Goal: Navigation & Orientation: Find specific page/section

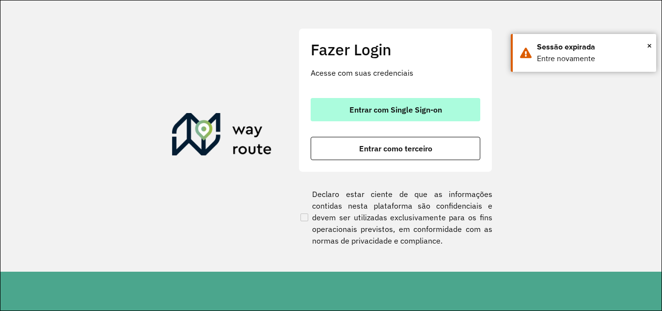
click at [413, 113] on span "Entrar com Single Sign-on" at bounding box center [395, 110] width 93 height 8
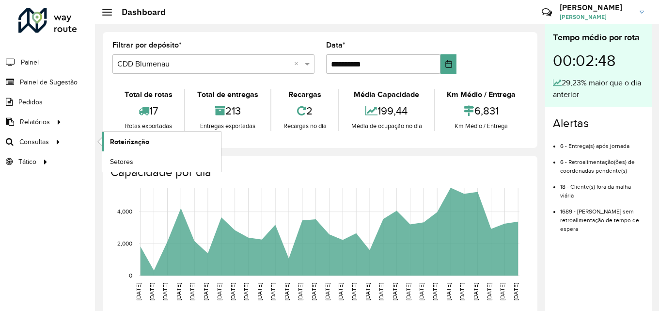
click at [115, 140] on span "Roteirização" at bounding box center [129, 142] width 39 height 10
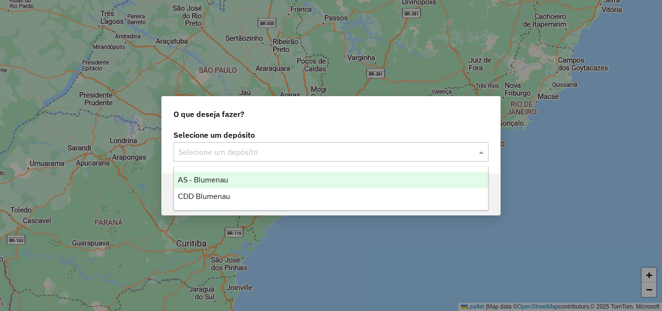
click at [256, 152] on input "text" at bounding box center [321, 152] width 286 height 12
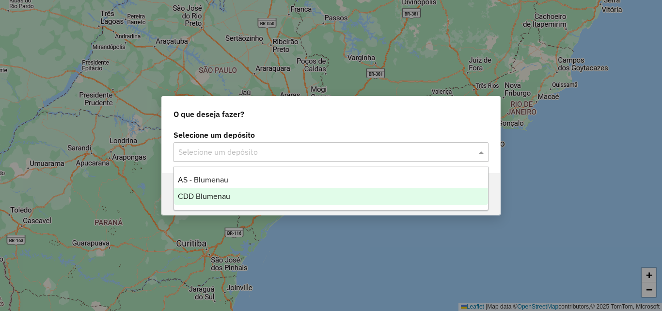
click at [228, 192] on span "CDD Blumenau" at bounding box center [204, 196] width 52 height 8
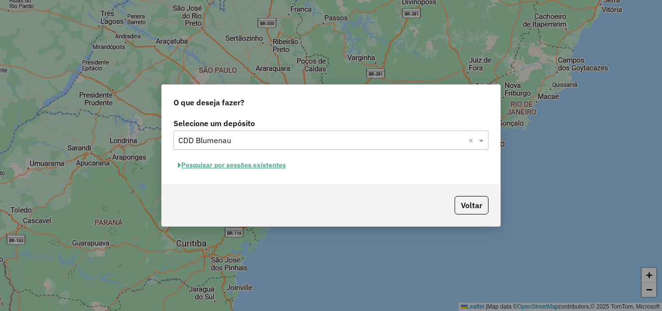
click at [270, 164] on button "Pesquisar por sessões existentes" at bounding box center [231, 164] width 117 height 15
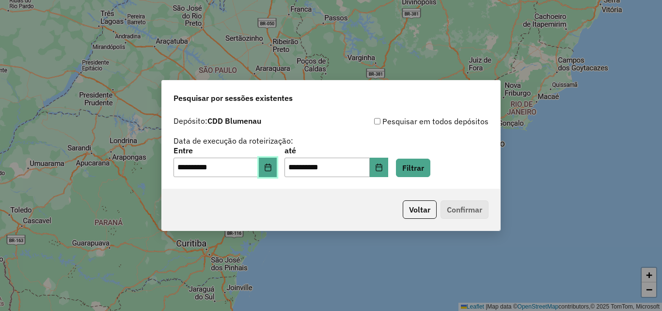
click at [269, 165] on button "Choose Date" at bounding box center [268, 166] width 18 height 19
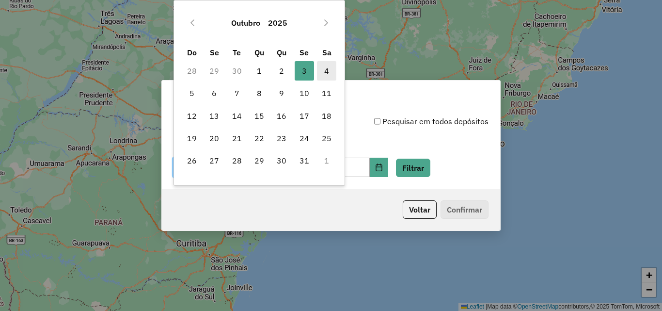
click at [321, 72] on span "4" at bounding box center [326, 70] width 19 height 19
type input "**********"
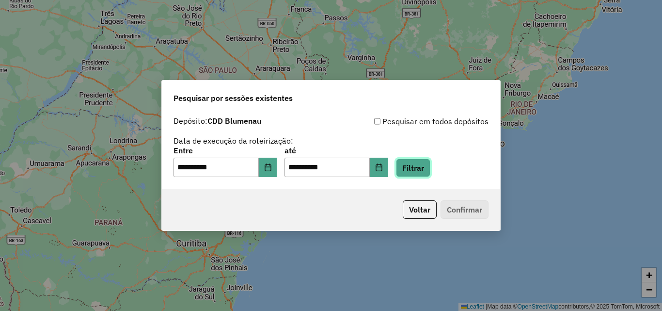
click at [418, 170] on button "Filtrar" at bounding box center [413, 167] width 34 height 18
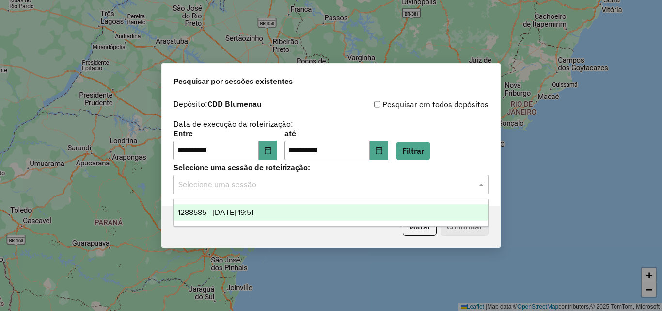
click at [310, 180] on input "text" at bounding box center [321, 185] width 286 height 12
click at [253, 208] on span "1288585 - 04/10/2025 19:51" at bounding box center [216, 212] width 76 height 8
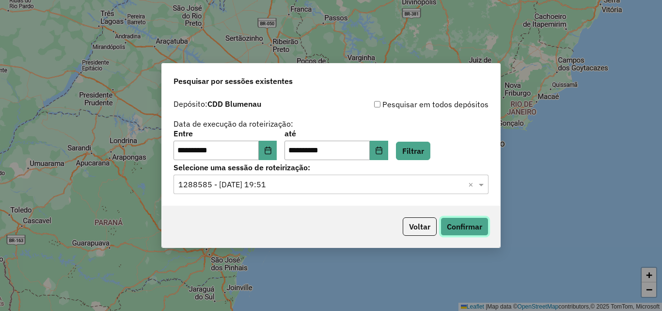
click at [465, 231] on button "Confirmar" at bounding box center [464, 226] width 48 height 18
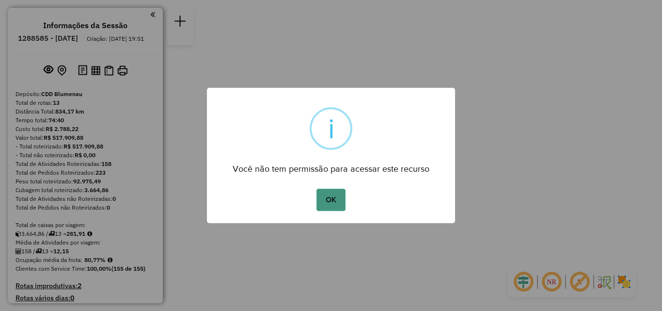
click at [329, 195] on button "OK" at bounding box center [330, 200] width 29 height 22
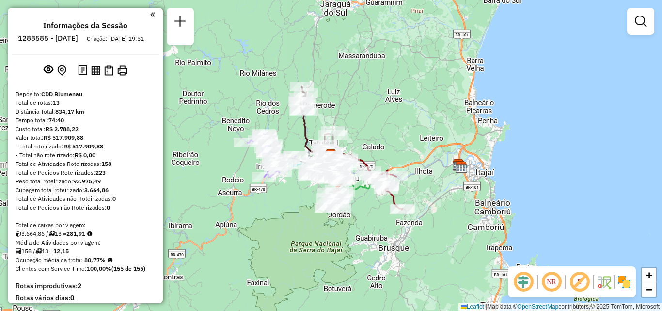
click at [379, 245] on div "Janela de atendimento Grade de atendimento Capacidade Transportadoras Veículos …" at bounding box center [331, 155] width 662 height 311
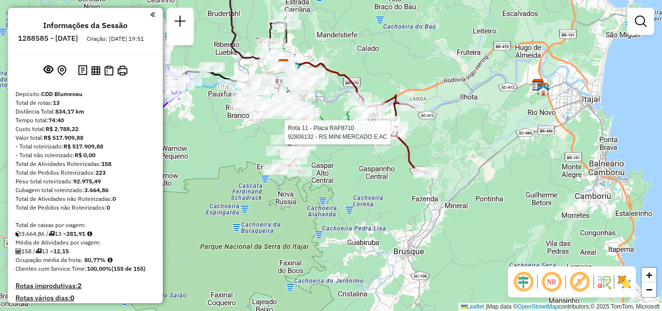
select select "**********"
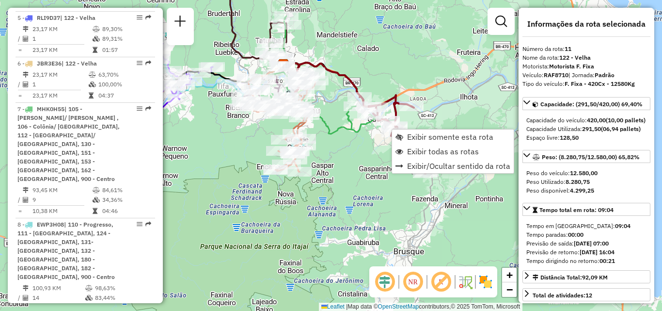
scroll to position [912, 0]
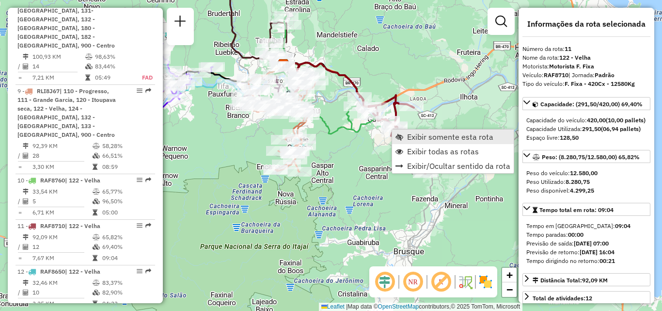
click at [423, 138] on span "Exibir somente esta rota" at bounding box center [450, 137] width 86 height 8
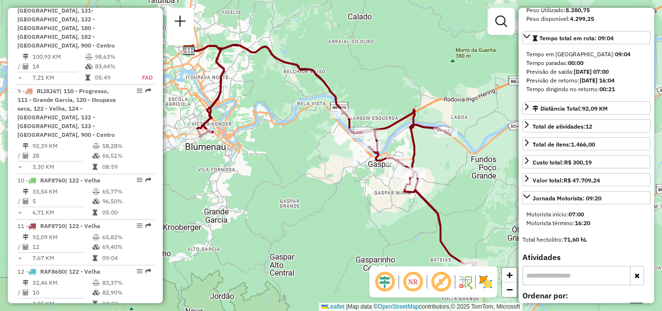
scroll to position [176, 0]
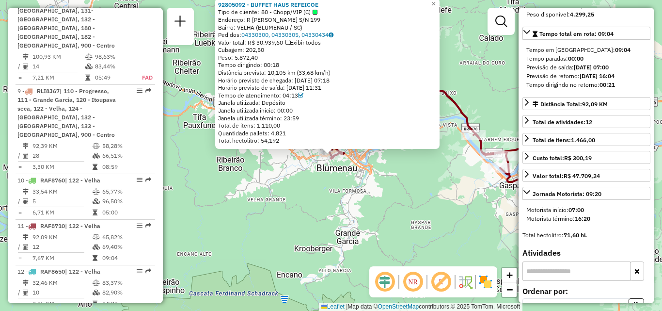
click at [247, 195] on div "92805092 - BUFFET HAUS REFEICOE Tipo de cliente: 80 - Chopp/VIP (C) Endereço: R…" at bounding box center [331, 155] width 662 height 311
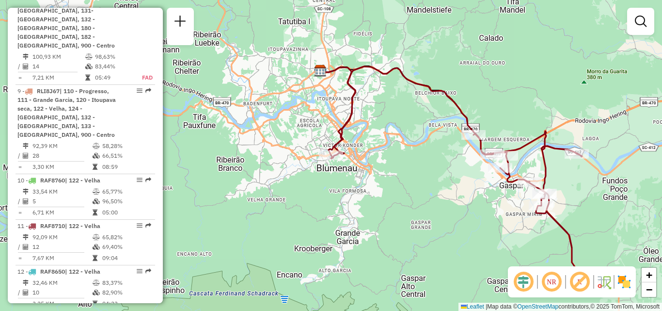
click at [333, 167] on div "Janela de atendimento Grade de atendimento Capacidade Transportadoras Veículos …" at bounding box center [331, 155] width 662 height 311
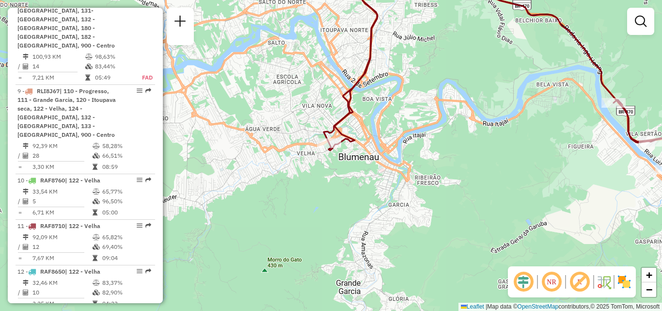
click at [333, 167] on div "Janela de atendimento Grade de atendimento Capacidade Transportadoras Veículos …" at bounding box center [331, 155] width 662 height 311
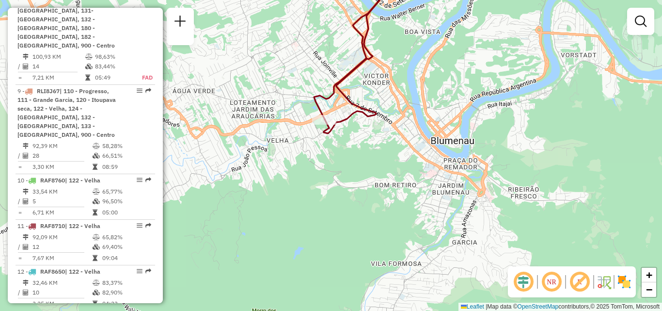
click at [325, 144] on div "Janela de atendimento Grade de atendimento Capacidade Transportadoras Veículos …" at bounding box center [331, 155] width 662 height 311
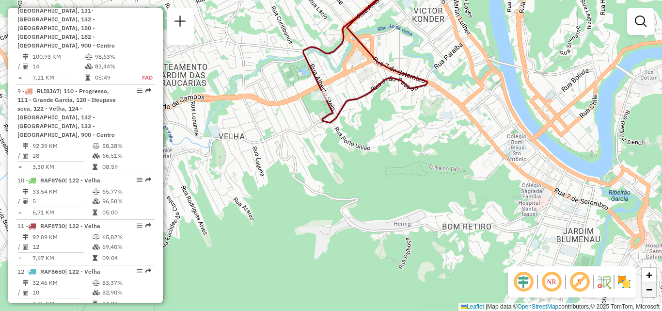
click at [644, 294] on link "−" at bounding box center [649, 289] width 15 height 15
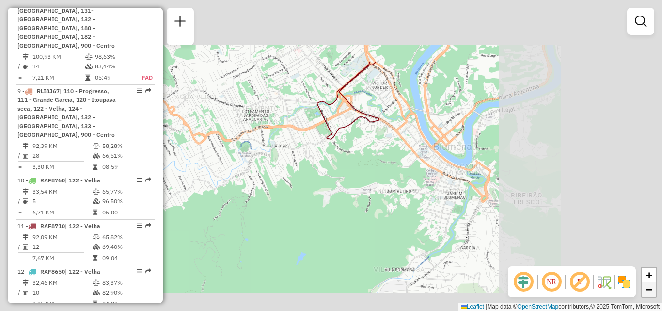
click at [644, 294] on link "−" at bounding box center [649, 289] width 15 height 15
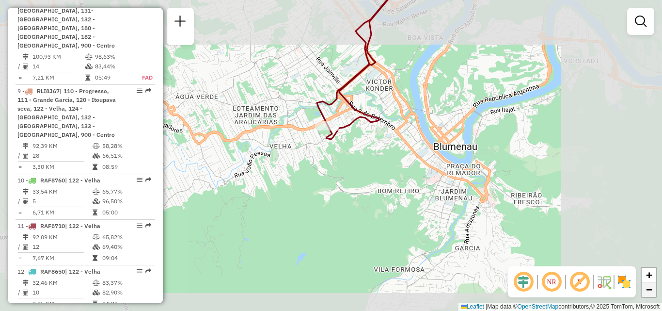
click at [644, 294] on link "−" at bounding box center [649, 289] width 15 height 15
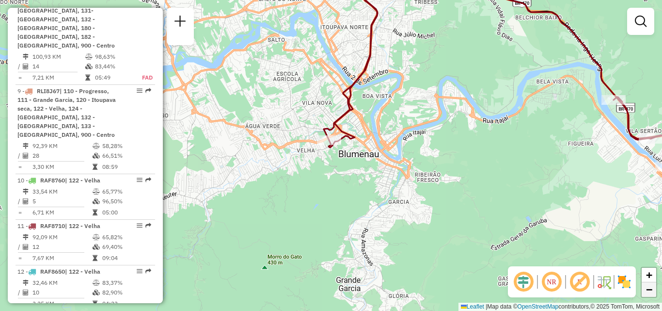
click at [644, 294] on link "−" at bounding box center [649, 289] width 15 height 15
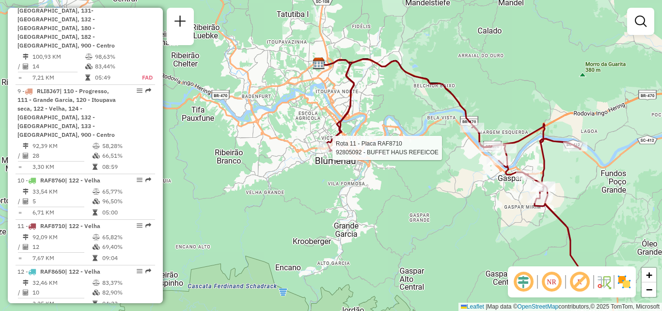
select select "**********"
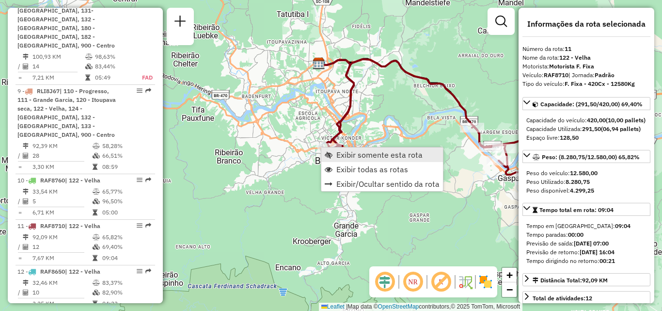
click at [374, 158] on span "Exibir somente esta rota" at bounding box center [379, 155] width 86 height 8
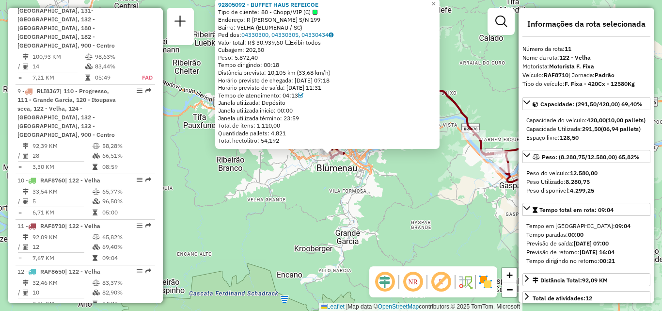
click at [358, 198] on div "92805092 - BUFFET HAUS REFEICOE Tipo de cliente: 80 - Chopp/VIP (C) Endereço: R…" at bounding box center [331, 155] width 662 height 311
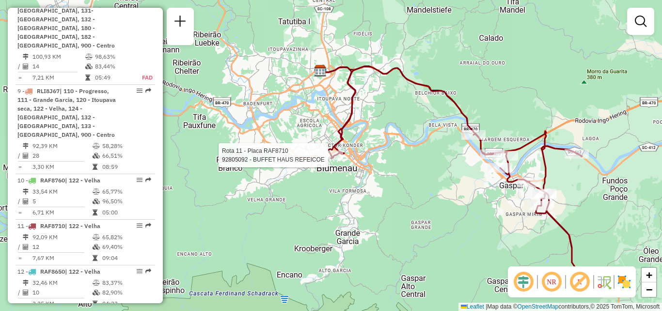
select select "**********"
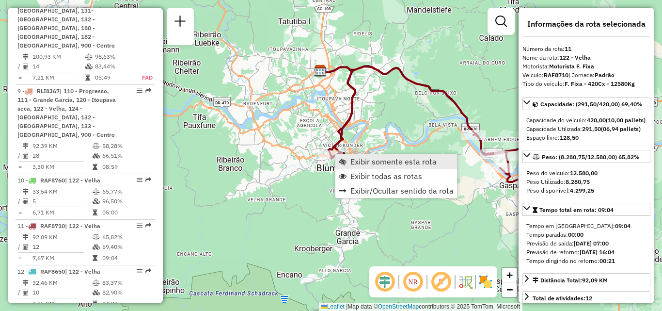
click at [356, 164] on span "Exibir somente esta rota" at bounding box center [393, 161] width 86 height 8
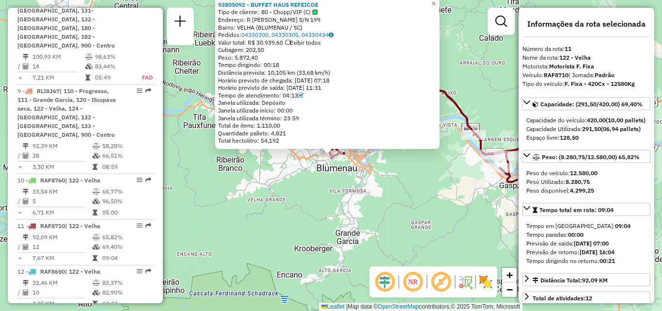
click at [393, 242] on div "Rota 11 - Placa RAF8710 92805092 - BUFFET HAUS REFEICOE 92805092 - BUFFET HAUS …" at bounding box center [331, 155] width 662 height 311
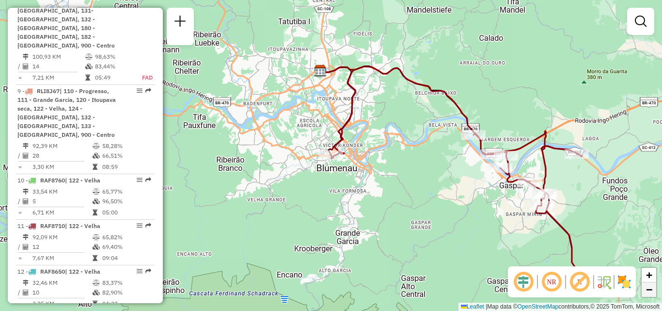
click at [648, 293] on span "−" at bounding box center [649, 289] width 6 height 12
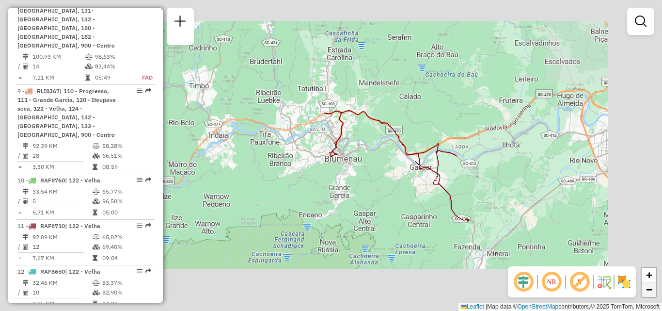
click at [648, 293] on span "−" at bounding box center [649, 289] width 6 height 12
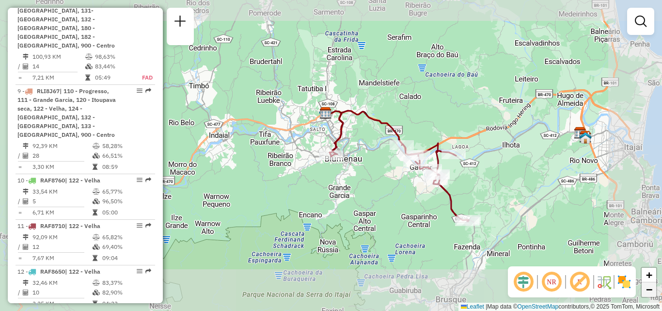
click at [648, 293] on span "−" at bounding box center [649, 289] width 6 height 12
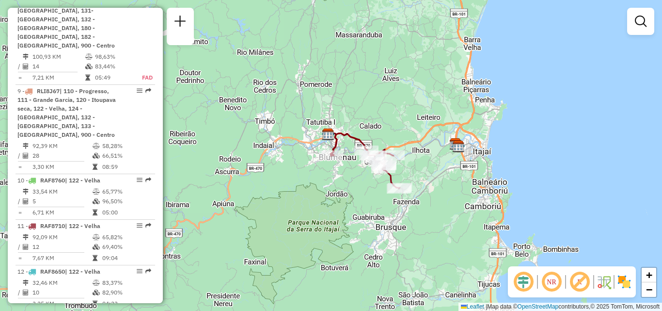
click at [556, 280] on em at bounding box center [551, 281] width 23 height 23
click at [351, 182] on div "Janela de atendimento Grade de atendimento Capacidade Transportadoras Veículos …" at bounding box center [331, 155] width 662 height 311
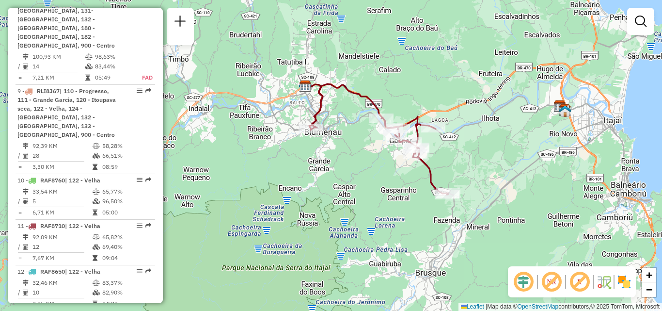
click at [351, 182] on div "Janela de atendimento Grade de atendimento Capacidade Transportadoras Veículos …" at bounding box center [331, 155] width 662 height 311
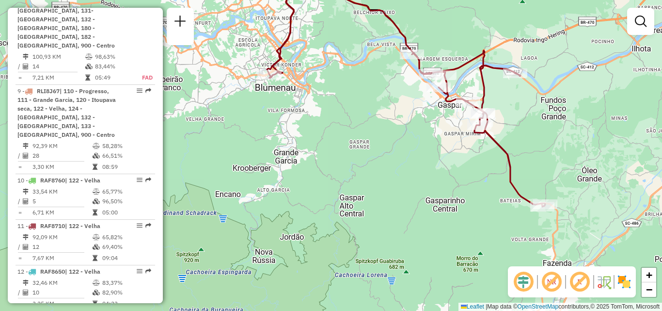
click at [316, 103] on div "Janela de atendimento Grade de atendimento Capacidade Transportadoras Veículos …" at bounding box center [331, 155] width 662 height 311
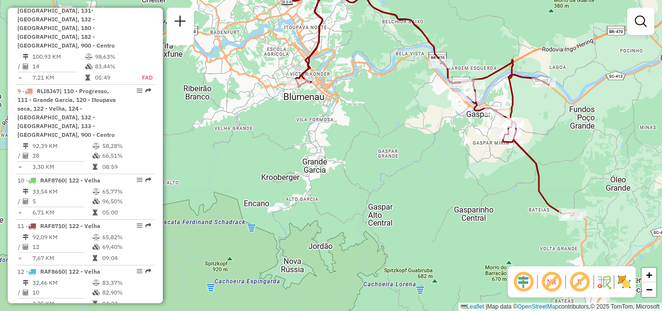
drag, startPoint x: 307, startPoint y: 125, endPoint x: 307, endPoint y: 132, distance: 7.3
click at [308, 132] on div "Janela de atendimento Grade de atendimento Capacidade Transportadoras Veículos …" at bounding box center [331, 155] width 662 height 311
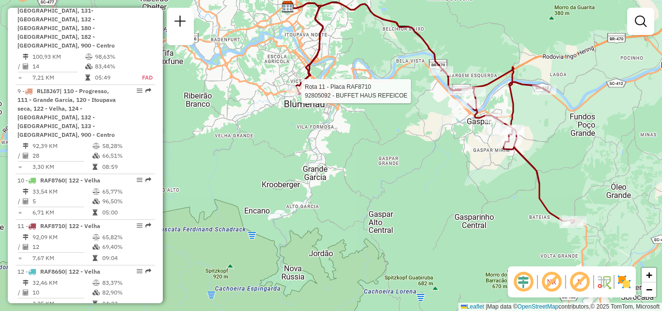
select select "**********"
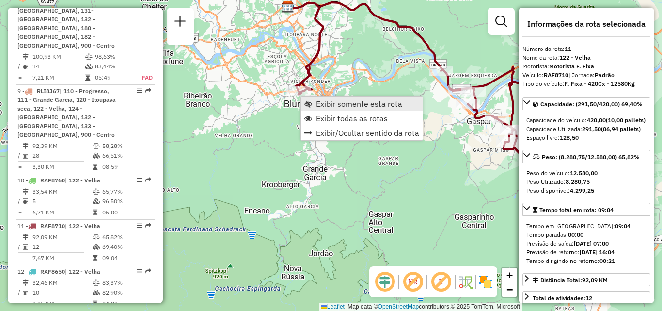
click at [332, 106] on span "Exibir somente esta rota" at bounding box center [359, 104] width 86 height 8
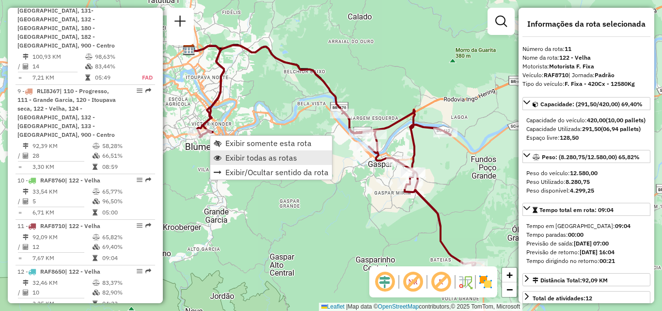
click at [230, 154] on span "Exibir todas as rotas" at bounding box center [261, 158] width 72 height 8
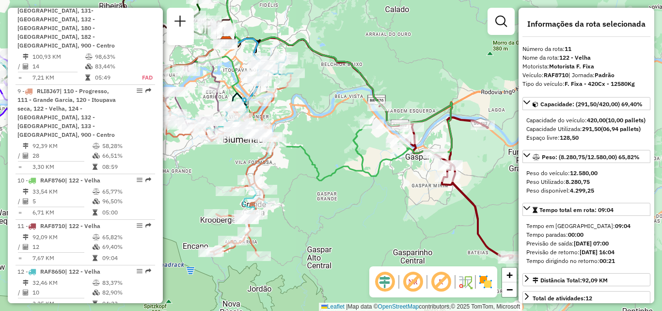
drag, startPoint x: 297, startPoint y: 162, endPoint x: 362, endPoint y: 149, distance: 66.2
click at [347, 152] on icon at bounding box center [304, 71] width 297 height 219
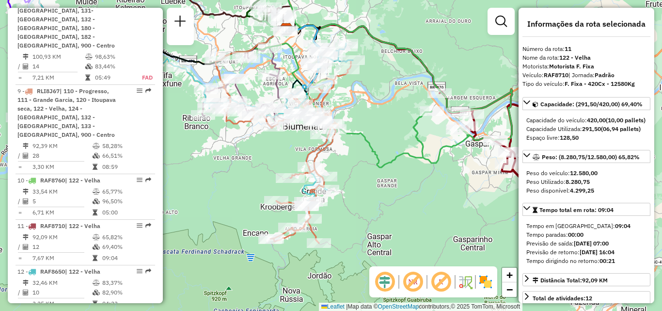
drag, startPoint x: 261, startPoint y: 175, endPoint x: 321, endPoint y: 194, distance: 62.8
click at [321, 194] on div "Janela de atendimento Grade de atendimento Capacidade Transportadoras Veículos …" at bounding box center [331, 155] width 662 height 311
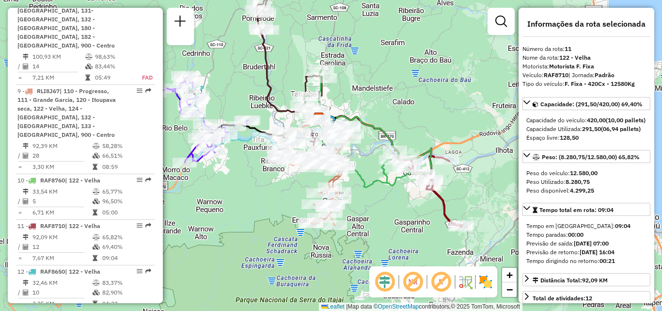
drag, startPoint x: 242, startPoint y: 177, endPoint x: 258, endPoint y: 182, distance: 16.2
click at [261, 181] on div "Janela de atendimento Grade de atendimento Capacidade Transportadoras Veículos …" at bounding box center [331, 155] width 662 height 311
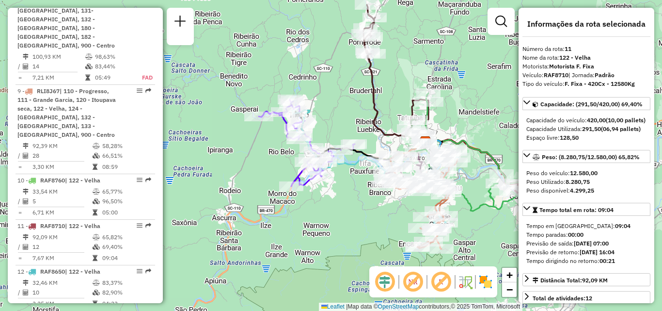
drag, startPoint x: 260, startPoint y: 217, endPoint x: 289, endPoint y: 224, distance: 30.1
click at [293, 224] on div "Janela de atendimento Grade de atendimento Capacidade Transportadoras Veículos …" at bounding box center [331, 155] width 662 height 311
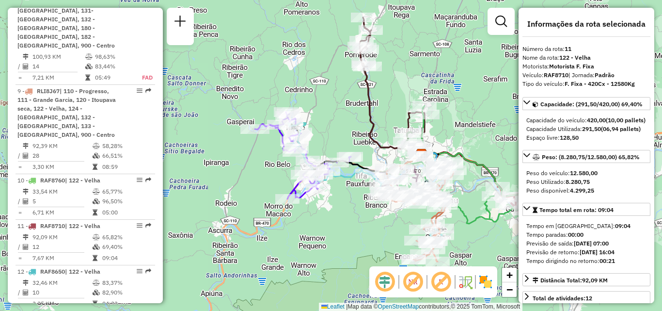
drag, startPoint x: 265, startPoint y: 213, endPoint x: 240, endPoint y: 218, distance: 24.6
click at [241, 217] on div "Janela de atendimento Grade de atendimento Capacidade Transportadoras Veículos …" at bounding box center [331, 155] width 662 height 311
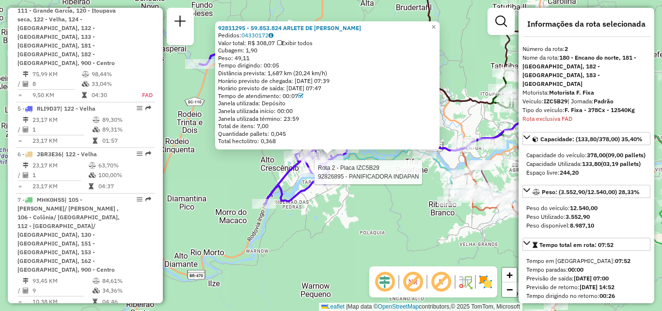
scroll to position [452, 0]
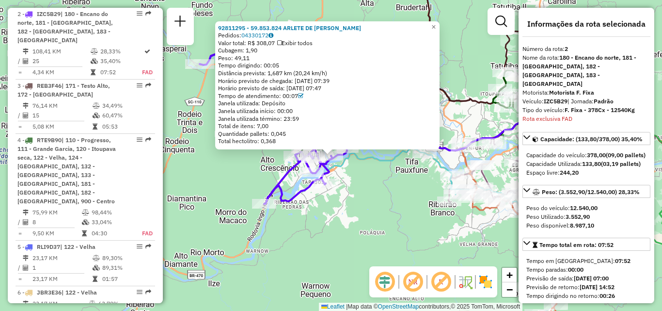
click at [376, 194] on div "92811295 - 59.853.824 ARLETE DE FATIMA SEZERINO Pedidos: 04330172 Valor total: …" at bounding box center [331, 155] width 662 height 311
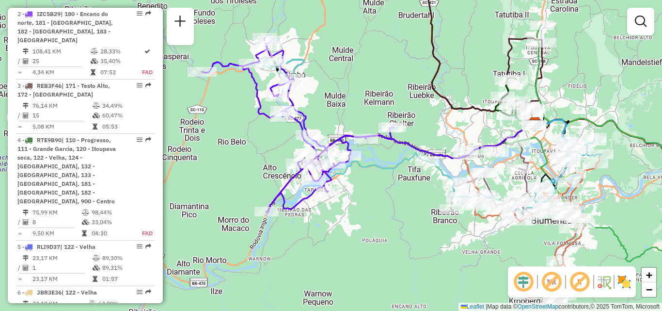
click at [377, 202] on div "Janela de atendimento Grade de atendimento Capacidade Transportadoras Veículos …" at bounding box center [331, 155] width 662 height 311
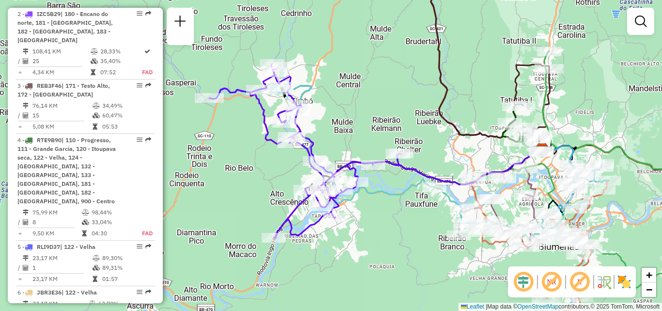
click at [385, 195] on icon at bounding box center [433, 205] width 315 height 241
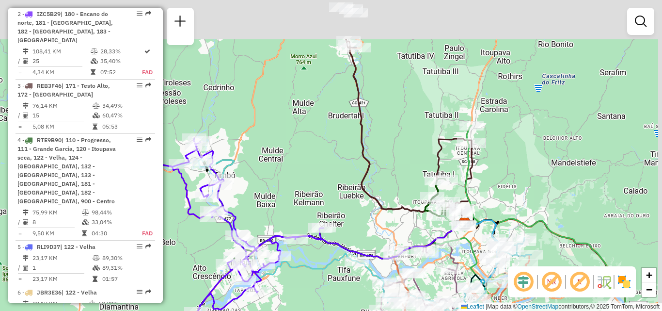
drag, startPoint x: 354, startPoint y: 231, endPoint x: 327, endPoint y: 252, distance: 34.2
click at [327, 252] on div "Janela de atendimento Grade de atendimento Capacidade Transportadoras Veículos …" at bounding box center [331, 155] width 662 height 311
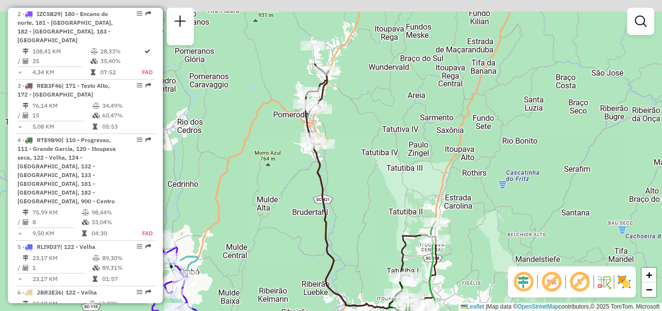
drag, startPoint x: 503, startPoint y: 175, endPoint x: 482, endPoint y: 223, distance: 52.6
click at [489, 232] on div "Janela de atendimento Grade de atendimento Capacidade Transportadoras Veículos …" at bounding box center [331, 155] width 662 height 311
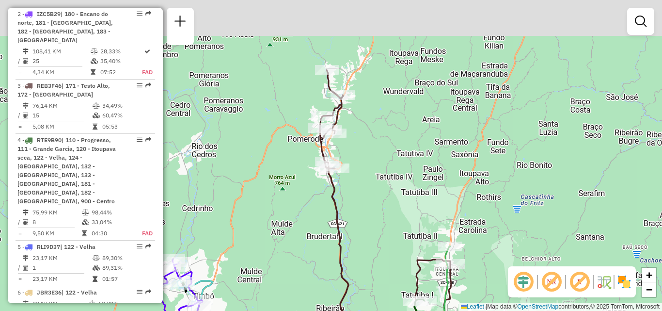
drag, startPoint x: 391, startPoint y: 172, endPoint x: 400, endPoint y: 185, distance: 16.1
click at [398, 187] on div "Janela de atendimento Grade de atendimento Capacidade Transportadoras Veículos …" at bounding box center [331, 155] width 662 height 311
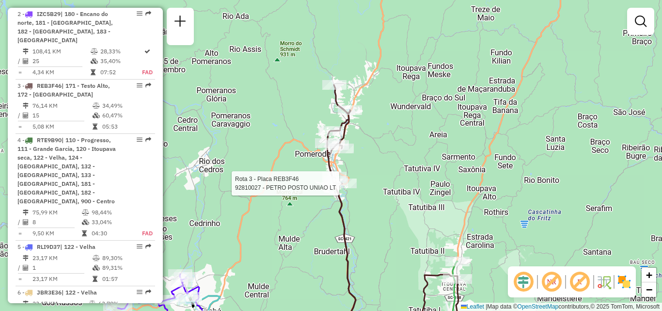
select select "**********"
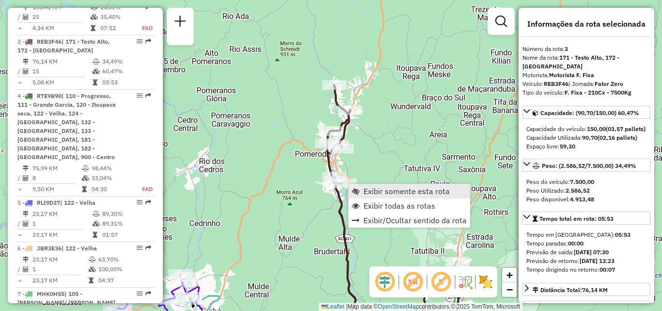
scroll to position [515, 0]
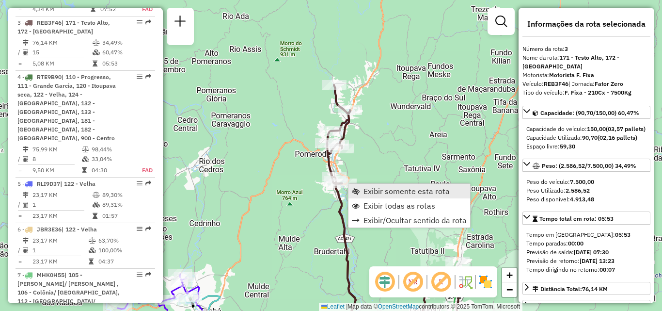
click at [363, 185] on link "Exibir somente esta rota" at bounding box center [409, 191] width 122 height 15
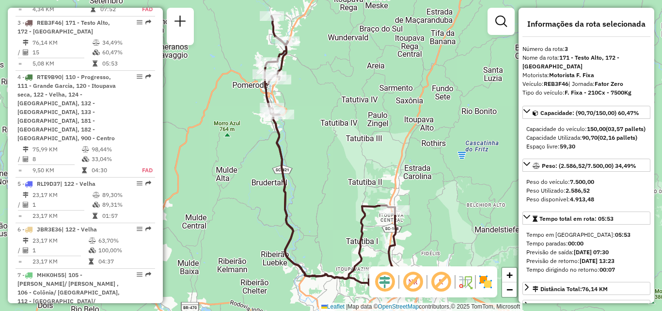
drag, startPoint x: 363, startPoint y: 185, endPoint x: 364, endPoint y: 140, distance: 45.6
click at [364, 148] on div "Janela de atendimento Grade de atendimento Capacidade Transportadoras Veículos …" at bounding box center [331, 155] width 662 height 311
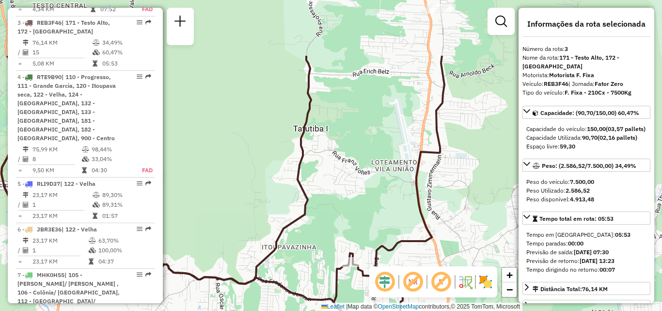
drag, startPoint x: 431, startPoint y: 180, endPoint x: 395, endPoint y: 262, distance: 89.8
click at [397, 265] on div "Rota 3 - Placa REB3F46 92800979 - PADARIA E MERCEARIA Janela de atendimento Gra…" at bounding box center [331, 155] width 662 height 311
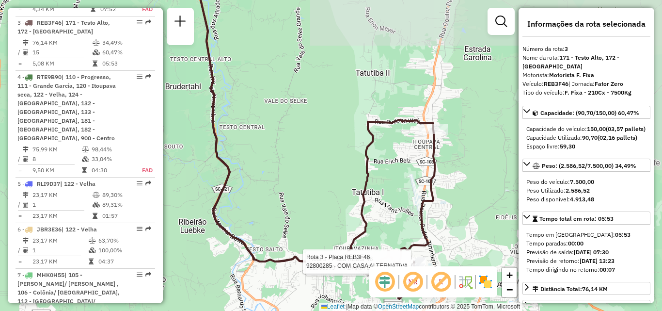
drag, startPoint x: 435, startPoint y: 189, endPoint x: 430, endPoint y: 220, distance: 30.9
click at [430, 220] on div "Rota 3 - Placa REB3F46 92800979 - PADARIA E MERCEARIA Rota 3 - Placa REB3F46 92…" at bounding box center [331, 155] width 662 height 311
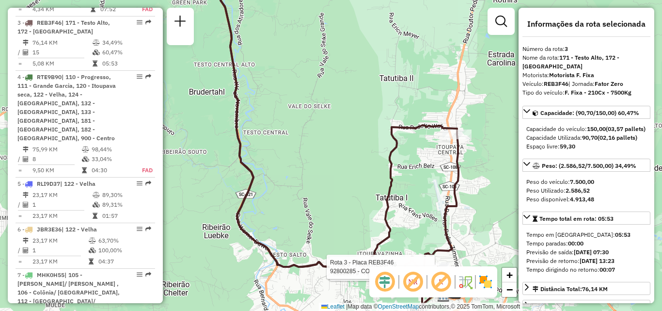
click at [451, 193] on div "Rota 3 - Placa REB3F46 92800979 - PADARIA E MERCEARIA Rota 3 - Placa REB3F46 92…" at bounding box center [331, 155] width 662 height 311
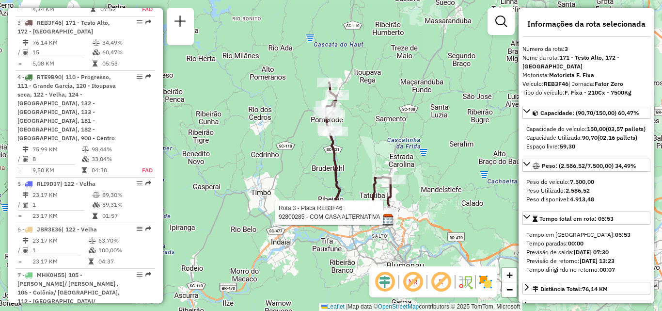
drag, startPoint x: 370, startPoint y: 194, endPoint x: 383, endPoint y: 211, distance: 21.1
click at [383, 211] on div "Rota 3 - Placa REB3F46 92800979 - PADARIA E MERCEARIA Rota 3 - Placa REB3F46 92…" at bounding box center [331, 155] width 662 height 311
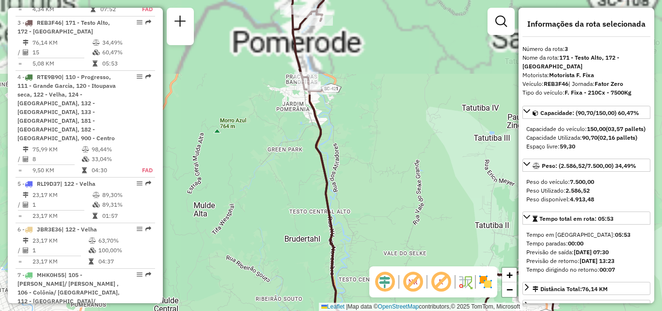
drag, startPoint x: 371, startPoint y: 182, endPoint x: 432, endPoint y: 279, distance: 114.3
click at [432, 279] on hb-router-mapa "Informações da Sessão 1288585 - 04/10/2025 Criação: 03/10/2025 19:51 Depósito: …" at bounding box center [331, 155] width 662 height 311
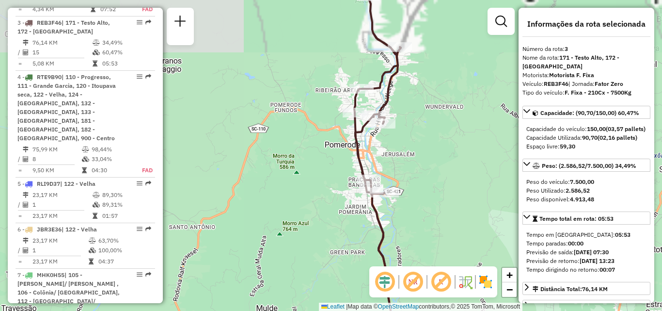
drag, startPoint x: 429, startPoint y: 256, endPoint x: 441, endPoint y: 278, distance: 25.2
click at [441, 278] on hb-router-mapa "Informações da Sessão 1288585 - 04/10/2025 Criação: 03/10/2025 19:51 Depósito: …" at bounding box center [331, 155] width 662 height 311
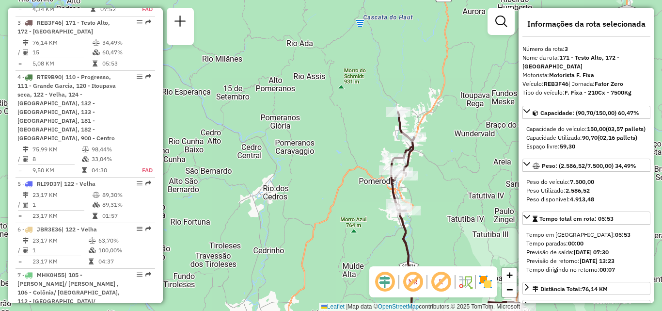
drag, startPoint x: 331, startPoint y: 231, endPoint x: 277, endPoint y: 139, distance: 107.3
click at [277, 141] on div "Rota 3 - Placa REB3F46 92800979 - PADARIA E MERCEARIA Rota 3 - Placa REB3F46 92…" at bounding box center [331, 155] width 662 height 311
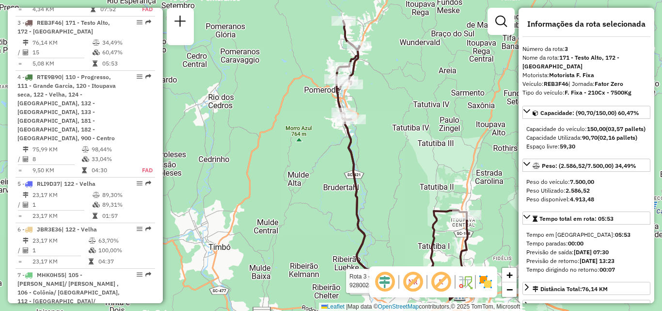
drag, startPoint x: 275, startPoint y: 159, endPoint x: 246, endPoint y: 107, distance: 59.4
click at [247, 108] on div "Rota 3 - Placa REB3F46 92800979 - PADARIA E MERCEARIA Rota 3 - Placa REB3F46 92…" at bounding box center [331, 155] width 662 height 311
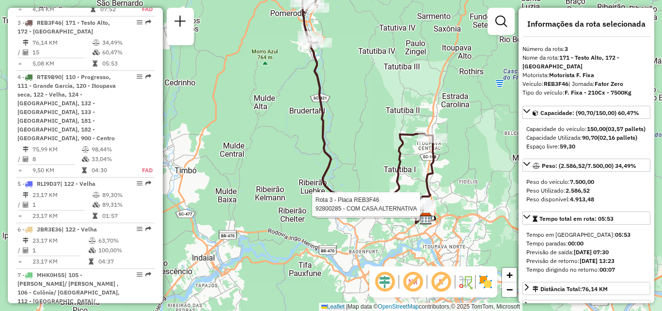
drag, startPoint x: 467, startPoint y: 217, endPoint x: 461, endPoint y: 212, distance: 7.9
click at [461, 213] on div "Rota 3 - Placa REB3F46 92800979 - PADARIA E MERCEARIA Rota 3 - Placa REB3F46 92…" at bounding box center [331, 155] width 662 height 311
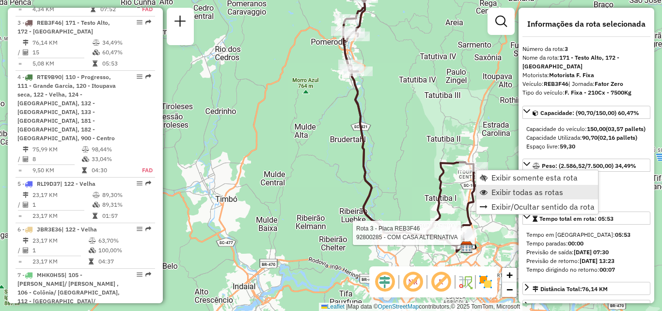
click at [482, 185] on link "Exibir todas as rotas" at bounding box center [537, 192] width 122 height 15
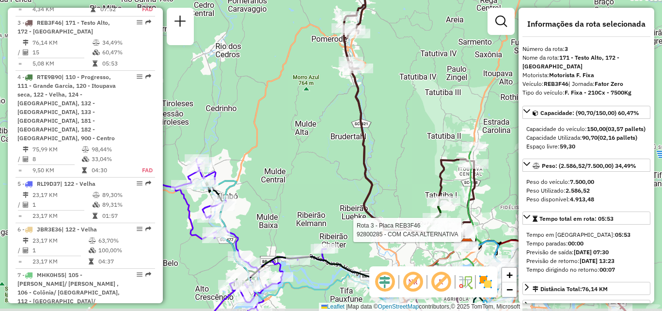
drag, startPoint x: 290, startPoint y: 171, endPoint x: 279, endPoint y: 142, distance: 30.7
click at [279, 142] on div "Rota 3 - Placa REB3F46 92800285 - COM CASA ALTERNATIVA Janela de atendimento Gr…" at bounding box center [331, 155] width 662 height 311
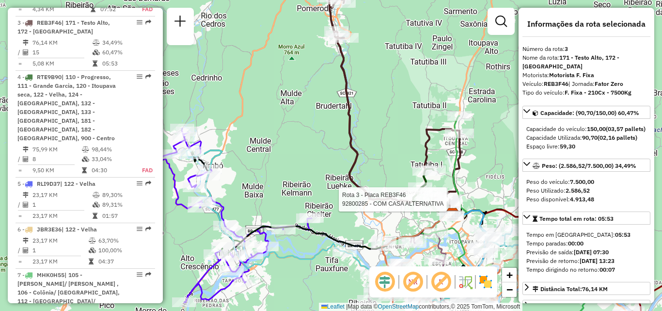
drag, startPoint x: 279, startPoint y: 144, endPoint x: 267, endPoint y: 133, distance: 16.8
click at [267, 133] on div "Rota 3 - Placa REB3F46 92800285 - COM CASA ALTERNATIVA Janela de atendimento Gr…" at bounding box center [331, 155] width 662 height 311
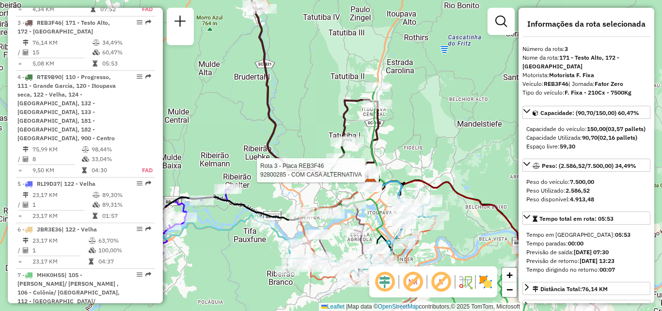
drag, startPoint x: 387, startPoint y: 161, endPoint x: 317, endPoint y: 144, distance: 71.8
click at [317, 144] on div "Rota 3 - Placa REB3F46 92800285 - COM CASA ALTERNATIVA Janela de atendimento Gr…" at bounding box center [331, 155] width 662 height 311
drag, startPoint x: 390, startPoint y: 181, endPoint x: 390, endPoint y: 163, distance: 18.4
click at [390, 181] on icon at bounding box center [386, 216] width 38 height 70
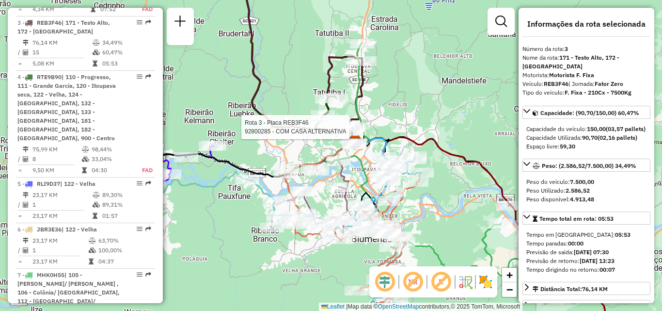
drag, startPoint x: 376, startPoint y: 197, endPoint x: 346, endPoint y: 168, distance: 41.8
click at [345, 167] on icon at bounding box center [432, 161] width 297 height 236
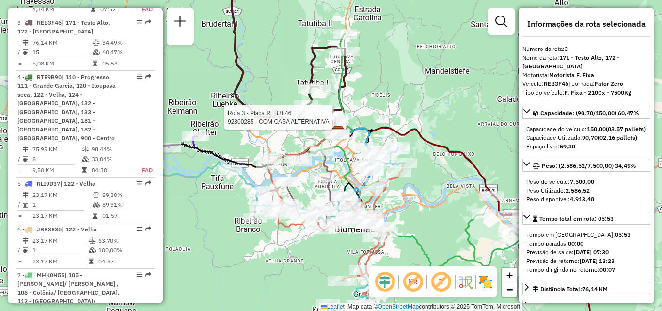
drag, startPoint x: 386, startPoint y: 187, endPoint x: 418, endPoint y: 187, distance: 32.5
click at [420, 187] on div "Rota 3 - Placa REB3F46 92800285 - COM CASA ALTERNATIVA Janela de atendimento Gr…" at bounding box center [331, 155] width 662 height 311
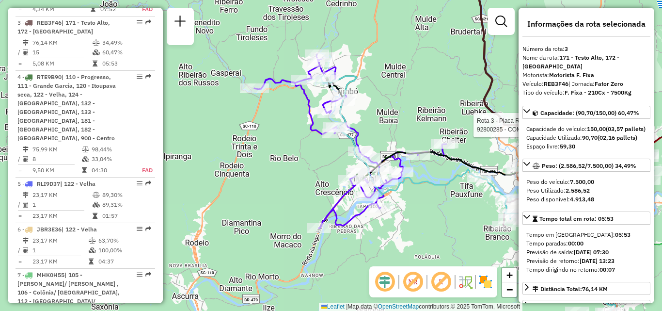
drag, startPoint x: 420, startPoint y: 195, endPoint x: 412, endPoint y: 226, distance: 32.0
click at [412, 226] on div "Rota 3 - Placa REB3F46 92800285 - COM CASA ALTERNATIVA Janela de atendimento Gr…" at bounding box center [331, 155] width 662 height 311
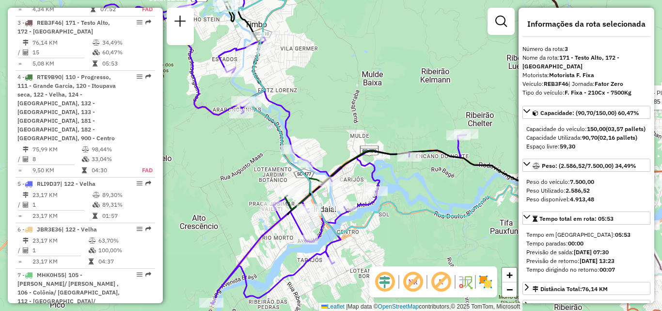
click at [436, 201] on div "Rota 3 - Placa REB3F46 92800285 - COM CASA ALTERNATIVA Janela de atendimento Gr…" at bounding box center [331, 155] width 662 height 311
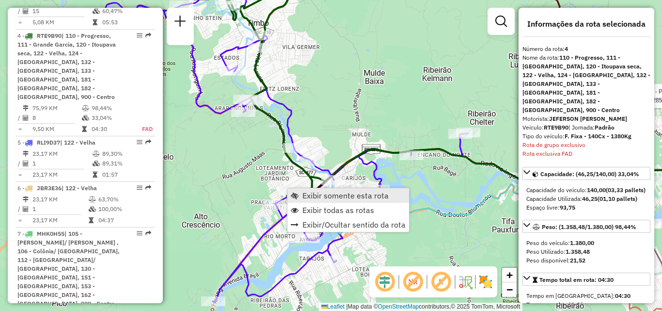
scroll to position [569, 0]
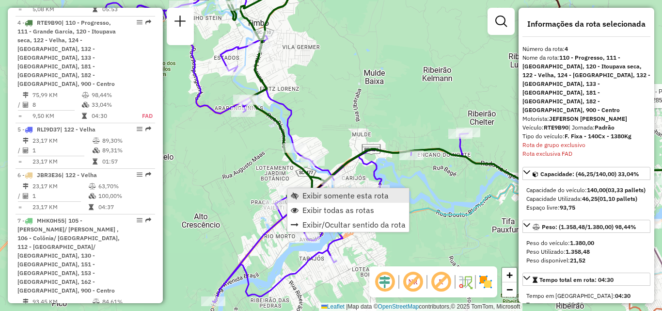
click at [308, 194] on span "Exibir somente esta rota" at bounding box center [345, 195] width 86 height 8
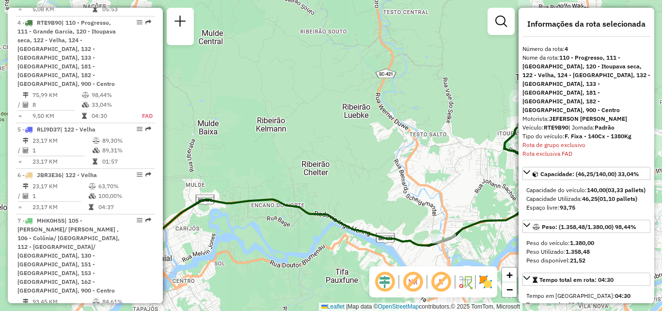
drag, startPoint x: 347, startPoint y: 215, endPoint x: 469, endPoint y: 204, distance: 122.6
click at [458, 204] on icon at bounding box center [312, 152] width 502 height 211
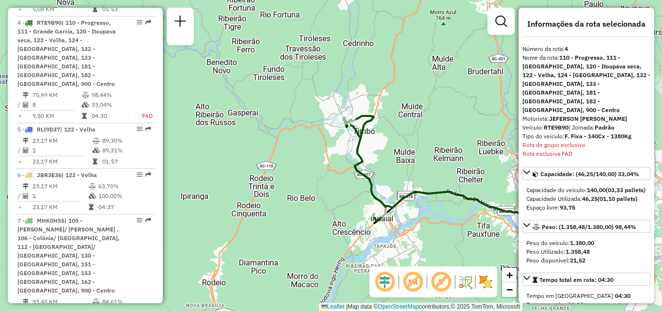
drag, startPoint x: 457, startPoint y: 218, endPoint x: 427, endPoint y: 213, distance: 29.9
click at [427, 213] on div "Janela de atendimento Grade de atendimento Capacidade Transportadoras Veículos …" at bounding box center [331, 155] width 662 height 311
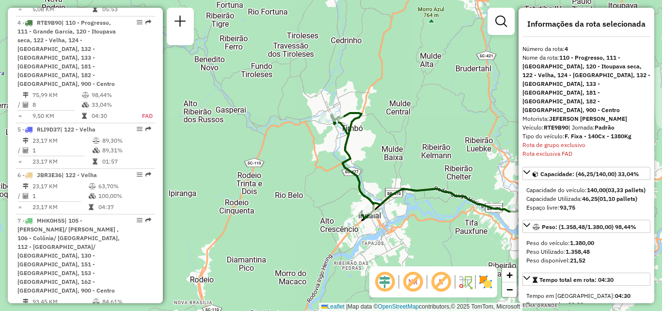
drag, startPoint x: 284, startPoint y: 167, endPoint x: 242, endPoint y: 126, distance: 58.9
click at [242, 126] on div "Janela de atendimento Grade de atendimento Capacidade Transportadoras Veículos …" at bounding box center [331, 155] width 662 height 311
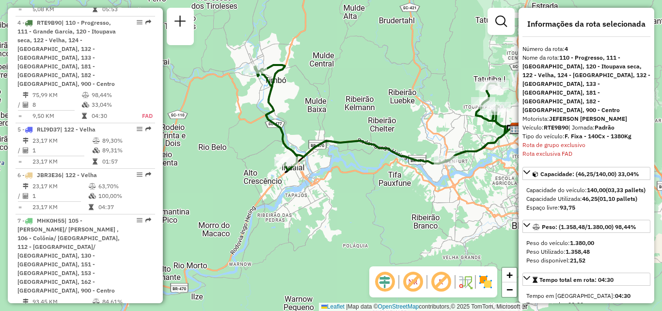
drag, startPoint x: 356, startPoint y: 237, endPoint x: 347, endPoint y: 234, distance: 9.5
click at [347, 234] on div "Janela de atendimento Grade de atendimento Capacidade Transportadoras Veículos …" at bounding box center [331, 155] width 662 height 311
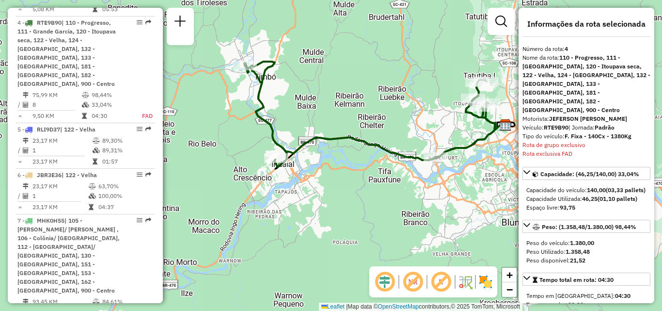
drag, startPoint x: 412, startPoint y: 188, endPoint x: 361, endPoint y: 190, distance: 51.4
click at [361, 190] on div "Janela de atendimento Grade de atendimento Capacidade Transportadoras Veículos …" at bounding box center [331, 155] width 662 height 311
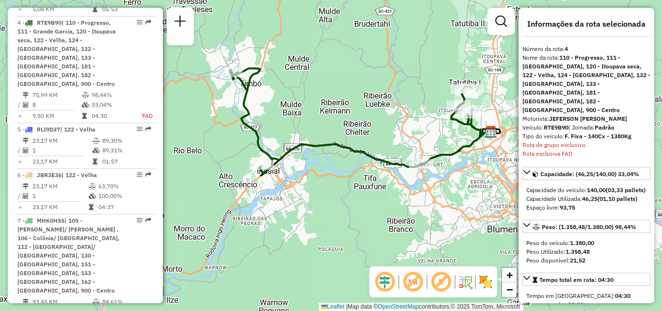
drag, startPoint x: 299, startPoint y: 199, endPoint x: 307, endPoint y: 201, distance: 8.0
click at [307, 201] on div "Janela de atendimento Grade de atendimento Capacidade Transportadoras Veículos …" at bounding box center [331, 155] width 662 height 311
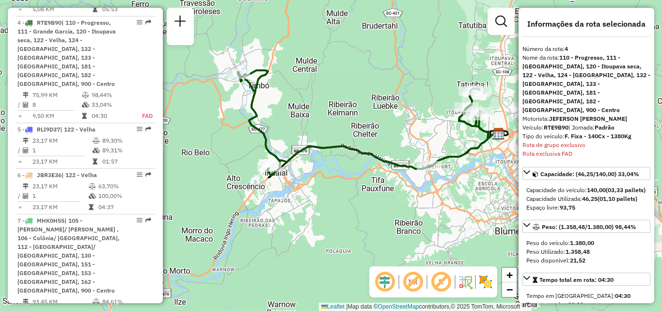
drag, startPoint x: 381, startPoint y: 162, endPoint x: 376, endPoint y: 160, distance: 5.9
click at [376, 161] on icon at bounding box center [362, 122] width 251 height 105
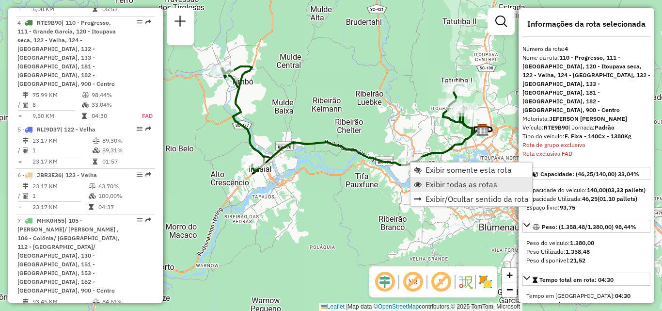
click at [418, 183] on span "Exibir todas as rotas" at bounding box center [418, 184] width 8 height 8
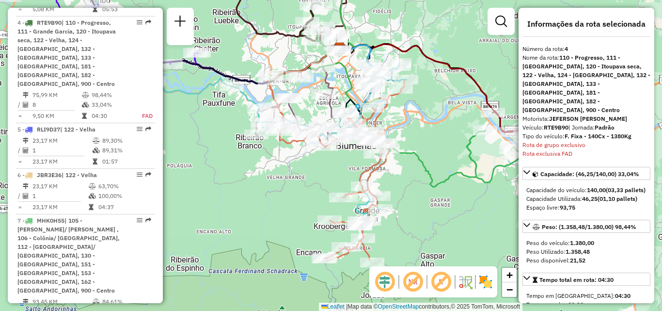
drag, startPoint x: 373, startPoint y: 199, endPoint x: 231, endPoint y: 117, distance: 164.1
click at [231, 117] on div "Janela de atendimento Grade de atendimento Capacidade Transportadoras Veículos …" at bounding box center [331, 155] width 662 height 311
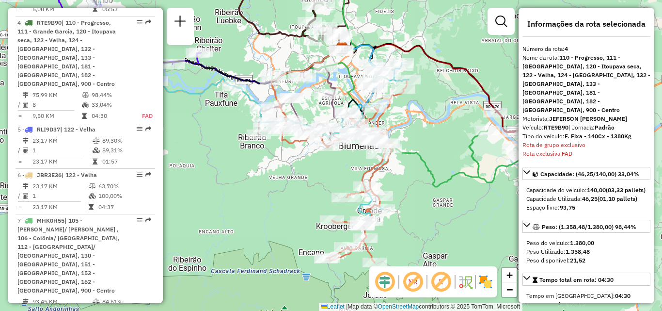
drag, startPoint x: 344, startPoint y: 172, endPoint x: 414, endPoint y: 176, distance: 70.4
click at [414, 176] on div "Janela de atendimento Grade de atendimento Capacidade Transportadoras Veículos …" at bounding box center [331, 155] width 662 height 311
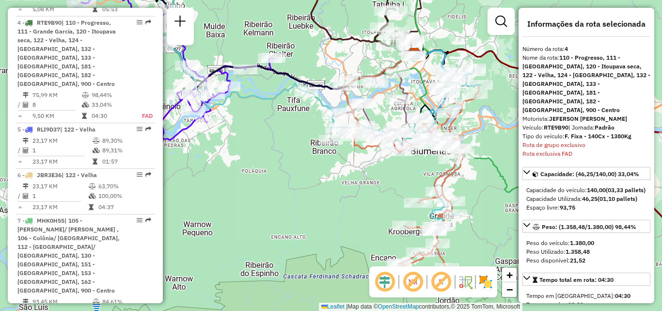
drag, startPoint x: 316, startPoint y: 174, endPoint x: 354, endPoint y: 191, distance: 41.6
click at [354, 191] on div "Janela de atendimento Grade de atendimento Capacidade Transportadoras Veículos …" at bounding box center [331, 155] width 662 height 311
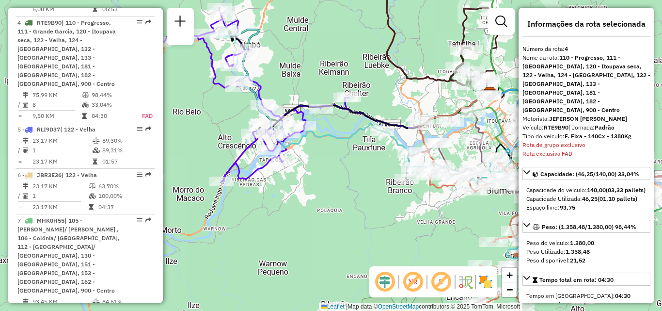
drag, startPoint x: 291, startPoint y: 151, endPoint x: 328, endPoint y: 177, distance: 45.6
click at [329, 177] on div "Janela de atendimento Grade de atendimento Capacidade Transportadoras Veículos …" at bounding box center [331, 155] width 662 height 311
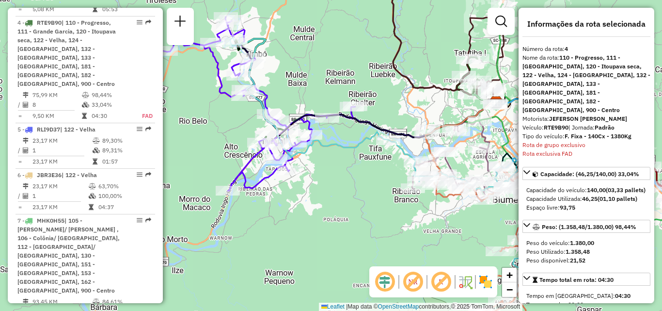
drag, startPoint x: 363, startPoint y: 183, endPoint x: 353, endPoint y: 179, distance: 10.4
click at [353, 179] on div "Janela de atendimento Grade de atendimento Capacidade Transportadoras Veículos …" at bounding box center [331, 155] width 662 height 311
drag, startPoint x: 362, startPoint y: 172, endPoint x: 332, endPoint y: 159, distance: 32.3
click at [334, 160] on div "Janela de atendimento Grade de atendimento Capacidade Transportadoras Veículos …" at bounding box center [331, 155] width 662 height 311
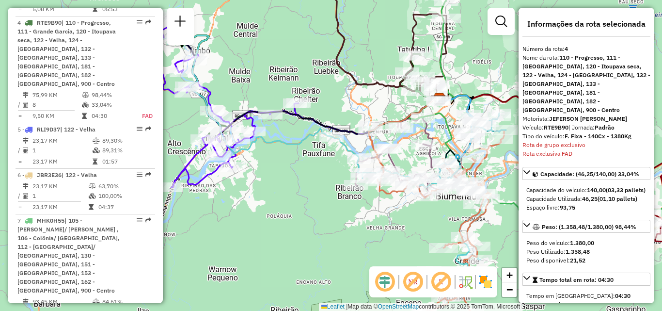
drag, startPoint x: 349, startPoint y: 164, endPoint x: 336, endPoint y: 176, distance: 18.2
click at [336, 176] on div "Janela de atendimento Grade de atendimento Capacidade Transportadoras Veículos …" at bounding box center [331, 155] width 662 height 311
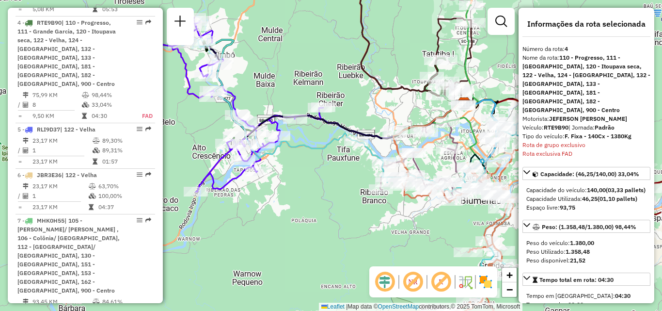
drag, startPoint x: 331, startPoint y: 176, endPoint x: 341, endPoint y: 181, distance: 10.6
click at [342, 181] on div "Janela de atendimento Grade de atendimento Capacidade Transportadoras Veículos …" at bounding box center [331, 155] width 662 height 311
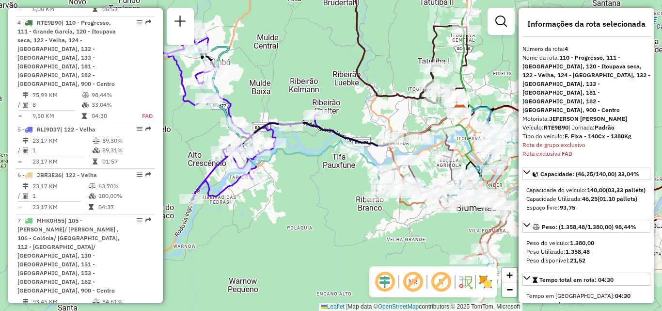
click at [320, 187] on div "Janela de atendimento Grade de atendimento Capacidade Transportadoras Veículos …" at bounding box center [331, 155] width 662 height 311
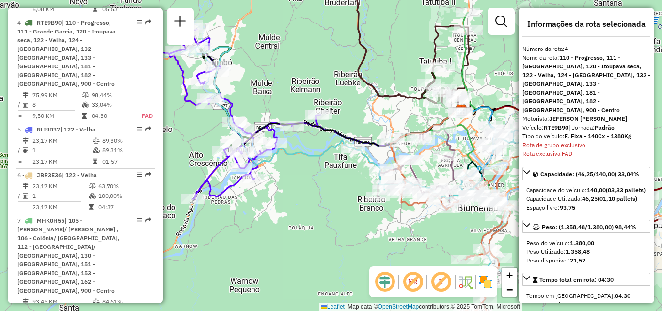
click at [279, 220] on div "Janela de atendimento Grade de atendimento Capacidade Transportadoras Veículos …" at bounding box center [331, 155] width 662 height 311
drag, startPoint x: 279, startPoint y: 220, endPoint x: 267, endPoint y: 212, distance: 14.1
click at [279, 217] on div "Janela de atendimento Grade de atendimento Capacidade Transportadoras Veículos …" at bounding box center [331, 155] width 662 height 311
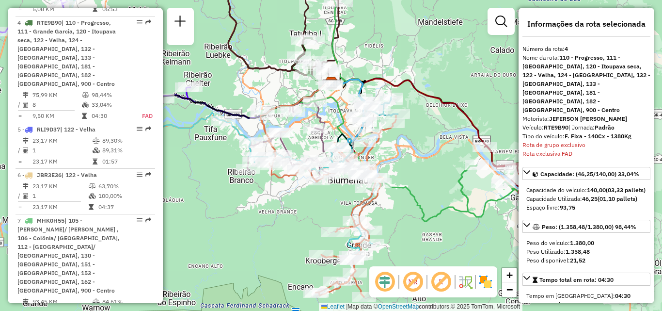
drag, startPoint x: 316, startPoint y: 220, endPoint x: 254, endPoint y: 185, distance: 70.7
click at [189, 194] on div "Janela de atendimento Grade de atendimento Capacidade Transportadoras Veículos …" at bounding box center [331, 155] width 662 height 311
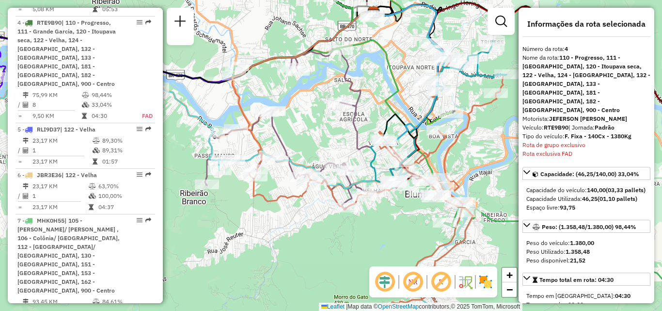
drag, startPoint x: 320, startPoint y: 143, endPoint x: 299, endPoint y: 144, distance: 21.4
click at [292, 142] on div "Janela de atendimento Grade de atendimento Capacidade Transportadoras Veículos …" at bounding box center [331, 155] width 662 height 311
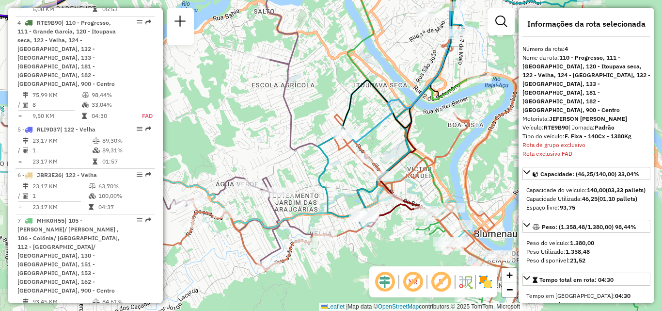
drag, startPoint x: 325, startPoint y: 144, endPoint x: 279, endPoint y: 146, distance: 45.6
click at [278, 144] on div "Janela de atendimento Grade de atendimento Capacidade Transportadoras Veículos …" at bounding box center [331, 155] width 662 height 311
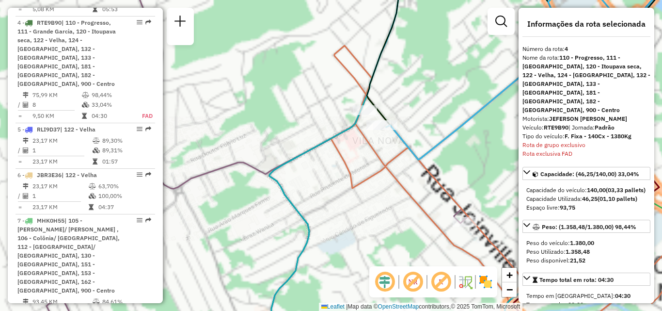
drag, startPoint x: 344, startPoint y: 137, endPoint x: 285, endPoint y: 146, distance: 59.3
click at [286, 145] on icon at bounding box center [475, 154] width 413 height 373
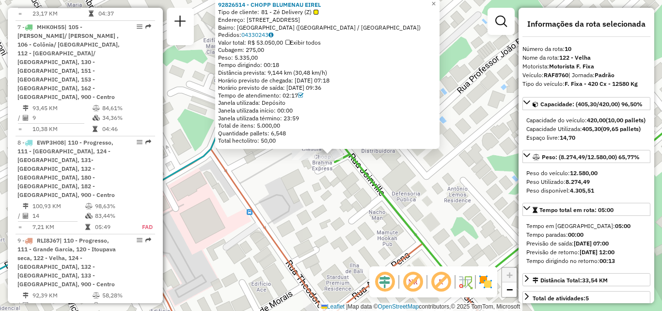
scroll to position [912, 0]
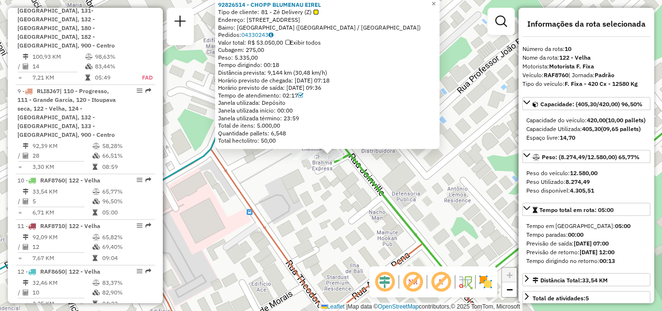
click at [342, 175] on div "92826514 - CHOPP BLUMENAU EIREL Tipo de cliente: 81 - Zé Delivery (Z) Endereço:…" at bounding box center [331, 155] width 662 height 311
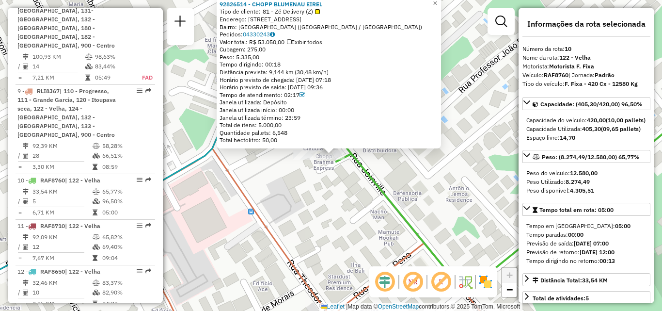
click at [302, 174] on div "92826514 - CHOPP BLUMENAU EIREL Tipo de cliente: 81 - Zé Delivery (Z) Endereço:…" at bounding box center [331, 155] width 662 height 311
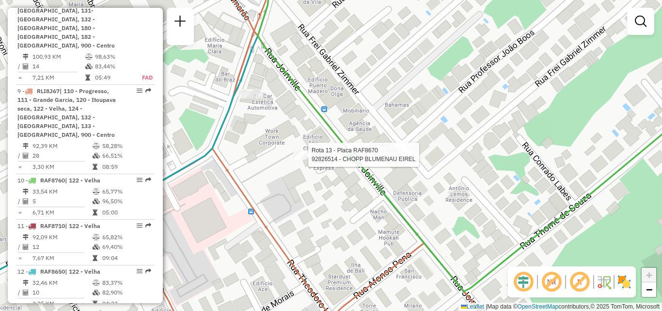
select select "**********"
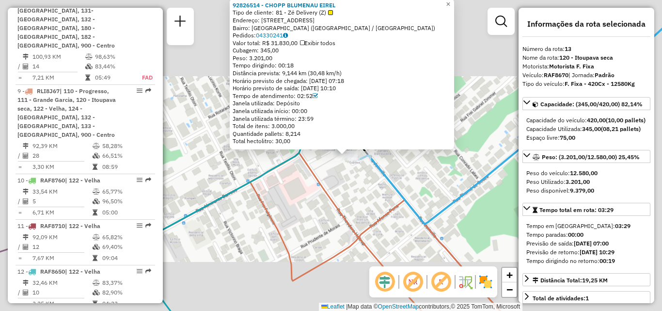
click at [350, 173] on div "Rota 10 - Placa RAF8760 92826514 - CHOPP BLUMENAU EIREL 92826514 - CHOPP BLUMEN…" at bounding box center [331, 155] width 662 height 311
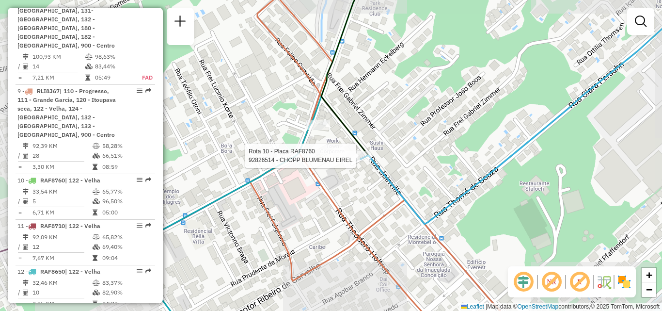
select select "**********"
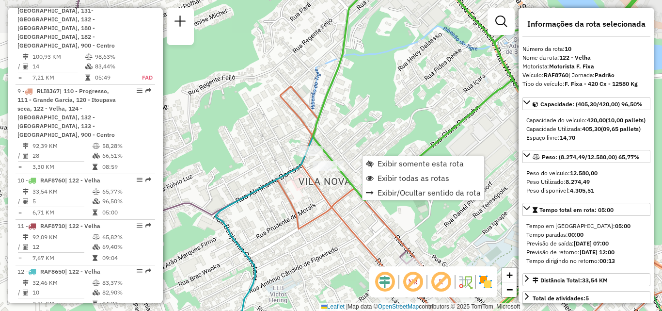
click at [316, 192] on icon at bounding box center [497, 213] width 440 height 255
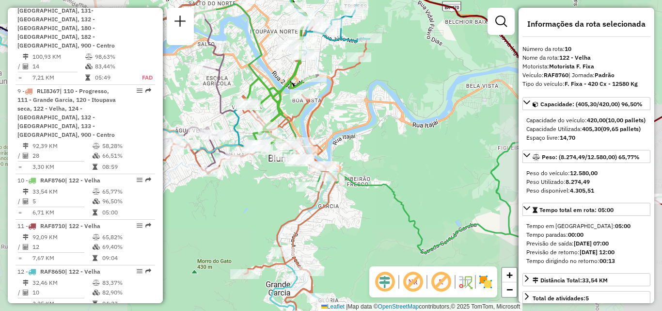
drag, startPoint x: 245, startPoint y: 199, endPoint x: 236, endPoint y: 132, distance: 66.9
click at [238, 147] on div "Rota 1 - Placa REB3F56 92810495 - DORAPAN DORA MARIE Janela de atendimento Grad…" at bounding box center [331, 155] width 662 height 311
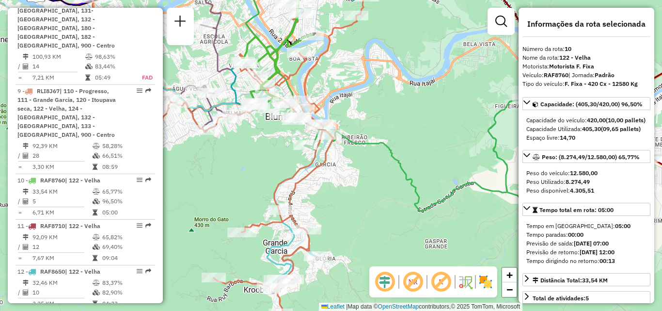
drag, startPoint x: 260, startPoint y: 148, endPoint x: 271, endPoint y: 172, distance: 26.4
click at [278, 175] on div "Janela de atendimento Grade de atendimento Capacidade Transportadoras Veículos …" at bounding box center [331, 155] width 662 height 311
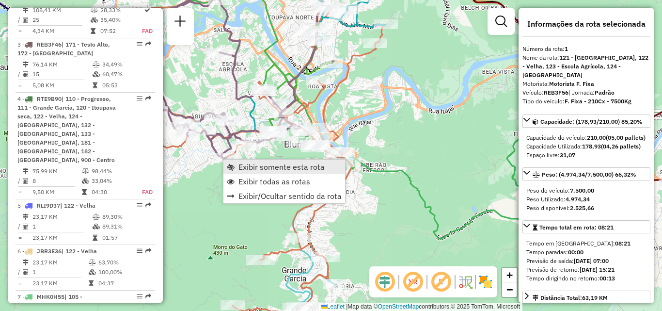
scroll to position [389, 0]
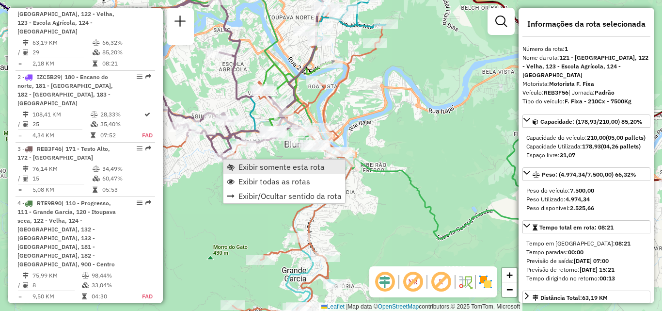
click at [242, 168] on span "Exibir somente esta rota" at bounding box center [281, 167] width 86 height 8
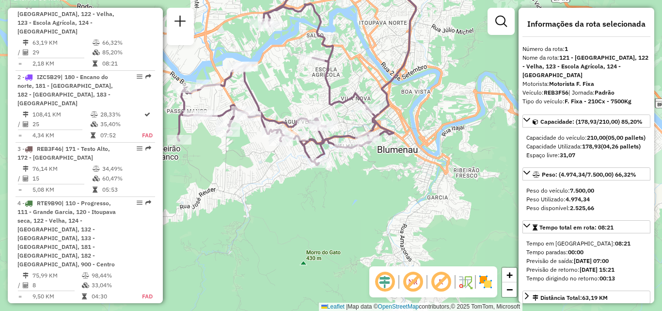
drag, startPoint x: 293, startPoint y: 225, endPoint x: 273, endPoint y: 236, distance: 22.8
click at [273, 235] on div "Rota 1 - Placa REB3F56 92808845 - PARADA DA ECONOMIA C Janela de atendimento Gr…" at bounding box center [331, 155] width 662 height 311
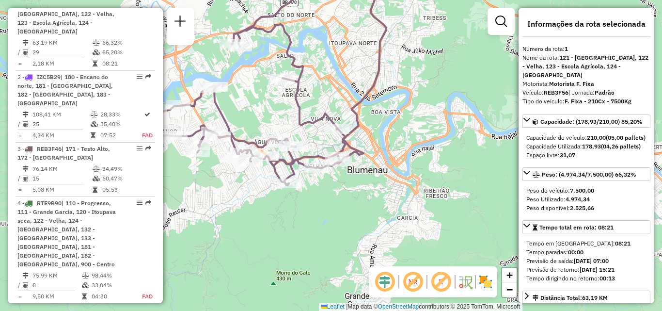
drag, startPoint x: 307, startPoint y: 214, endPoint x: 291, endPoint y: 216, distance: 16.2
click at [296, 224] on div "Janela de atendimento Grade de atendimento Capacidade Transportadoras Veículos …" at bounding box center [331, 155] width 662 height 311
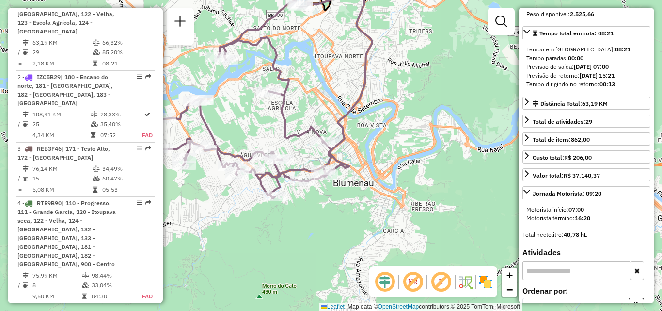
scroll to position [242, 0]
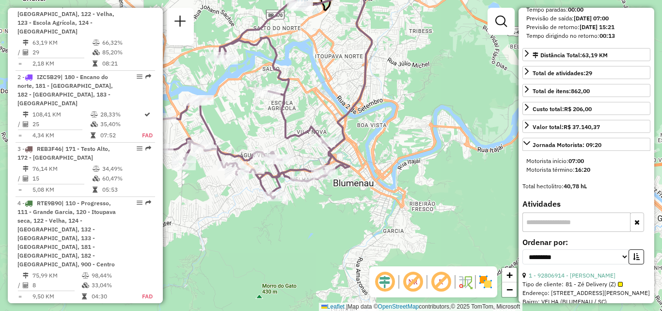
drag, startPoint x: 359, startPoint y: 203, endPoint x: 398, endPoint y: 201, distance: 39.3
click at [395, 201] on div "Janela de atendimento Grade de atendimento Capacidade Transportadoras Veículos …" at bounding box center [331, 155] width 662 height 311
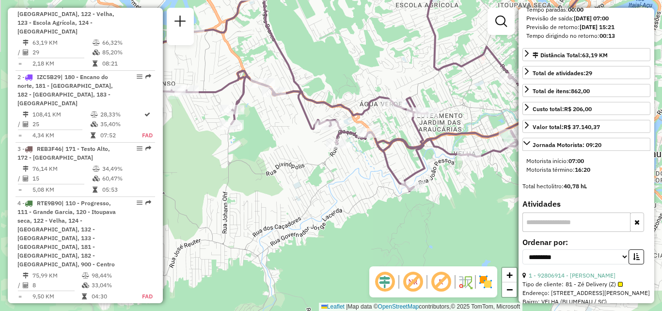
drag, startPoint x: 363, startPoint y: 208, endPoint x: 371, endPoint y: 211, distance: 8.1
click at [371, 211] on div "Janela de atendimento Grade de atendimento Capacidade Transportadoras Veículos …" at bounding box center [331, 155] width 662 height 311
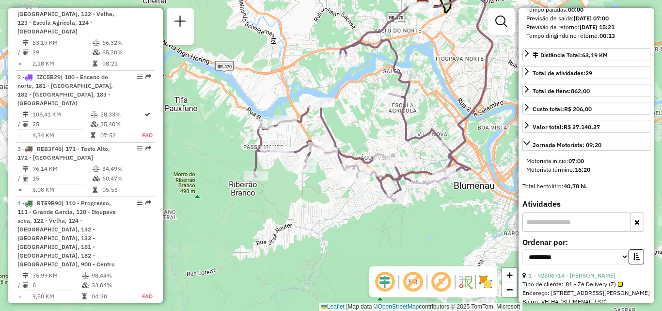
drag, startPoint x: 388, startPoint y: 130, endPoint x: 394, endPoint y: 132, distance: 6.1
click at [394, 132] on div "Janela de atendimento Grade de atendimento Capacidade Transportadoras Veículos …" at bounding box center [331, 155] width 662 height 311
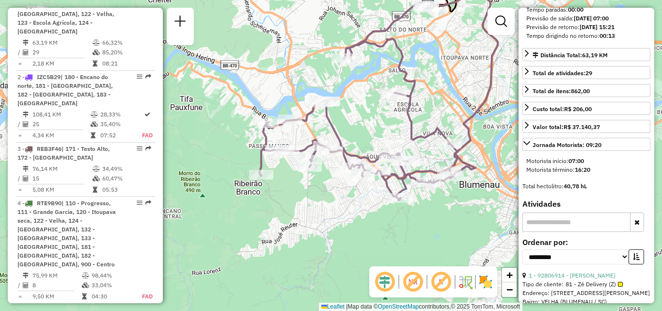
drag, startPoint x: 369, startPoint y: 213, endPoint x: 302, endPoint y: 203, distance: 67.1
click at [302, 203] on div "Janela de atendimento Grade de atendimento Capacidade Transportadoras Veículos …" at bounding box center [331, 155] width 662 height 311
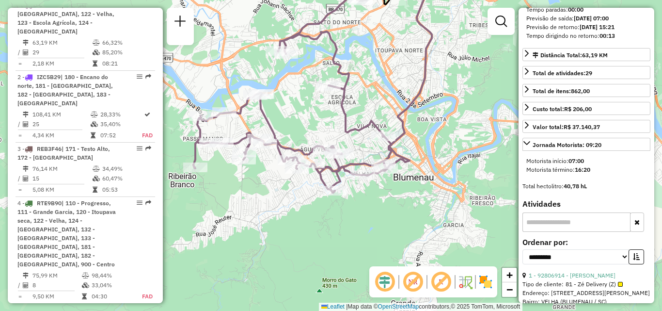
drag, startPoint x: 319, startPoint y: 230, endPoint x: 299, endPoint y: 243, distance: 24.1
click at [299, 243] on div "Janela de atendimento Grade de atendimento Capacidade Transportadoras Veículos …" at bounding box center [331, 155] width 662 height 311
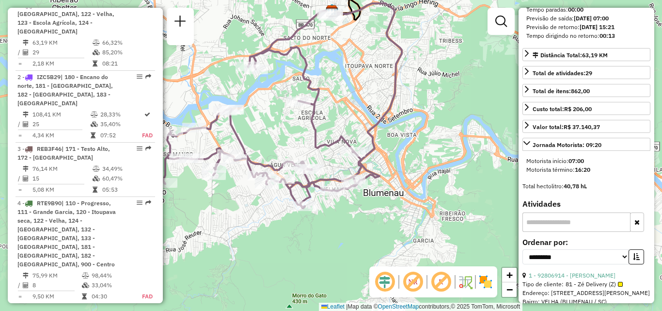
drag, startPoint x: 277, startPoint y: 134, endPoint x: 333, endPoint y: 131, distance: 56.3
click at [329, 132] on div "Janela de atendimento Grade de atendimento Capacidade Transportadoras Veículos …" at bounding box center [331, 155] width 662 height 311
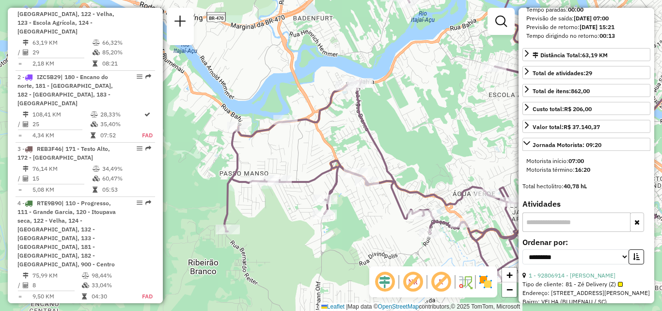
click at [218, 137] on div "Rota 1 - Placa REB3F56 92809825 - 51.191.265 RUBIA HEI Janela de atendimento Gr…" at bounding box center [331, 155] width 662 height 311
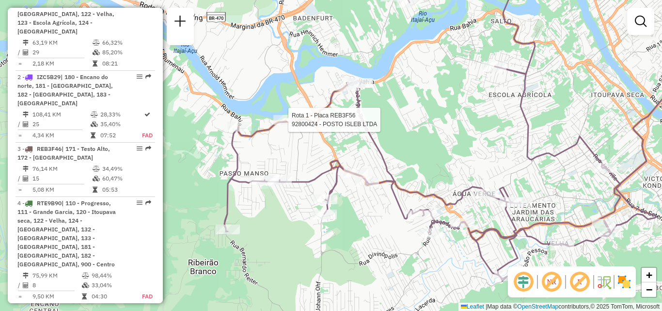
select select "**********"
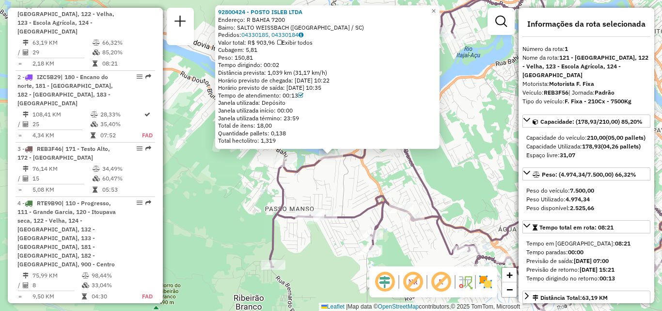
click at [239, 184] on div "Rota 1 - Placa REB3F56 92809825 - 51.191.265 RUBIA HEI 92800424 - POSTO ISLEB L…" at bounding box center [331, 155] width 662 height 311
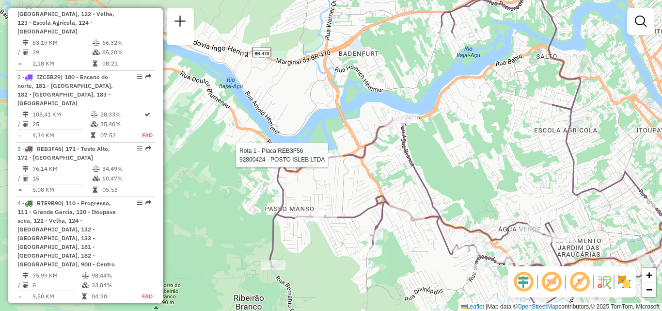
select select "**********"
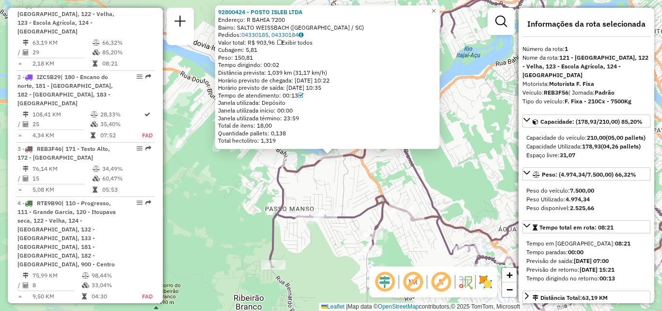
click at [327, 181] on div "92800424 - POSTO ISLEB LTDA Endereço: R BAHIA 7200 Bairro: SALTO WEISSBACH ([GE…" at bounding box center [331, 155] width 662 height 311
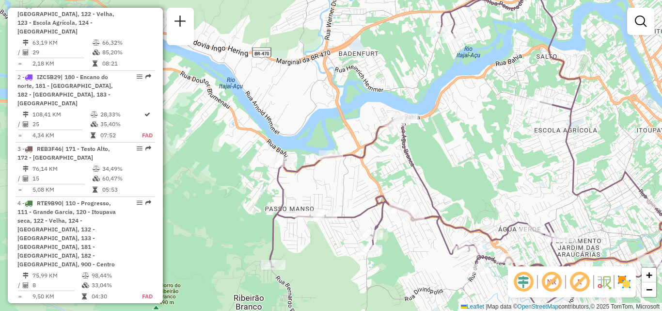
drag, startPoint x: 377, startPoint y: 177, endPoint x: 348, endPoint y: 201, distance: 36.5
click at [350, 202] on div "Janela de atendimento Grade de atendimento Capacidade Transportadoras Veículos …" at bounding box center [331, 155] width 662 height 311
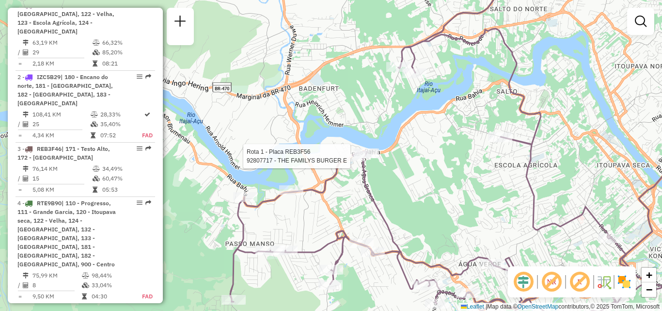
select select "**********"
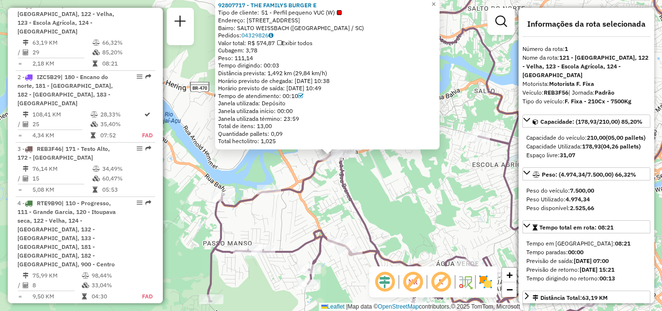
click at [389, 189] on div "92807717 - THE FAMILYS BURGER E Tipo de cliente: 51 - Perfil pequeno VUC (W) En…" at bounding box center [331, 155] width 662 height 311
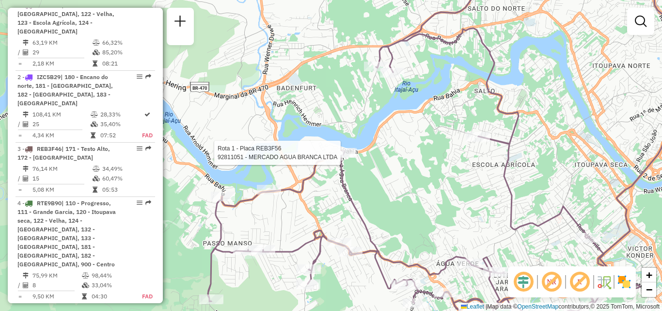
select select "**********"
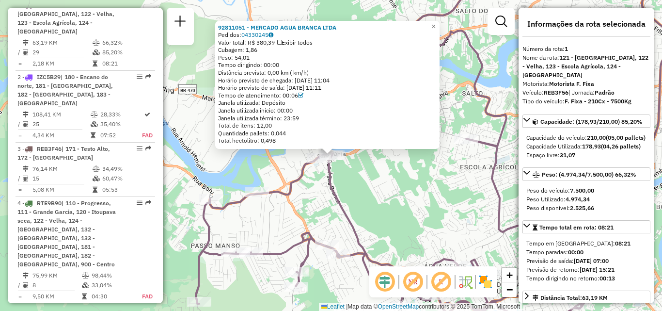
click at [386, 174] on div "92811051 - MERCADO AGUA BRANCA LTDA Pedidos: 04330245 Valor total: R$ 380,39 Ex…" at bounding box center [331, 155] width 662 height 311
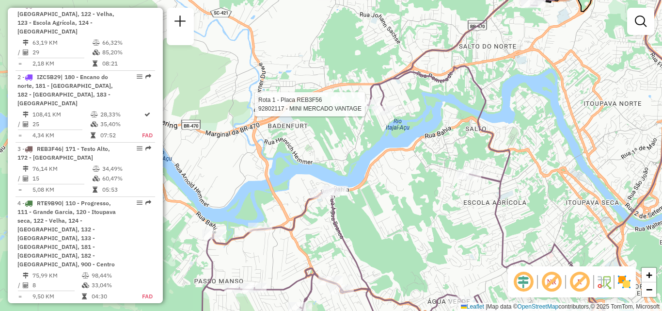
click at [369, 97] on icon at bounding box center [415, 168] width 432 height 348
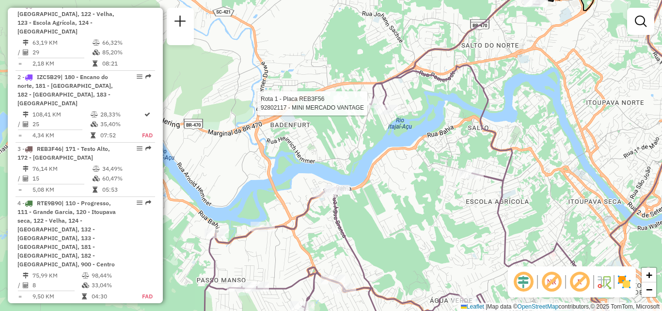
select select "**********"
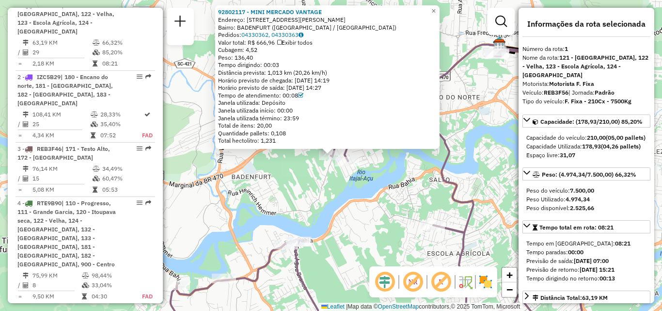
click at [358, 181] on div "92802117 - MINI MERCADO VANTAGE Endereço: R HEINRICH HEMMER 366 Bairro: BADENFU…" at bounding box center [331, 155] width 662 height 311
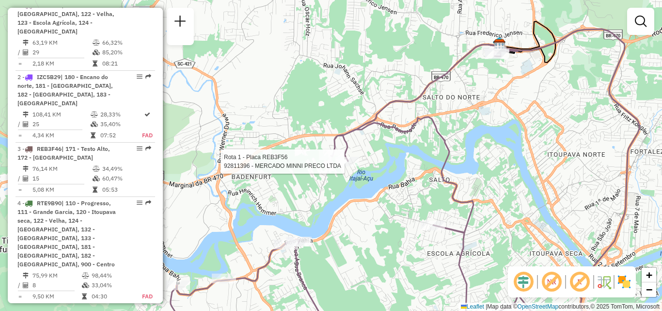
select select "**********"
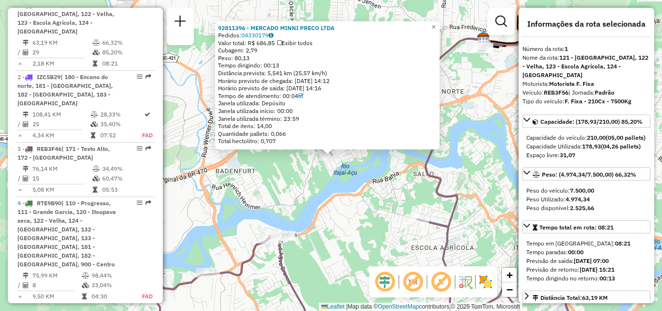
click at [344, 201] on div "92811396 - MERCADO MINNI PRECO LTDA Pedidos: 04330179 Valor total: R$ 686,85 Ex…" at bounding box center [331, 155] width 662 height 311
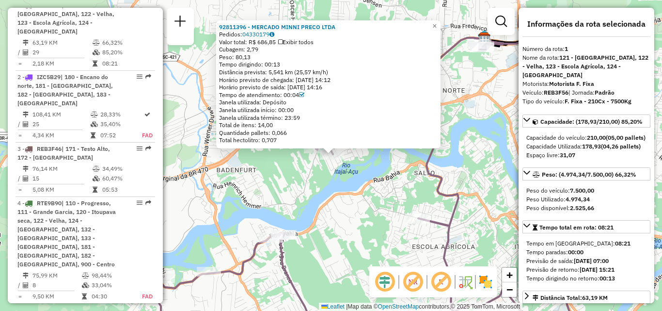
click at [344, 195] on div "92811396 - MERCADO MINNI PRECO LTDA Pedidos: 04330179 Valor total: R$ 686,85 Ex…" at bounding box center [331, 155] width 662 height 311
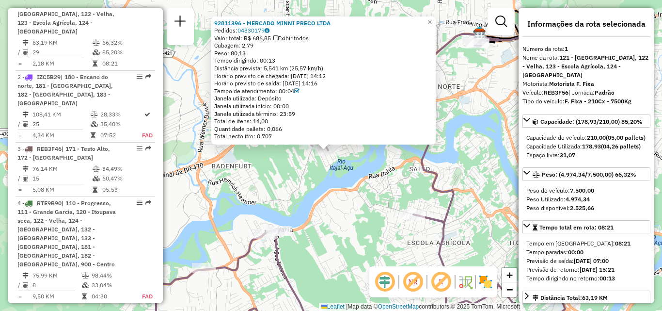
click at [342, 194] on div "92811396 - MERCADO MINNI PRECO LTDA Pedidos: 04330179 Valor total: R$ 686,85 Ex…" at bounding box center [331, 155] width 662 height 311
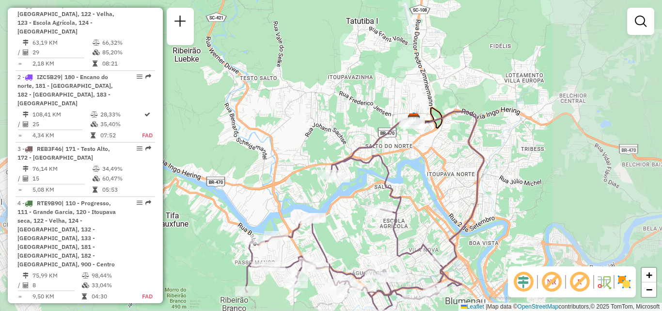
drag, startPoint x: 346, startPoint y: 213, endPoint x: 336, endPoint y: 171, distance: 43.4
click at [340, 185] on div "Janela de atendimento Grade de atendimento Capacidade Transportadoras Veículos …" at bounding box center [331, 155] width 662 height 311
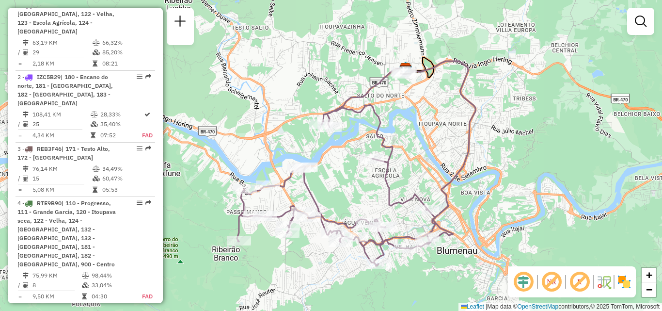
drag, startPoint x: 350, startPoint y: 187, endPoint x: 338, endPoint y: 155, distance: 34.0
click at [339, 156] on div "Janela de atendimento Grade de atendimento Capacidade Transportadoras Veículos …" at bounding box center [331, 155] width 662 height 311
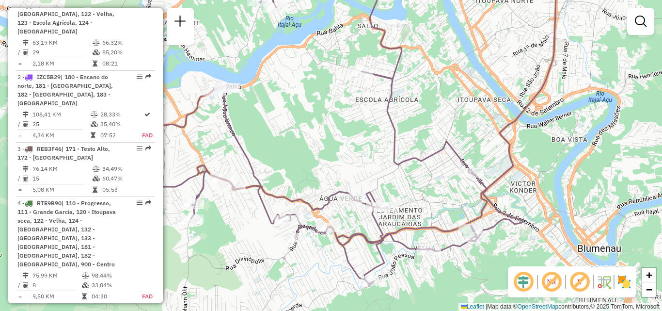
drag, startPoint x: 372, startPoint y: 174, endPoint x: 300, endPoint y: 161, distance: 72.3
click at [301, 161] on div "Janela de atendimento Grade de atendimento Capacidade Transportadoras Veículos …" at bounding box center [331, 155] width 662 height 311
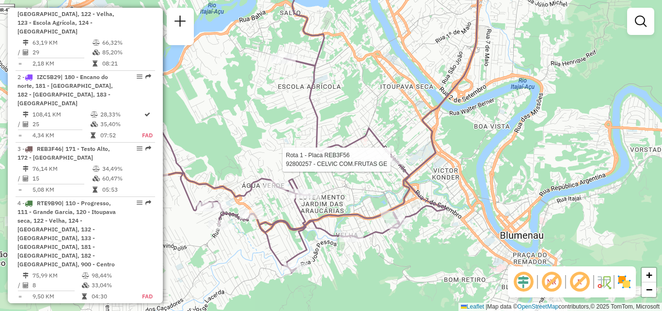
select select "**********"
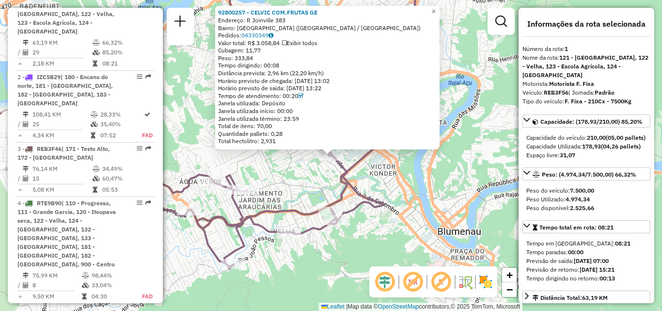
click at [296, 166] on div "92800257 - CELVIC COM.FRUTAS GE Endereço: R Joinville 383 Bairro: VILA NOVA (BL…" at bounding box center [331, 155] width 662 height 311
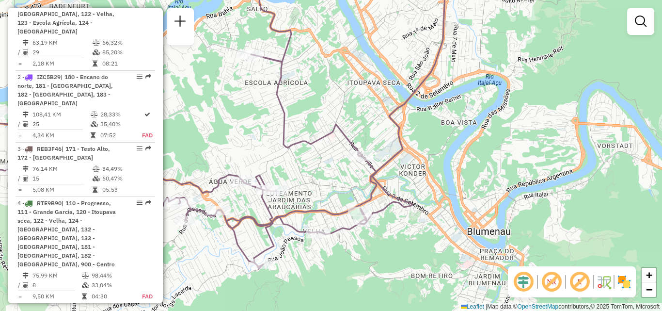
drag, startPoint x: 332, startPoint y: 205, endPoint x: 370, endPoint y: 204, distance: 38.3
click at [370, 204] on div "Janela de atendimento Grade de atendimento Capacidade Transportadoras Veículos …" at bounding box center [331, 155] width 662 height 311
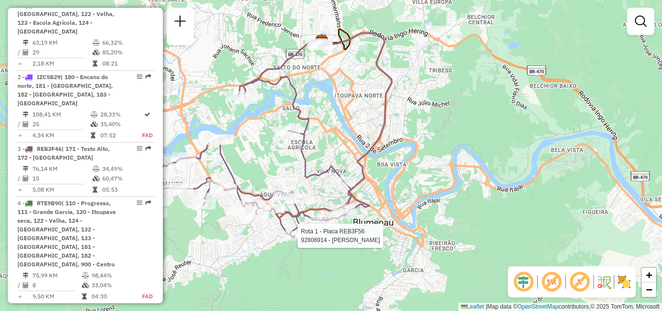
select select "**********"
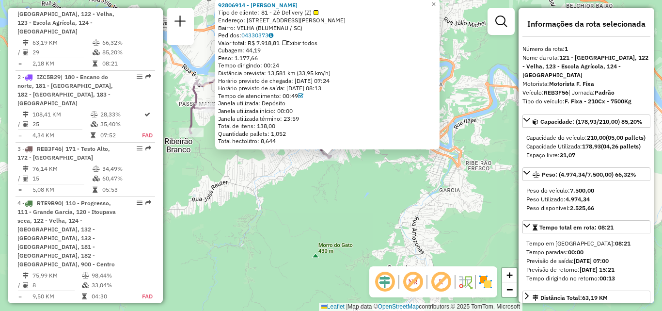
click at [286, 240] on div "92806914 - ACACIO PACHECO Tipo de cliente: 81 - Zé Delivery (Z) Endereço: R Joã…" at bounding box center [331, 155] width 662 height 311
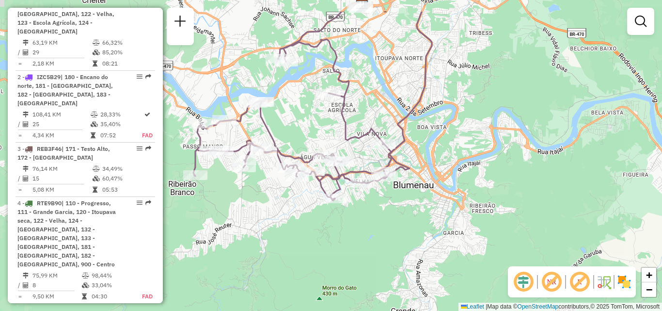
drag, startPoint x: 335, startPoint y: 190, endPoint x: 321, endPoint y: 232, distance: 44.0
click at [340, 242] on div "Janela de atendimento Grade de atendimento Capacidade Transportadoras Veículos …" at bounding box center [331, 155] width 662 height 311
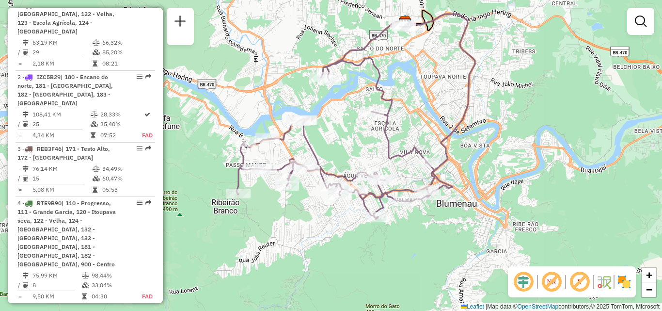
drag, startPoint x: 318, startPoint y: 217, endPoint x: 312, endPoint y: 215, distance: 6.1
click at [319, 217] on div "Janela de atendimento Grade de atendimento Capacidade Transportadoras Veículos …" at bounding box center [331, 155] width 662 height 311
click at [659, 192] on div "Janela de atendimento Grade de atendimento Capacidade Transportadoras Veículos …" at bounding box center [331, 155] width 662 height 311
click at [518, 213] on div "Janela de atendimento Grade de atendimento Capacidade Transportadoras Veículos …" at bounding box center [331, 155] width 662 height 311
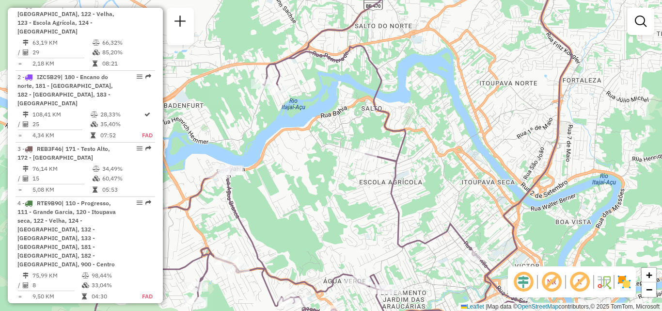
drag, startPoint x: 399, startPoint y: 103, endPoint x: 399, endPoint y: 162, distance: 59.6
click at [399, 162] on div "Janela de atendimento Grade de atendimento Capacidade Transportadoras Veículos …" at bounding box center [331, 155] width 662 height 311
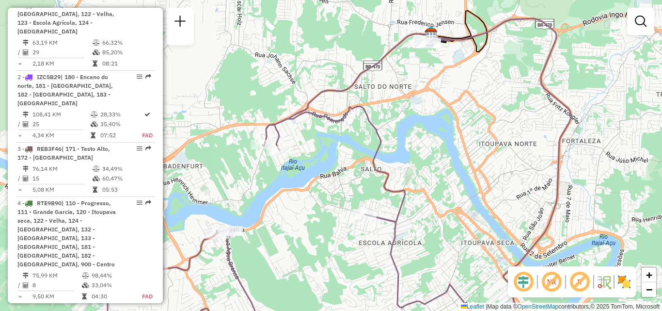
drag, startPoint x: 406, startPoint y: 143, endPoint x: 412, endPoint y: 204, distance: 60.9
click at [412, 204] on div "Janela de atendimento Grade de atendimento Capacidade Transportadoras Veículos …" at bounding box center [331, 155] width 662 height 311
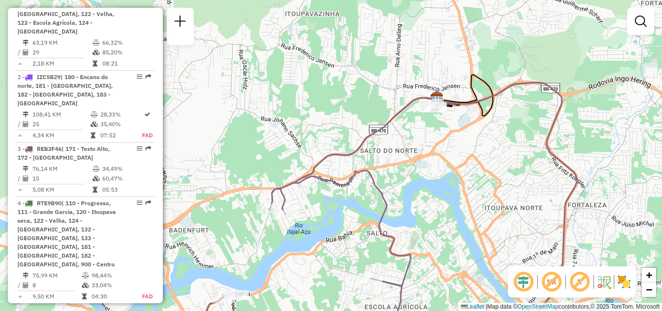
drag, startPoint x: 415, startPoint y: 179, endPoint x: 365, endPoint y: 222, distance: 65.9
click at [364, 235] on div "Janela de atendimento Grade de atendimento Capacidade Transportadoras Veículos …" at bounding box center [331, 155] width 662 height 311
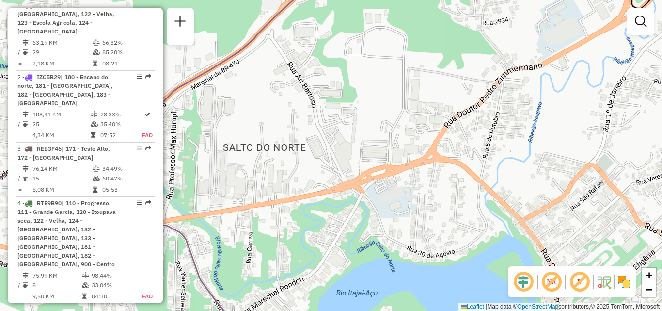
drag, startPoint x: 419, startPoint y: 104, endPoint x: 343, endPoint y: 230, distance: 147.2
click at [343, 231] on div "Janela de atendimento Grade de atendimento Capacidade Transportadoras Veículos …" at bounding box center [331, 155] width 662 height 311
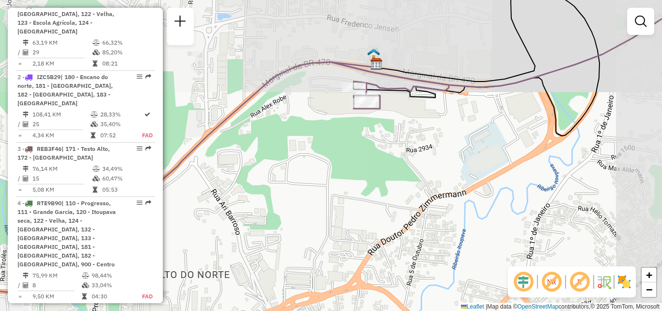
click at [425, 106] on div "Janela de atendimento Grade de atendimento Capacidade Transportadoras Veículos …" at bounding box center [331, 155] width 662 height 311
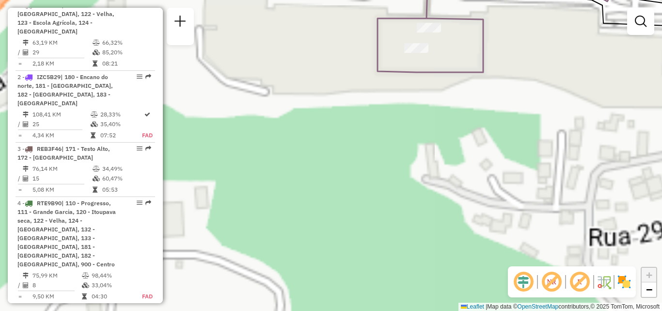
drag, startPoint x: 367, startPoint y: 197, endPoint x: 348, endPoint y: 233, distance: 40.5
click at [348, 233] on div "Janela de atendimento Grade de atendimento Capacidade Transportadoras Veículos …" at bounding box center [331, 155] width 662 height 311
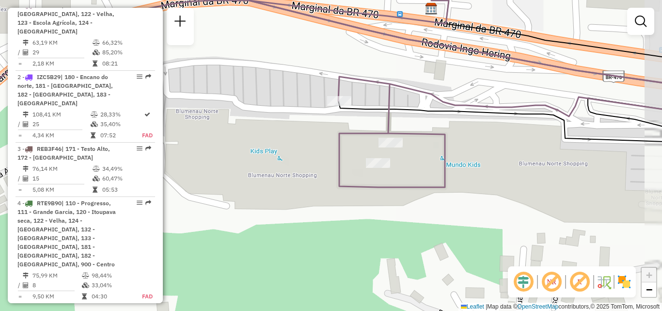
click at [377, 224] on div "Janela de atendimento Grade de atendimento Capacidade Transportadoras Veículos …" at bounding box center [331, 155] width 662 height 311
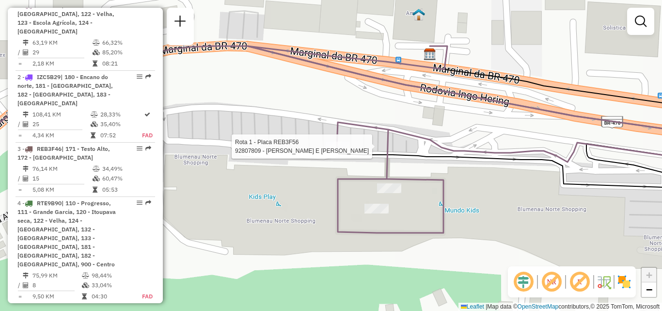
select select "**********"
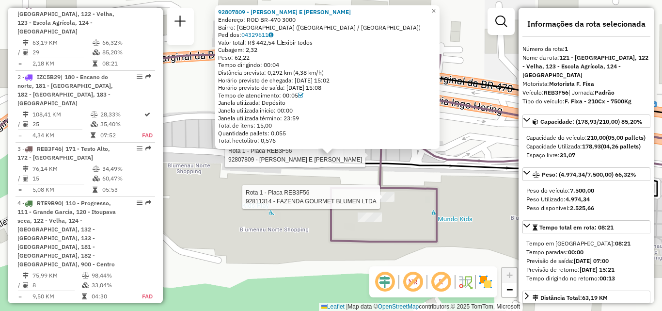
click at [386, 190] on icon at bounding box center [323, 148] width 779 height 187
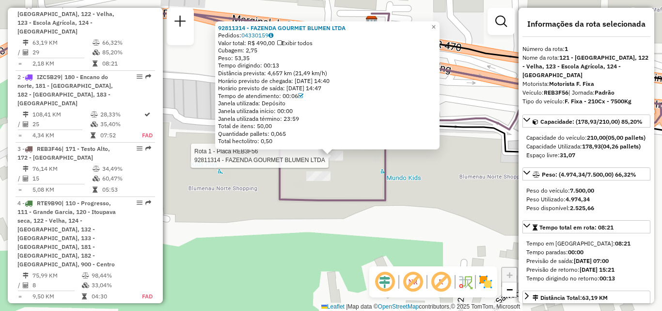
click at [377, 200] on icon at bounding box center [297, 107] width 727 height 187
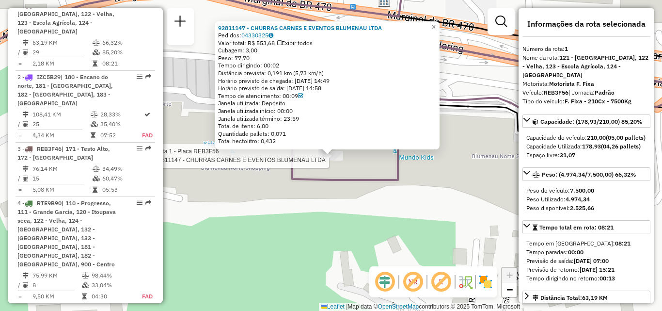
click at [324, 176] on icon at bounding box center [304, 86] width 740 height 187
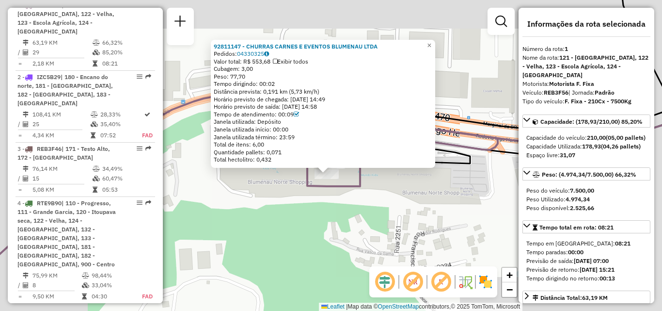
click at [321, 193] on div "92811147 - CHURRAS CARNES E EVENTOS BLUMENAU LTDA Pedidos: 04330325 Valor total…" at bounding box center [331, 155] width 662 height 311
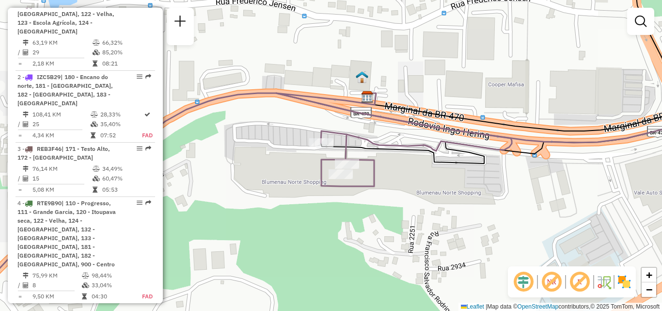
drag, startPoint x: 315, startPoint y: 208, endPoint x: 348, endPoint y: 206, distance: 32.5
click at [348, 206] on div "Janela de atendimento Grade de atendimento Capacidade Transportadoras Veículos …" at bounding box center [331, 155] width 662 height 311
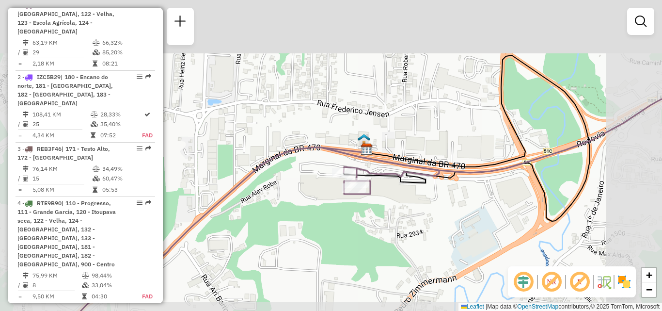
drag, startPoint x: 328, startPoint y: 218, endPoint x: 366, endPoint y: 189, distance: 47.5
click at [365, 191] on div "Janela de atendimento Grade de atendimento Capacidade Transportadoras Veículos …" at bounding box center [331, 155] width 662 height 311
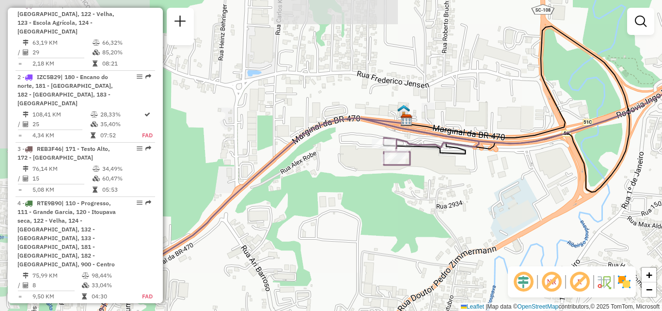
drag, startPoint x: 342, startPoint y: 210, endPoint x: 377, endPoint y: 182, distance: 45.2
click at [377, 182] on div "Janela de atendimento Grade de atendimento Capacidade Transportadoras Veículos …" at bounding box center [331, 155] width 662 height 311
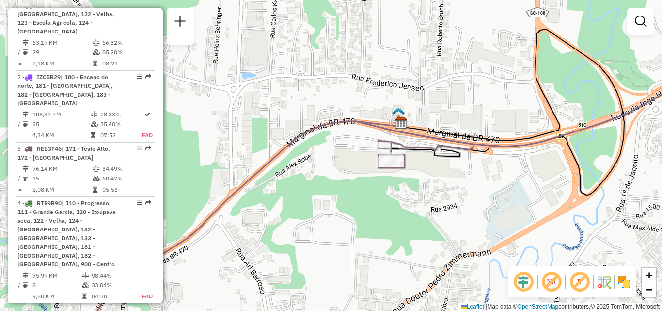
drag, startPoint x: 368, startPoint y: 185, endPoint x: 323, endPoint y: 220, distance: 56.3
click at [324, 220] on div "Janela de atendimento Grade de atendimento Capacidade Transportadoras Veículos …" at bounding box center [331, 155] width 662 height 311
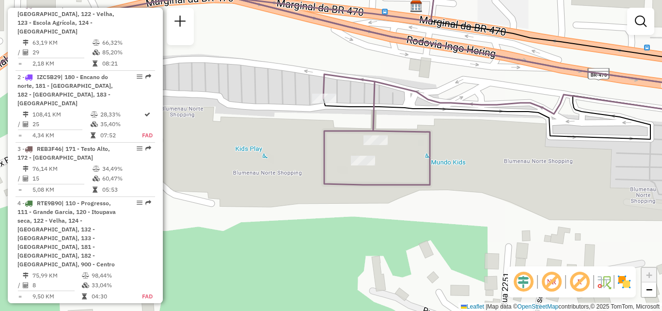
drag, startPoint x: 364, startPoint y: 191, endPoint x: 403, endPoint y: 183, distance: 40.0
click at [404, 183] on div "Janela de atendimento Grade de atendimento Capacidade Transportadoras Veículos …" at bounding box center [331, 155] width 662 height 311
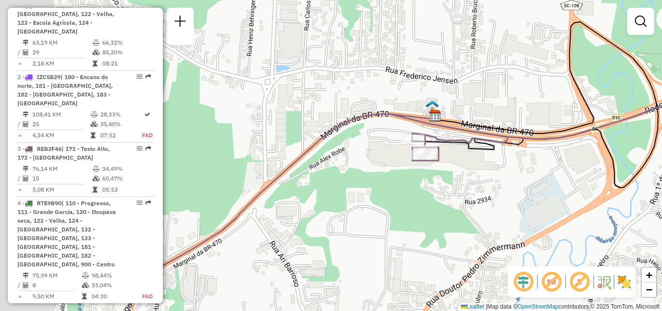
drag, startPoint x: 359, startPoint y: 189, endPoint x: 376, endPoint y: 177, distance: 20.2
click at [391, 169] on div "Janela de atendimento Grade de atendimento Capacidade Transportadoras Veículos …" at bounding box center [331, 155] width 662 height 311
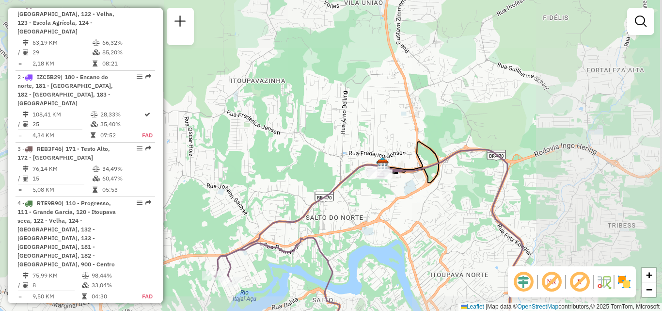
drag, startPoint x: 336, startPoint y: 218, endPoint x: 321, endPoint y: 175, distance: 45.1
click at [331, 185] on div "Janela de atendimento Grade de atendimento Capacidade Transportadoras Veículos …" at bounding box center [331, 155] width 662 height 311
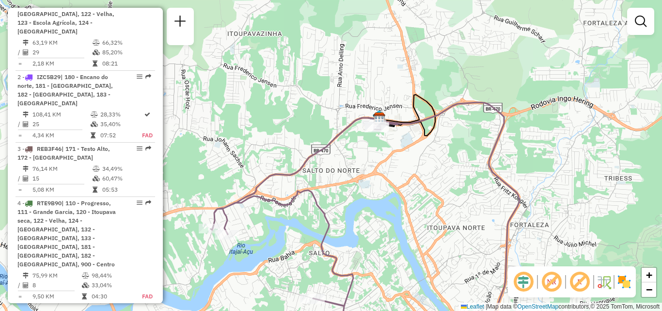
drag, startPoint x: 319, startPoint y: 193, endPoint x: 331, endPoint y: 152, distance: 42.9
click at [323, 162] on div "Janela de atendimento Grade de atendimento Capacidade Transportadoras Veículos …" at bounding box center [331, 155] width 662 height 311
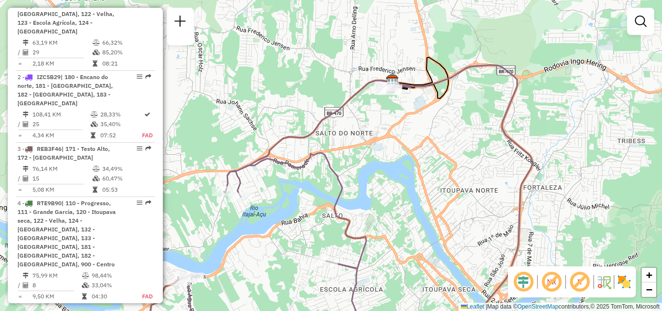
drag, startPoint x: 361, startPoint y: 173, endPoint x: 398, endPoint y: 173, distance: 36.8
click at [421, 157] on div "Janela de atendimento Grade de atendimento Capacidade Transportadoras Veículos …" at bounding box center [331, 155] width 662 height 311
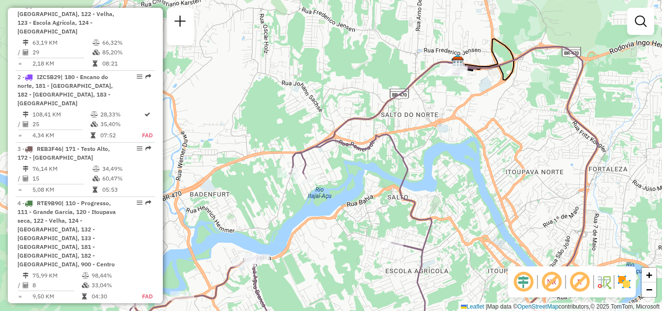
drag, startPoint x: 341, startPoint y: 214, endPoint x: 381, endPoint y: 173, distance: 57.6
click at [381, 173] on div "Janela de atendimento Grade de atendimento Capacidade Transportadoras Veículos …" at bounding box center [331, 155] width 662 height 311
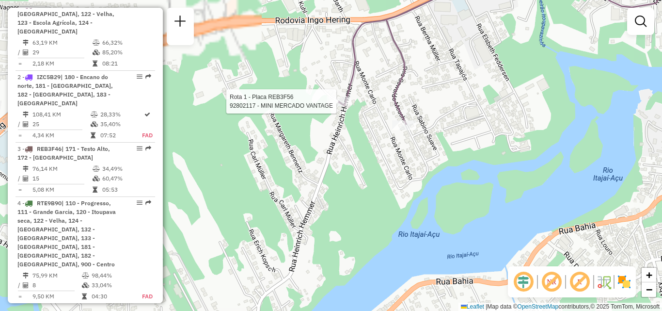
select select "**********"
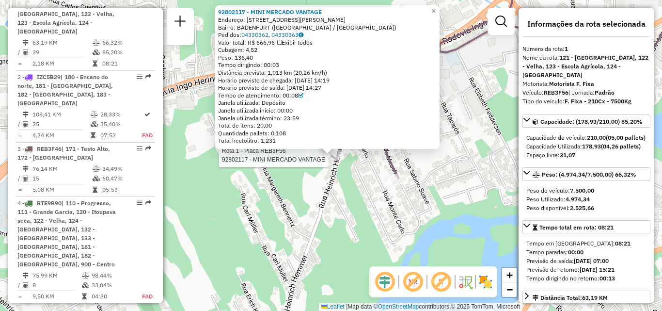
click at [350, 181] on div "Rota 1 - Placa REB3F56 92802117 - MINI MERCADO VANTAGE 92802117 - MINI MERCADO …" at bounding box center [331, 155] width 662 height 311
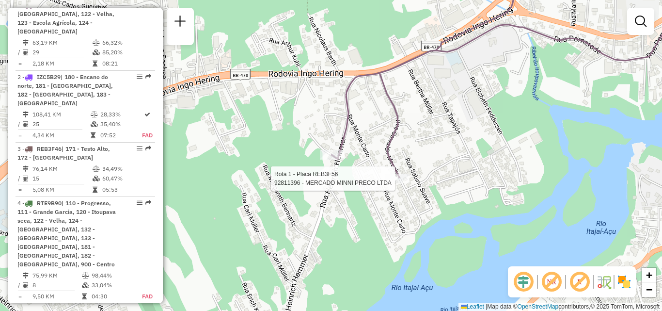
select select "**********"
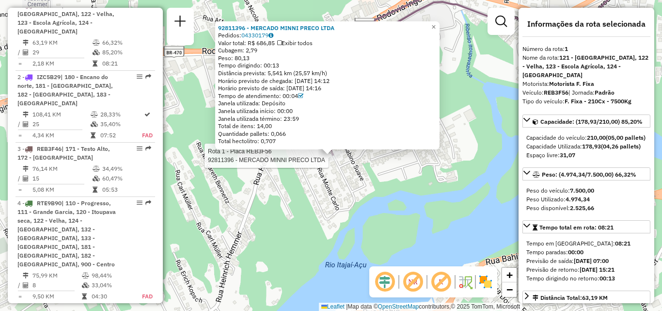
click at [384, 199] on div "Rota 1 - Placa REB3F56 92811396 - MERCADO MINNI PRECO LTDA 92811396 - MERCADO M…" at bounding box center [331, 155] width 662 height 311
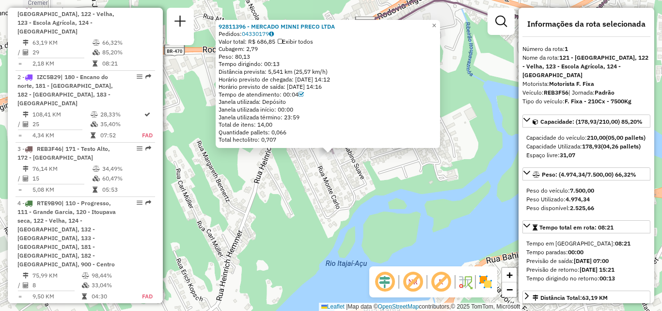
click at [381, 195] on div "92811396 - MERCADO MINNI PRECO LTDA Pedidos: 04330179 Valor total: R$ 686,85 Ex…" at bounding box center [331, 155] width 662 height 311
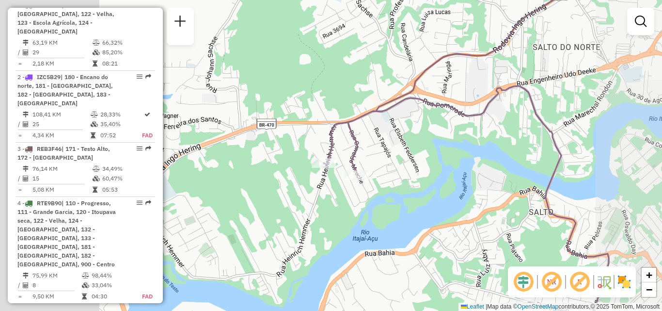
drag, startPoint x: 377, startPoint y: 213, endPoint x: 356, endPoint y: 170, distance: 47.9
click at [359, 173] on div "Janela de atendimento Grade de atendimento Capacidade Transportadoras Veículos …" at bounding box center [331, 155] width 662 height 311
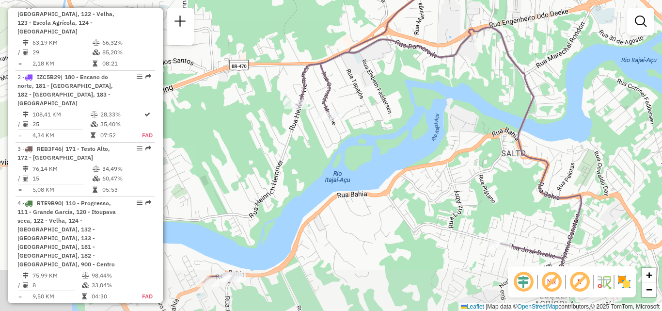
drag, startPoint x: 409, startPoint y: 192, endPoint x: 365, endPoint y: 150, distance: 60.0
click at [366, 151] on div "Janela de atendimento Grade de atendimento Capacidade Transportadoras Veículos …" at bounding box center [331, 155] width 662 height 311
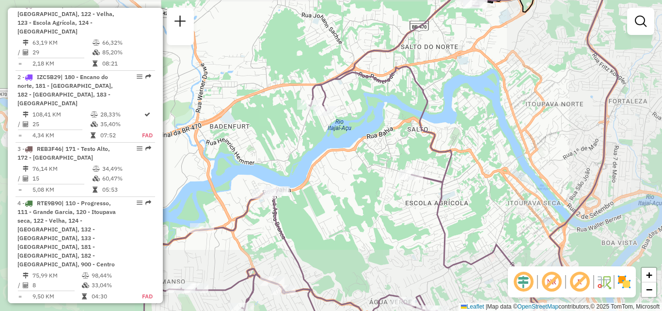
drag, startPoint x: 353, startPoint y: 163, endPoint x: 346, endPoint y: 150, distance: 15.4
click at [346, 151] on div "Janela de atendimento Grade de atendimento Capacidade Transportadoras Veículos …" at bounding box center [331, 155] width 662 height 311
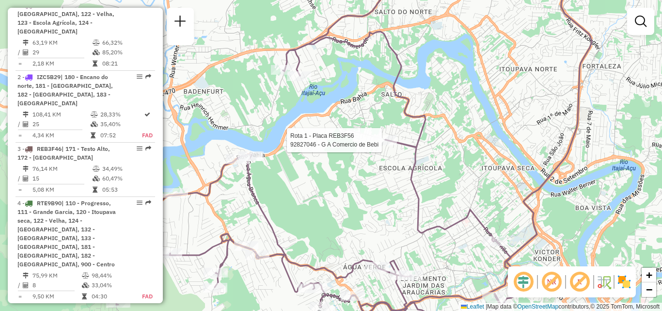
select select "**********"
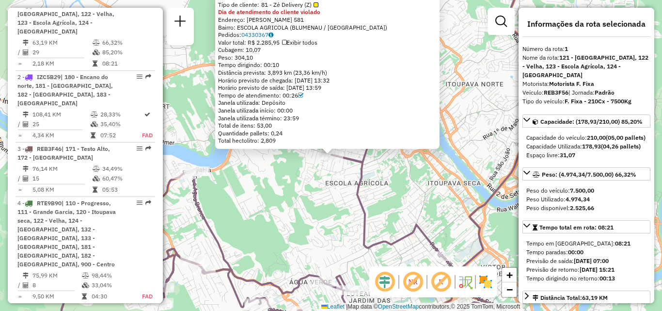
click at [309, 181] on div "92827046 - G A Comercio de Bebi Tipo de cliente: 81 - Zé Delivery (Z) Dia de at…" at bounding box center [331, 155] width 662 height 311
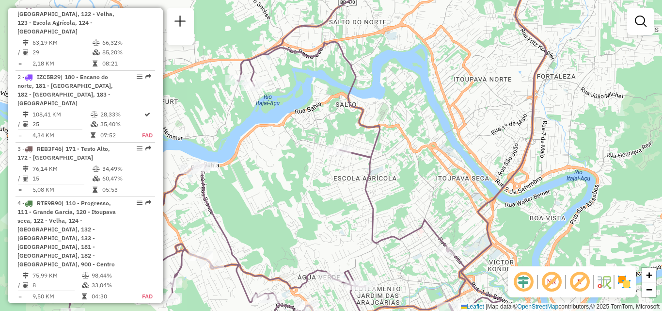
drag, startPoint x: 299, startPoint y: 198, endPoint x: 407, endPoint y: 165, distance: 113.6
click at [405, 165] on div "Janela de atendimento Grade de atendimento Capacidade Transportadoras Veículos …" at bounding box center [331, 155] width 662 height 311
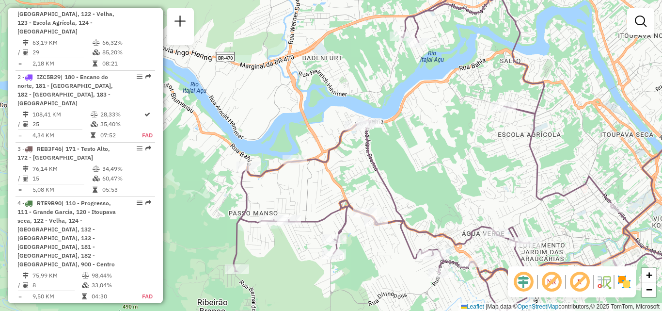
drag, startPoint x: 465, startPoint y: 156, endPoint x: 410, endPoint y: 137, distance: 57.9
click at [426, 140] on div "Janela de atendimento Grade de atendimento Capacidade Transportadoras Veículos …" at bounding box center [331, 155] width 662 height 311
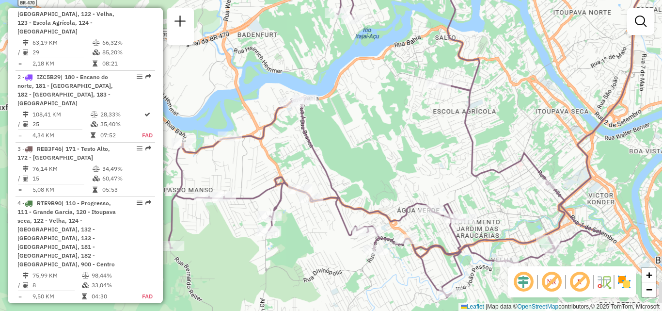
drag, startPoint x: 404, startPoint y: 142, endPoint x: 445, endPoint y: 146, distance: 40.9
click at [445, 146] on div "Janela de atendimento Grade de atendimento Capacidade Transportadoras Veículos …" at bounding box center [331, 155] width 662 height 311
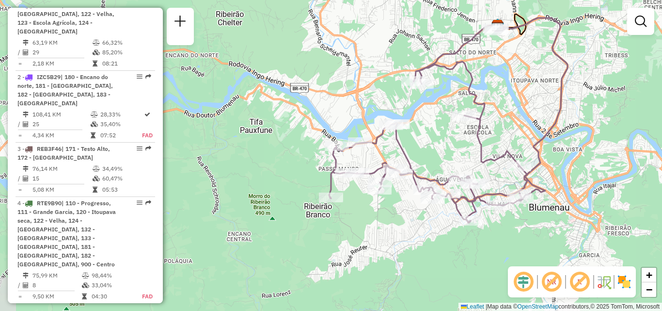
drag, startPoint x: 447, startPoint y: 153, endPoint x: 424, endPoint y: 141, distance: 25.6
click at [425, 141] on div "Janela de atendimento Grade de atendimento Capacidade Transportadoras Veículos …" at bounding box center [331, 155] width 662 height 311
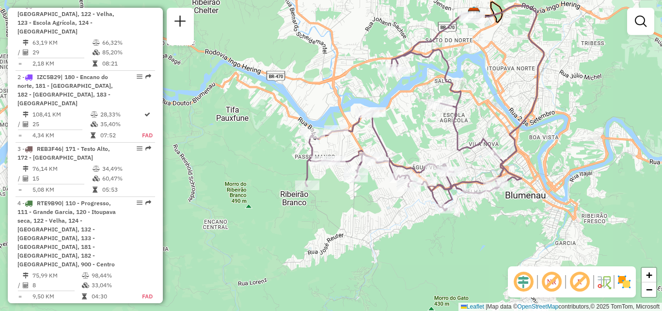
drag, startPoint x: 413, startPoint y: 135, endPoint x: 423, endPoint y: 129, distance: 11.6
click at [423, 129] on div "Janela de atendimento Grade de atendimento Capacidade Transportadoras Veículos …" at bounding box center [331, 155] width 662 height 311
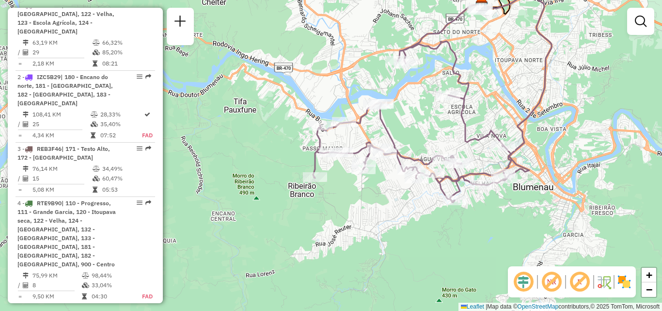
drag, startPoint x: 439, startPoint y: 132, endPoint x: 421, endPoint y: 128, distance: 18.7
click at [421, 129] on div "Janela de atendimento Grade de atendimento Capacidade Transportadoras Veículos …" at bounding box center [331, 155] width 662 height 311
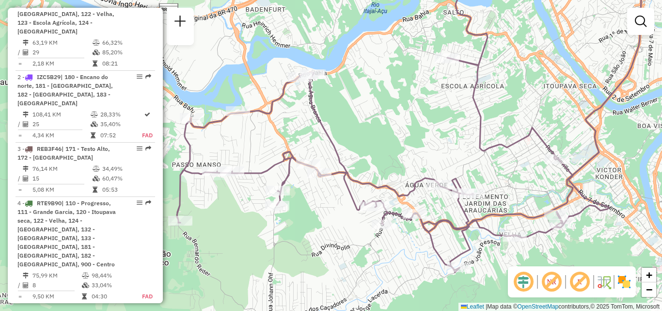
drag, startPoint x: 433, startPoint y: 120, endPoint x: 419, endPoint y: 156, distance: 38.1
click at [419, 156] on div "Janela de atendimento Grade de atendimento Capacidade Transportadoras Veículos …" at bounding box center [331, 155] width 662 height 311
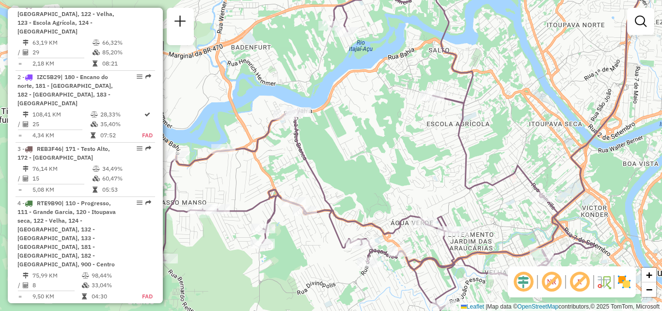
drag, startPoint x: 433, startPoint y: 140, endPoint x: 429, endPoint y: 133, distance: 7.8
click at [429, 133] on div "Rota 1 - Placa REB3F56 92827046 - G A Comercio de Bebi Janela de atendimento Gr…" at bounding box center [331, 155] width 662 height 311
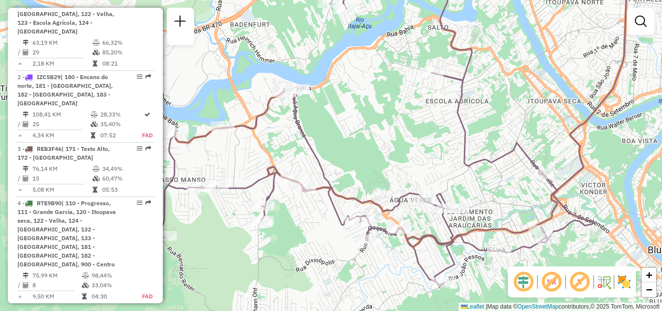
drag, startPoint x: 448, startPoint y: 140, endPoint x: 454, endPoint y: 105, distance: 35.8
click at [453, 105] on div "Janela de atendimento Grade de atendimento Capacidade Transportadoras Veículos …" at bounding box center [331, 155] width 662 height 311
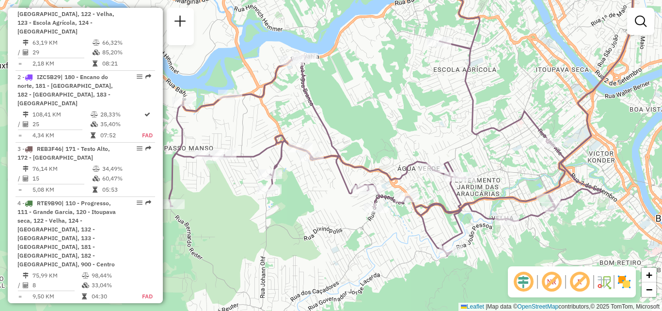
drag, startPoint x: 446, startPoint y: 111, endPoint x: 478, endPoint y: 111, distance: 32.0
click at [479, 111] on div "Janela de atendimento Grade de atendimento Capacidade Transportadoras Veículos …" at bounding box center [331, 155] width 662 height 311
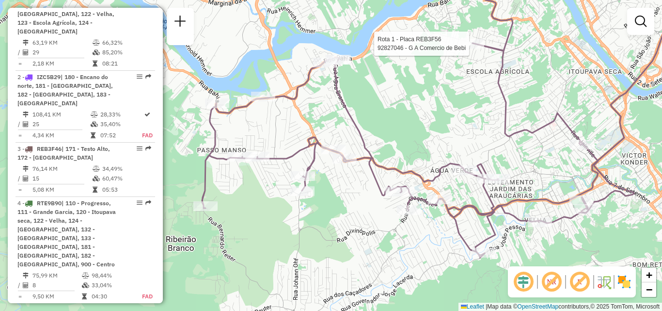
select select "**********"
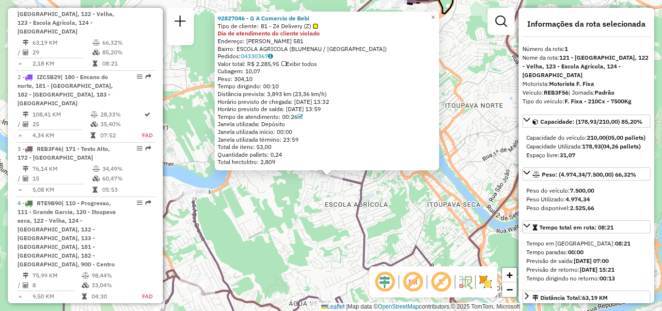
drag, startPoint x: 283, startPoint y: 213, endPoint x: 282, endPoint y: 231, distance: 17.9
click at [282, 231] on div "92827046 - G A Comercio de Bebi Tipo de cliente: 81 - Zé Delivery (Z) Dia de at…" at bounding box center [331, 155] width 662 height 311
click at [327, 256] on div "92827046 - G A Comercio de Bebi Tipo de cliente: 81 - Zé Delivery (Z) Dia de at…" at bounding box center [331, 155] width 662 height 311
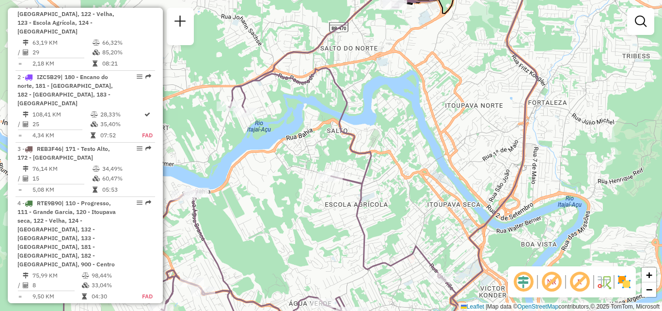
drag, startPoint x: 297, startPoint y: 210, endPoint x: 291, endPoint y: 195, distance: 16.4
click at [291, 197] on div "Janela de atendimento Grade de atendimento Capacidade Transportadoras Veículos …" at bounding box center [331, 155] width 662 height 311
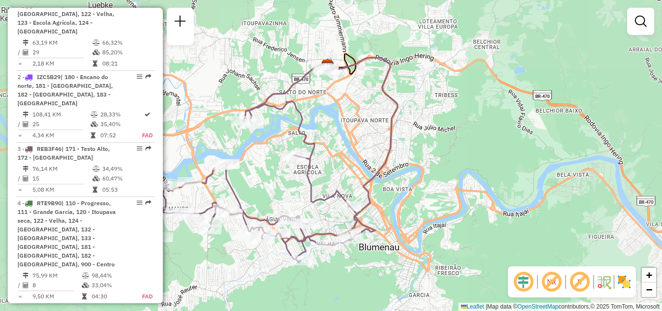
drag, startPoint x: 299, startPoint y: 199, endPoint x: 344, endPoint y: 181, distance: 48.1
click at [344, 182] on div "Janela de atendimento Grade de atendimento Capacidade Transportadoras Veículos …" at bounding box center [331, 155] width 662 height 311
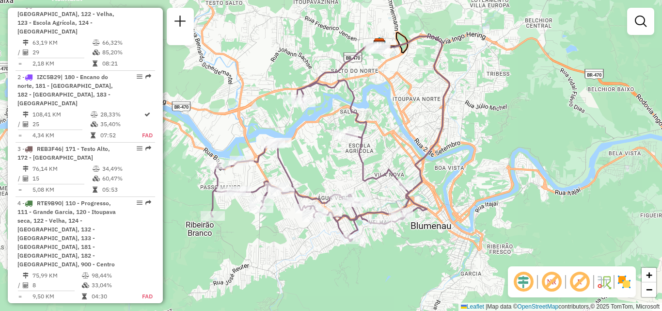
click at [341, 180] on div "Janela de atendimento Grade de atendimento Capacidade Transportadoras Veículos …" at bounding box center [331, 155] width 662 height 311
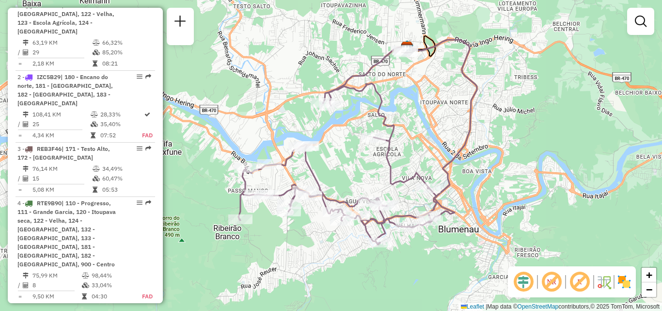
drag, startPoint x: 367, startPoint y: 182, endPoint x: 377, endPoint y: 179, distance: 10.9
click at [375, 179] on div "Janela de atendimento Grade de atendimento Capacidade Transportadoras Veículos …" at bounding box center [331, 155] width 662 height 311
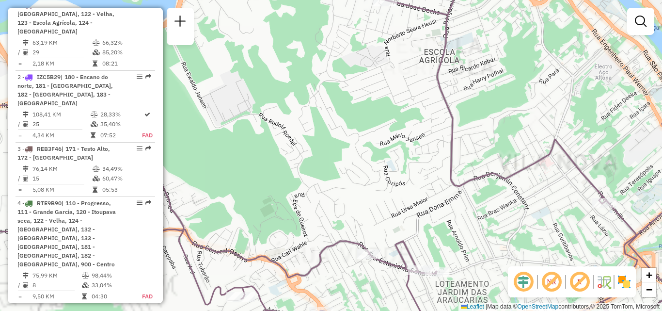
drag, startPoint x: 379, startPoint y: 180, endPoint x: 348, endPoint y: 164, distance: 35.5
click at [351, 166] on div "Janela de atendimento Grade de atendimento Capacidade Transportadoras Veículos …" at bounding box center [331, 155] width 662 height 311
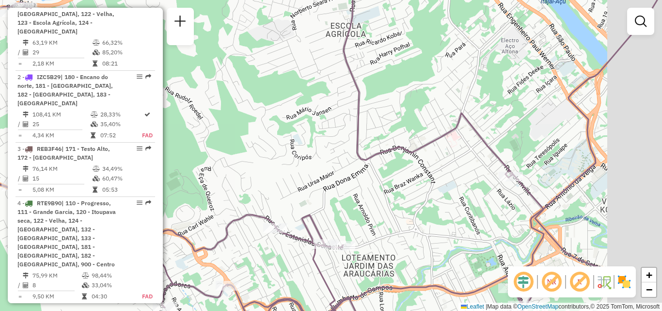
drag, startPoint x: 372, startPoint y: 163, endPoint x: 258, endPoint y: 148, distance: 114.9
click at [247, 146] on div "Janela de atendimento Grade de atendimento Capacidade Transportadoras Veículos …" at bounding box center [331, 155] width 662 height 311
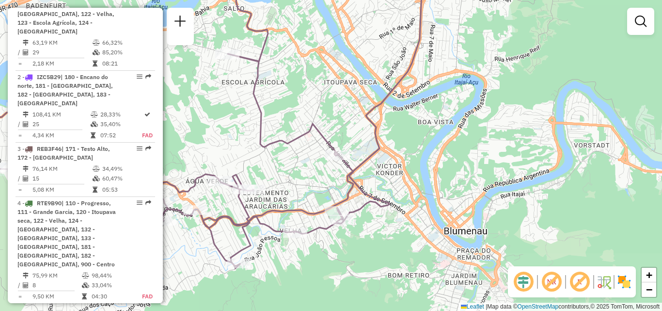
drag, startPoint x: 327, startPoint y: 163, endPoint x: 321, endPoint y: 163, distance: 5.3
click at [321, 163] on div "Janela de atendimento Grade de atendimento Capacidade Transportadoras Veículos …" at bounding box center [331, 155] width 662 height 311
drag, startPoint x: 310, startPoint y: 204, endPoint x: 304, endPoint y: 194, distance: 10.9
click at [305, 196] on icon at bounding box center [315, 118] width 225 height 299
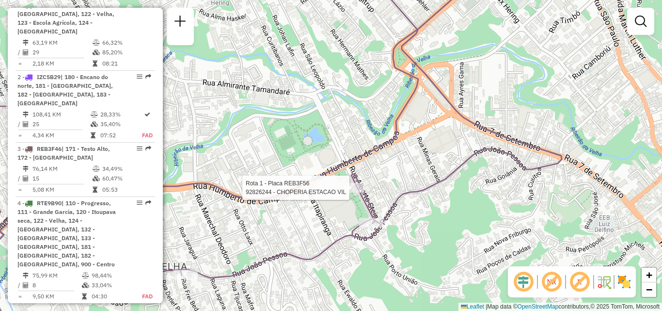
select select "**********"
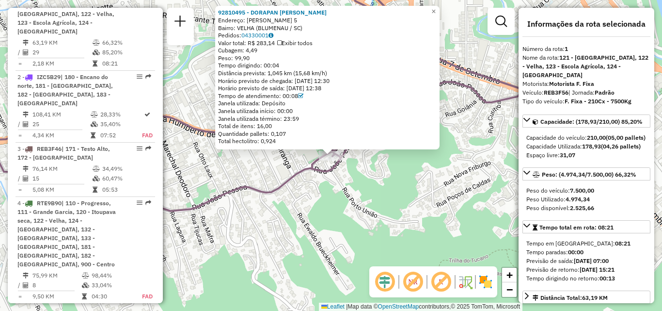
click at [313, 191] on div "92810495 - DORAPAN DORA MARIE Endereço: HERBERT WEHMUTH 5 Bairro: VELHA (BLUMEN…" at bounding box center [331, 155] width 662 height 311
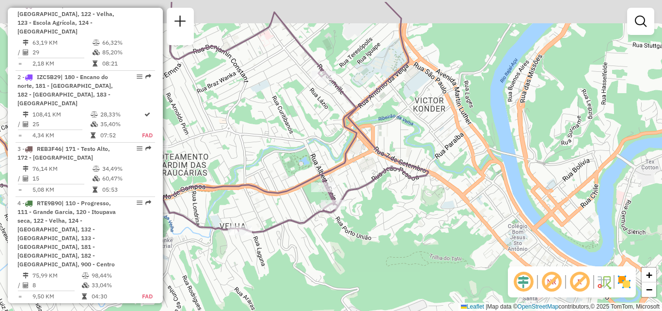
click at [387, 215] on div "Janela de atendimento Grade de atendimento Capacidade Transportadoras Veículos …" at bounding box center [331, 155] width 662 height 311
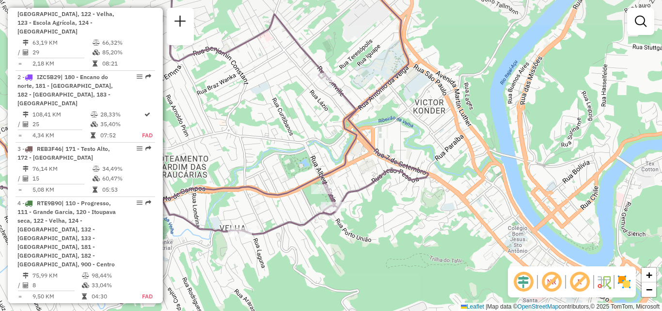
drag, startPoint x: 380, startPoint y: 203, endPoint x: 397, endPoint y: 188, distance: 22.0
click at [397, 189] on div "Janela de atendimento Grade de atendimento Capacidade Transportadoras Veículos …" at bounding box center [331, 155] width 662 height 311
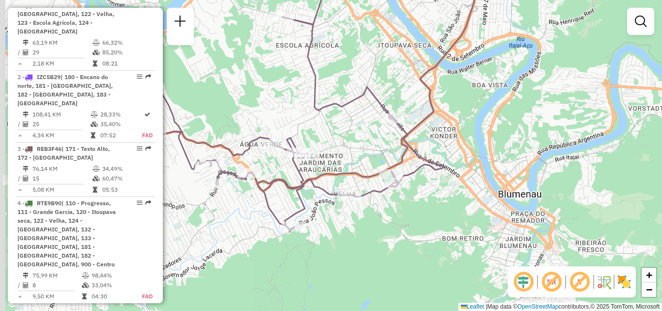
drag, startPoint x: 376, startPoint y: 228, endPoint x: 398, endPoint y: 222, distance: 23.5
click at [398, 222] on div "Janela de atendimento Grade de atendimento Capacidade Transportadoras Veículos …" at bounding box center [331, 155] width 662 height 311
drag, startPoint x: 388, startPoint y: 230, endPoint x: 392, endPoint y: 236, distance: 7.4
click at [392, 236] on div "Janela de atendimento Grade de atendimento Capacidade Transportadoras Veículos …" at bounding box center [331, 155] width 662 height 311
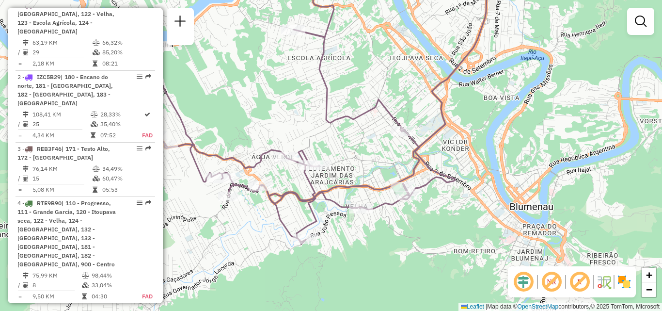
drag, startPoint x: 387, startPoint y: 229, endPoint x: 404, endPoint y: 227, distance: 17.1
click at [404, 227] on div "Janela de atendimento Grade de atendimento Capacidade Transportadoras Veículos …" at bounding box center [331, 155] width 662 height 311
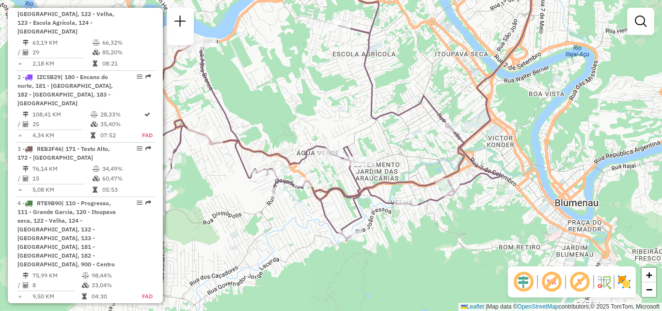
drag, startPoint x: 400, startPoint y: 225, endPoint x: 409, endPoint y: 223, distance: 9.4
click at [424, 223] on div "Janela de atendimento Grade de atendimento Capacidade Transportadoras Veículos …" at bounding box center [331, 155] width 662 height 311
drag, startPoint x: 405, startPoint y: 227, endPoint x: 423, endPoint y: 233, distance: 18.7
click at [423, 233] on div "Janela de atendimento Grade de atendimento Capacidade Transportadoras Veículos …" at bounding box center [331, 155] width 662 height 311
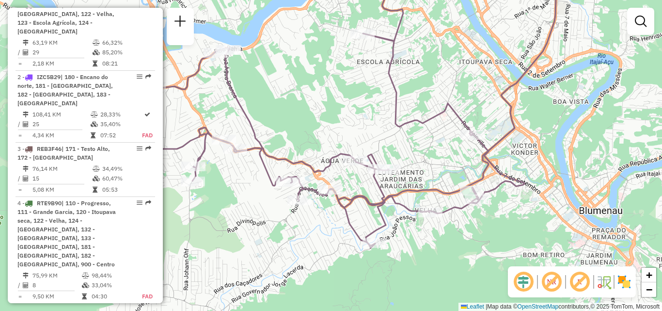
click at [472, 224] on div "Janela de atendimento Grade de atendimento Capacidade Transportadoras Veículos …" at bounding box center [331, 155] width 662 height 311
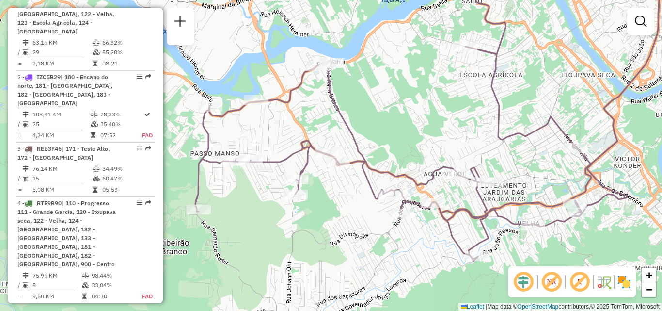
drag, startPoint x: 418, startPoint y: 254, endPoint x: 533, endPoint y: 265, distance: 114.9
click at [512, 262] on div "Janela de atendimento Grade de atendimento Capacidade Transportadoras Veículos …" at bounding box center [331, 155] width 662 height 311
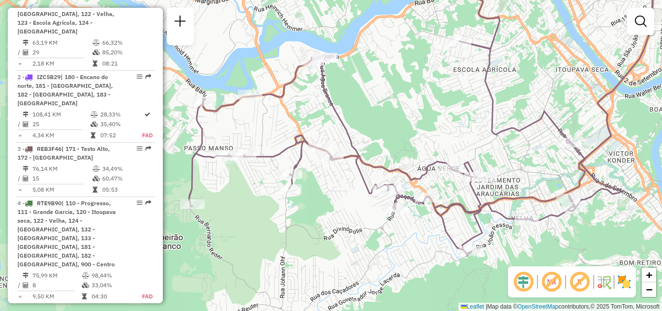
drag, startPoint x: 518, startPoint y: 248, endPoint x: 415, endPoint y: 250, distance: 102.3
click at [415, 251] on div "Janela de atendimento Grade de atendimento Capacidade Transportadoras Veículos …" at bounding box center [331, 155] width 662 height 311
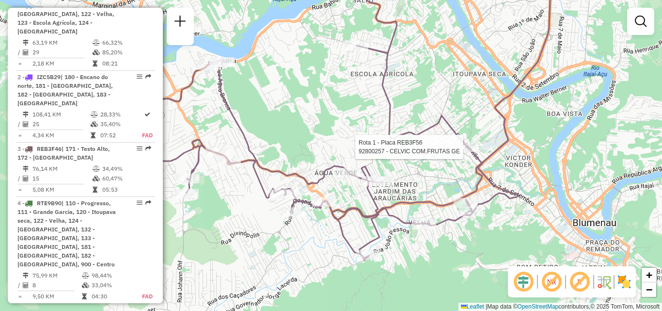
select select "**********"
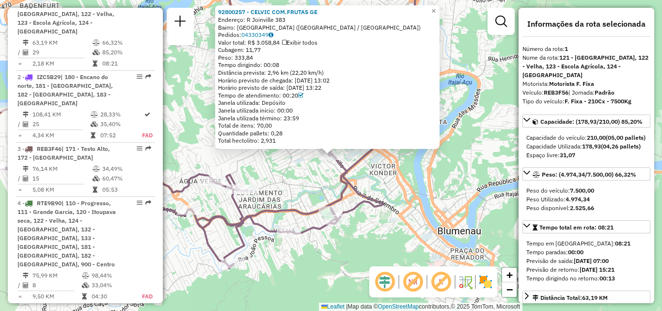
click at [379, 171] on div "92800257 - CELVIC COM.FRUTAS GE Endereço: R Joinville 383 Bairro: VILA NOVA (BL…" at bounding box center [331, 155] width 662 height 311
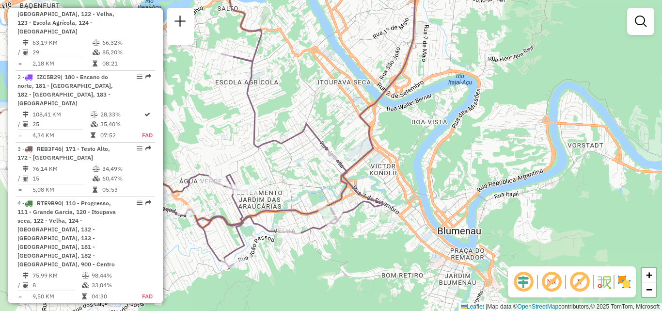
drag, startPoint x: 379, startPoint y: 173, endPoint x: 428, endPoint y: 171, distance: 48.5
click at [428, 171] on div "Janela de atendimento Grade de atendimento Capacidade Transportadoras Veículos …" at bounding box center [331, 155] width 662 height 311
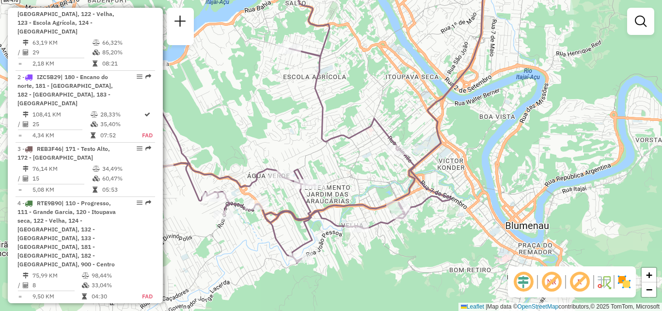
drag, startPoint x: 437, startPoint y: 173, endPoint x: 458, endPoint y: 168, distance: 21.5
click at [458, 168] on div "Janela de atendimento Grade de atendimento Capacidade Transportadoras Veículos …" at bounding box center [331, 155] width 662 height 311
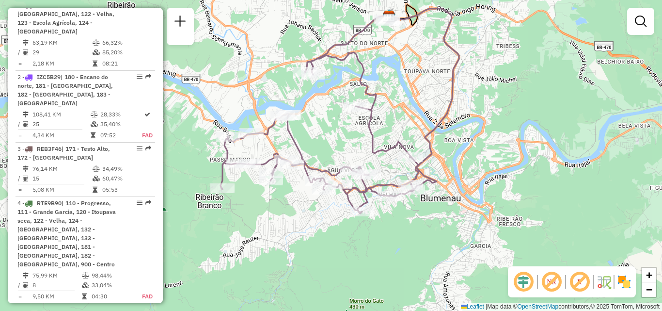
drag, startPoint x: 410, startPoint y: 161, endPoint x: 417, endPoint y: 163, distance: 6.5
click at [416, 163] on div "Janela de atendimento Grade de atendimento Capacidade Transportadoras Veículos …" at bounding box center [331, 155] width 662 height 311
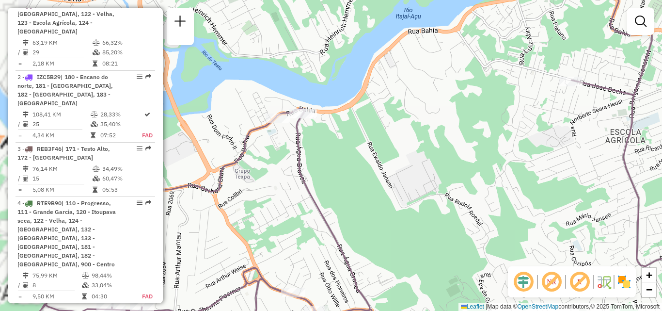
drag, startPoint x: 354, startPoint y: 131, endPoint x: 382, endPoint y: 135, distance: 28.0
click at [383, 136] on div "Janela de atendimento Grade de atendimento Capacidade Transportadoras Veículos …" at bounding box center [331, 155] width 662 height 311
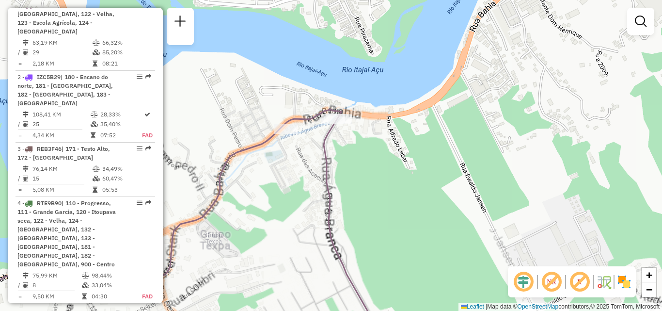
click at [343, 154] on div "Janela de atendimento Grade de atendimento Capacidade Transportadoras Veículos …" at bounding box center [331, 155] width 662 height 311
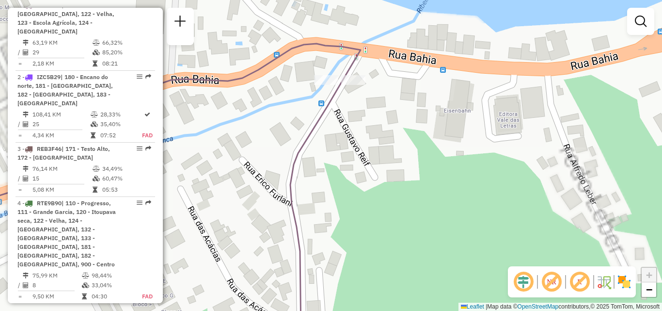
drag, startPoint x: 346, startPoint y: 134, endPoint x: 353, endPoint y: 170, distance: 36.0
click at [353, 172] on div "Janela de atendimento Grade de atendimento Capacidade Transportadoras Veículos …" at bounding box center [331, 155] width 662 height 311
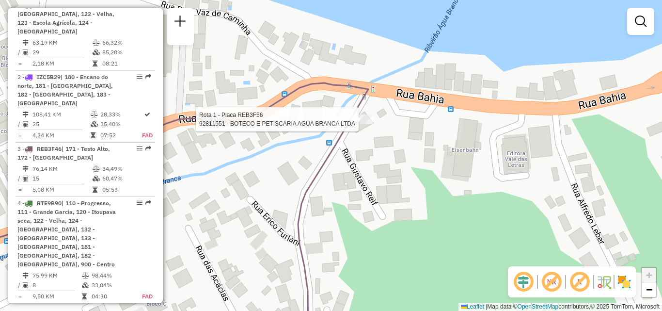
select select "**********"
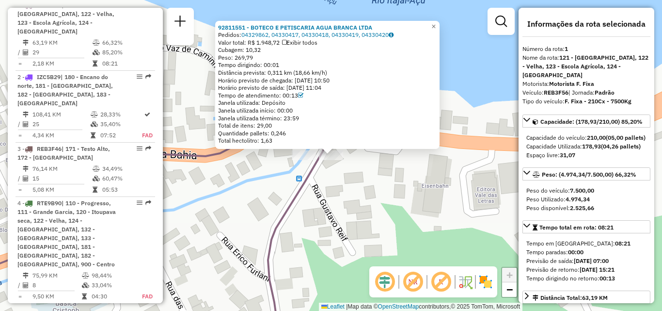
click at [337, 174] on div "92811551 - BOTECO E PETISCARIA AGUA BRANCA LTDA Pedidos: 04329862, 04330417, 04…" at bounding box center [331, 155] width 662 height 311
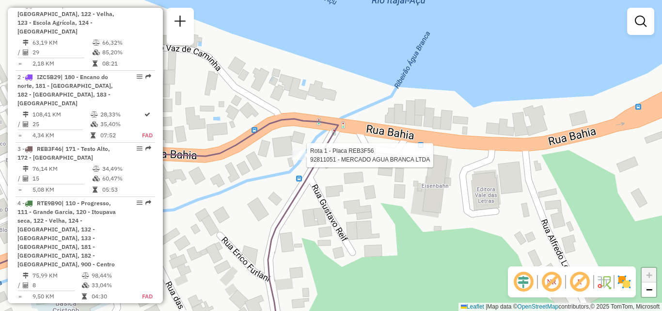
select select "**********"
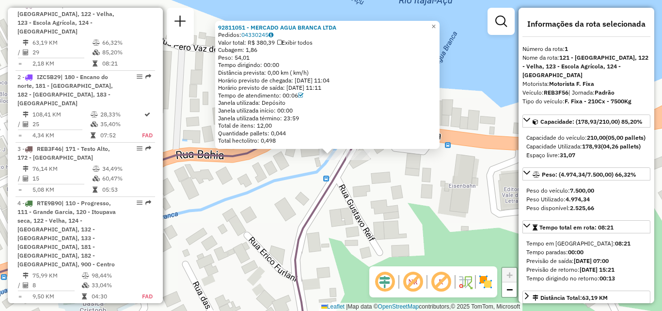
click at [274, 184] on div "92811051 - MERCADO AGUA BRANCA LTDA Pedidos: 04330245 Valor total: R$ 380,39 Ex…" at bounding box center [331, 155] width 662 height 311
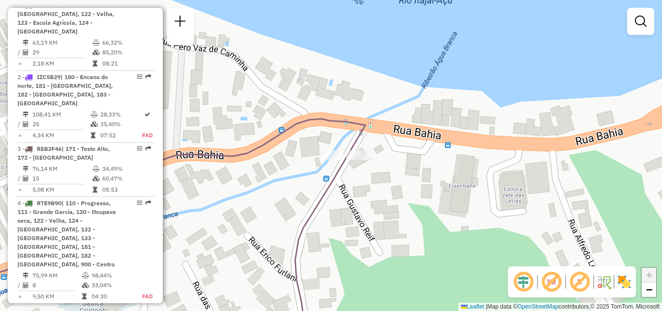
drag, startPoint x: 300, startPoint y: 190, endPoint x: 344, endPoint y: 185, distance: 43.5
click at [329, 188] on div "Janela de atendimento Grade de atendimento Capacidade Transportadoras Veículos …" at bounding box center [331, 155] width 662 height 311
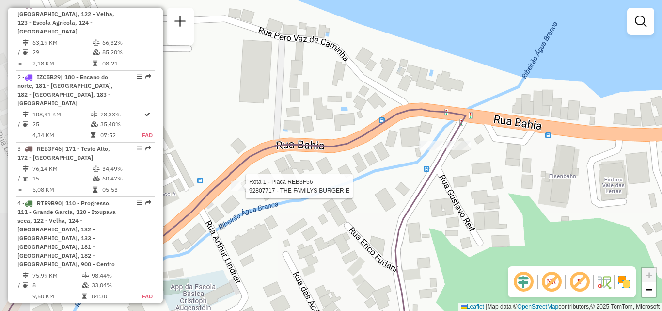
select select "**********"
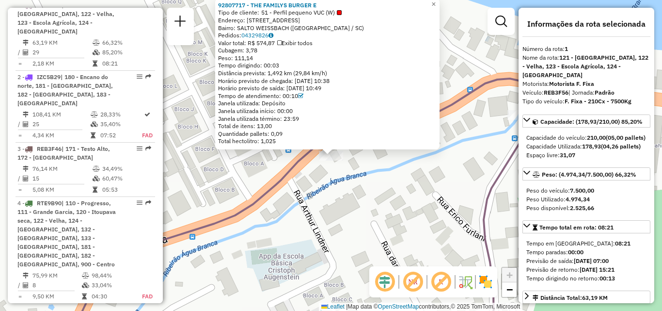
click at [337, 189] on div "92807717 - THE FAMILYS BURGER E Tipo de cliente: 51 - Perfil pequeno VUC (W) En…" at bounding box center [331, 155] width 662 height 311
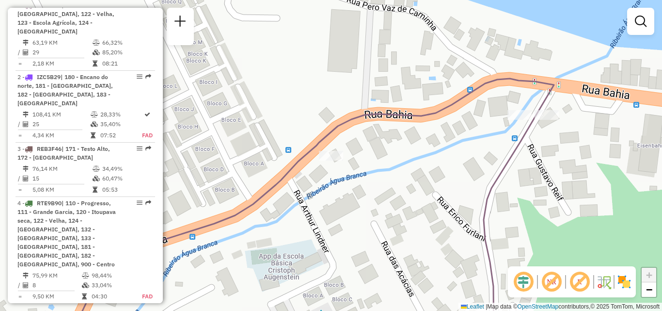
drag, startPoint x: 337, startPoint y: 197, endPoint x: 319, endPoint y: 194, distance: 18.2
click at [324, 197] on div "Janela de atendimento Grade de atendimento Capacidade Transportadoras Veículos …" at bounding box center [331, 155] width 662 height 311
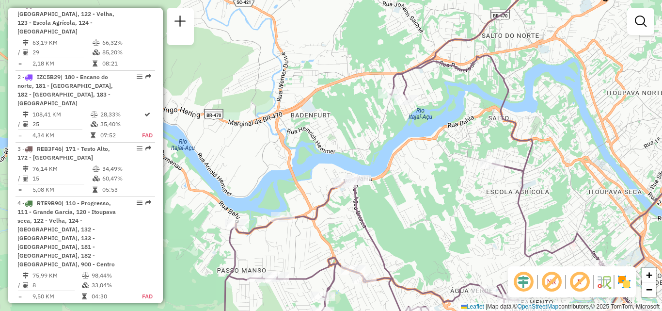
drag, startPoint x: 352, startPoint y: 211, endPoint x: 343, endPoint y: 169, distance: 43.6
click at [344, 175] on icon at bounding box center [438, 162] width 432 height 359
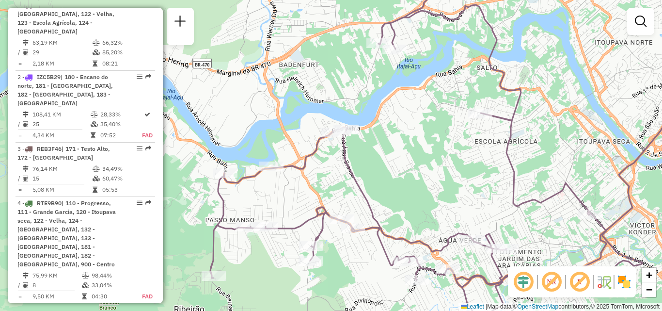
drag, startPoint x: 371, startPoint y: 204, endPoint x: 361, endPoint y: 152, distance: 53.2
click at [363, 167] on icon at bounding box center [426, 147] width 432 height 356
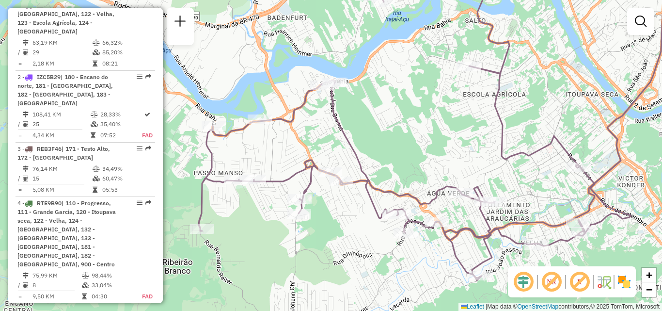
drag, startPoint x: 399, startPoint y: 158, endPoint x: 384, endPoint y: 136, distance: 27.2
click at [384, 136] on div "Janela de atendimento Grade de atendimento Capacidade Transportadoras Veículos …" at bounding box center [331, 155] width 662 height 311
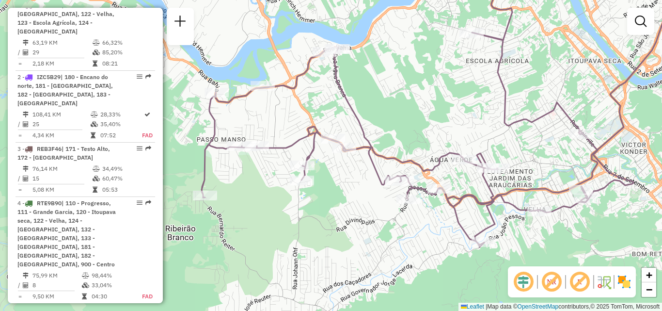
drag, startPoint x: 388, startPoint y: 125, endPoint x: 402, endPoint y: 123, distance: 14.2
click at [402, 123] on div "Janela de atendimento Grade de atendimento Capacidade Transportadoras Veículos …" at bounding box center [331, 155] width 662 height 311
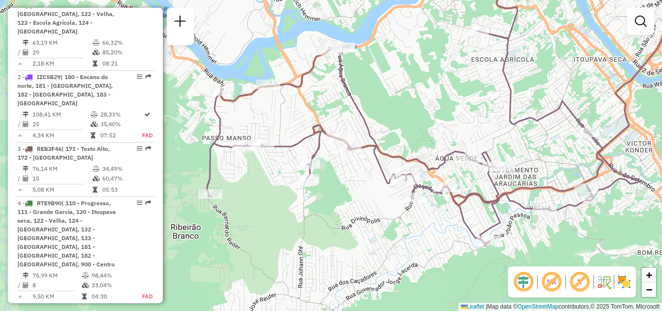
drag, startPoint x: 405, startPoint y: 122, endPoint x: 442, endPoint y: 121, distance: 37.3
click at [442, 121] on div "Janela de atendimento Grade de atendimento Capacidade Transportadoras Veículos …" at bounding box center [331, 155] width 662 height 311
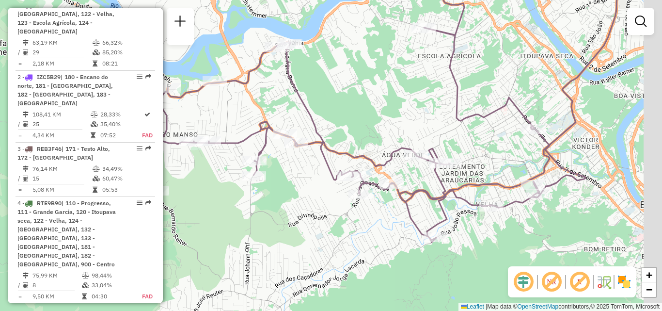
drag, startPoint x: 441, startPoint y: 122, endPoint x: 344, endPoint y: 118, distance: 97.5
click at [340, 119] on div "Janela de atendimento Grade de atendimento Capacidade Transportadoras Veículos …" at bounding box center [331, 155] width 662 height 311
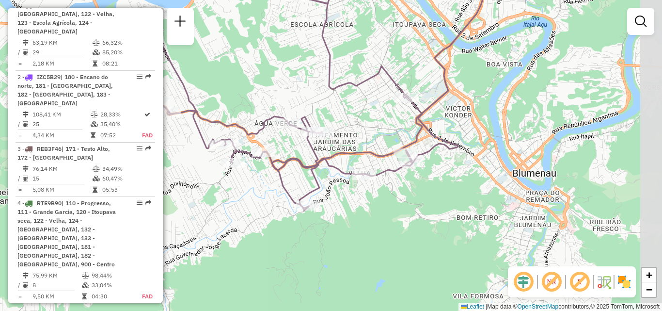
drag, startPoint x: 386, startPoint y: 115, endPoint x: 281, endPoint y: 86, distance: 109.0
click at [269, 84] on div "Janela de atendimento Grade de atendimento Capacidade Transportadoras Veículos …" at bounding box center [331, 155] width 662 height 311
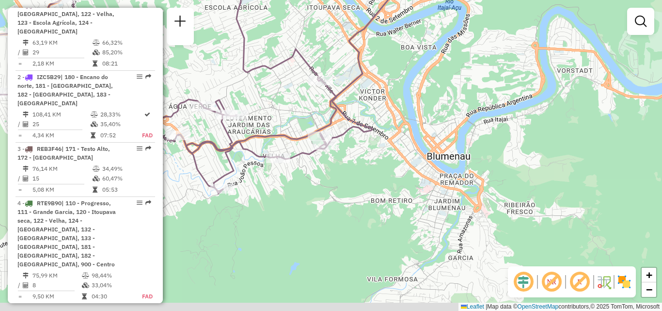
drag, startPoint x: 345, startPoint y: 74, endPoint x: 309, endPoint y: 67, distance: 36.4
click at [307, 67] on icon at bounding box center [156, 72] width 432 height 238
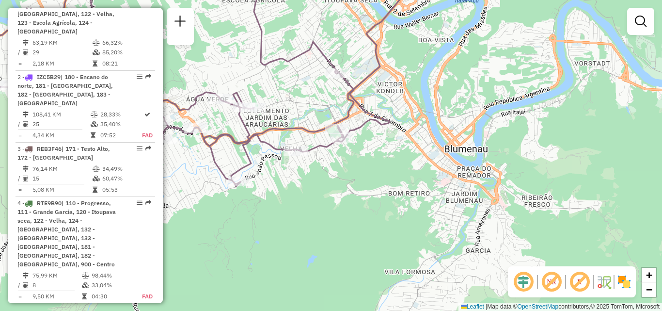
drag, startPoint x: 398, startPoint y: 79, endPoint x: 533, endPoint y: 59, distance: 136.2
click at [525, 59] on div "Janela de atendimento Grade de atendimento Capacidade Transportadoras Veículos …" at bounding box center [331, 155] width 662 height 311
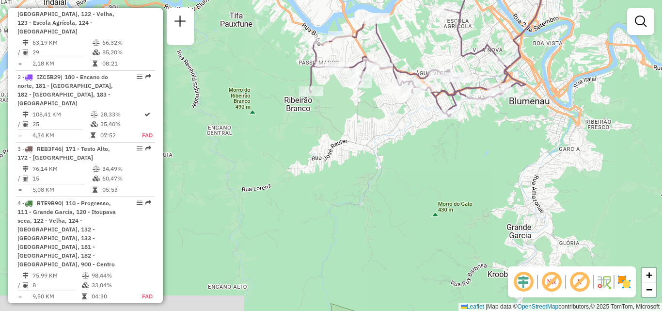
drag, startPoint x: 405, startPoint y: 118, endPoint x: 302, endPoint y: 138, distance: 104.5
click at [302, 138] on div "Janela de atendimento Grade de atendimento Capacidade Transportadoras Veículos …" at bounding box center [331, 155] width 662 height 311
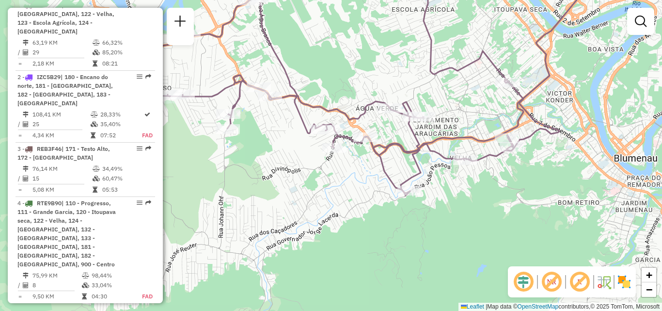
drag, startPoint x: 333, startPoint y: 77, endPoint x: 331, endPoint y: 66, distance: 10.3
click at [332, 68] on div "Janela de atendimento Grade de atendimento Capacidade Transportadoras Veículos …" at bounding box center [331, 155] width 662 height 311
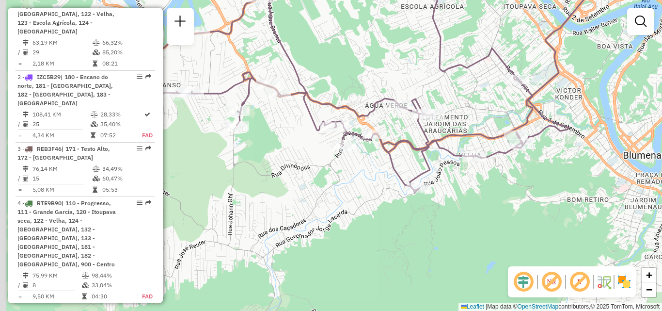
drag, startPoint x: 391, startPoint y: 72, endPoint x: 417, endPoint y: 74, distance: 26.7
click at [416, 74] on div "Janela de atendimento Grade de atendimento Capacidade Transportadoras Veículos …" at bounding box center [331, 155] width 662 height 311
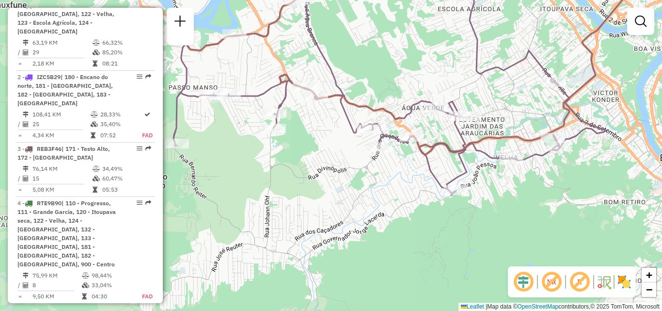
click at [452, 89] on div "Janela de atendimento Grade de atendimento Capacidade Transportadoras Veículos …" at bounding box center [331, 155] width 662 height 311
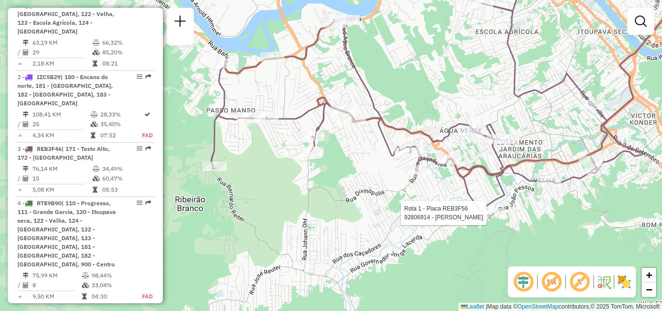
select select "**********"
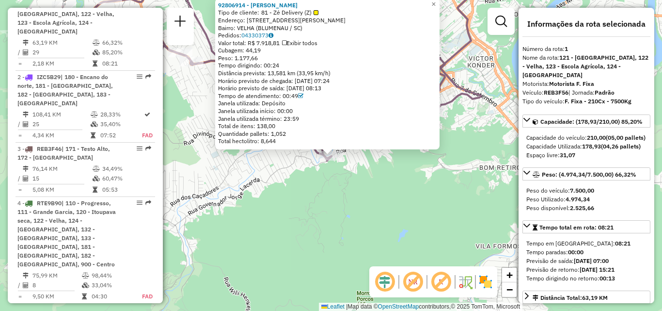
click at [399, 216] on div "92806914 - ACACIO PACHECO Tipo de cliente: 81 - Zé Delivery (Z) Endereço: R Joã…" at bounding box center [331, 155] width 662 height 311
click at [398, 196] on div "92806914 - ACACIO PACHECO Tipo de cliente: 81 - Zé Delivery (Z) Endereço: R Joã…" at bounding box center [331, 155] width 662 height 311
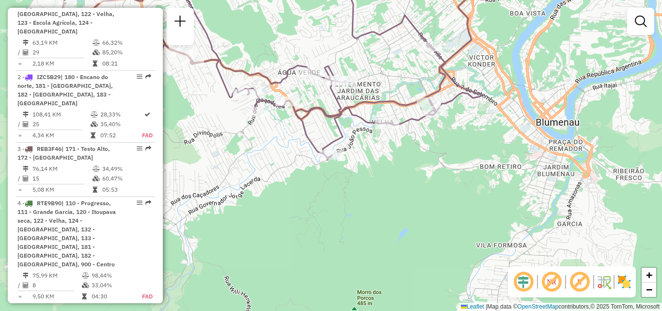
drag, startPoint x: 402, startPoint y: 190, endPoint x: 423, endPoint y: 210, distance: 29.1
click at [422, 210] on div "Janela de atendimento Grade de atendimento Capacidade Transportadoras Veículos …" at bounding box center [331, 155] width 662 height 311
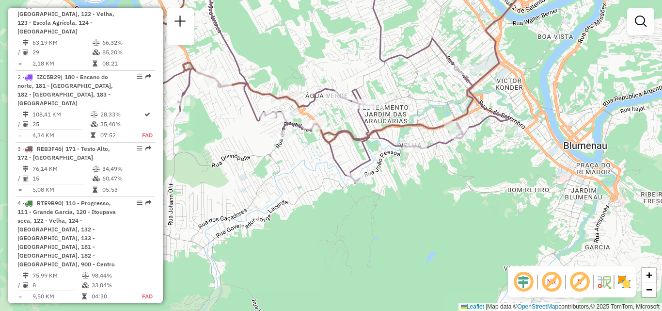
click at [464, 212] on div "Janela de atendimento Grade de atendimento Capacidade Transportadoras Veículos …" at bounding box center [331, 155] width 662 height 311
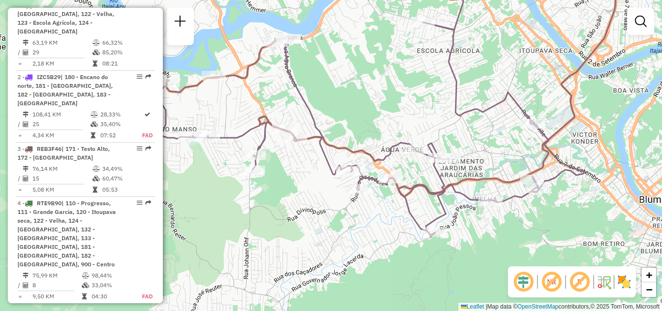
drag, startPoint x: 396, startPoint y: 103, endPoint x: 426, endPoint y: 120, distance: 34.7
click at [424, 120] on div "Janela de atendimento Grade de atendimento Capacidade Transportadoras Veículos …" at bounding box center [331, 155] width 662 height 311
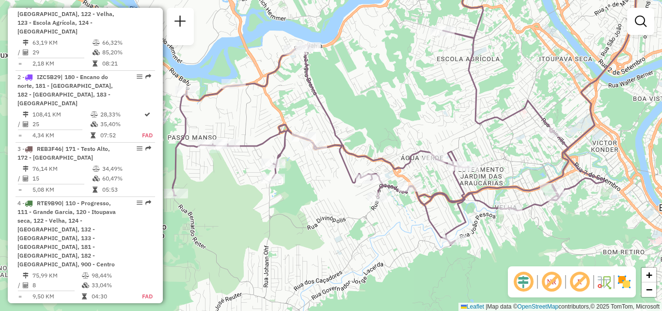
drag, startPoint x: 363, startPoint y: 104, endPoint x: 403, endPoint y: 106, distance: 39.3
click at [403, 106] on div "Janela de atendimento Grade de atendimento Capacidade Transportadoras Veículos …" at bounding box center [331, 155] width 662 height 311
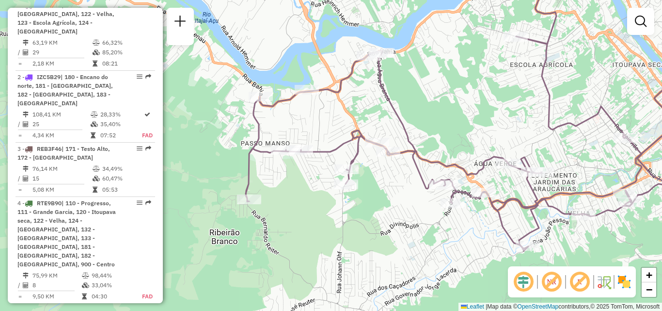
drag, startPoint x: 424, startPoint y: 102, endPoint x: 435, endPoint y: 104, distance: 11.3
click at [435, 104] on div "Janela de atendimento Grade de atendimento Capacidade Transportadoras Veículos …" at bounding box center [331, 155] width 662 height 311
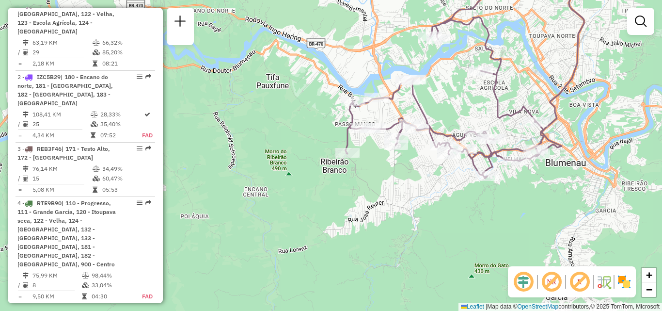
drag, startPoint x: 433, startPoint y: 104, endPoint x: 405, endPoint y: 98, distance: 28.1
click at [405, 98] on div "Janela de atendimento Grade de atendimento Capacidade Transportadoras Veículos …" at bounding box center [331, 155] width 662 height 311
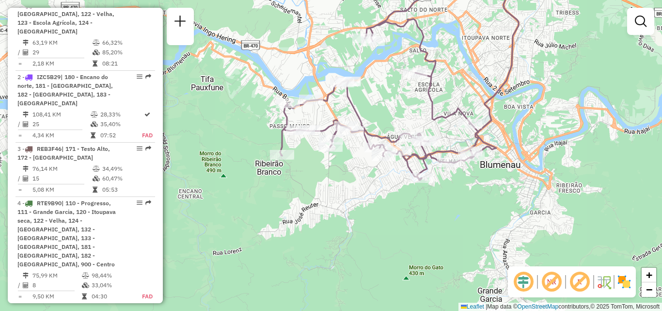
drag, startPoint x: 350, startPoint y: 191, endPoint x: 318, endPoint y: 181, distance: 34.0
click at [268, 207] on div "Janela de atendimento Grade de atendimento Capacidade Transportadoras Veículos …" at bounding box center [331, 155] width 662 height 311
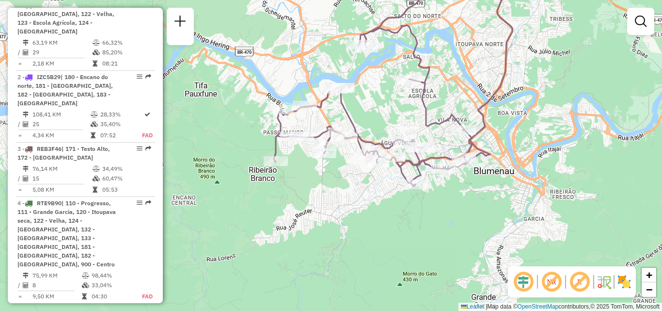
drag, startPoint x: 424, startPoint y: 106, endPoint x: 438, endPoint y: 103, distance: 13.9
click at [438, 103] on icon at bounding box center [382, 87] width 216 height 196
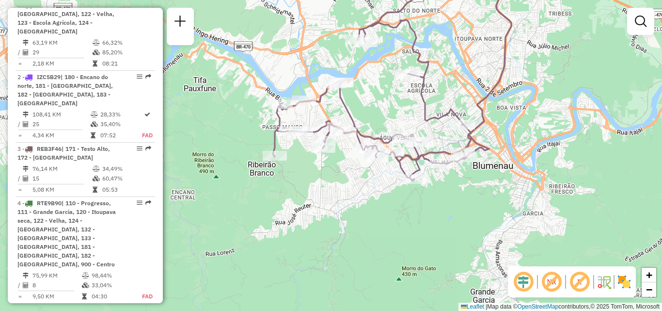
drag, startPoint x: 435, startPoint y: 113, endPoint x: 391, endPoint y: 110, distance: 44.2
click at [391, 110] on icon at bounding box center [381, 82] width 216 height 196
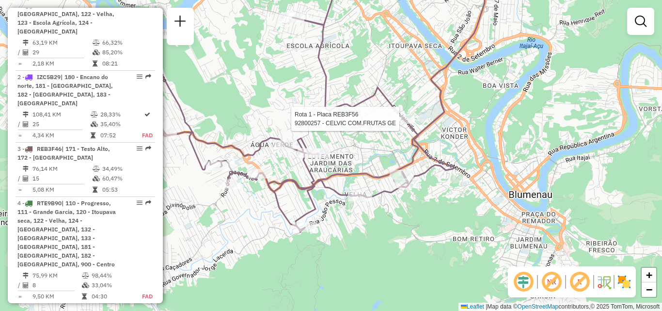
select select "**********"
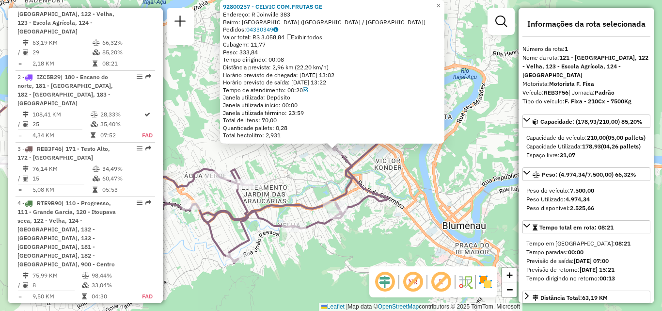
drag, startPoint x: 379, startPoint y: 213, endPoint x: 401, endPoint y: 197, distance: 27.2
click at [401, 198] on div "92800257 - CELVIC COM.FRUTAS GE Endereço: R Joinville 383 Bairro: VILA NOVA (BL…" at bounding box center [331, 155] width 662 height 311
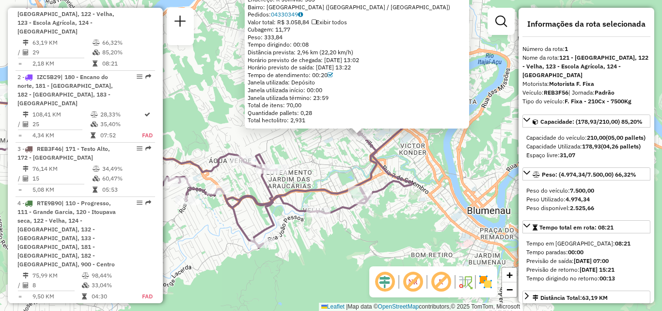
drag, startPoint x: 411, startPoint y: 208, endPoint x: 417, endPoint y: 205, distance: 6.7
click at [417, 205] on div "92800257 - CELVIC COM.FRUTAS GE Endereço: R Joinville 383 Bairro: VILA NOVA (BL…" at bounding box center [331, 155] width 662 height 311
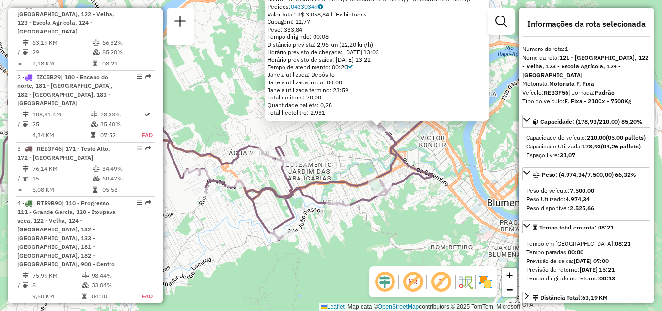
click at [413, 205] on div "92800257 - CELVIC COM.FRUTAS GE Endereço: R Joinville 383 Bairro: VILA NOVA (BL…" at bounding box center [331, 155] width 662 height 311
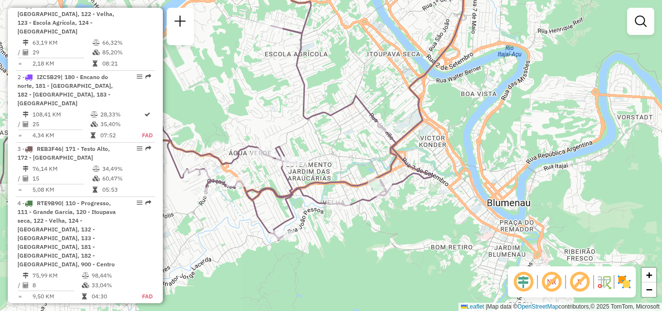
click at [431, 131] on div "Janela de atendimento Grade de atendimento Capacidade Transportadoras Veículos …" at bounding box center [331, 155] width 662 height 311
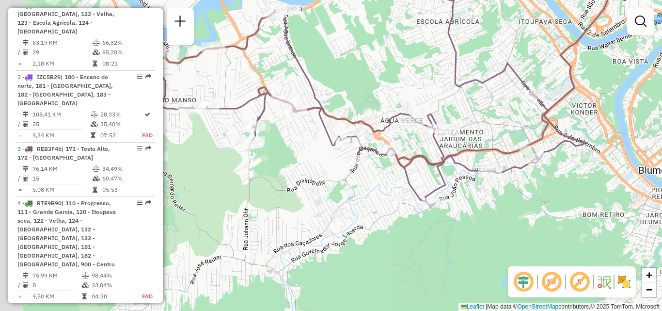
drag, startPoint x: 486, startPoint y: 189, endPoint x: 493, endPoint y: 189, distance: 7.3
click at [493, 189] on div "Janela de atendimento Grade de atendimento Capacidade Transportadoras Veículos …" at bounding box center [331, 155] width 662 height 311
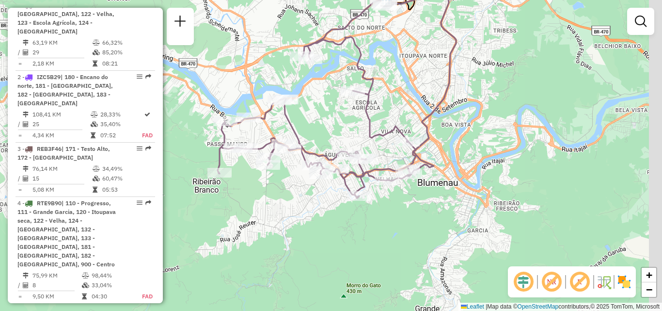
drag, startPoint x: 407, startPoint y: 191, endPoint x: 310, endPoint y: 191, distance: 96.9
click at [311, 191] on div "Janela de atendimento Grade de atendimento Capacidade Transportadoras Veículos …" at bounding box center [331, 155] width 662 height 311
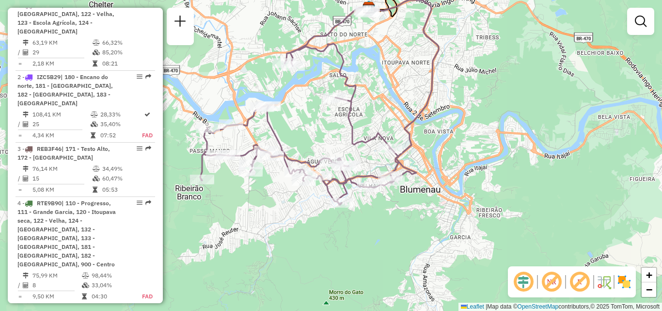
drag, startPoint x: 395, startPoint y: 221, endPoint x: 380, endPoint y: 229, distance: 16.7
click at [381, 229] on div "Janela de atendimento Grade de atendimento Capacidade Transportadoras Veículos …" at bounding box center [331, 155] width 662 height 311
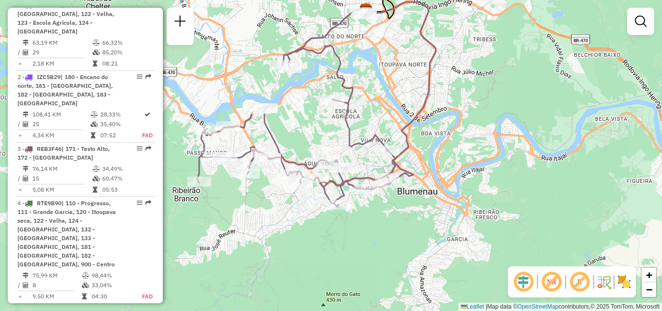
click at [399, 221] on div "Janela de atendimento Grade de atendimento Capacidade Transportadoras Veículos …" at bounding box center [331, 155] width 662 height 311
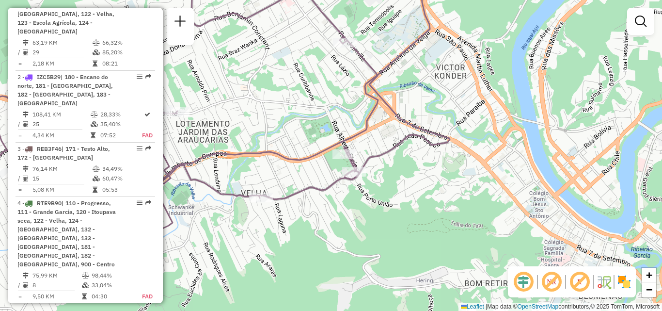
drag, startPoint x: 424, startPoint y: 226, endPoint x: 429, endPoint y: 233, distance: 8.3
click at [429, 233] on div "Janela de atendimento Grade de atendimento Capacidade Transportadoras Veículos …" at bounding box center [331, 155] width 662 height 311
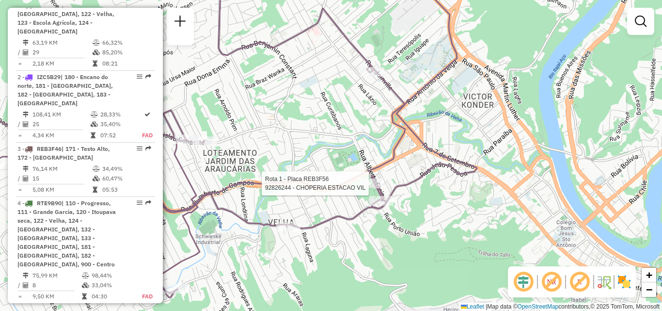
select select "**********"
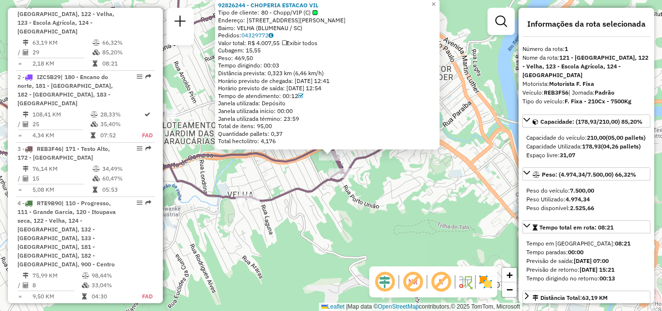
click at [420, 175] on div "92826244 - CHOPERIA ESTACAO VIL Tipo de cliente: 80 - Chopp/VIP (C) Endereço: R…" at bounding box center [331, 155] width 662 height 311
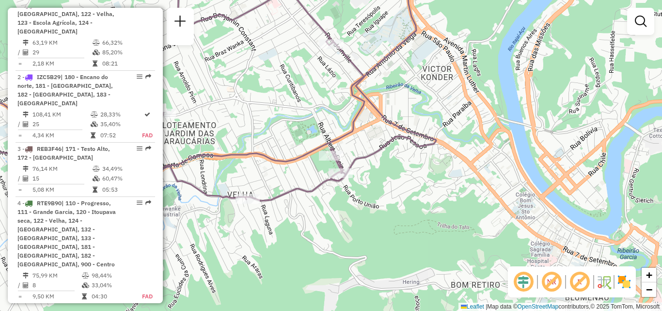
drag, startPoint x: 412, startPoint y: 194, endPoint x: 417, endPoint y: 231, distance: 37.1
click at [417, 230] on div "Janela de atendimento Grade de atendimento Capacidade Transportadoras Veículos …" at bounding box center [331, 155] width 662 height 311
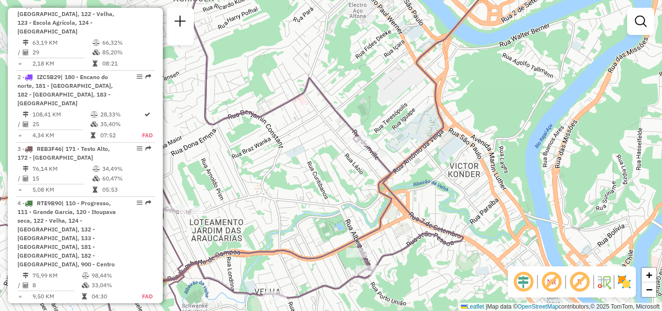
drag, startPoint x: 378, startPoint y: 181, endPoint x: 393, endPoint y: 197, distance: 22.6
click at [393, 197] on icon at bounding box center [201, 157] width 524 height 373
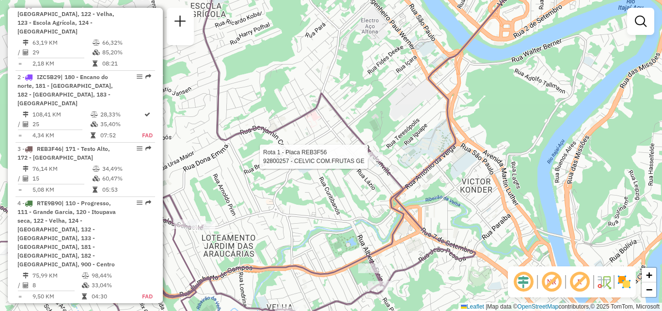
select select "**********"
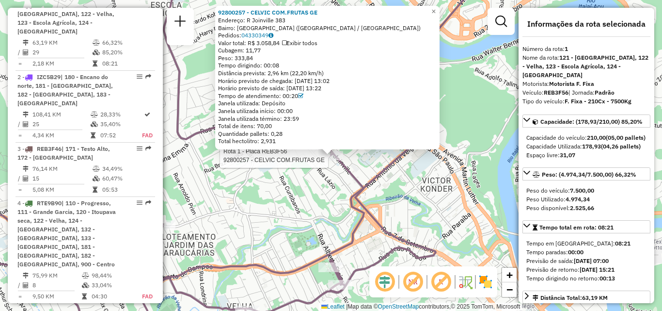
click at [371, 182] on icon at bounding box center [272, 155] width 418 height 373
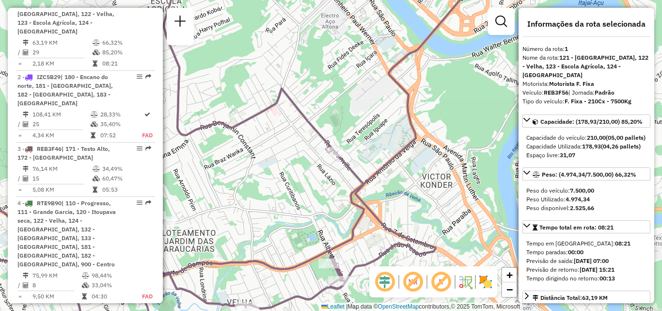
drag, startPoint x: 370, startPoint y: 203, endPoint x: 362, endPoint y: 181, distance: 23.1
click at [362, 182] on icon at bounding box center [185, 151] width 502 height 373
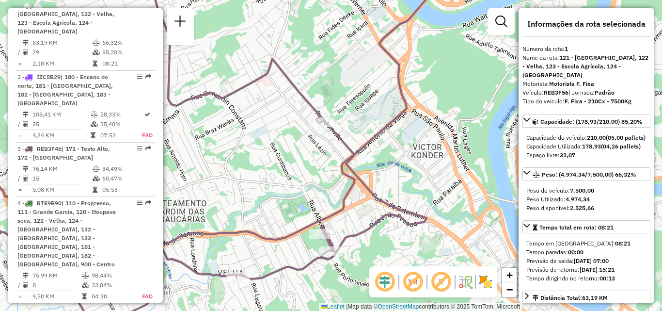
drag, startPoint x: 365, startPoint y: 224, endPoint x: 344, endPoint y: 190, distance: 40.1
click at [344, 190] on icon at bounding box center [180, 151] width 492 height 373
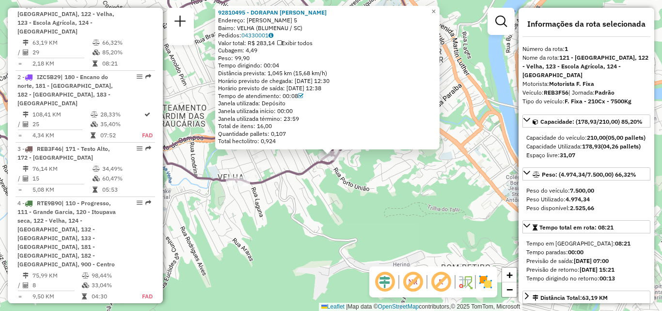
click at [331, 189] on div "92810495 - DORAPAN DORA MARIE Endereço: HERBERT WEHMUTH 5 Bairro: VELHA (BLUMEN…" at bounding box center [331, 155] width 662 height 311
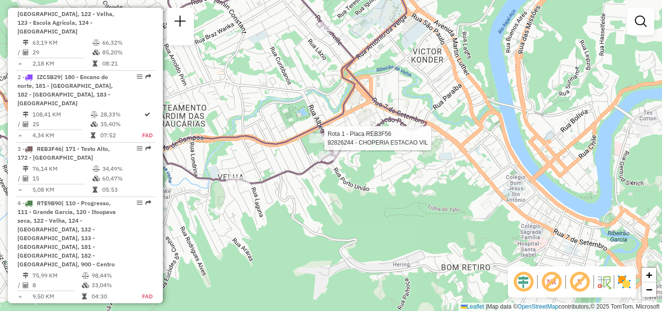
select select "**********"
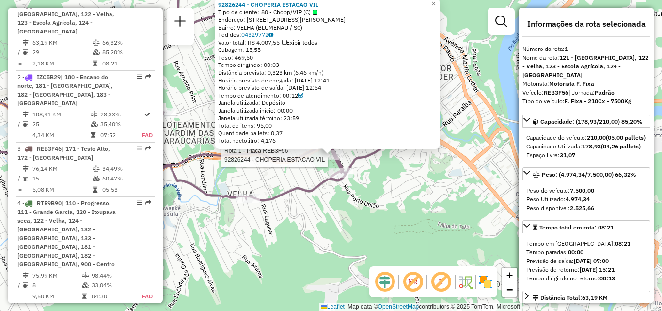
click at [363, 246] on div "Rota 1 - Placa REB3F56 92826244 - CHOPERIA ESTACAO VIL 92826244 - CHOPERIA ESTA…" at bounding box center [331, 155] width 662 height 311
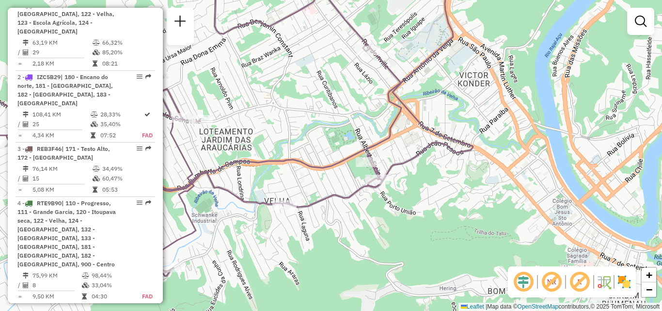
drag, startPoint x: 384, startPoint y: 223, endPoint x: 391, endPoint y: 218, distance: 8.6
click at [396, 225] on div "Janela de atendimento Grade de atendimento Capacidade Transportadoras Veículos …" at bounding box center [331, 155] width 662 height 311
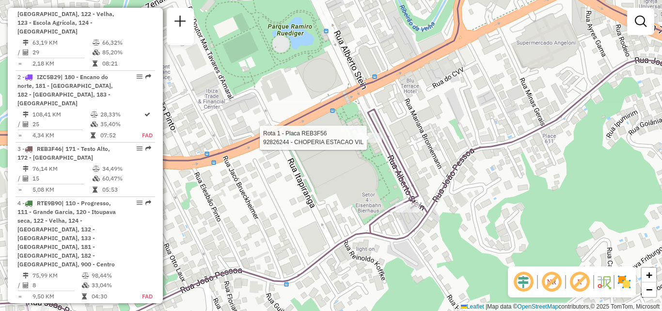
select select "**********"
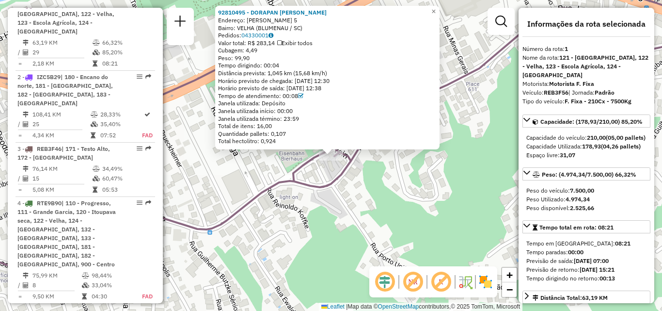
click at [357, 232] on div "92810495 - DORAPAN DORA MARIE Endereço: HERBERT WEHMUTH 5 Bairro: VELHA (BLUMEN…" at bounding box center [331, 155] width 662 height 311
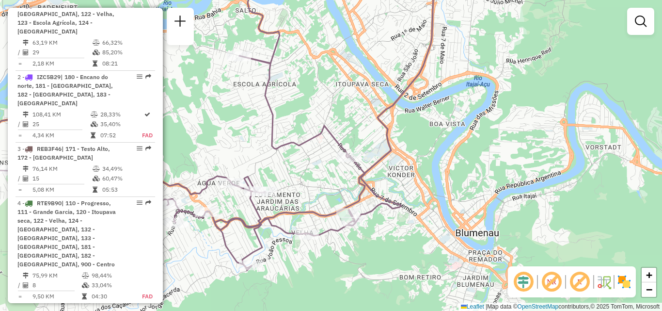
drag, startPoint x: 354, startPoint y: 245, endPoint x: 375, endPoint y: 240, distance: 21.9
click at [375, 240] on div "Janela de atendimento Grade de atendimento Capacidade Transportadoras Veículos …" at bounding box center [331, 155] width 662 height 311
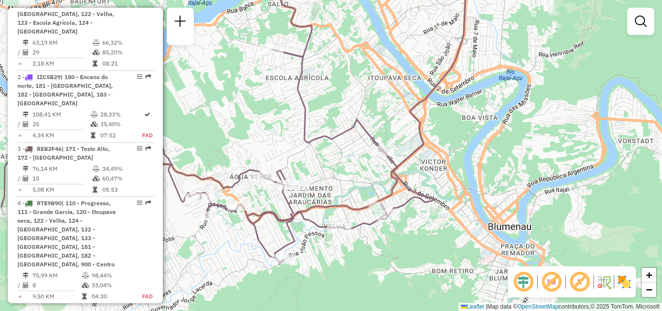
click at [374, 253] on div "Janela de atendimento Grade de atendimento Capacidade Transportadoras Veículos …" at bounding box center [331, 155] width 662 height 311
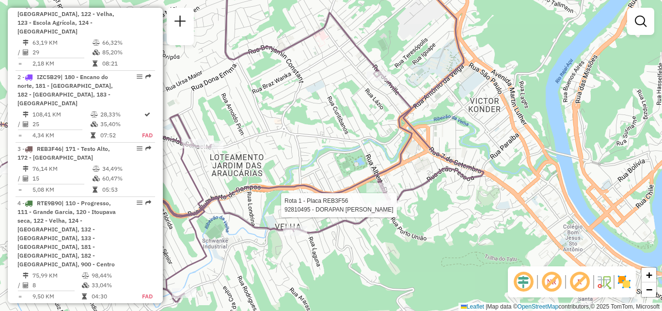
select select "**********"
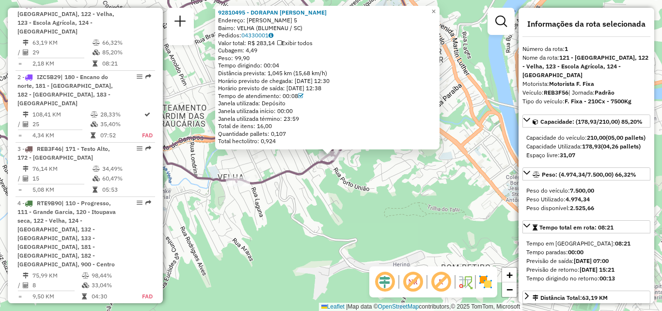
click at [317, 175] on div "92810495 - DORAPAN DORA MARIE Endereço: HERBERT WEHMUTH 5 Bairro: VELHA (BLUMEN…" at bounding box center [331, 155] width 662 height 311
click at [319, 181] on div "92810495 - DORAPAN DORA MARIE Endereço: HERBERT WEHMUTH 5 Bairro: VELHA (BLUMEN…" at bounding box center [331, 155] width 662 height 311
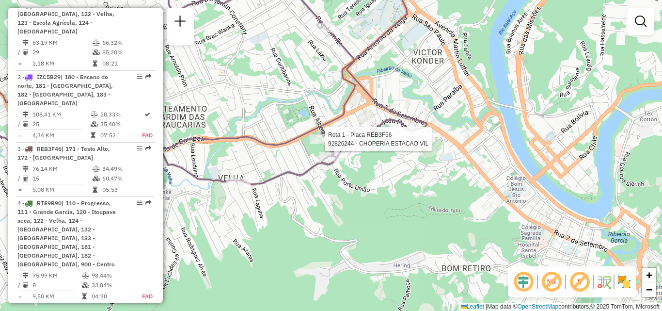
select select "**********"
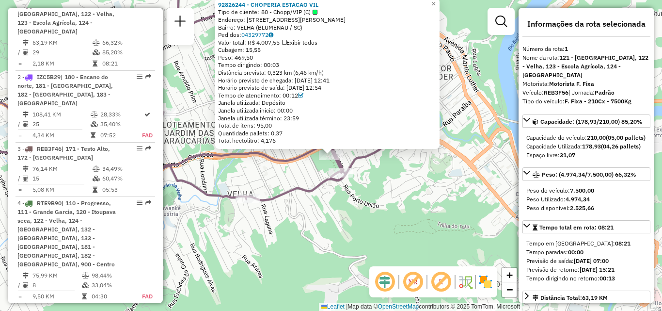
click at [277, 207] on div "92826244 - CHOPERIA ESTACAO VIL Tipo de cliente: 80 - Chopp/VIP (C) Endereço: R…" at bounding box center [331, 155] width 662 height 311
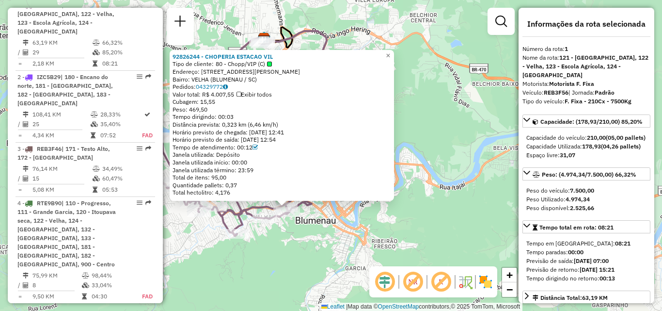
click at [249, 232] on div "Rota 1 - Placa REB3F56 92811355 - 60.522.367 ANA PAULA SANTOS ARAUJO 92826244 -…" at bounding box center [331, 155] width 662 height 311
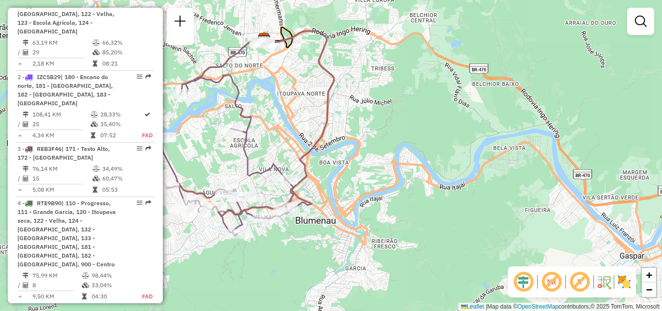
click at [312, 120] on div "Rota 1 - Placa REB3F56 92810495 - DORAPAN DORA MARIE Janela de atendimento Grad…" at bounding box center [331, 155] width 662 height 311
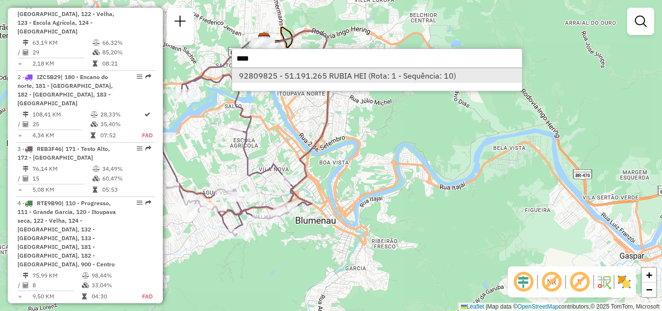
type input "****"
click at [310, 75] on li "92809825 - 51.191.265 RUBIA HEI (Rota: 1 - Sequência: 10)" at bounding box center [377, 75] width 290 height 15
select select "**********"
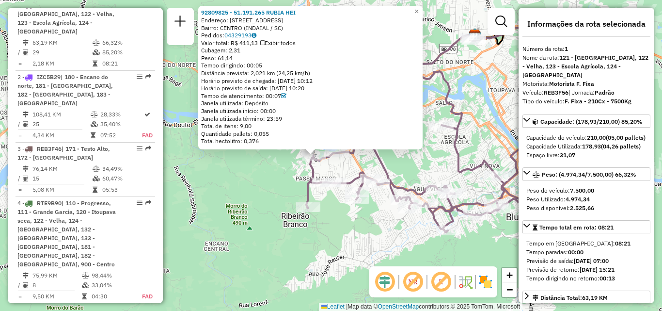
drag, startPoint x: 287, startPoint y: 188, endPoint x: 270, endPoint y: 188, distance: 17.0
click at [270, 188] on div "92809825 - 51.191.265 RUBIA HEI Endereço: [STREET_ADDRESS] Pedidos: 04329193 Va…" at bounding box center [331, 155] width 662 height 311
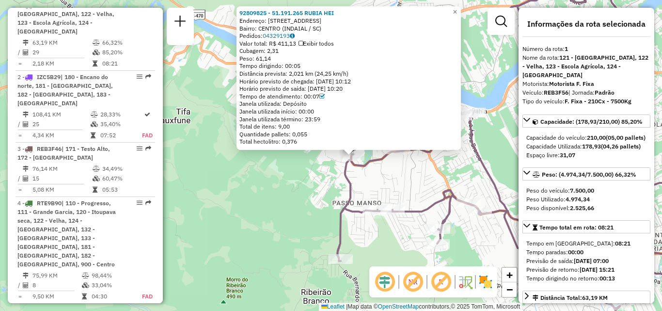
click at [301, 169] on div "92809825 - 51.191.265 RUBIA HEI Endereço: [STREET_ADDRESS] Pedidos: 04329193 Va…" at bounding box center [331, 155] width 662 height 311
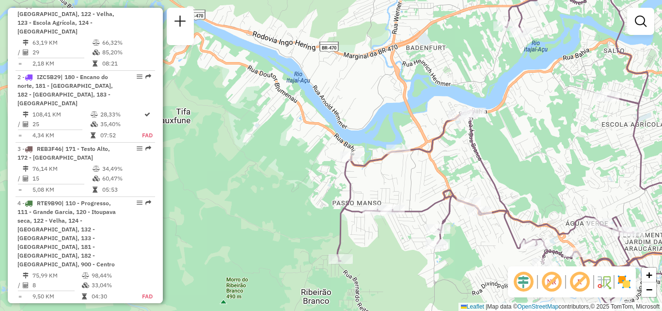
click at [337, 173] on icon at bounding box center [532, 138] width 391 height 339
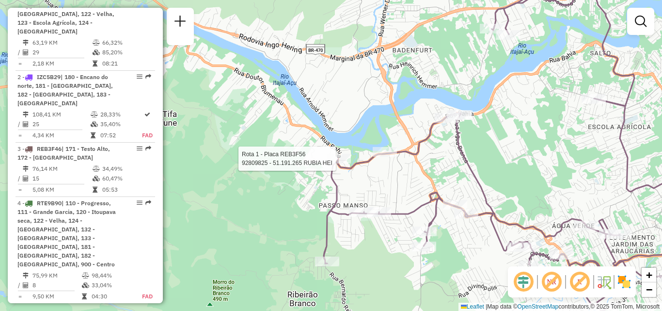
select select "**********"
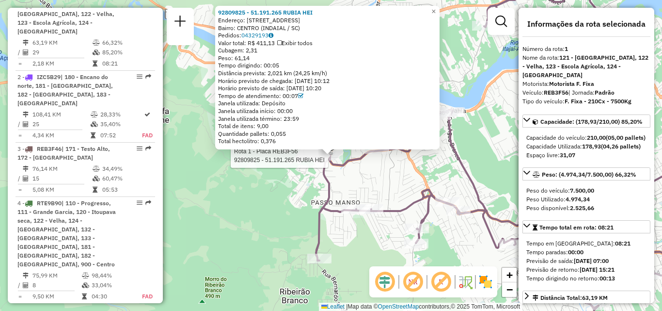
click at [269, 218] on div "Rota 1 - Placa REB3F56 92809825 - 51.191.265 RUBIA HEI 92809825 - 51.191.265 RU…" at bounding box center [331, 155] width 662 height 311
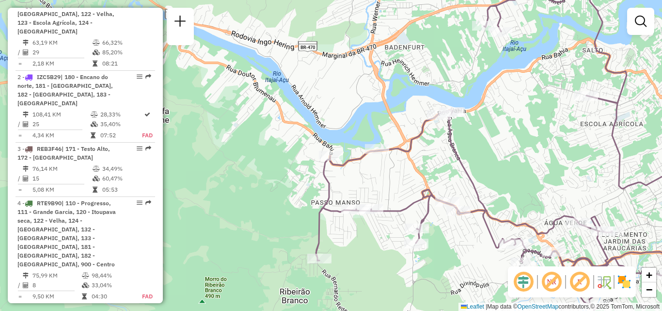
click at [361, 190] on div "Janela de atendimento Grade de atendimento Capacidade Transportadoras Veículos …" at bounding box center [331, 155] width 662 height 311
select select "**********"
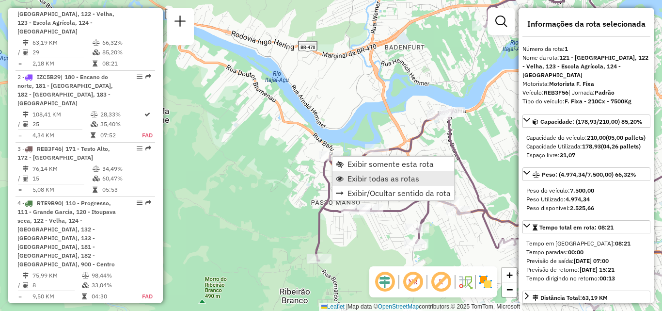
click at [352, 177] on span "Exibir todas as rotas" at bounding box center [383, 178] width 72 height 8
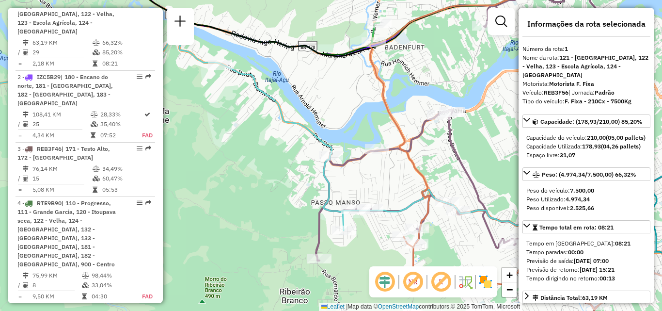
drag, startPoint x: 302, startPoint y: 186, endPoint x: 346, endPoint y: 192, distance: 44.5
click at [341, 192] on div "Janela de atendimento Grade de atendimento Capacidade Transportadoras Veículos …" at bounding box center [331, 155] width 662 height 311
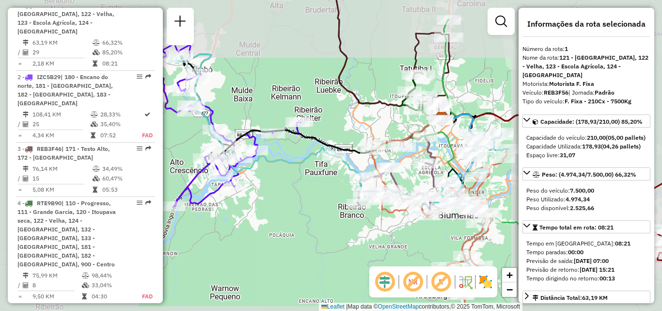
click at [361, 194] on div "Janela de atendimento Grade de atendimento Capacidade Transportadoras Veículos …" at bounding box center [331, 155] width 662 height 311
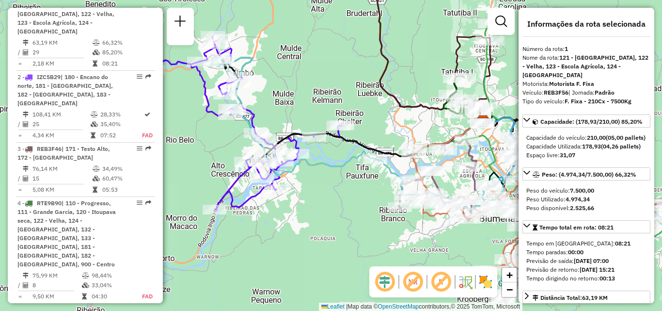
drag, startPoint x: 345, startPoint y: 175, endPoint x: 371, endPoint y: 190, distance: 30.8
click at [370, 190] on div "Janela de atendimento Grade de atendimento Capacidade Transportadoras Veículos …" at bounding box center [331, 155] width 662 height 311
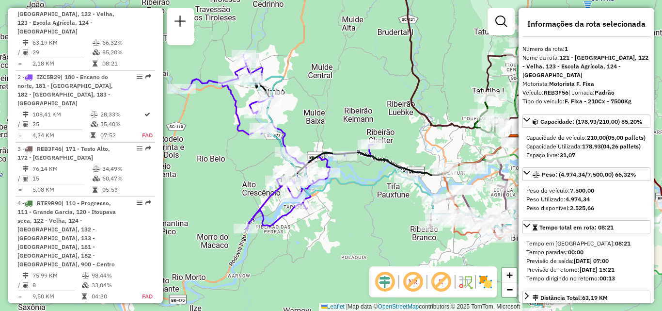
drag, startPoint x: 359, startPoint y: 222, endPoint x: 298, endPoint y: 179, distance: 74.8
click at [298, 180] on div "Janela de atendimento Grade de atendimento Capacidade Transportadoras Veículos …" at bounding box center [331, 155] width 662 height 311
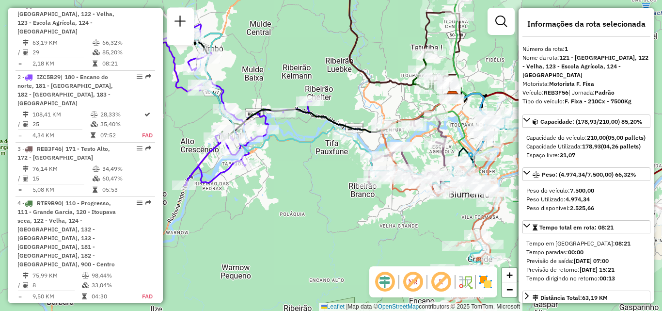
drag, startPoint x: 320, startPoint y: 177, endPoint x: 249, endPoint y: 157, distance: 74.1
click at [256, 159] on div "Janela de atendimento Grade de atendimento Capacidade Transportadoras Veículos …" at bounding box center [331, 155] width 662 height 311
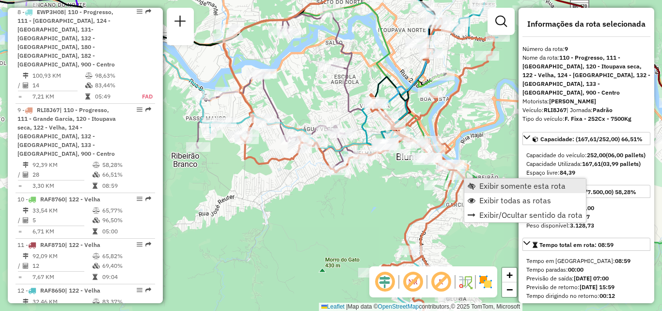
scroll to position [912, 0]
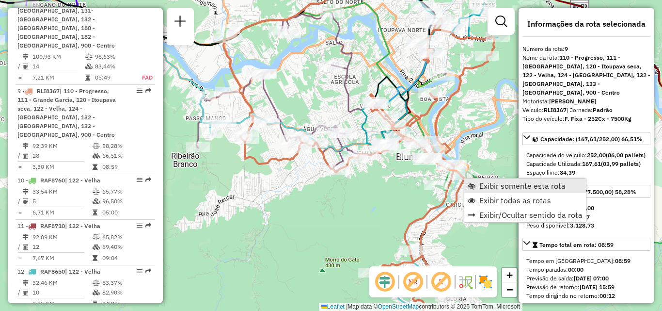
click at [477, 181] on link "Exibir somente esta rota" at bounding box center [525, 185] width 122 height 15
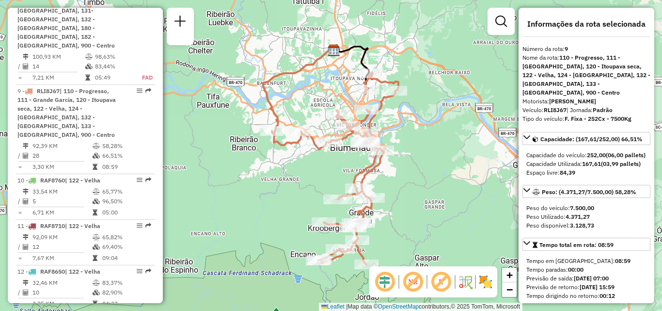
click at [299, 173] on div "Janela de atendimento Grade de atendimento Capacidade Transportadoras Veículos …" at bounding box center [331, 155] width 662 height 311
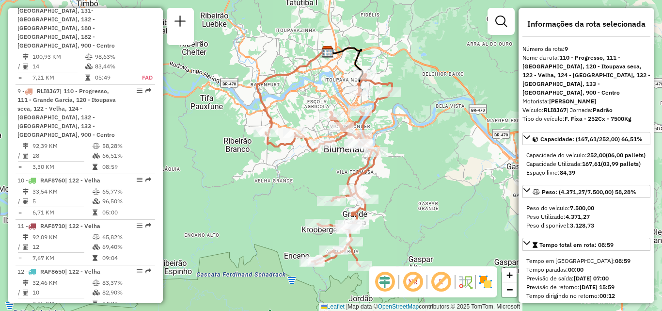
drag, startPoint x: 315, startPoint y: 182, endPoint x: 273, endPoint y: 168, distance: 44.6
click at [281, 170] on div "Janela de atendimento Grade de atendimento Capacidade Transportadoras Veículos …" at bounding box center [331, 155] width 662 height 311
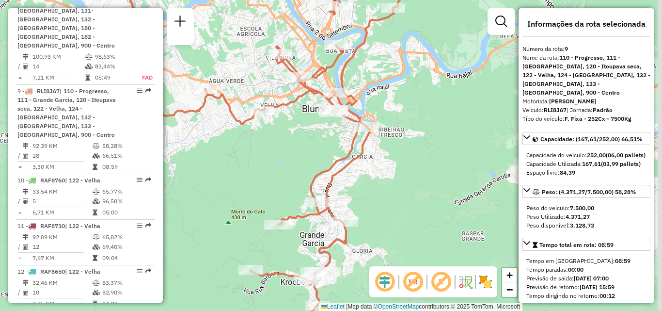
drag, startPoint x: 321, startPoint y: 163, endPoint x: 300, endPoint y: 163, distance: 20.8
click at [300, 163] on div "Janela de atendimento Grade de atendimento Capacidade Transportadoras Veículos …" at bounding box center [331, 155] width 662 height 311
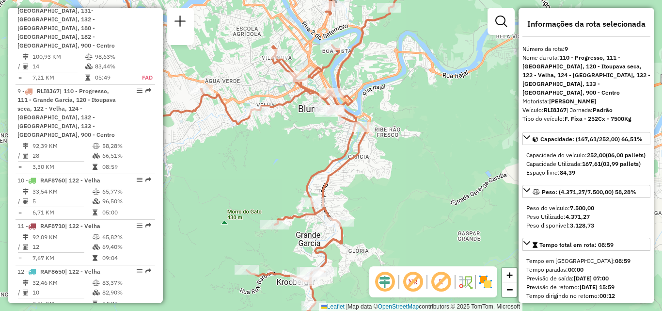
drag, startPoint x: 299, startPoint y: 138, endPoint x: 283, endPoint y: 102, distance: 39.0
click at [295, 126] on div "Janela de atendimento Grade de atendimento Capacidade Transportadoras Veículos …" at bounding box center [331, 155] width 662 height 311
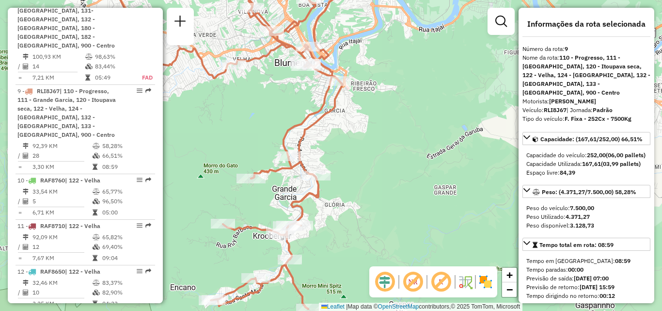
drag, startPoint x: 378, startPoint y: 185, endPoint x: 368, endPoint y: 111, distance: 73.9
click at [376, 155] on div "Janela de atendimento Grade de atendimento Capacidade Transportadoras Veículos …" at bounding box center [331, 155] width 662 height 311
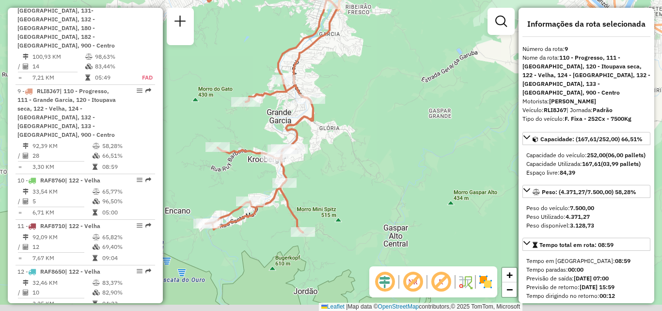
drag, startPoint x: 379, startPoint y: 157, endPoint x: 380, endPoint y: 144, distance: 12.2
click at [380, 148] on div "Janela de atendimento Grade de atendimento Capacidade Transportadoras Veículos …" at bounding box center [331, 155] width 662 height 311
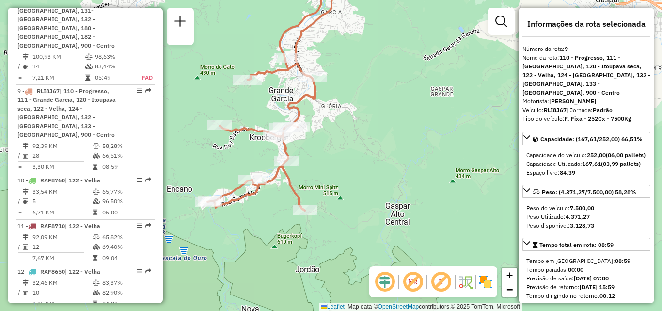
click at [404, 165] on div "Janela de atendimento Grade de atendimento Capacidade Transportadoras Veículos …" at bounding box center [331, 155] width 662 height 311
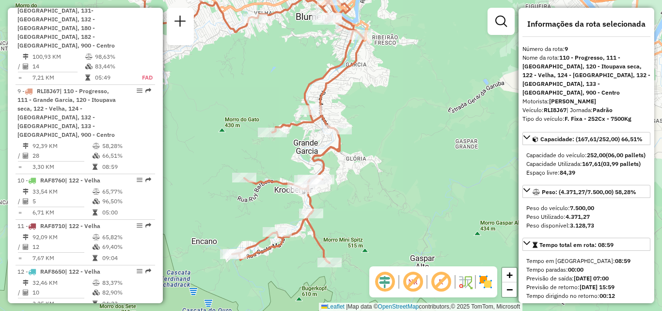
drag, startPoint x: 411, startPoint y: 161, endPoint x: 420, endPoint y: 189, distance: 28.8
click at [421, 206] on div "Janela de atendimento Grade de atendimento Capacidade Transportadoras Veículos …" at bounding box center [331, 155] width 662 height 311
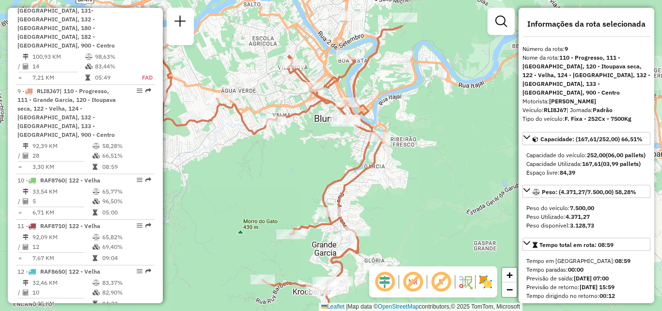
drag, startPoint x: 420, startPoint y: 175, endPoint x: 428, endPoint y: 225, distance: 50.5
click at [428, 225] on div "Janela de atendimento Grade de atendimento Capacidade Transportadoras Veículos …" at bounding box center [331, 155] width 662 height 311
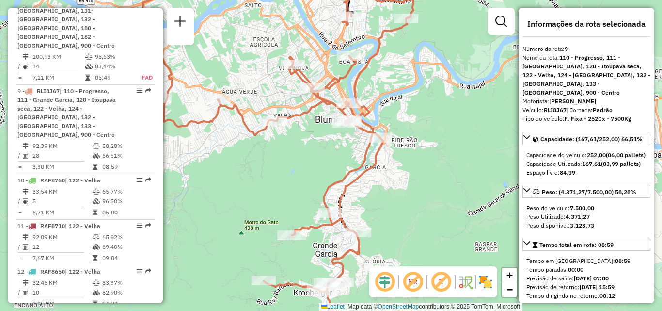
drag, startPoint x: 419, startPoint y: 198, endPoint x: 425, endPoint y: 231, distance: 33.9
click at [427, 248] on div "Janela de atendimento Grade de atendimento Capacidade Transportadoras Veículos …" at bounding box center [331, 155] width 662 height 311
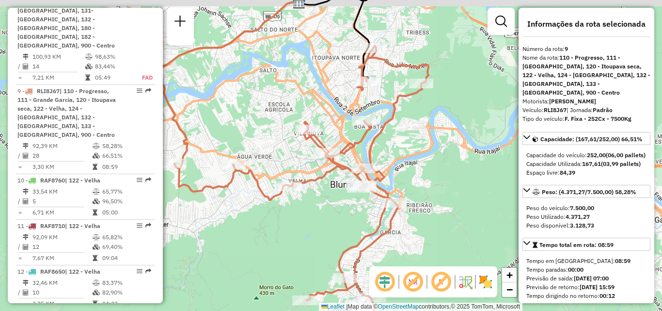
drag, startPoint x: 431, startPoint y: 192, endPoint x: 441, endPoint y: 209, distance: 20.0
click at [441, 209] on div "Janela de atendimento Grade de atendimento Capacidade Transportadoras Veículos …" at bounding box center [331, 155] width 662 height 311
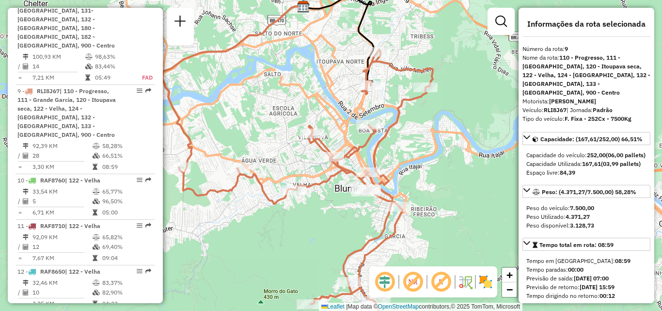
click at [429, 162] on div "Janela de atendimento Grade de atendimento Capacidade Transportadoras Veículos …" at bounding box center [331, 155] width 662 height 311
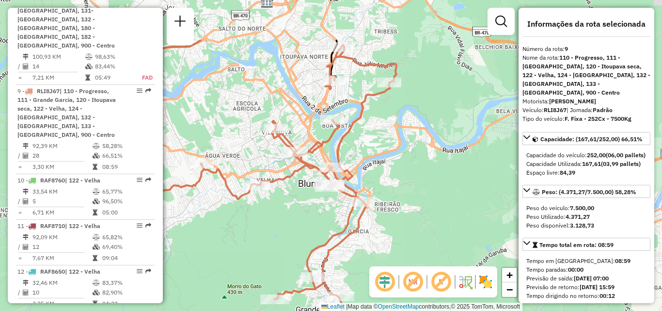
click at [431, 227] on div "Janela de atendimento Grade de atendimento Capacidade Transportadoras Veículos …" at bounding box center [331, 155] width 662 height 311
drag, startPoint x: 390, startPoint y: 141, endPoint x: 393, endPoint y: 147, distance: 6.3
click at [393, 146] on div "Janela de atendimento Grade de atendimento Capacidade Transportadoras Veículos …" at bounding box center [331, 155] width 662 height 311
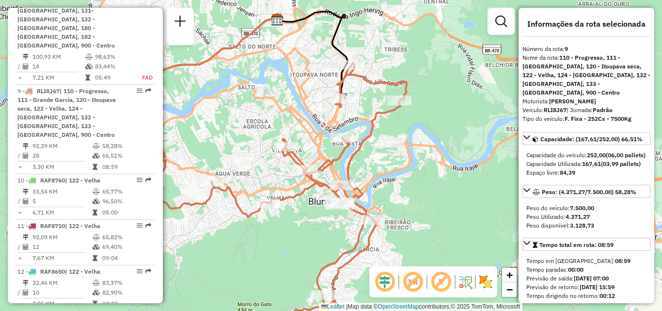
click at [424, 155] on div "Janela de atendimento Grade de atendimento Capacidade Transportadoras Veículos …" at bounding box center [331, 155] width 662 height 311
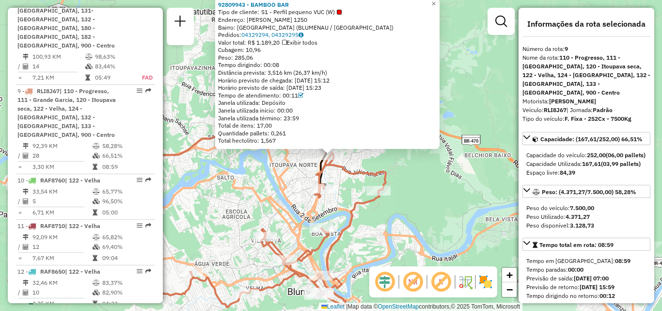
click at [294, 179] on div "92809943 - BAMBOO BAR Tipo de cliente: 51 - Perfil pequeno VUC (W) Endereço: Fr…" at bounding box center [331, 155] width 662 height 311
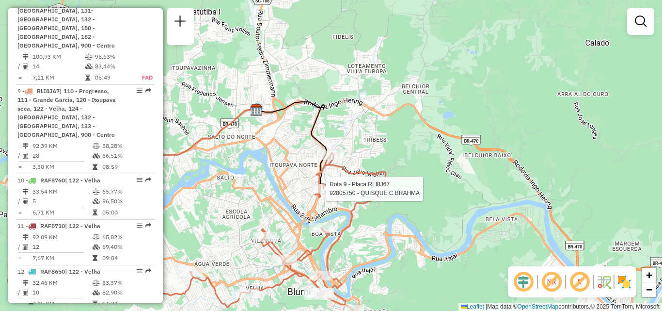
select select "**********"
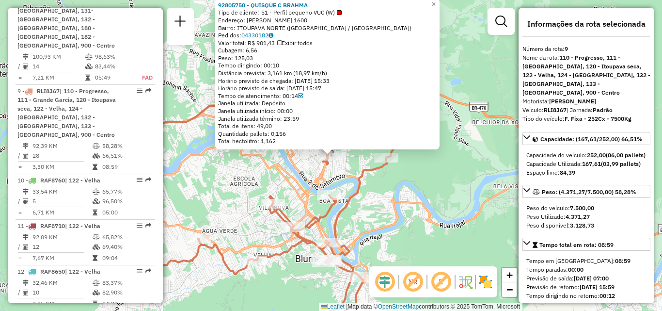
drag, startPoint x: 279, startPoint y: 189, endPoint x: 284, endPoint y: 189, distance: 5.8
click at [279, 189] on div "92805750 - QUISQUE C BRAHMA Tipo de cliente: 51 - Perfil pequeno VUC (W) Endere…" at bounding box center [331, 155] width 662 height 311
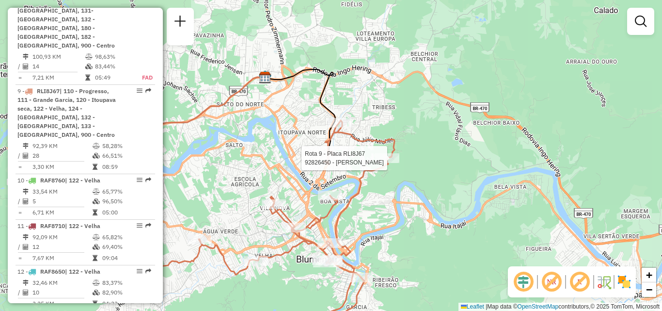
select select "**********"
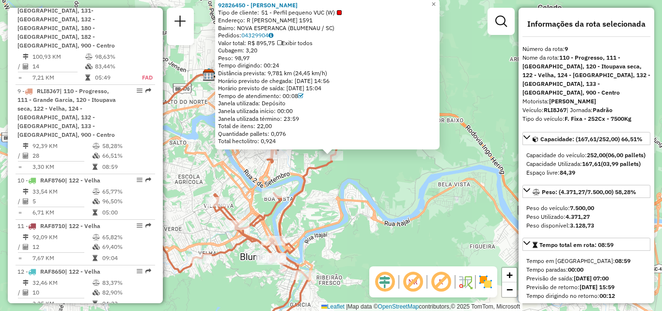
click at [373, 189] on div "92826450 - MARILENE REIS Tipo de cliente: 51 - Perfil pequeno VUC (W) Endereço:…" at bounding box center [331, 155] width 662 height 311
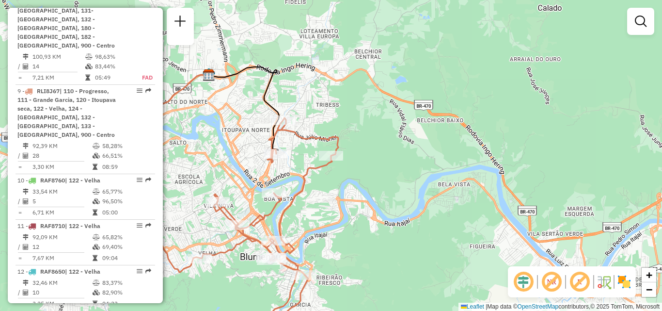
click at [364, 177] on div "Janela de atendimento Grade de atendimento Capacidade Transportadoras Veículos …" at bounding box center [331, 155] width 662 height 311
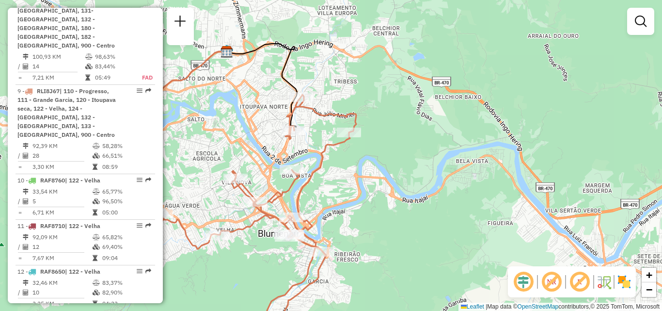
drag, startPoint x: 356, startPoint y: 186, endPoint x: 412, endPoint y: 163, distance: 60.2
click at [400, 168] on div "Janela de atendimento Grade de atendimento Capacidade Transportadoras Veículos …" at bounding box center [331, 155] width 662 height 311
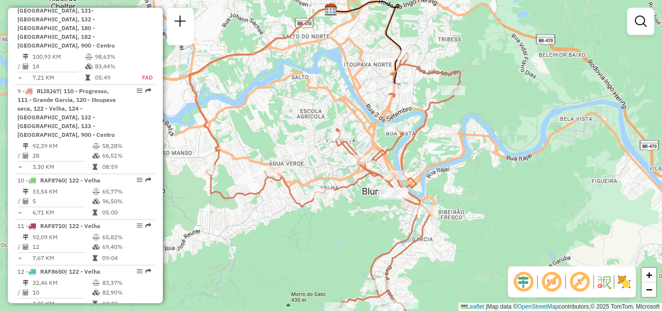
drag, startPoint x: 422, startPoint y: 177, endPoint x: 428, endPoint y: 173, distance: 7.4
click at [425, 175] on div "Janela de atendimento Grade de atendimento Capacidade Transportadoras Veículos …" at bounding box center [331, 155] width 662 height 311
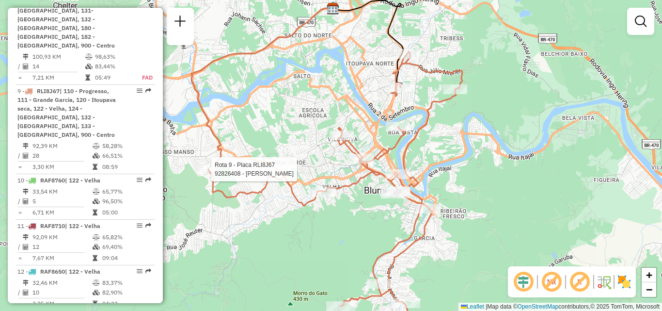
select select "**********"
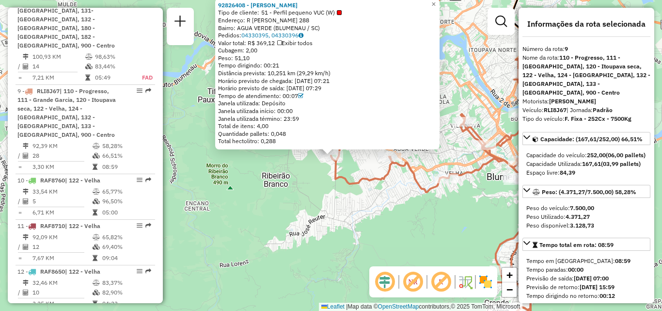
click at [279, 207] on div "92826408 - LEOMAR BITTENCOURT Tipo de cliente: 51 - Perfil pequeno VUC (W) Ende…" at bounding box center [331, 155] width 662 height 311
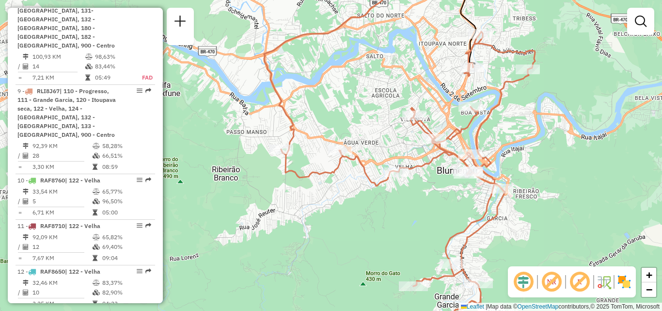
drag, startPoint x: 345, startPoint y: 225, endPoint x: 302, endPoint y: 218, distance: 43.7
click at [303, 219] on div "Janela de atendimento Grade de atendimento Capacidade Transportadoras Veículos …" at bounding box center [331, 155] width 662 height 311
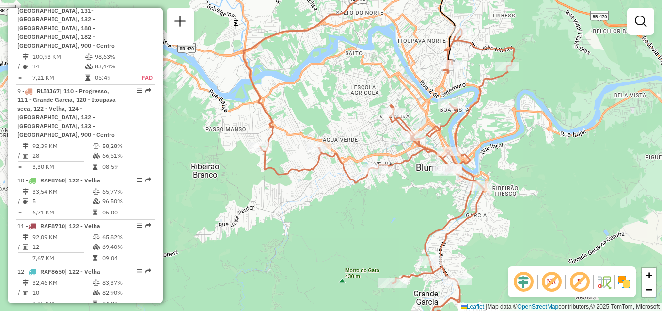
drag, startPoint x: 378, startPoint y: 215, endPoint x: 334, endPoint y: 217, distance: 44.2
click at [334, 217] on div "Janela de atendimento Grade de atendimento Capacidade Transportadoras Veículos …" at bounding box center [331, 155] width 662 height 311
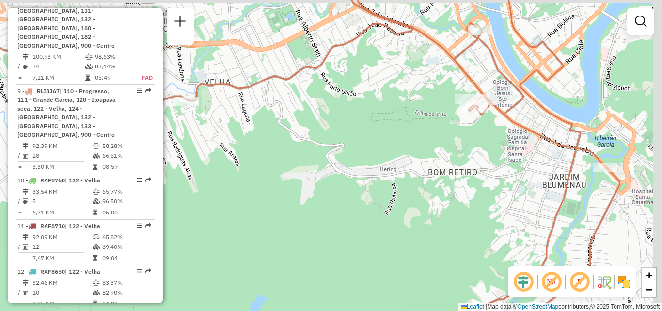
drag, startPoint x: 392, startPoint y: 202, endPoint x: 313, endPoint y: 214, distance: 80.4
click at [309, 242] on div "Janela de atendimento Grade de atendimento Capacidade Transportadoras Veículos …" at bounding box center [331, 155] width 662 height 311
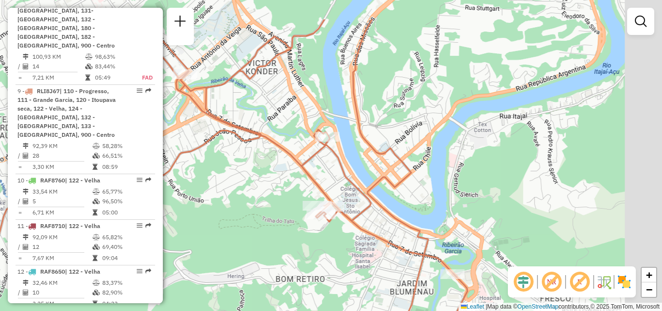
drag, startPoint x: 314, startPoint y: 236, endPoint x: 309, endPoint y: 242, distance: 7.7
click at [309, 242] on div "Janela de atendimento Grade de atendimento Capacidade Transportadoras Veículos …" at bounding box center [331, 155] width 662 height 311
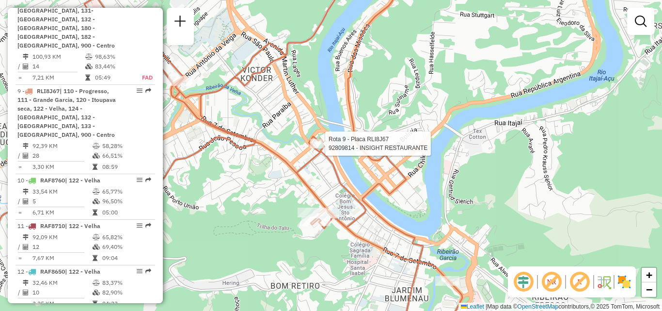
select select "**********"
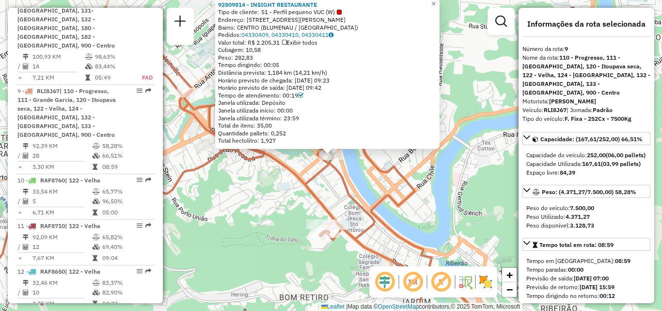
click at [277, 195] on div "92809814 - INSIGHT RESTAURANTE Tipo de cliente: 51 - Perfil pequeno VUC (W) End…" at bounding box center [331, 155] width 662 height 311
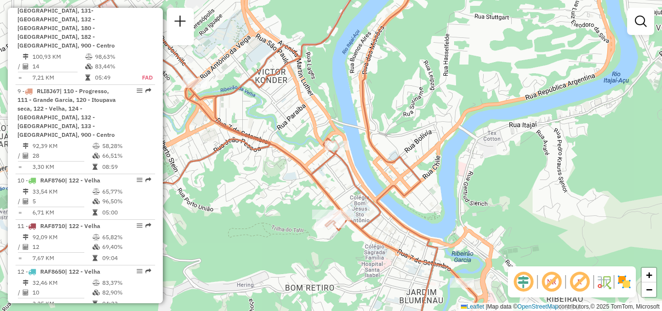
drag, startPoint x: 260, startPoint y: 213, endPoint x: 271, endPoint y: 137, distance: 76.8
click at [269, 165] on div "Janela de atendimento Grade de atendimento Capacidade Transportadoras Veículos …" at bounding box center [331, 155] width 662 height 311
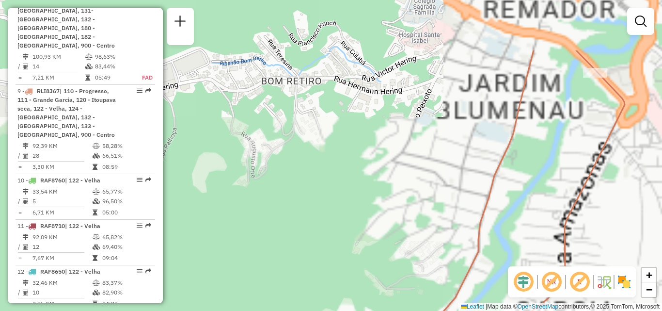
click at [316, 211] on div "Janela de atendimento Grade de atendimento Capacidade Transportadoras Veículos …" at bounding box center [331, 155] width 662 height 311
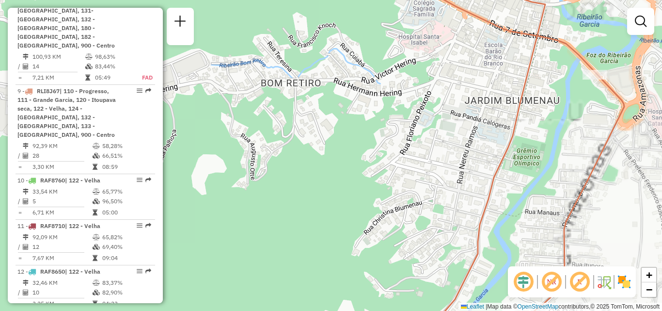
drag, startPoint x: 345, startPoint y: 132, endPoint x: 314, endPoint y: 211, distance: 84.7
click at [320, 215] on div "Janela de atendimento Grade de atendimento Capacidade Transportadoras Veículos …" at bounding box center [331, 155] width 662 height 311
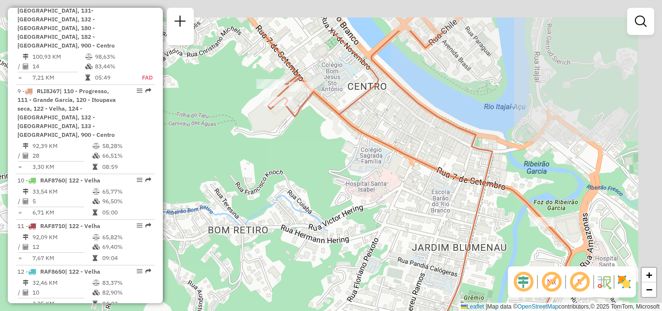
drag, startPoint x: 311, startPoint y: 216, endPoint x: 306, endPoint y: 165, distance: 51.6
click at [307, 219] on div "Janela de atendimento Grade de atendimento Capacidade Transportadoras Veículos …" at bounding box center [331, 155] width 662 height 311
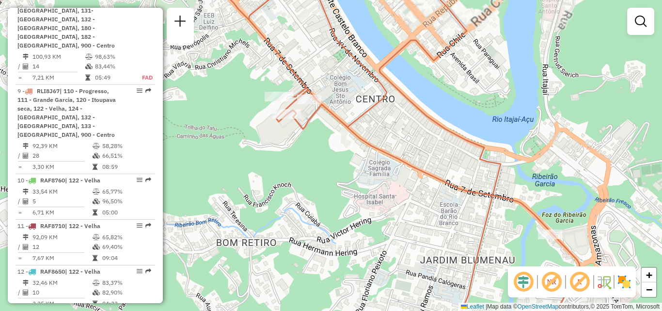
drag, startPoint x: 290, startPoint y: 154, endPoint x: 289, endPoint y: 195, distance: 41.7
click at [289, 195] on div "Janela de atendimento Grade de atendimento Capacidade Transportadoras Veículos …" at bounding box center [331, 155] width 662 height 311
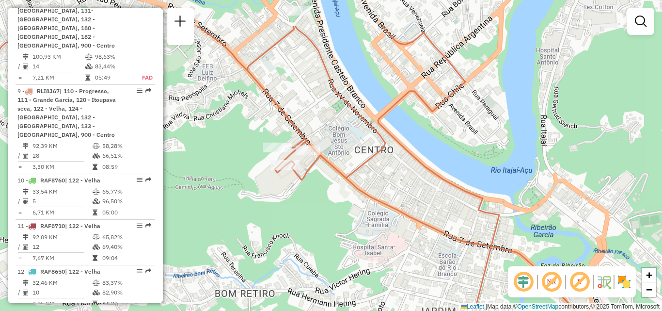
click at [286, 192] on div "Janela de atendimento Grade de atendimento Capacidade Transportadoras Veículos …" at bounding box center [331, 155] width 662 height 311
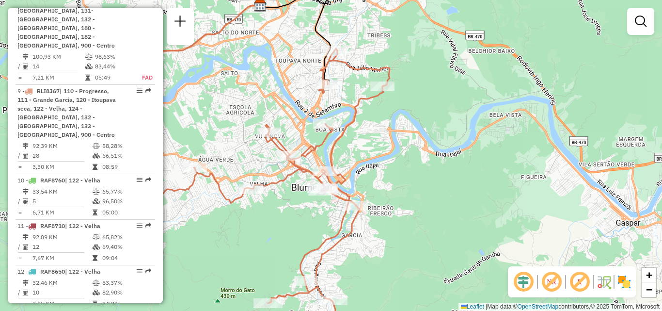
click at [440, 200] on div "Janela de atendimento Grade de atendimento Capacidade Transportadoras Veículos …" at bounding box center [331, 155] width 662 height 311
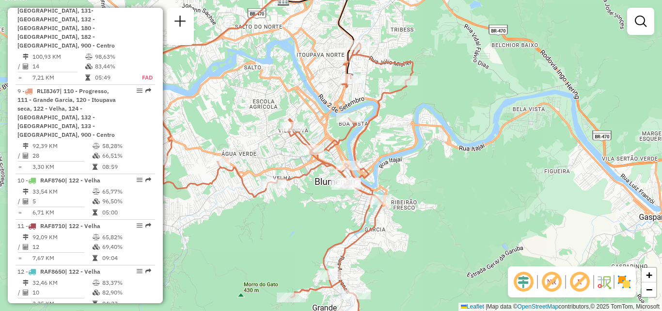
drag, startPoint x: 418, startPoint y: 197, endPoint x: 460, endPoint y: 151, distance: 62.8
click at [460, 151] on div "Janela de atendimento Grade de atendimento Capacidade Transportadoras Veículos …" at bounding box center [331, 155] width 662 height 311
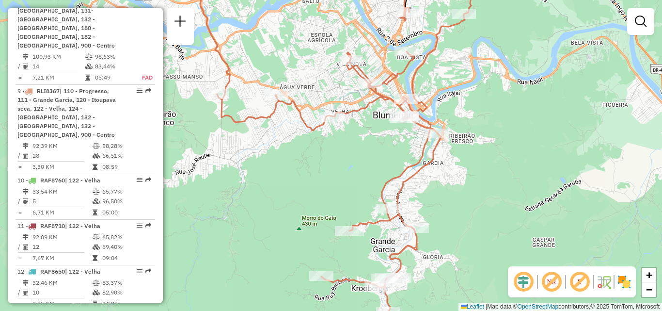
drag, startPoint x: 355, startPoint y: 160, endPoint x: 370, endPoint y: 137, distance: 27.3
click at [366, 143] on div "Janela de atendimento Grade de atendimento Capacidade Transportadoras Veículos …" at bounding box center [331, 155] width 662 height 311
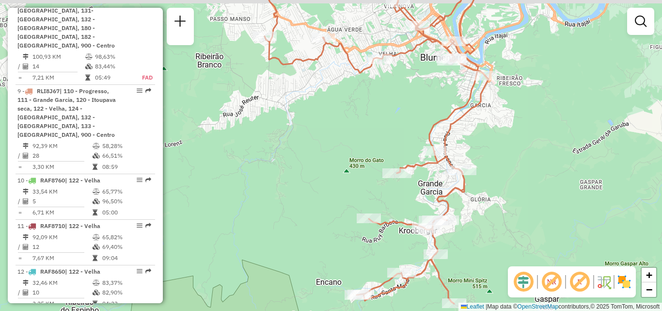
drag, startPoint x: 383, startPoint y: 127, endPoint x: 365, endPoint y: 141, distance: 22.4
click at [367, 167] on div "Janela de atendimento Grade de atendimento Capacidade Transportadoras Veículos …" at bounding box center [331, 155] width 662 height 311
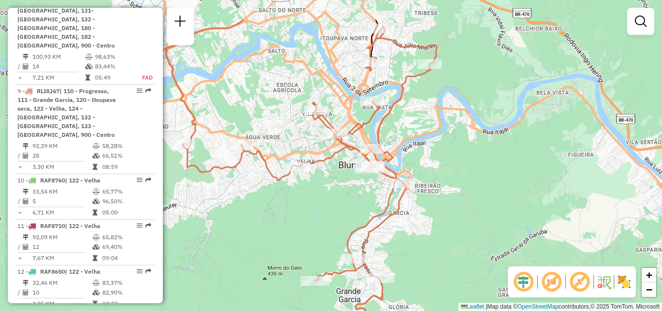
drag, startPoint x: 375, startPoint y: 130, endPoint x: 314, endPoint y: 181, distance: 79.8
click at [314, 182] on div "Janela de atendimento Grade de atendimento Capacidade Transportadoras Veículos …" at bounding box center [331, 155] width 662 height 311
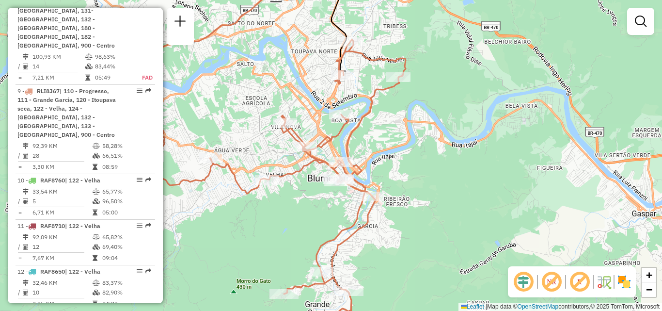
drag, startPoint x: 328, startPoint y: 198, endPoint x: 306, endPoint y: 204, distance: 22.1
click at [306, 204] on div "Janela de atendimento Grade de atendimento Capacidade Transportadoras Veículos …" at bounding box center [331, 155] width 662 height 311
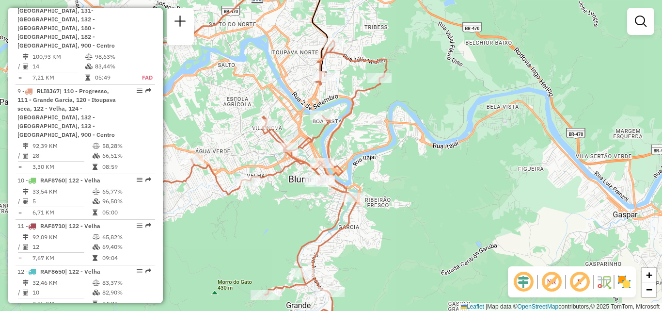
drag, startPoint x: 310, startPoint y: 206, endPoint x: 293, endPoint y: 205, distance: 16.5
click at [293, 205] on div "Janela de atendimento Grade de atendimento Capacidade Transportadoras Veículos …" at bounding box center [331, 155] width 662 height 311
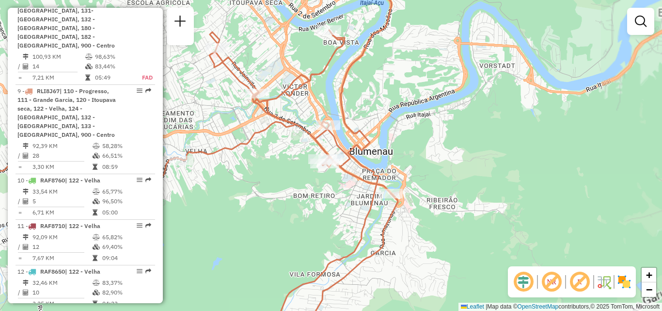
drag, startPoint x: 299, startPoint y: 228, endPoint x: 294, endPoint y: 230, distance: 5.4
click at [294, 230] on div "Janela de atendimento Grade de atendimento Capacidade Transportadoras Veículos …" at bounding box center [331, 155] width 662 height 311
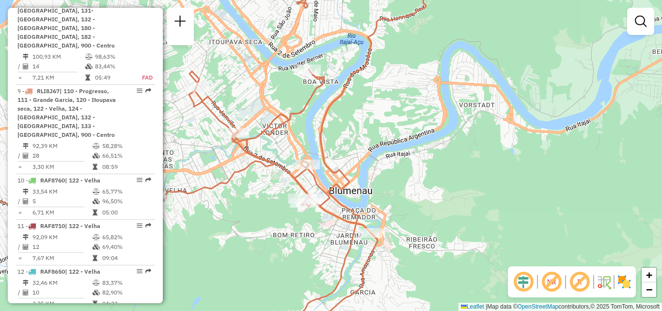
drag, startPoint x: 297, startPoint y: 228, endPoint x: 291, endPoint y: 234, distance: 7.9
click at [294, 236] on div "Janela de atendimento Grade de atendimento Capacidade Transportadoras Veículos …" at bounding box center [331, 155] width 662 height 311
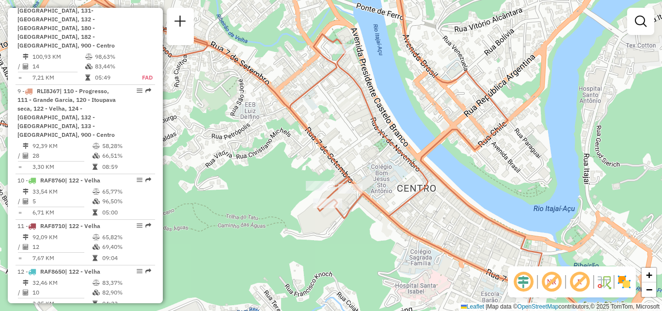
drag, startPoint x: 307, startPoint y: 220, endPoint x: 300, endPoint y: 233, distance: 14.3
click at [300, 233] on div "Janela de atendimento Grade de atendimento Capacidade Transportadoras Veículos …" at bounding box center [331, 155] width 662 height 311
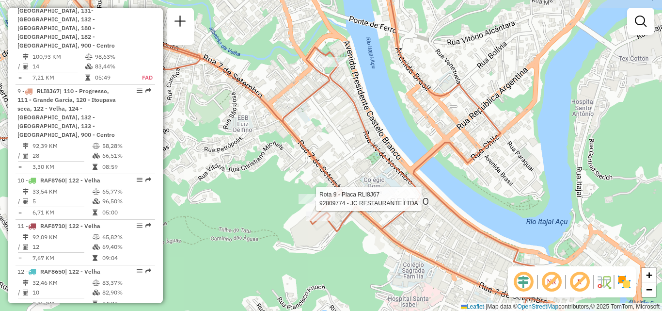
select select "**********"
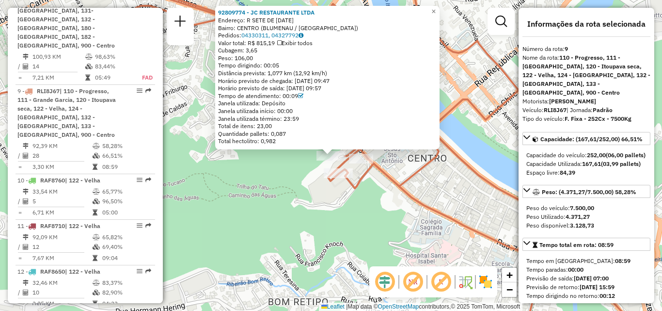
click at [295, 215] on div "Rota 9 - Placa RLI8J67 92809774 - JC RESTAURANTE LTDA 92809774 - JC RESTAURANTE…" at bounding box center [331, 155] width 662 height 311
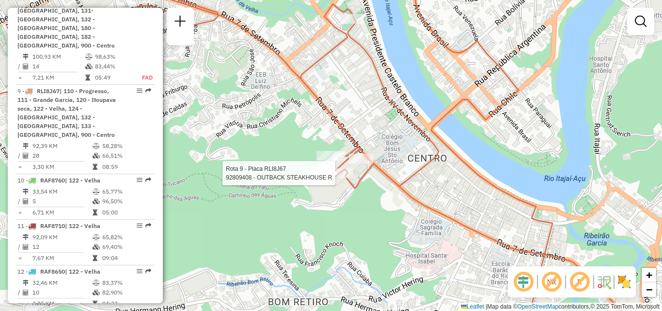
select select "**********"
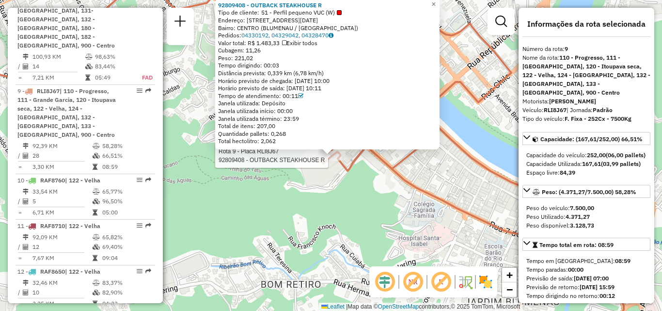
click at [314, 217] on div "Rota 9 - Placa RLI8J67 92809408 - OUTBACK STEAKHOUSE R 92809408 - OUTBACK STEAK…" at bounding box center [331, 155] width 662 height 311
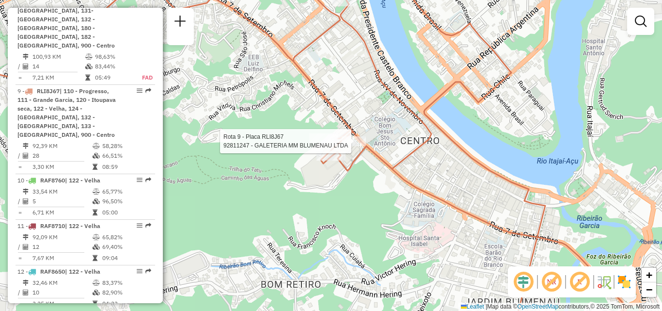
select select "**********"
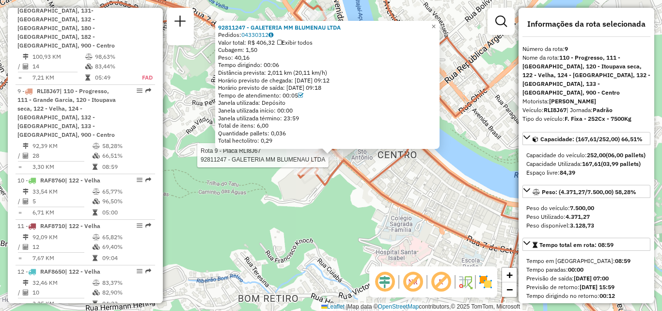
click at [352, 204] on div "Rota 9 - Placa RLI8J67 92811247 - GALETERIA MM BLUMENAU LTDA 92811247 - GALETER…" at bounding box center [331, 155] width 662 height 311
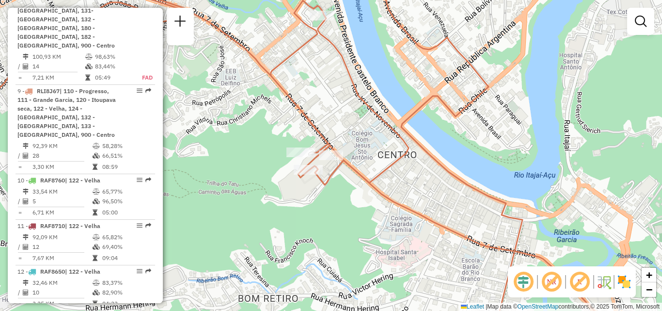
click at [367, 223] on div "Janela de atendimento Grade de atendimento Capacidade Transportadoras Veículos …" at bounding box center [331, 155] width 662 height 311
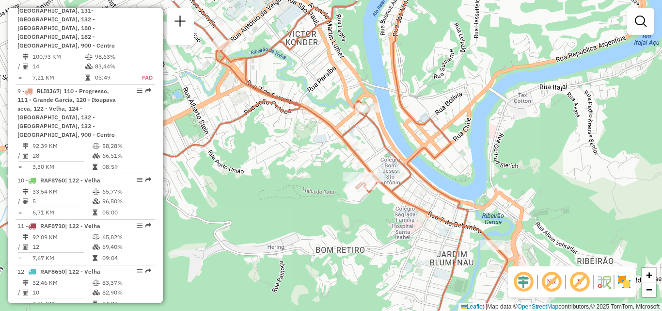
click at [386, 156] on icon at bounding box center [228, 187] width 560 height 373
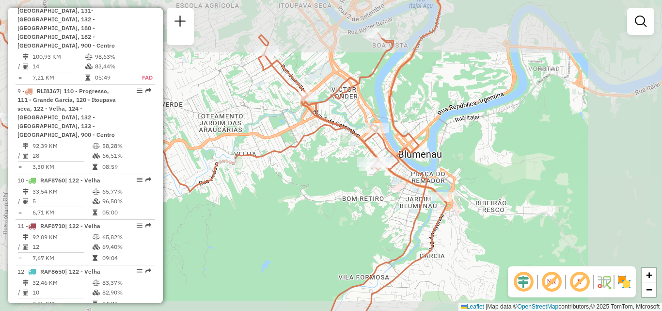
drag, startPoint x: 334, startPoint y: 151, endPoint x: 289, endPoint y: 173, distance: 50.1
click at [291, 174] on div "Janela de atendimento Grade de atendimento Capacidade Transportadoras Veículos …" at bounding box center [331, 155] width 662 height 311
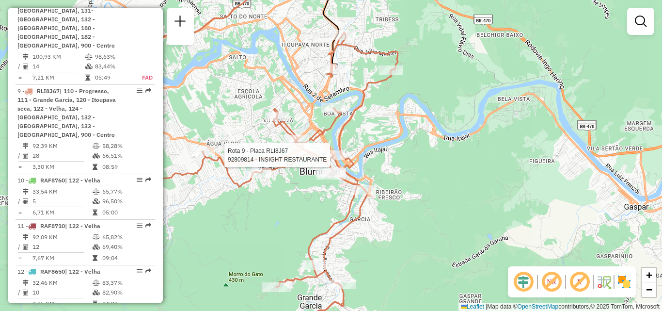
select select "**********"
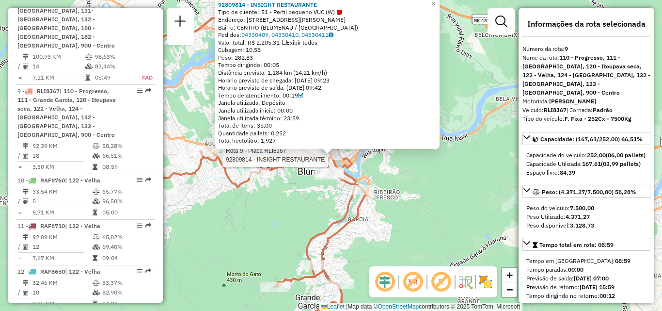
click at [301, 196] on div "Rota 9 - Placa RLI8J67 92809814 - INSIGHT RESTAURANTE 92809814 - INSIGHT RESTAU…" at bounding box center [331, 155] width 662 height 311
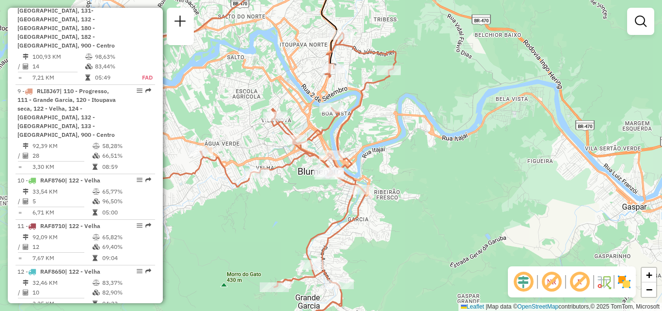
drag, startPoint x: 296, startPoint y: 223, endPoint x: 291, endPoint y: 216, distance: 8.3
click at [292, 230] on div "Janela de atendimento Grade de atendimento Capacidade Transportadoras Veículos …" at bounding box center [331, 155] width 662 height 311
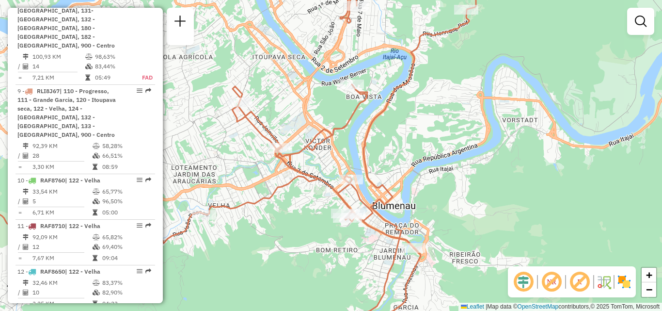
click at [318, 185] on icon at bounding box center [227, 155] width 508 height 373
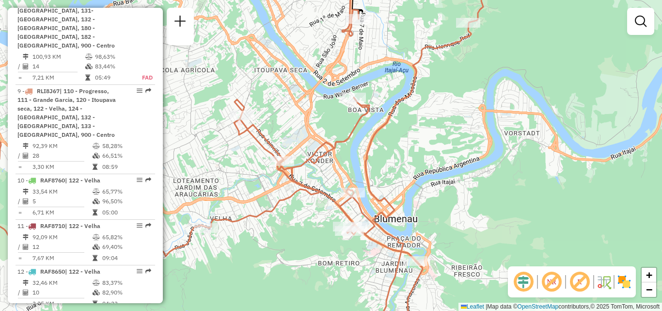
click at [303, 237] on div "Janela de atendimento Grade de atendimento Capacidade Transportadoras Veículos …" at bounding box center [331, 155] width 662 height 311
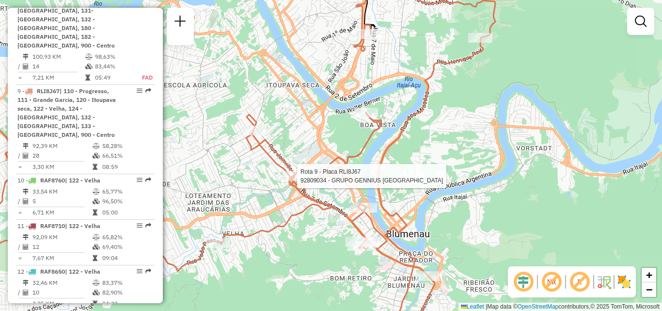
select select "**********"
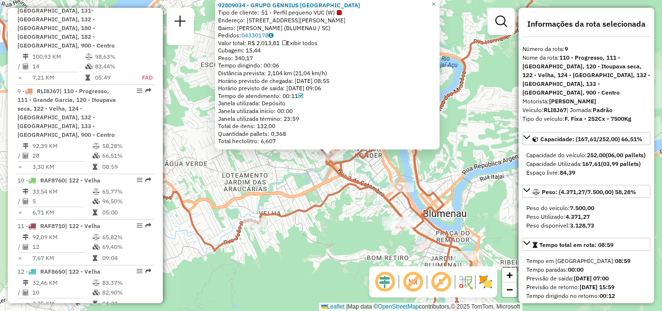
click at [340, 240] on div "92809034 - GRUPO GENNIUS BRASIL Tipo de cliente: 51 - Perfil pequeno VUC (W) En…" at bounding box center [331, 155] width 662 height 311
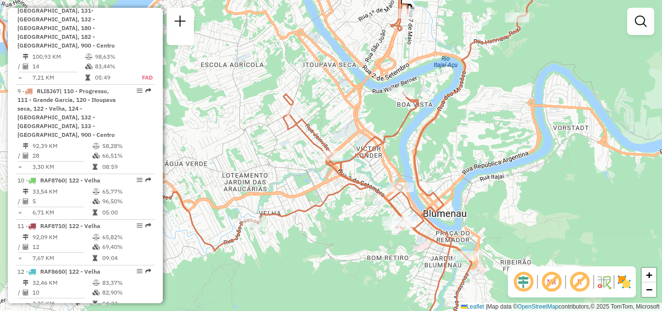
drag, startPoint x: 333, startPoint y: 240, endPoint x: 393, endPoint y: 182, distance: 83.3
click at [380, 196] on div "Janela de atendimento Grade de atendimento Capacidade Transportadoras Veículos …" at bounding box center [331, 155] width 662 height 311
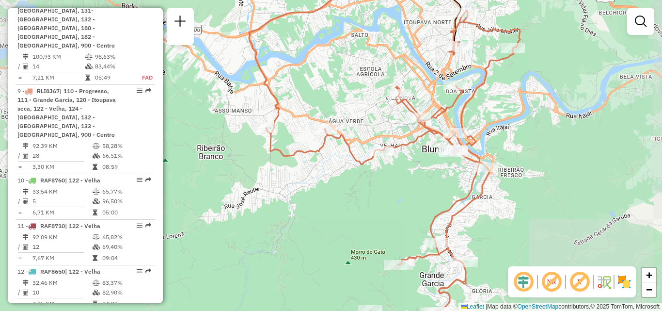
click at [383, 156] on div at bounding box center [381, 151] width 24 height 10
select select "**********"
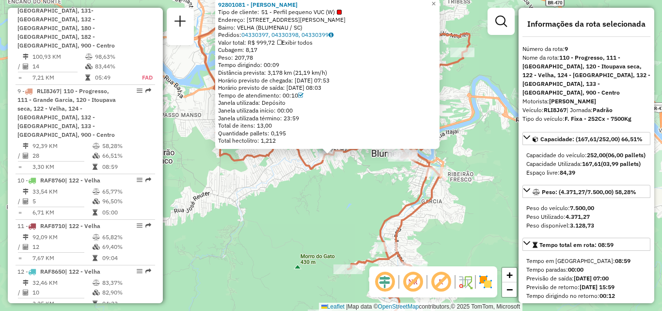
click at [372, 223] on div "92801081 - MARLI ENDER Tipo de cliente: 51 - Perfil pequeno VUC (W) Endereço: R…" at bounding box center [331, 155] width 662 height 311
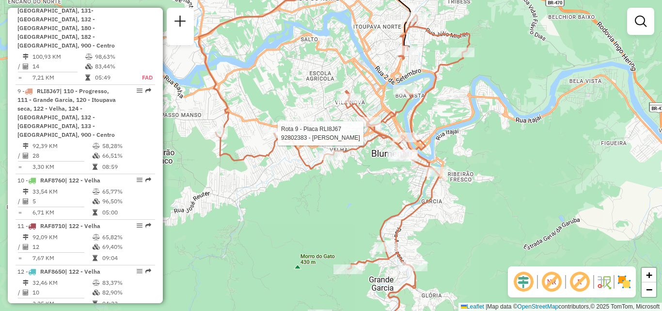
click at [278, 138] on div at bounding box center [275, 133] width 24 height 10
select select "**********"
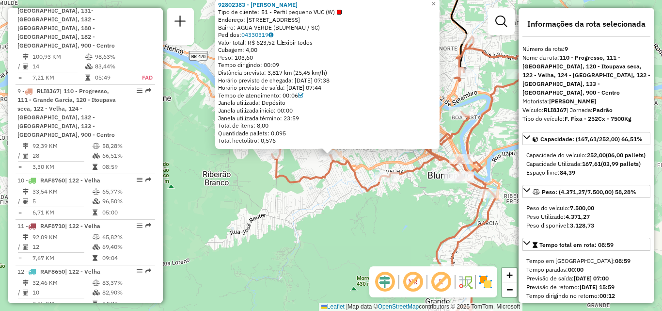
click at [286, 207] on div "92802383 - JOSE FELINTO BERNARD Tipo de cliente: 51 - Perfil pequeno VUC (W) En…" at bounding box center [331, 155] width 662 height 311
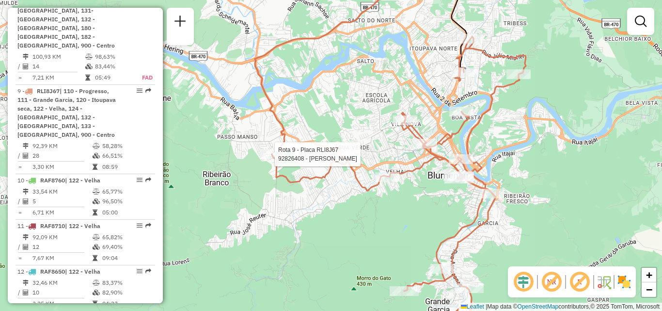
select select "**********"
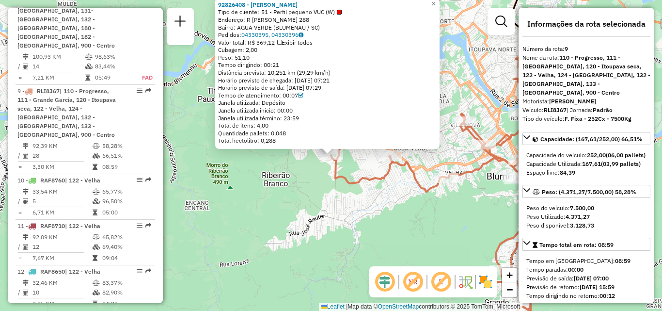
click at [355, 211] on div "92826408 - LEOMAR BITTENCOURT Tipo de cliente: 51 - Perfil pequeno VUC (W) Ende…" at bounding box center [331, 155] width 662 height 311
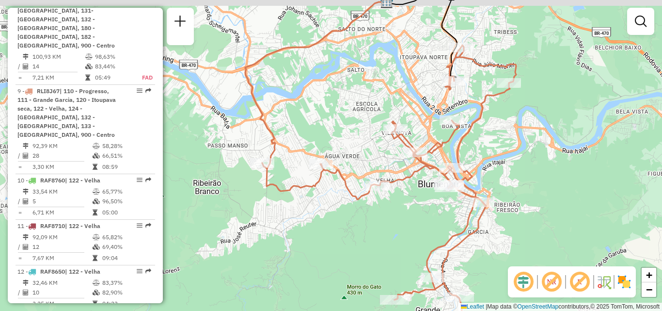
drag, startPoint x: 407, startPoint y: 180, endPoint x: 342, endPoint y: 190, distance: 65.7
click at [342, 190] on div "Janela de atendimento Grade de atendimento Capacidade Transportadoras Veículos …" at bounding box center [331, 155] width 662 height 311
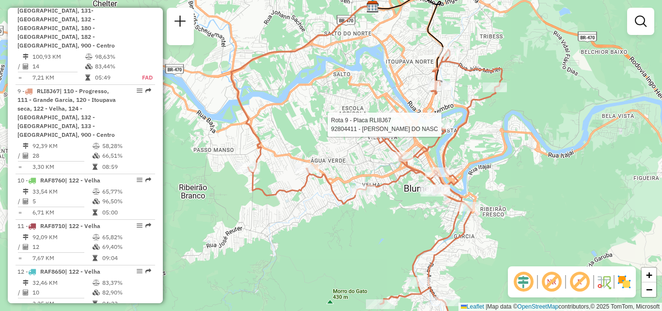
select select "**********"
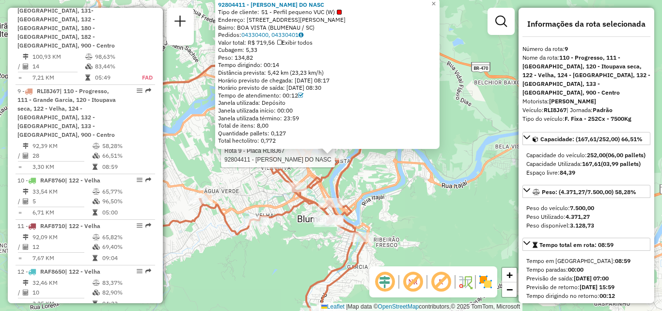
click at [364, 178] on div "Rota 9 - Placa RLI8J67 92804411 - ELIANE COSTA DO NASC 92804411 - ELIANE COSTA …" at bounding box center [331, 155] width 662 height 311
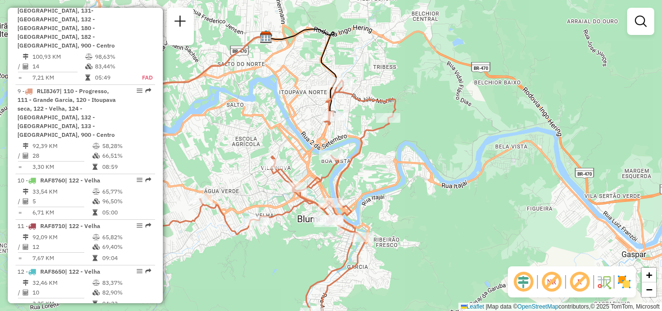
click at [367, 190] on div "Janela de atendimento Grade de atendimento Capacidade Transportadoras Veículos …" at bounding box center [331, 155] width 662 height 311
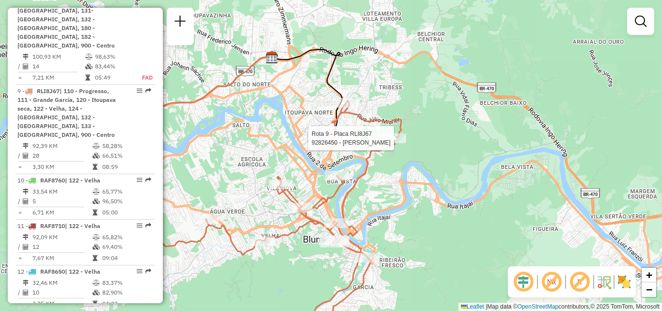
select select "**********"
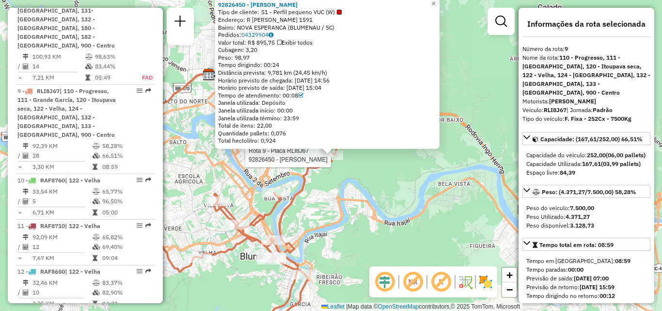
click at [373, 181] on div "Rota 9 - Placa RLI8J67 92826450 - MARILENE REIS 92826450 - MARILENE REIS Tipo d…" at bounding box center [331, 155] width 662 height 311
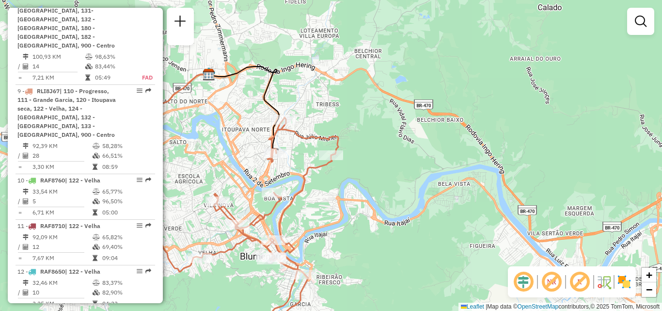
click at [379, 220] on div "Janela de atendimento Grade de atendimento Capacidade Transportadoras Veículos …" at bounding box center [331, 155] width 662 height 311
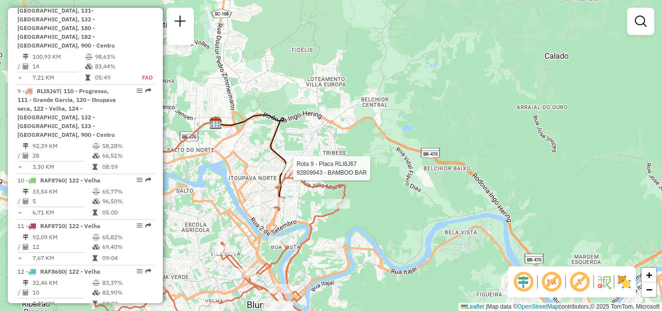
select select "**********"
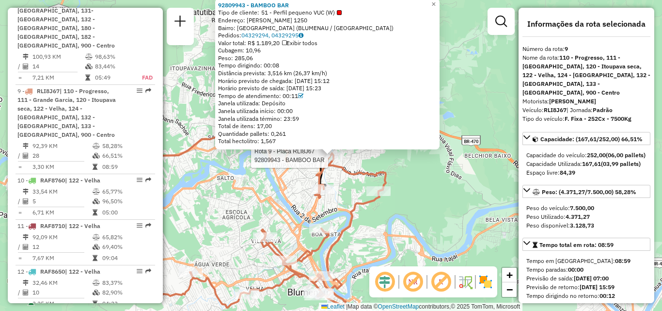
click at [273, 214] on div "Rota 9 - Placa RLI8J67 92809943 - BAMBOO BAR 92809943 - BAMBOO BAR Tipo de clie…" at bounding box center [331, 155] width 662 height 311
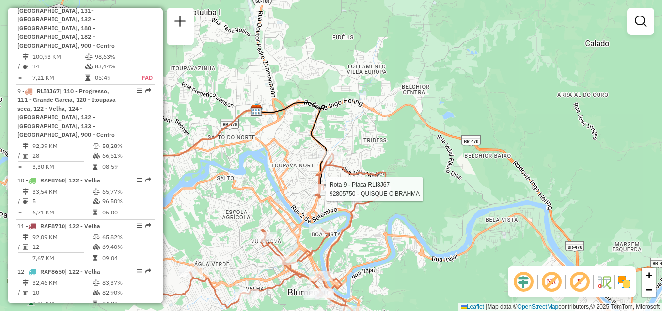
select select "**********"
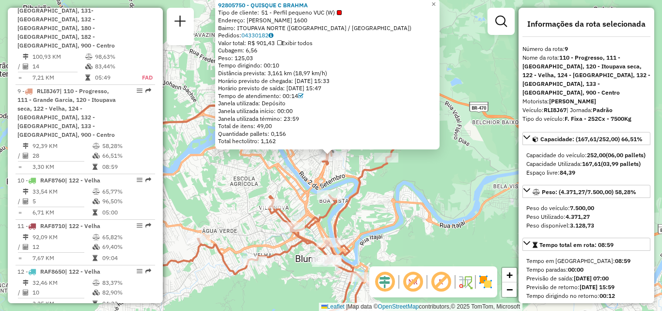
drag, startPoint x: 232, startPoint y: 252, endPoint x: 233, endPoint y: 189, distance: 63.0
click at [233, 190] on div "92805750 - QUISQUE C BRAHMA Tipo de cliente: 51 - Perfil pequeno VUC (W) Endere…" at bounding box center [331, 155] width 662 height 311
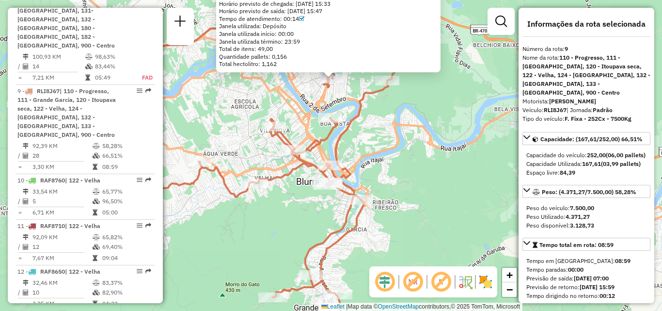
click at [310, 200] on div "92805750 - QUISQUE C BRAHMA Tipo de cliente: 51 - Perfil pequeno VUC (W) Endere…" at bounding box center [331, 155] width 662 height 311
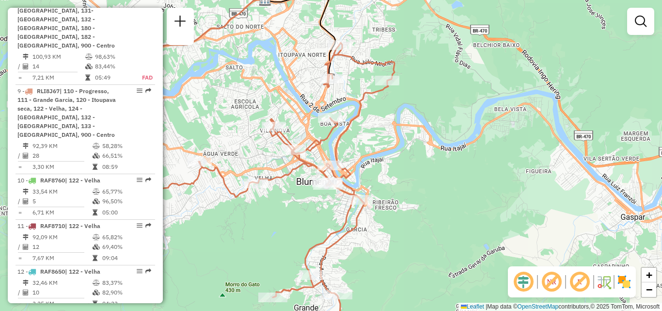
drag, startPoint x: 414, startPoint y: 157, endPoint x: 398, endPoint y: 154, distance: 16.7
click at [398, 156] on div "Janela de atendimento Grade de atendimento Capacidade Transportadoras Veículos …" at bounding box center [331, 155] width 662 height 311
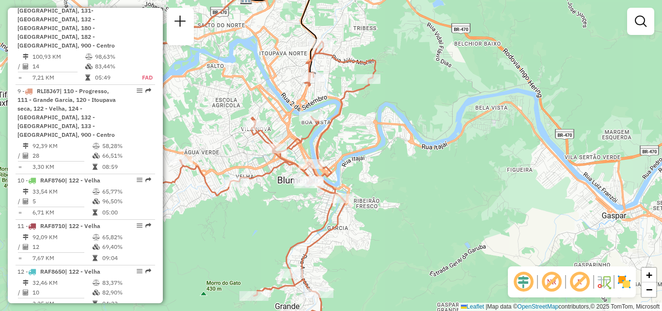
drag, startPoint x: 365, startPoint y: 105, endPoint x: 386, endPoint y: 79, distance: 33.8
click at [383, 85] on div "Janela de atendimento Grade de atendimento Capacidade Transportadoras Veículos …" at bounding box center [331, 155] width 662 height 311
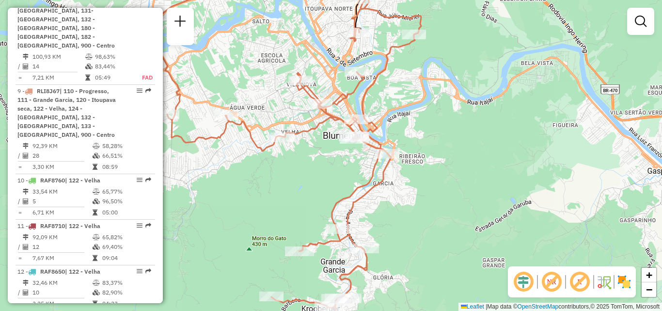
drag, startPoint x: 363, startPoint y: 98, endPoint x: 375, endPoint y: 94, distance: 12.3
click at [374, 94] on icon at bounding box center [294, 169] width 254 height 345
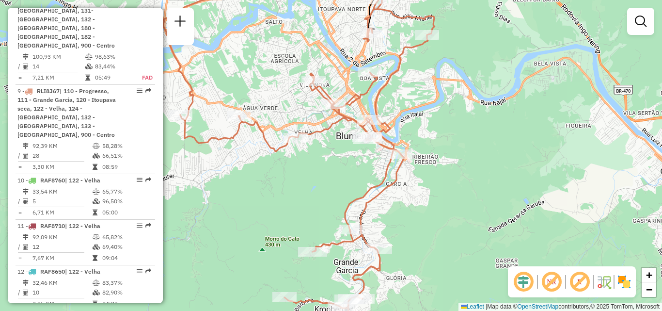
drag, startPoint x: 401, startPoint y: 91, endPoint x: 406, endPoint y: 101, distance: 11.5
click at [406, 101] on div "Janela de atendimento Grade de atendimento Capacidade Transportadoras Veículos …" at bounding box center [331, 155] width 662 height 311
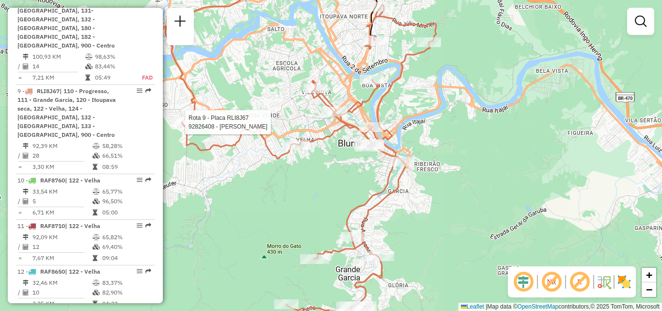
click at [184, 127] on div at bounding box center [182, 122] width 24 height 10
select select "**********"
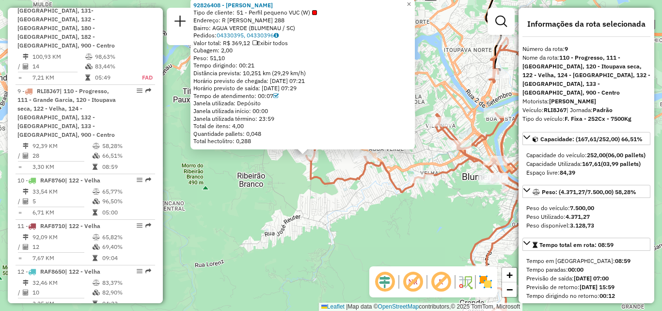
drag, startPoint x: 350, startPoint y: 211, endPoint x: 326, endPoint y: 211, distance: 24.7
click at [326, 211] on div "92826408 - LEOMAR BITTENCOURT Tipo de cliente: 51 - Perfil pequeno VUC (W) Ende…" at bounding box center [331, 155] width 662 height 311
drag, startPoint x: 337, startPoint y: 213, endPoint x: 343, endPoint y: 210, distance: 5.9
click at [338, 213] on div "92826408 - LEOMAR BITTENCOURT Tipo de cliente: 51 - Perfil pequeno VUC (W) Ende…" at bounding box center [331, 155] width 662 height 311
click at [388, 216] on div "92826408 - LEOMAR BITTENCOURT Tipo de cliente: 51 - Perfil pequeno VUC (W) Ende…" at bounding box center [331, 155] width 662 height 311
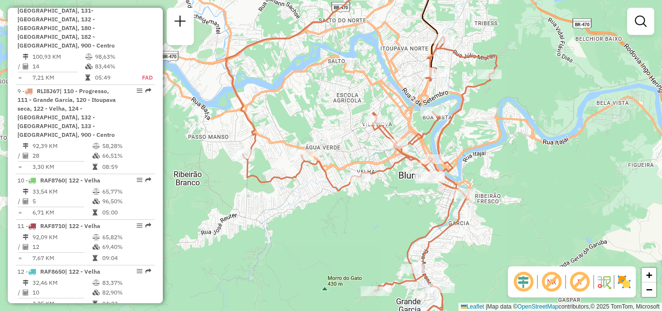
drag, startPoint x: 398, startPoint y: 211, endPoint x: 354, endPoint y: 205, distance: 44.4
click at [348, 209] on div "Janela de atendimento Grade de atendimento Capacidade Transportadoras Veículos …" at bounding box center [331, 155] width 662 height 311
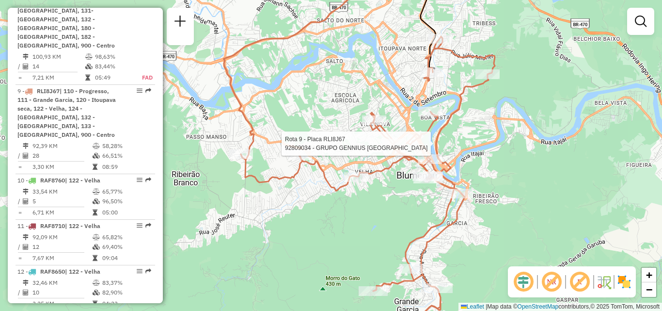
select select "**********"
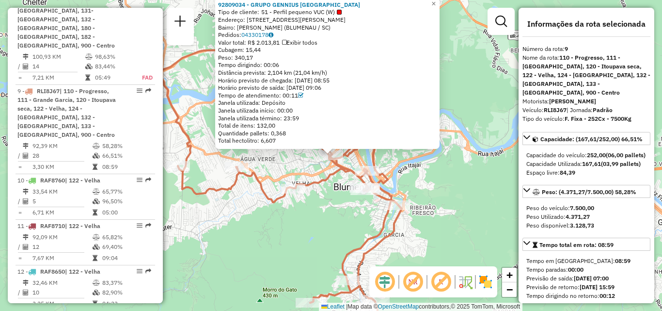
click at [326, 226] on div "92809034 - GRUPO GENNIUS BRASIL Tipo de cliente: 51 - Perfil pequeno VUC (W) En…" at bounding box center [331, 155] width 662 height 311
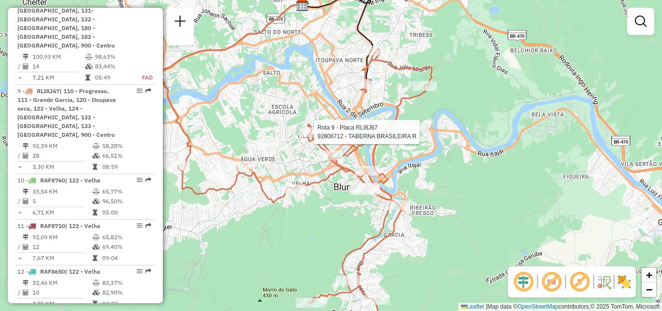
select select "**********"
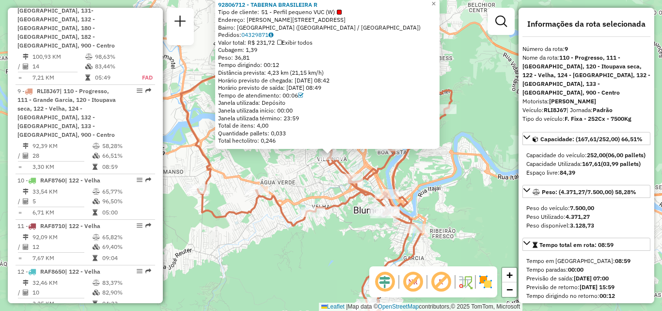
click at [317, 235] on div "92806712 - TABERNA BRASILEIRA R Tipo de cliente: 51 - Perfil pequeno VUC (W) En…" at bounding box center [331, 155] width 662 height 311
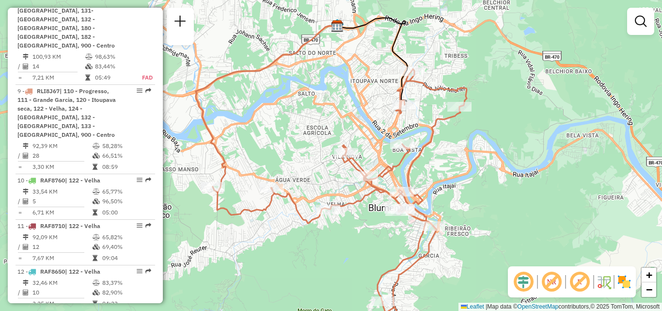
drag, startPoint x: 328, startPoint y: 234, endPoint x: 359, endPoint y: 217, distance: 35.1
click at [358, 219] on div "Janela de atendimento Grade de atendimento Capacidade Transportadoras Veículos …" at bounding box center [331, 155] width 662 height 311
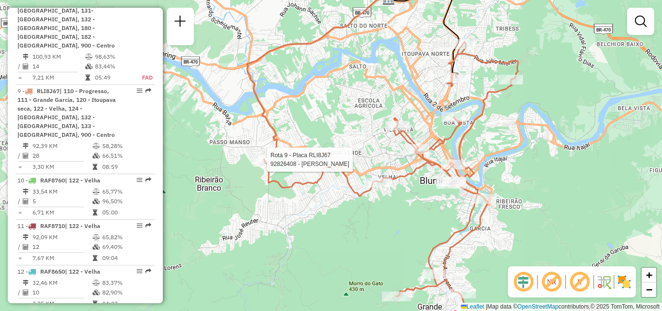
select select "**********"
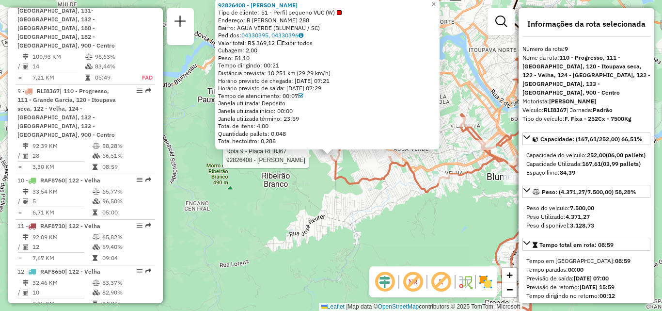
click at [256, 205] on div "Rota 9 - Placa RLI8J67 92826408 - LEOMAR BITTENCOURT 92826408 - LEOMAR BITTENCO…" at bounding box center [331, 155] width 662 height 311
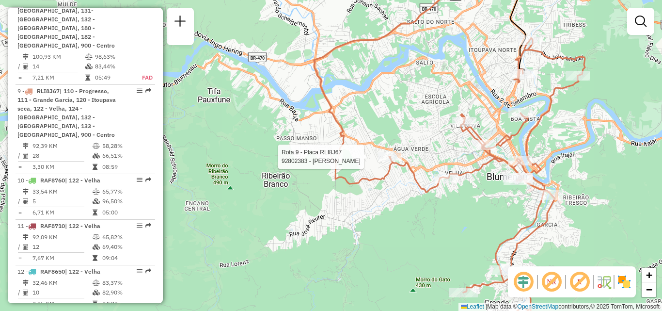
select select "**********"
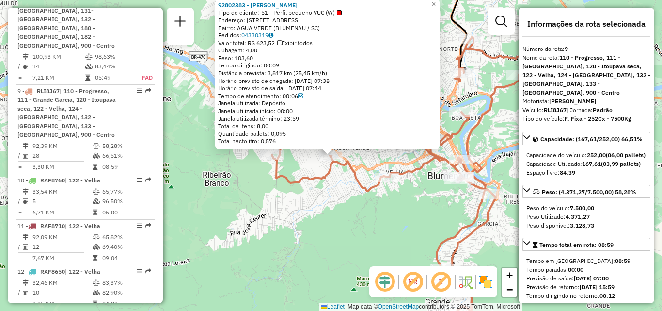
click at [364, 203] on div "Rota 9 - Placa RLI8J67 92802383 - JOSE FELINTO BERNARD 92802383 - JOSE FELINTO …" at bounding box center [331, 155] width 662 height 311
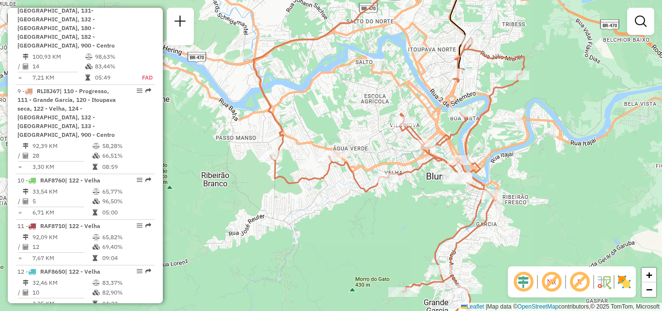
drag, startPoint x: 398, startPoint y: 202, endPoint x: 383, endPoint y: 202, distance: 14.5
click at [385, 202] on div "Janela de atendimento Grade de atendimento Capacidade Transportadoras Veículos …" at bounding box center [331, 155] width 662 height 311
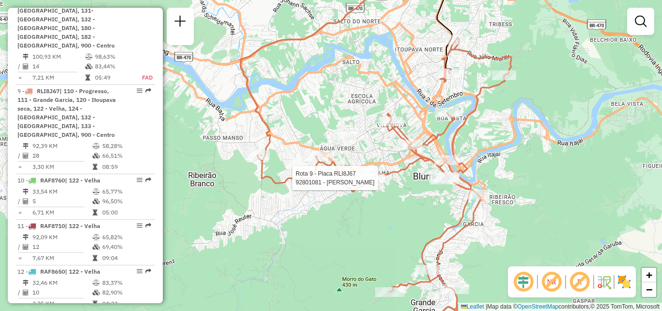
select select "**********"
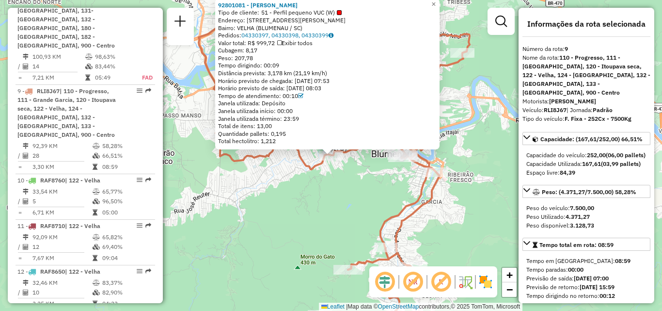
click at [289, 196] on div "92801081 - MARLI ENDER Tipo de cliente: 51 - Perfil pequeno VUC (W) Endereço: R…" at bounding box center [331, 155] width 662 height 311
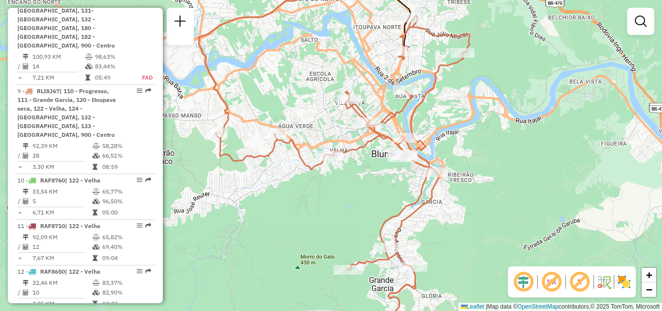
drag, startPoint x: 240, startPoint y: 204, endPoint x: 234, endPoint y: 201, distance: 6.3
click at [234, 201] on div "Janela de atendimento Grade de atendimento Capacidade Transportadoras Veículos …" at bounding box center [331, 155] width 662 height 311
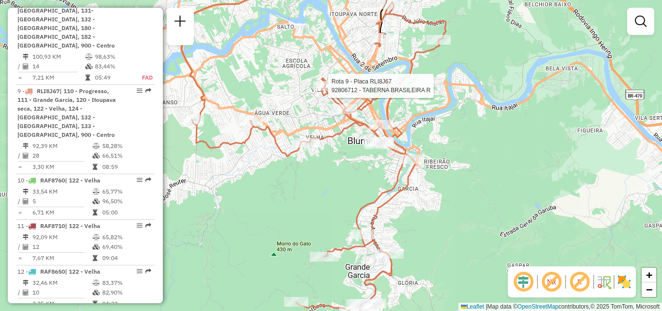
click at [321, 91] on div at bounding box center [325, 86] width 24 height 10
select select "**********"
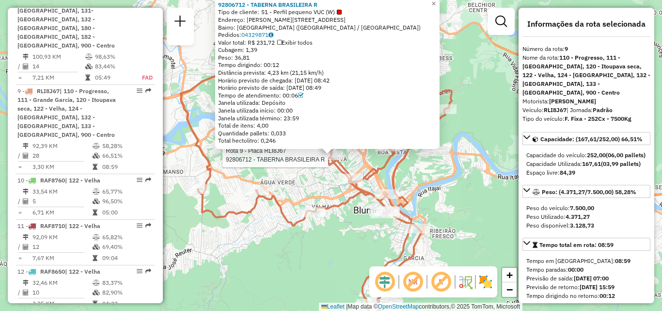
click at [290, 286] on div "Rota 9 - Placa RLI8J67 92806712 - TABERNA BRASILEIRA R 92806712 - TABERNA BRASI…" at bounding box center [331, 155] width 662 height 311
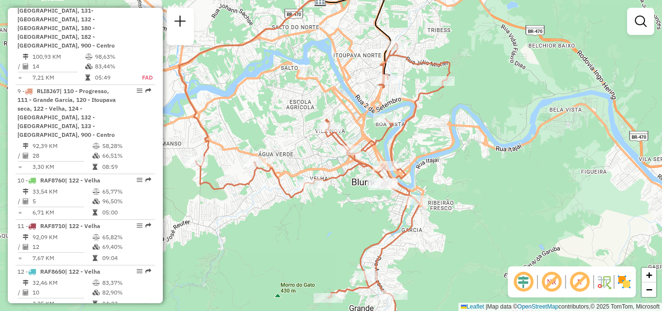
drag, startPoint x: 299, startPoint y: 251, endPoint x: 295, endPoint y: 193, distance: 58.4
click at [295, 193] on div "Janela de atendimento Grade de atendimento Capacidade Transportadoras Veículos …" at bounding box center [331, 155] width 662 height 311
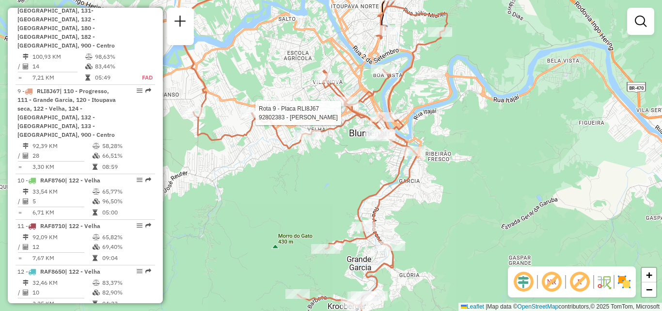
select select "**********"
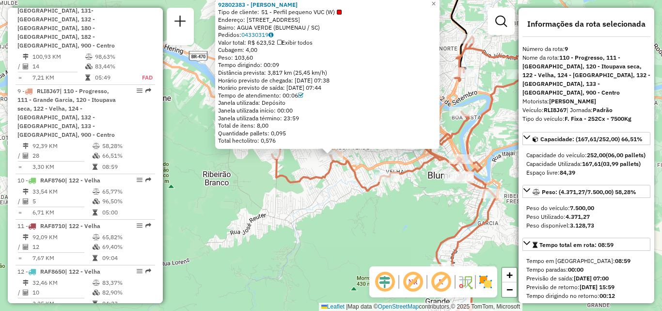
click at [259, 209] on div "92802383 - JOSE FELINTO BERNARD Tipo de cliente: 51 - Perfil pequeno VUC (W) En…" at bounding box center [331, 155] width 662 height 311
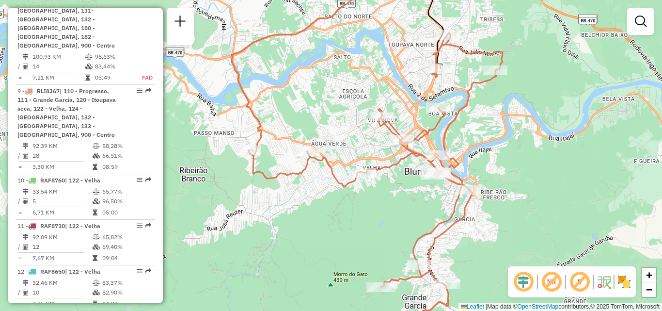
drag, startPoint x: 271, startPoint y: 214, endPoint x: 208, endPoint y: 211, distance: 63.0
click at [207, 212] on div "Janela de atendimento Grade de atendimento Capacidade Transportadoras Veículos …" at bounding box center [331, 155] width 662 height 311
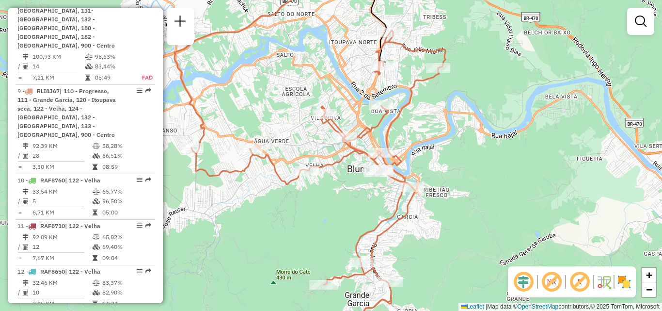
drag, startPoint x: 464, startPoint y: 162, endPoint x: 452, endPoint y: 113, distance: 49.9
click at [455, 120] on div "Janela de atendimento Grade de atendimento Capacidade Transportadoras Veículos …" at bounding box center [331, 155] width 662 height 311
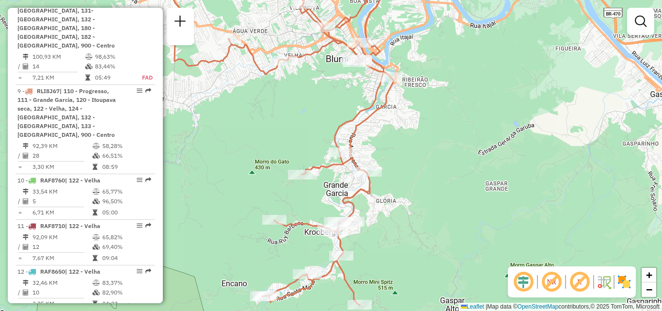
drag, startPoint x: 385, startPoint y: 191, endPoint x: 386, endPoint y: 97, distance: 94.0
click at [386, 133] on div "Rota 9 - Placa RLI8J67 92801521 - AUTO POSTO NENEN LTD Janela de atendimento Gr…" at bounding box center [331, 155] width 662 height 311
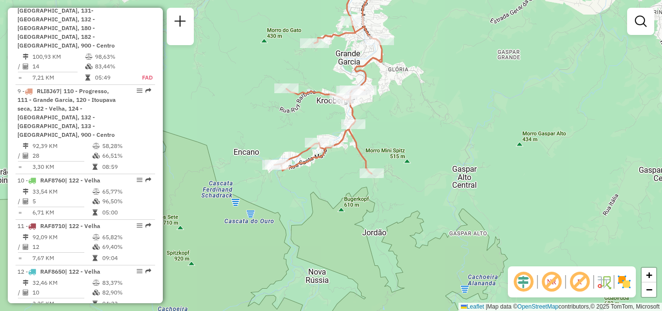
drag, startPoint x: 371, startPoint y: 218, endPoint x: 379, endPoint y: 200, distance: 19.3
click at [373, 216] on div "Janela de atendimento Grade de atendimento Capacidade Transportadoras Veículos …" at bounding box center [331, 155] width 662 height 311
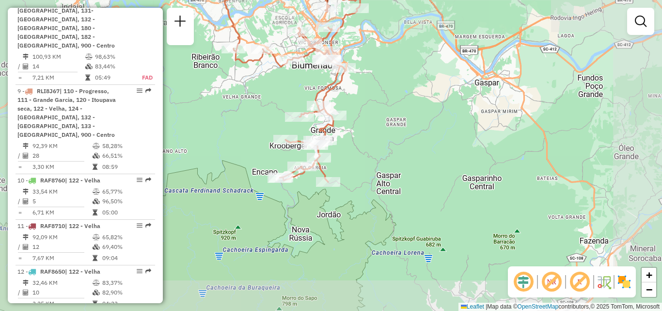
drag, startPoint x: 251, startPoint y: 200, endPoint x: 251, endPoint y: 206, distance: 6.8
click at [251, 206] on div "Rota 9 - Placa RLI8J67 92805976 - BAR MARIKAINE LTDA Janela de atendimento Grad…" at bounding box center [331, 155] width 662 height 311
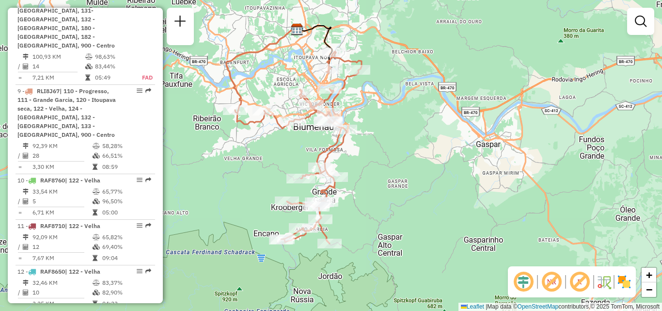
drag, startPoint x: 255, startPoint y: 174, endPoint x: 269, endPoint y: 192, distance: 23.2
click at [269, 192] on div "Janela de atendimento Grade de atendimento Capacidade Transportadoras Veículos …" at bounding box center [331, 155] width 662 height 311
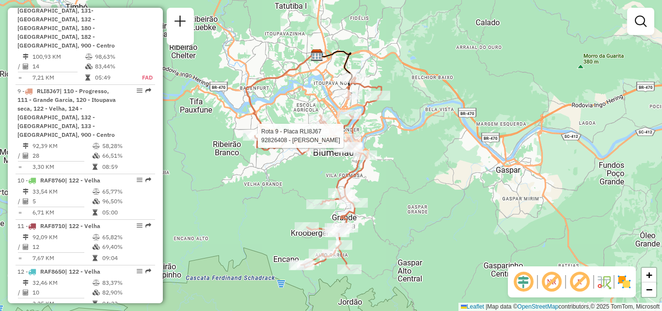
select select "**********"
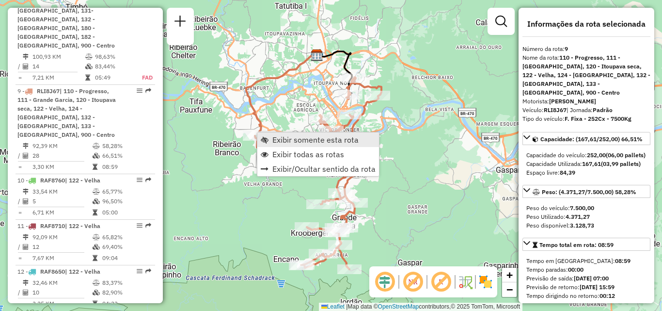
click at [282, 142] on span "Exibir somente esta rota" at bounding box center [315, 140] width 86 height 8
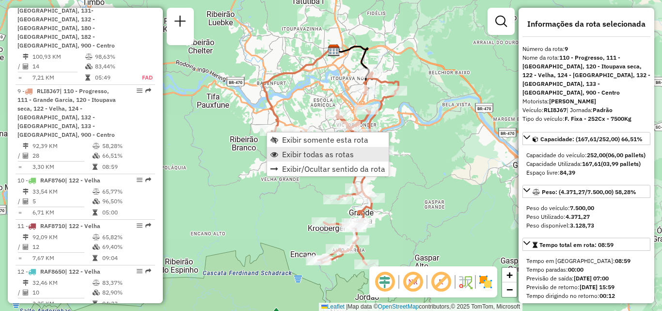
click at [289, 155] on span "Exibir todas as rotas" at bounding box center [318, 154] width 72 height 8
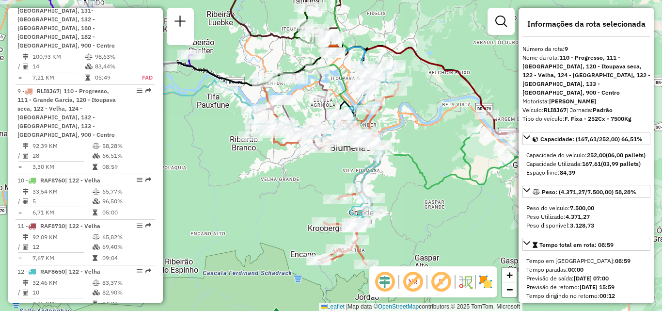
click at [346, 180] on div "Janela de atendimento Grade de atendimento Capacidade Transportadoras Veículos …" at bounding box center [331, 155] width 662 height 311
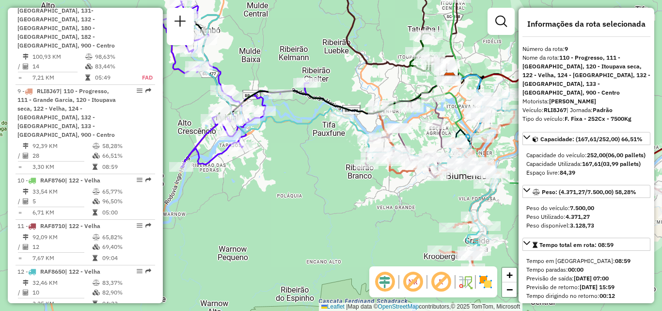
drag, startPoint x: 303, startPoint y: 185, endPoint x: 313, endPoint y: 201, distance: 19.1
click at [316, 207] on div "Janela de atendimento Grade de atendimento Capacidade Transportadoras Veículos …" at bounding box center [331, 155] width 662 height 311
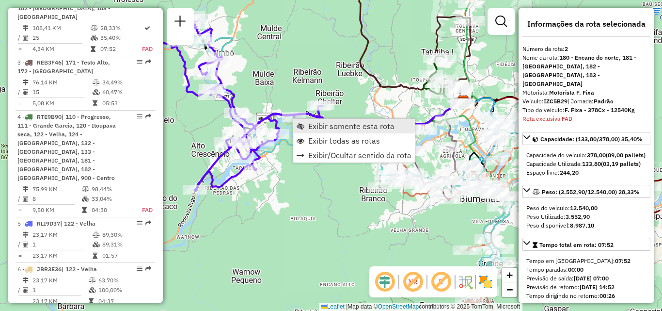
scroll to position [452, 0]
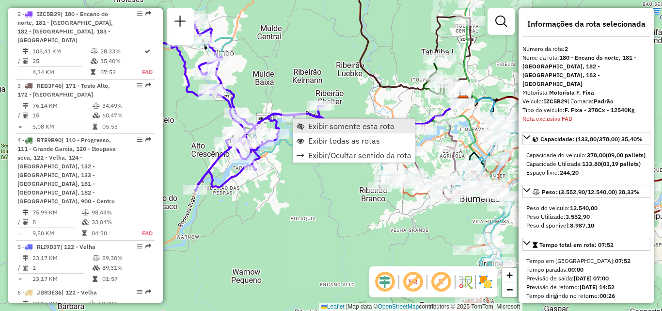
click at [317, 126] on span "Exibir somente esta rota" at bounding box center [351, 126] width 86 height 8
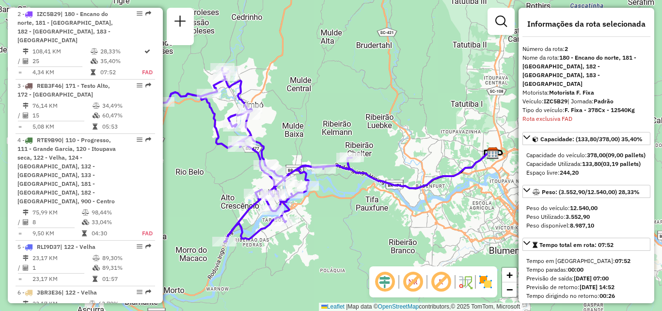
click at [331, 134] on div "Janela de atendimento Grade de atendimento Capacidade Transportadoras Veículos …" at bounding box center [331, 155] width 662 height 311
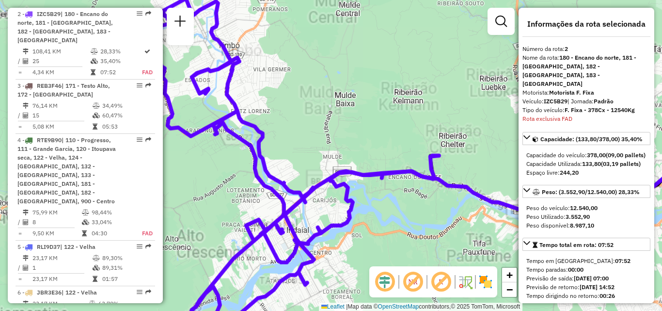
drag, startPoint x: 329, startPoint y: 154, endPoint x: 358, endPoint y: 147, distance: 29.4
click at [355, 148] on div "Janela de atendimento Grade de atendimento Capacidade Transportadoras Veículos …" at bounding box center [331, 155] width 662 height 311
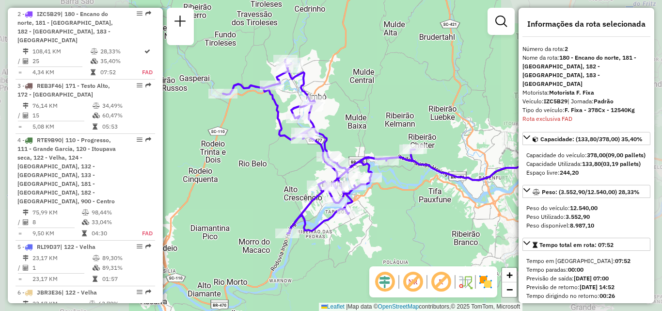
drag, startPoint x: 372, startPoint y: 142, endPoint x: 379, endPoint y: 141, distance: 7.1
click at [378, 141] on div "Janela de atendimento Grade de atendimento Capacidade Transportadoras Veículos …" at bounding box center [331, 155] width 662 height 311
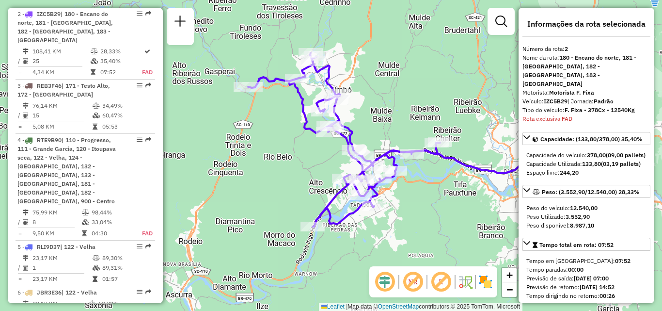
drag, startPoint x: 362, startPoint y: 125, endPoint x: 364, endPoint y: 115, distance: 9.9
click at [364, 117] on div "Janela de atendimento Grade de atendimento Capacidade Transportadoras Veículos …" at bounding box center [331, 155] width 662 height 311
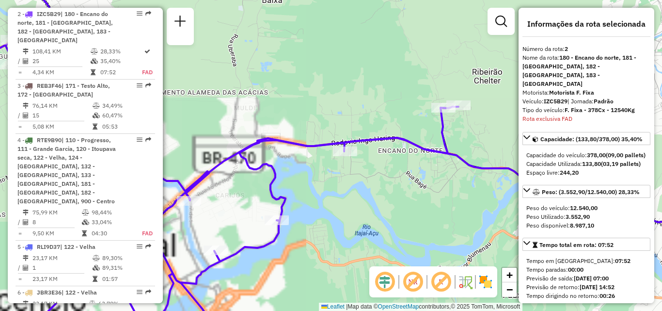
click at [425, 173] on div "Janela de atendimento Grade de atendimento Capacidade Transportadoras Veículos …" at bounding box center [331, 155] width 662 height 311
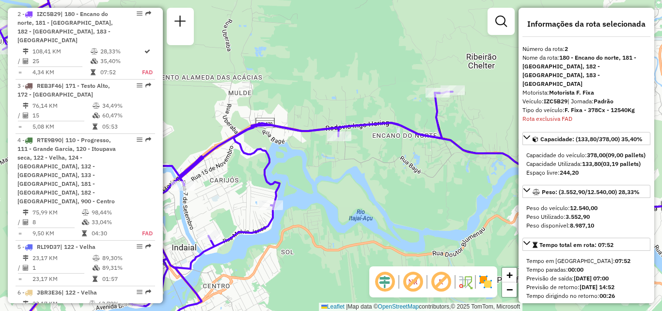
drag, startPoint x: 409, startPoint y: 176, endPoint x: 440, endPoint y: 146, distance: 42.8
click at [434, 154] on div "Janela de atendimento Grade de atendimento Capacidade Transportadoras Veículos …" at bounding box center [331, 155] width 662 height 311
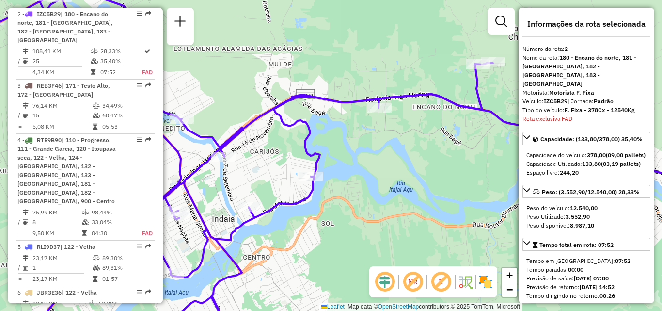
drag, startPoint x: 411, startPoint y: 175, endPoint x: 446, endPoint y: 171, distance: 35.2
click at [446, 171] on div "Janela de atendimento Grade de atendimento Capacidade Transportadoras Veículos …" at bounding box center [331, 155] width 662 height 311
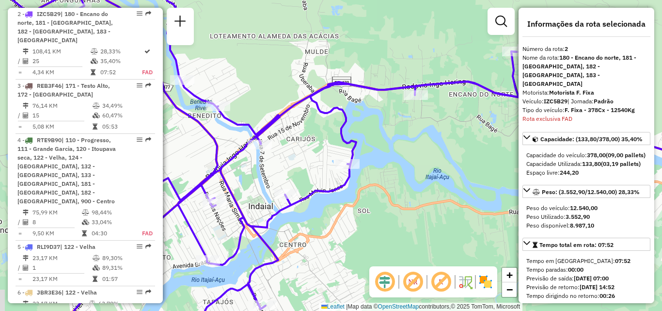
drag, startPoint x: 399, startPoint y: 194, endPoint x: 432, endPoint y: 156, distance: 50.5
click at [432, 156] on div "Janela de atendimento Grade de atendimento Capacidade Transportadoras Veículos …" at bounding box center [331, 155] width 662 height 311
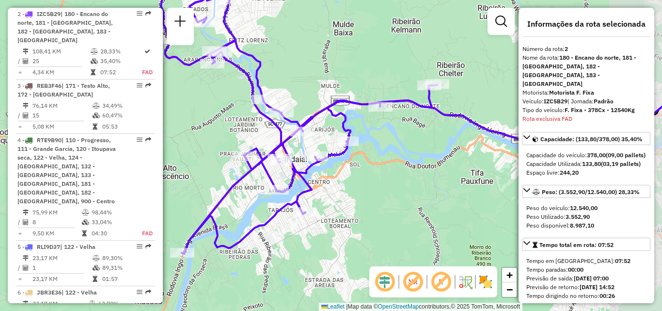
drag, startPoint x: 465, startPoint y: 134, endPoint x: 368, endPoint y: 138, distance: 97.0
click at [387, 137] on div "Janela de atendimento Grade de atendimento Capacidade Transportadoras Veículos …" at bounding box center [331, 155] width 662 height 311
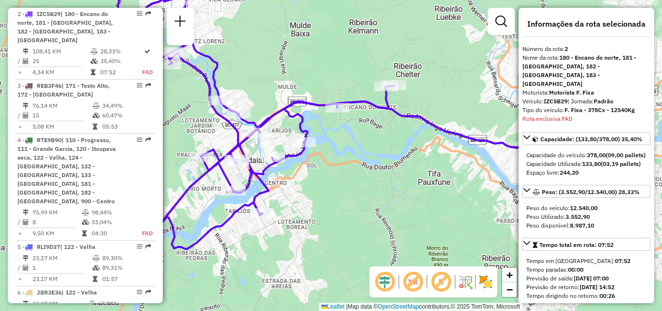
drag, startPoint x: 398, startPoint y: 162, endPoint x: 394, endPoint y: 172, distance: 10.6
click at [394, 172] on div "Janela de atendimento Grade de atendimento Capacidade Transportadoras Veículos …" at bounding box center [331, 155] width 662 height 311
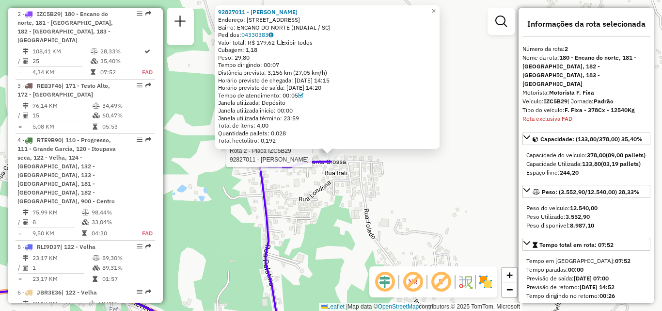
click at [296, 224] on div "Rota 2 - Placa IZC5B29 92827011 - BEATRIZ ASSING MATT 92827011 - BEATRIZ ASSING…" at bounding box center [331, 155] width 662 height 311
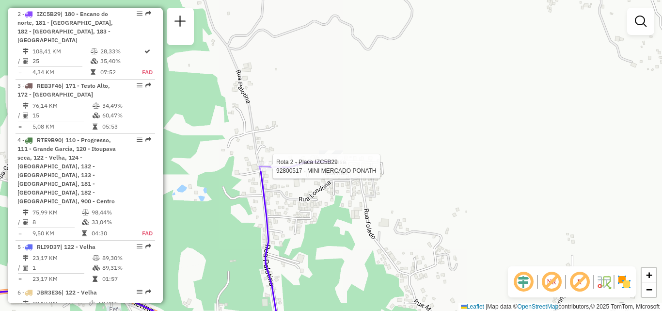
select select "**********"
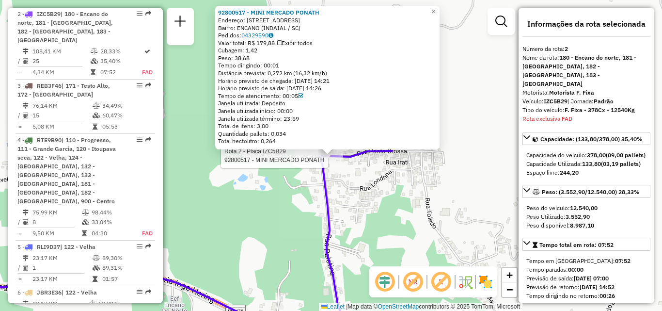
click at [272, 195] on div "Rota 2 - Placa IZC5B29 92800517 - MINI MERCADO PONATH 92800517 - MINI MERCADO P…" at bounding box center [331, 155] width 662 height 311
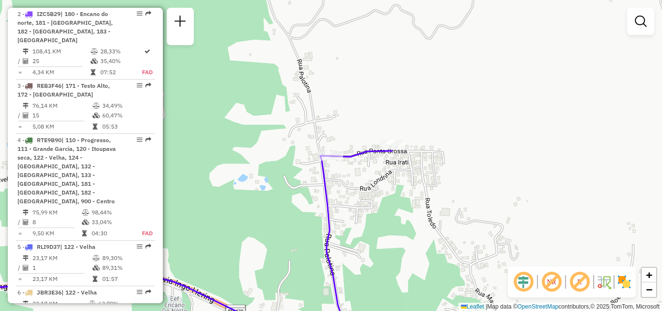
click at [332, 185] on div "Janela de atendimento Grade de atendimento Capacidade Transportadoras Veículos …" at bounding box center [331, 155] width 662 height 311
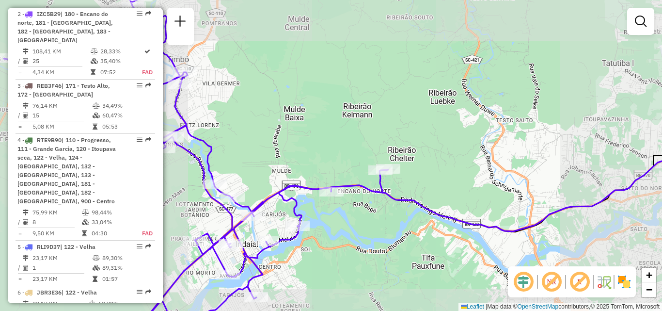
drag, startPoint x: 354, startPoint y: 197, endPoint x: 387, endPoint y: 193, distance: 33.1
click at [387, 193] on div "Janela de atendimento Grade de atendimento Capacidade Transportadoras Veículos …" at bounding box center [331, 155] width 662 height 311
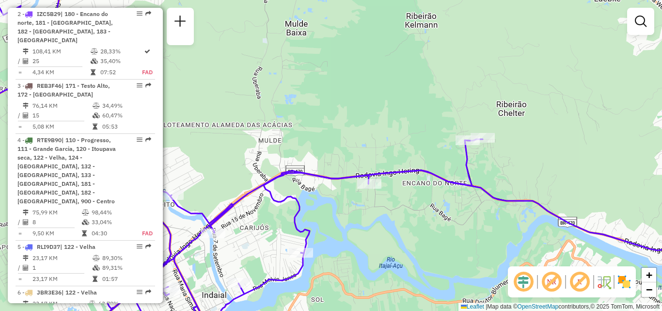
select select "**********"
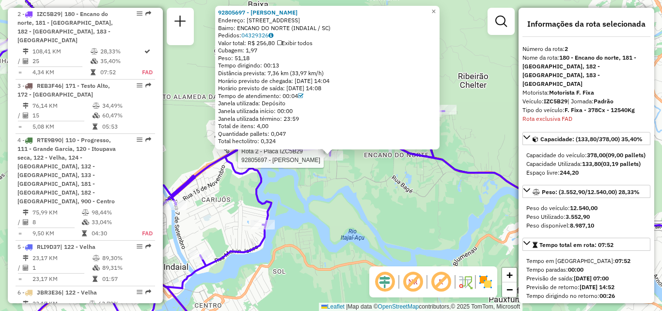
click at [308, 198] on div "Rota 2 - Placa IZC5B29 92805697 - HERCILIO BAULER 92805697 - HERCILIO BAULER En…" at bounding box center [331, 155] width 662 height 311
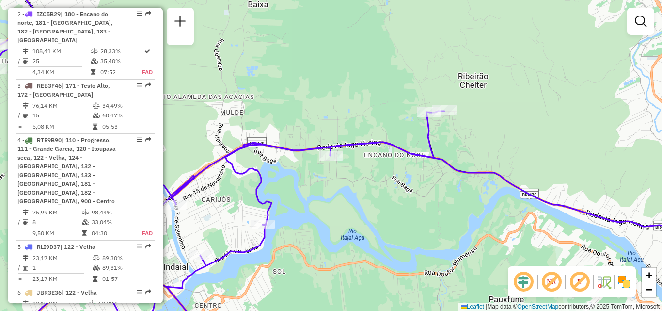
drag, startPoint x: 302, startPoint y: 204, endPoint x: 331, endPoint y: 196, distance: 30.7
click at [331, 196] on div "Janela de atendimento Grade de atendimento Capacidade Transportadoras Veículos …" at bounding box center [331, 155] width 662 height 311
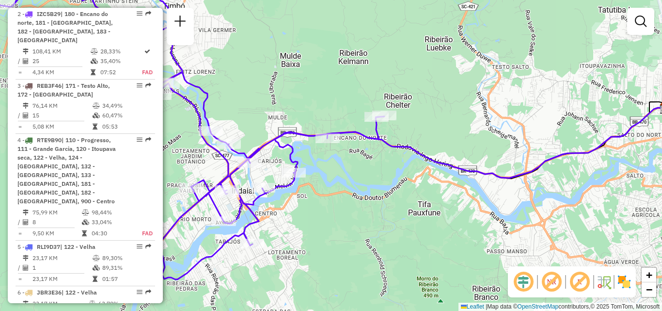
drag, startPoint x: 330, startPoint y: 202, endPoint x: 312, endPoint y: 170, distance: 36.7
click at [310, 170] on div "Janela de atendimento Grade de atendimento Capacidade Transportadoras Veículos …" at bounding box center [331, 155] width 662 height 311
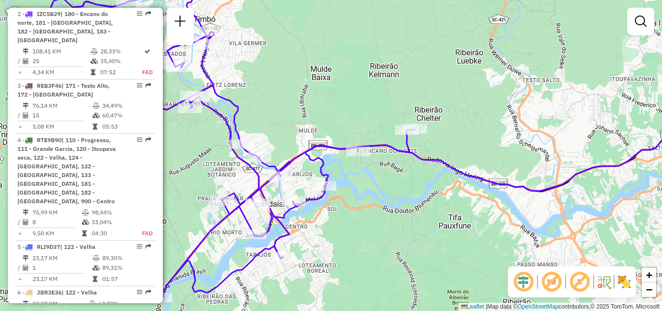
drag, startPoint x: 298, startPoint y: 150, endPoint x: 313, endPoint y: 154, distance: 16.1
click at [313, 154] on icon at bounding box center [223, 140] width 384 height 316
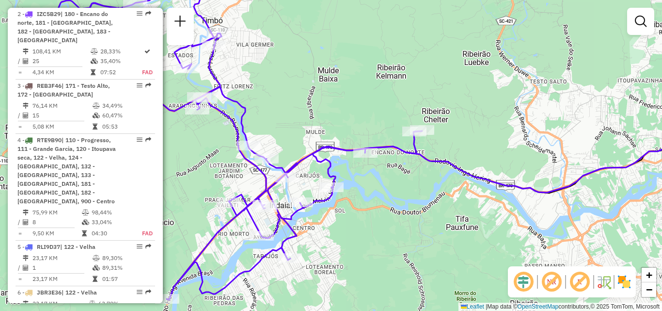
click at [308, 125] on div "Janela de atendimento Grade de atendimento Capacidade Transportadoras Veículos …" at bounding box center [331, 155] width 662 height 311
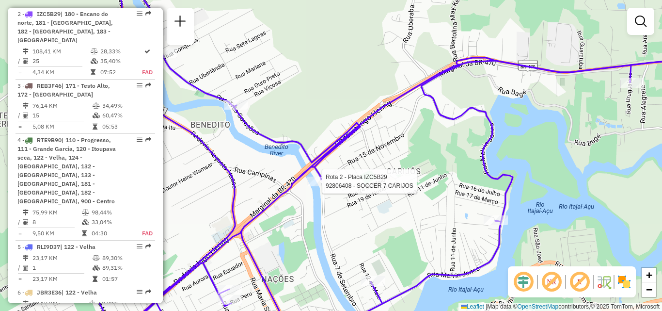
select select "**********"
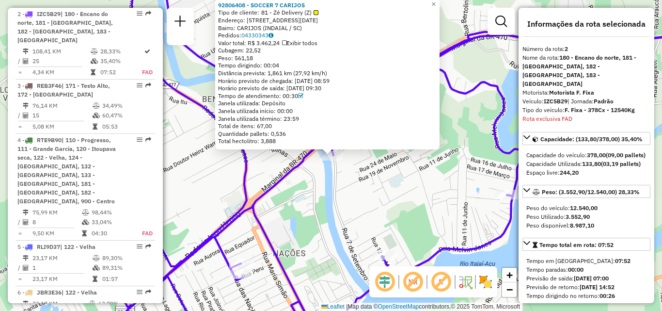
click at [350, 171] on div "92806408 - SOCCER 7 CARIJOS Tipo de cliente: 81 - Zé Delivery (Z) Endereço: R R…" at bounding box center [331, 155] width 662 height 311
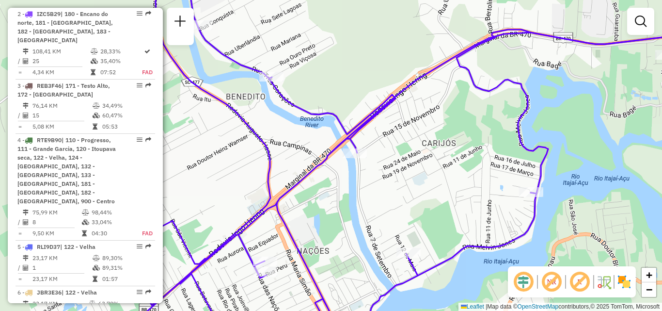
drag, startPoint x: 384, startPoint y: 174, endPoint x: 393, endPoint y: 172, distance: 9.5
click at [393, 172] on div "Janela de atendimento Grade de atendimento Capacidade Transportadoras Veículos …" at bounding box center [331, 155] width 662 height 311
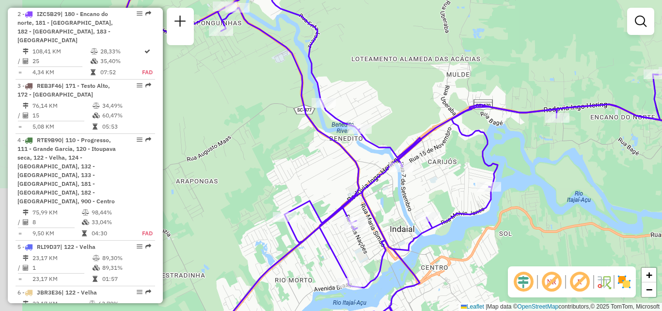
drag, startPoint x: 404, startPoint y: 195, endPoint x: 385, endPoint y: 180, distance: 24.4
click at [406, 196] on div "Janela de atendimento Grade de atendimento Capacidade Transportadoras Veículos …" at bounding box center [331, 155] width 662 height 311
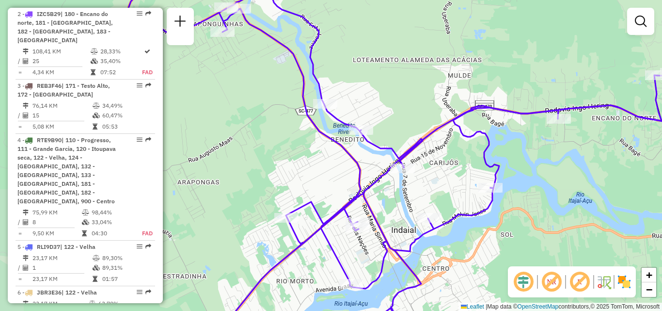
drag, startPoint x: 379, startPoint y: 178, endPoint x: 395, endPoint y: 213, distance: 39.0
click at [395, 213] on icon at bounding box center [400, 155] width 544 height 373
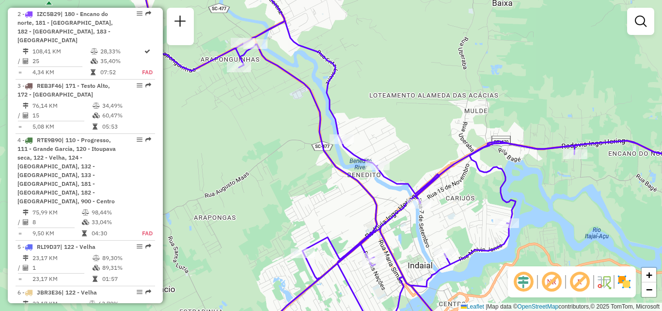
click at [421, 191] on div "Rota 2 - Placa IZC5B29 92800679 - MINIMERCADO SCHELIAN Janela de atendimento Gr…" at bounding box center [331, 155] width 662 height 311
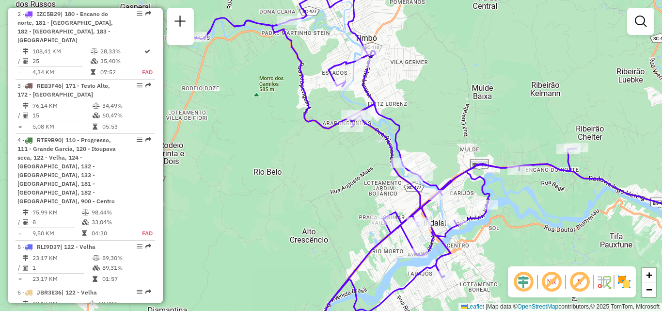
click at [205, 182] on div "Janela de atendimento Grade de atendimento Capacidade Transportadoras Veículos …" at bounding box center [331, 155] width 662 height 311
drag, startPoint x: 263, startPoint y: 190, endPoint x: 208, endPoint y: 227, distance: 66.4
click at [208, 228] on div "Janela de atendimento Grade de atendimento Capacidade Transportadoras Veículos …" at bounding box center [331, 155] width 662 height 311
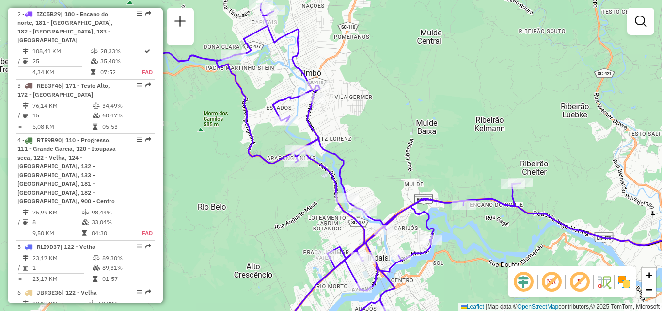
drag, startPoint x: 445, startPoint y: 149, endPoint x: 410, endPoint y: 102, distance: 58.9
click at [424, 124] on div "Janela de atendimento Grade de atendimento Capacidade Transportadoras Veículos …" at bounding box center [331, 155] width 662 height 311
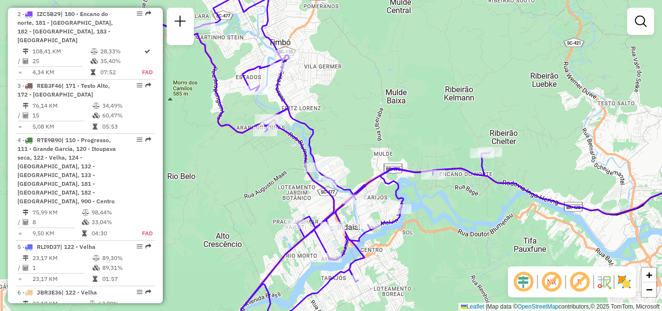
drag, startPoint x: 387, startPoint y: 125, endPoint x: 409, endPoint y: 164, distance: 44.9
click at [411, 166] on div "Janela de atendimento Grade de atendimento Capacidade Transportadoras Veículos …" at bounding box center [331, 155] width 662 height 311
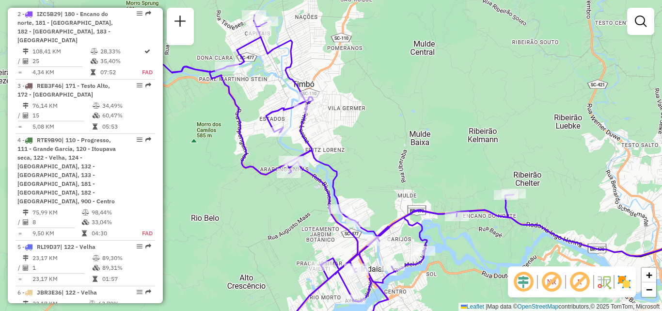
click at [411, 178] on div "Janela de atendimento Grade de atendimento Capacidade Transportadoras Veículos …" at bounding box center [331, 155] width 662 height 311
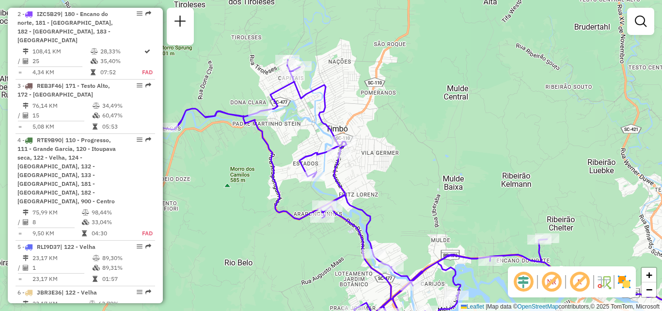
drag, startPoint x: 422, startPoint y: 159, endPoint x: 439, endPoint y: 164, distance: 17.2
click at [437, 164] on div "Janela de atendimento Grade de atendimento Capacidade Transportadoras Veículos …" at bounding box center [331, 155] width 662 height 311
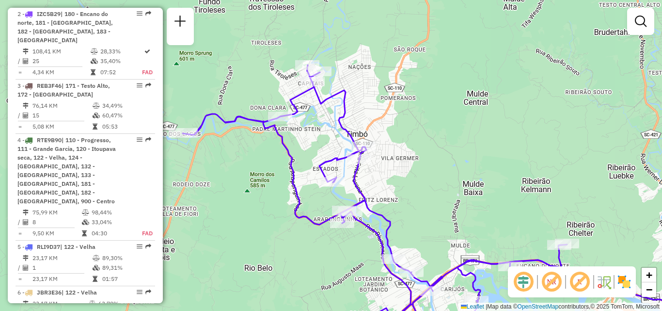
click at [465, 163] on div "Janela de atendimento Grade de atendimento Capacidade Transportadoras Veículos …" at bounding box center [331, 155] width 662 height 311
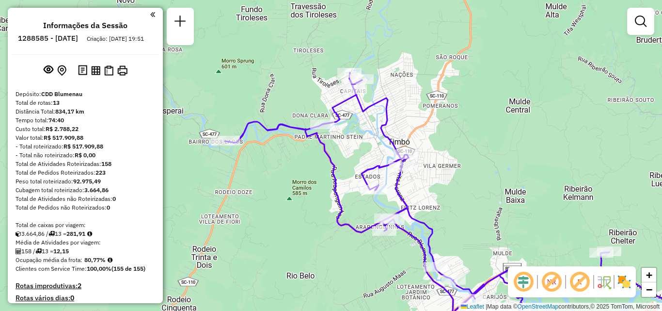
click at [180, 183] on div "Janela de atendimento Grade de atendimento Capacidade Transportadoras Veículos …" at bounding box center [331, 155] width 662 height 311
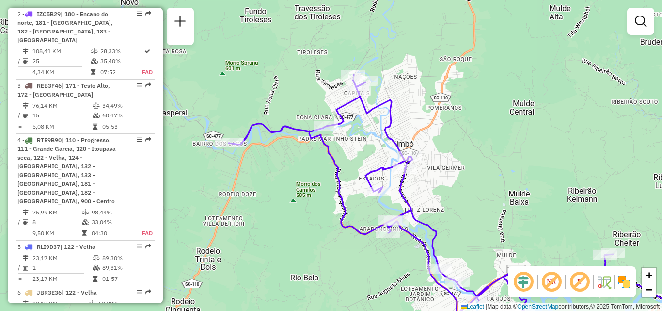
drag, startPoint x: 267, startPoint y: 168, endPoint x: 265, endPoint y: 178, distance: 10.9
click at [267, 181] on div "Janela de atendimento Grade de atendimento Capacidade Transportadoras Veículos …" at bounding box center [331, 155] width 662 height 311
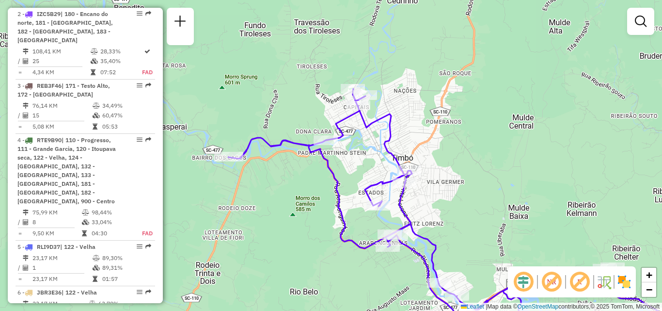
drag, startPoint x: 283, startPoint y: 172, endPoint x: 238, endPoint y: 126, distance: 64.1
click at [251, 145] on div "Janela de atendimento Grade de atendimento Capacidade Transportadoras Veículos …" at bounding box center [331, 155] width 662 height 311
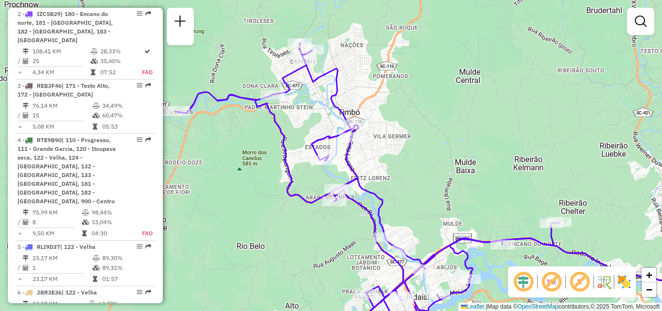
drag, startPoint x: 246, startPoint y: 140, endPoint x: 248, endPoint y: 104, distance: 36.4
click at [248, 119] on div "Janela de atendimento Grade de atendimento Capacidade Transportadoras Veículos …" at bounding box center [331, 155] width 662 height 311
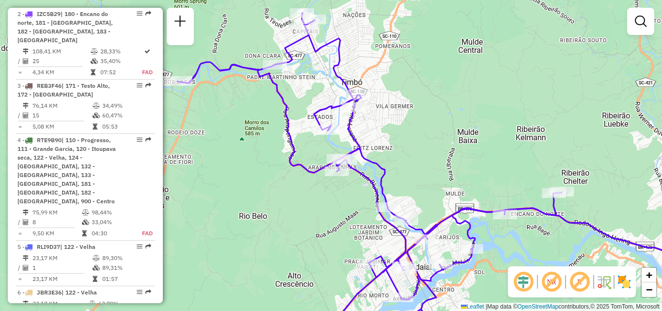
click at [257, 136] on div "Janela de atendimento Grade de atendimento Capacidade Transportadoras Veículos …" at bounding box center [331, 155] width 662 height 311
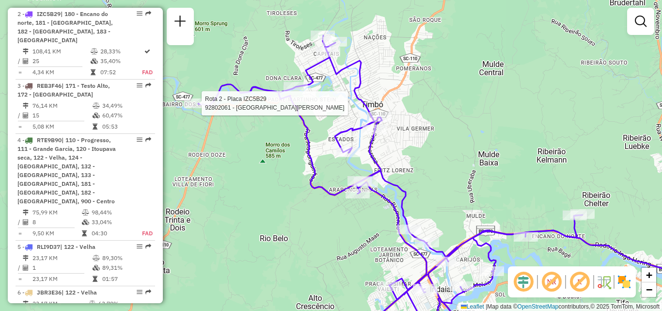
select select "**********"
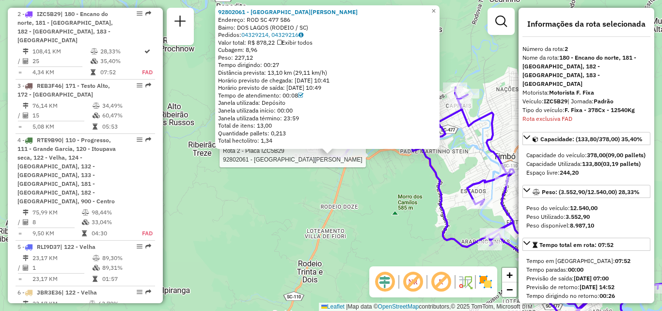
click at [286, 191] on div "Rota 2 - Placa IZC5B29 92802061 - [GEOGRAPHIC_DATA] FER 92802061 - [GEOGRAPHIC_…" at bounding box center [331, 155] width 662 height 311
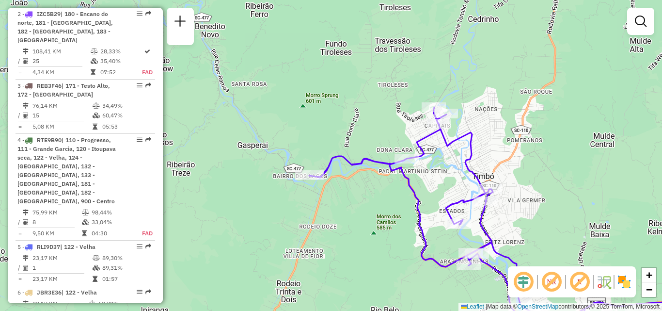
drag, startPoint x: 412, startPoint y: 242, endPoint x: 374, endPoint y: 233, distance: 39.7
click at [389, 253] on div "Janela de atendimento Grade de atendimento Capacidade Transportadoras Veículos …" at bounding box center [331, 155] width 662 height 311
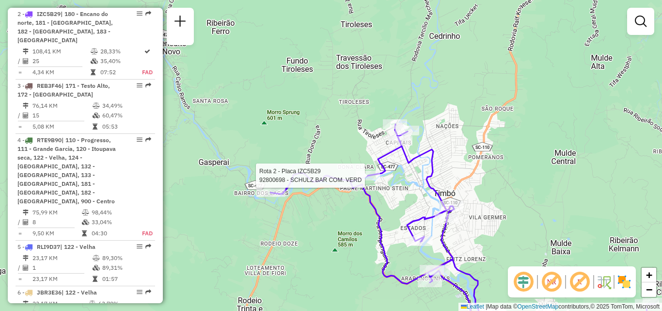
select select "**********"
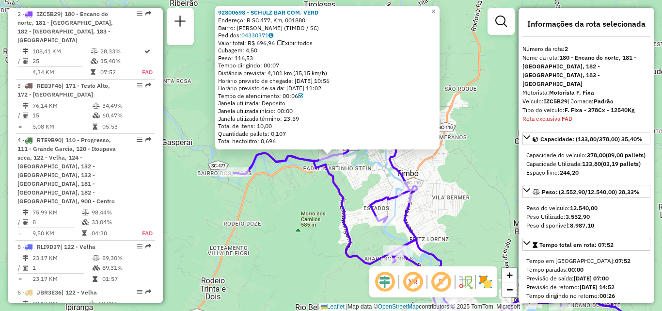
click at [342, 173] on div "Rota 2 - Placa IZC5B29 92800698 - SCHULZ BAR COM. VERD 92800698 - SCHULZ BAR CO…" at bounding box center [331, 155] width 662 height 311
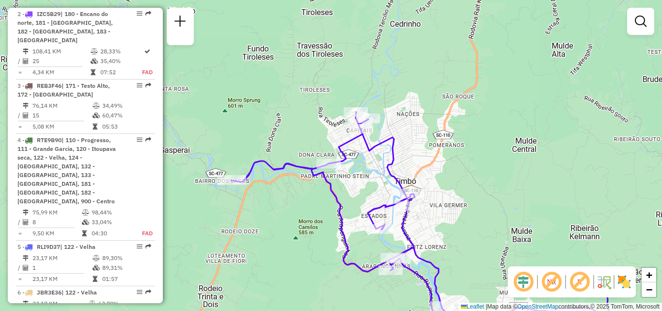
drag, startPoint x: 352, startPoint y: 187, endPoint x: 338, endPoint y: 201, distance: 20.2
click at [338, 212] on div "Janela de atendimento Grade de atendimento Capacidade Transportadoras Veículos …" at bounding box center [331, 155] width 662 height 311
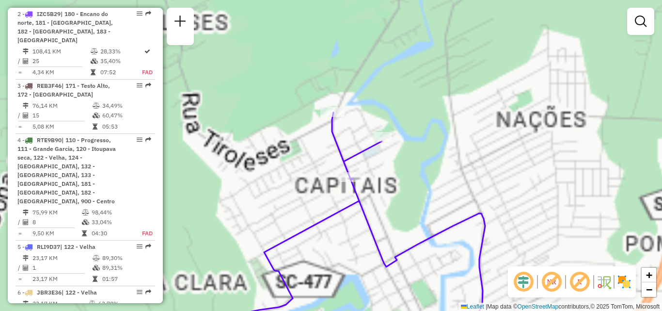
click at [349, 194] on div "Janela de atendimento Grade de atendimento Capacidade Transportadoras Veículos …" at bounding box center [331, 155] width 662 height 311
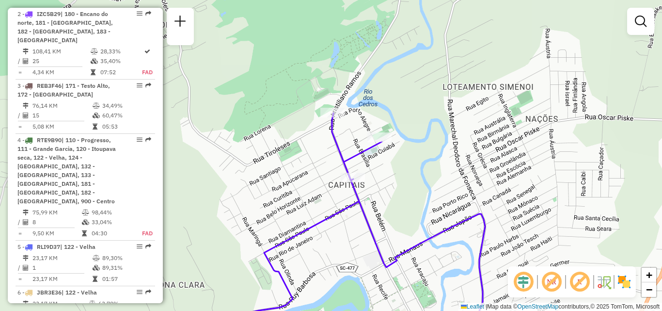
click at [330, 107] on div "Rota 2 - Placa IZC5B29 92806845 - BAR E LANCHONETE DO Janela de atendimento Gra…" at bounding box center [331, 155] width 662 height 311
select select "**********"
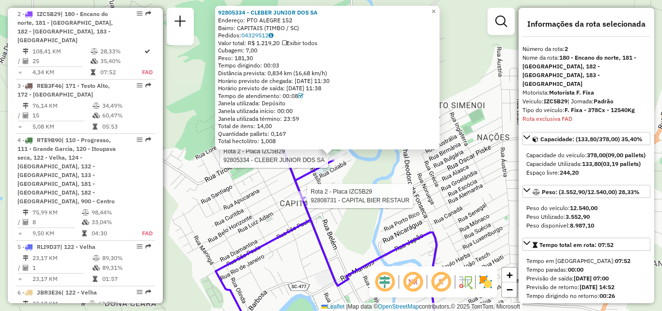
click at [311, 201] on div at bounding box center [304, 196] width 24 height 10
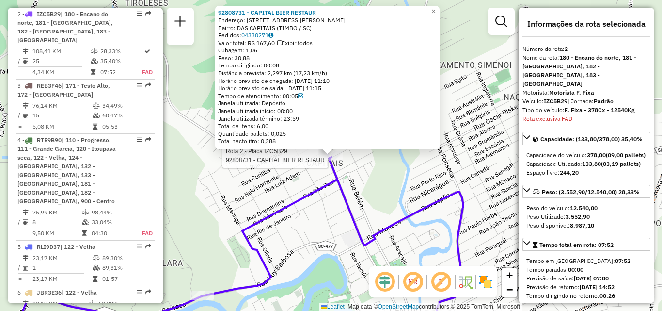
click at [320, 203] on div "Rota 2 - Placa IZC5B29 92808731 - CAPITAL BIER RESTAUR 92808731 - CAPITAL BIER …" at bounding box center [331, 155] width 662 height 311
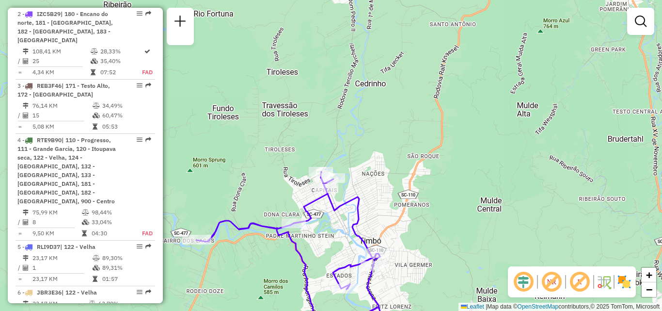
drag, startPoint x: 320, startPoint y: 239, endPoint x: 319, endPoint y: 201, distance: 38.3
click at [319, 208] on div "Janela de atendimento Grade de atendimento Capacidade Transportadoras Veículos …" at bounding box center [331, 155] width 662 height 311
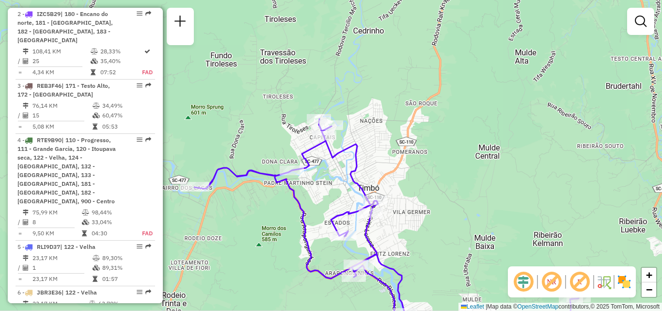
drag, startPoint x: 323, startPoint y: 212, endPoint x: 312, endPoint y: 199, distance: 17.6
click at [314, 202] on div "Janela de atendimento Grade de atendimento Capacidade Transportadoras Veículos …" at bounding box center [331, 155] width 662 height 311
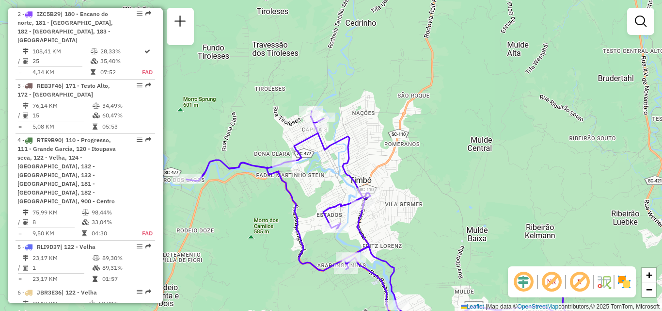
drag, startPoint x: 391, startPoint y: 200, endPoint x: 390, endPoint y: 194, distance: 6.4
click at [390, 194] on div "Janela de atendimento Grade de atendimento Capacidade Transportadoras Veículos …" at bounding box center [331, 155] width 662 height 311
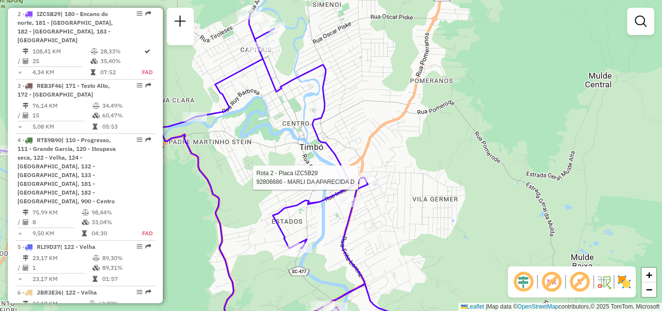
select select "**********"
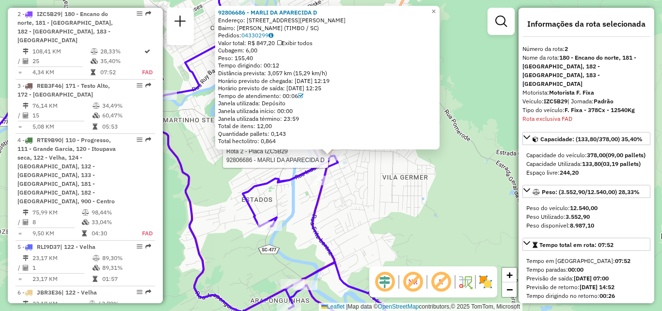
drag, startPoint x: 372, startPoint y: 204, endPoint x: 374, endPoint y: 191, distance: 12.2
click at [374, 195] on div "Rota 2 - Placa IZC5B29 92806686 - MARLI DA APARECIDA D 92806686 - MARLI DA APAR…" at bounding box center [331, 155] width 662 height 311
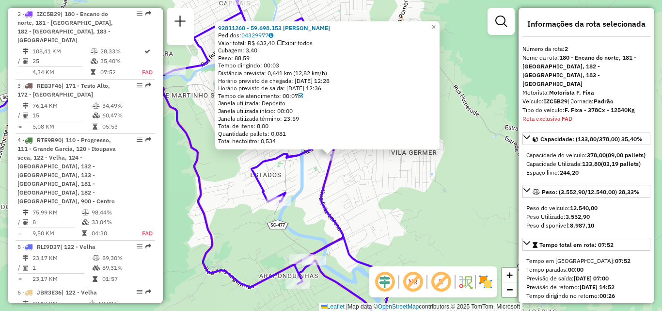
click at [394, 197] on div "Rota 2 - Placa IZC5B29 92811260 - 59.698.153 [PERSON_NAME] 92811260 - 59.698.15…" at bounding box center [331, 155] width 662 height 311
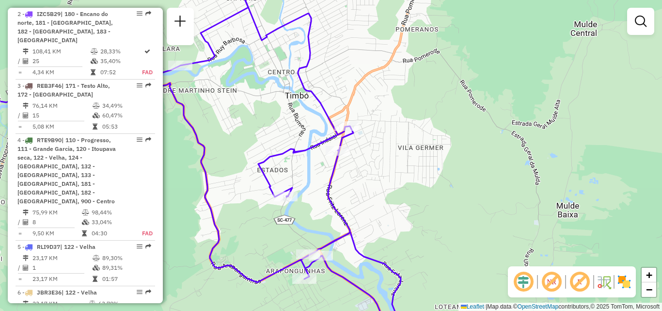
drag, startPoint x: 392, startPoint y: 201, endPoint x: 398, endPoint y: 197, distance: 7.3
click at [398, 197] on div "Janela de atendimento Grade de atendimento Capacidade Transportadoras Veículos …" at bounding box center [331, 155] width 662 height 311
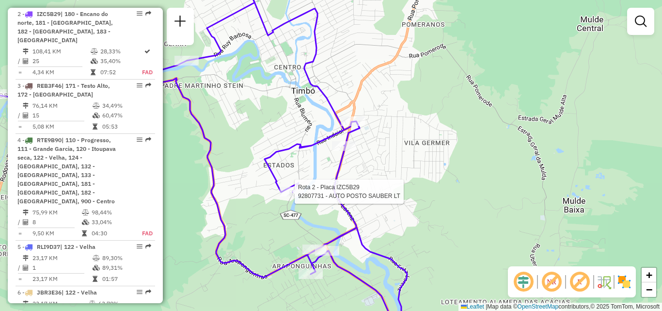
select select "**********"
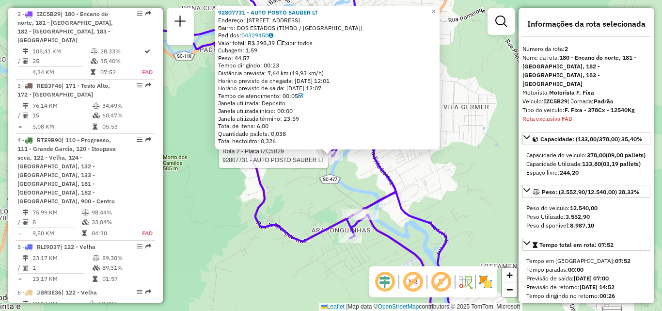
click at [332, 203] on div "Rota 2 - Placa IZC5B29 92807731 - AUTO POSTO SAUBER LT 92807731 - AUTO POSTO SA…" at bounding box center [331, 155] width 662 height 311
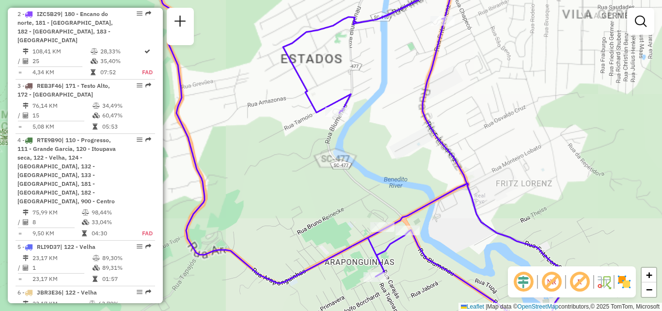
drag, startPoint x: 302, startPoint y: 221, endPoint x: 265, endPoint y: 196, distance: 44.8
click at [271, 201] on div "Janela de atendimento Grade de atendimento Capacidade Transportadoras Veículos …" at bounding box center [331, 155] width 662 height 311
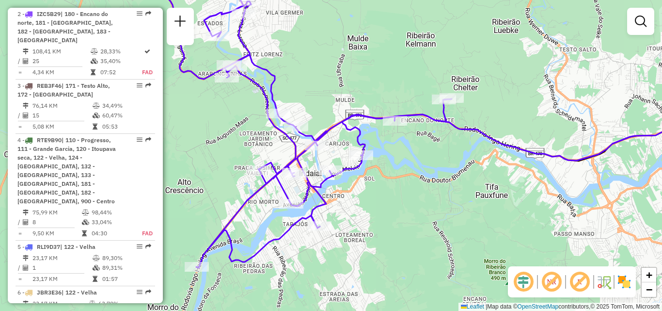
drag, startPoint x: 385, startPoint y: 200, endPoint x: 409, endPoint y: 199, distance: 24.7
click at [409, 199] on div "Janela de atendimento Grade de atendimento Capacidade Transportadoras Veículos …" at bounding box center [331, 155] width 662 height 311
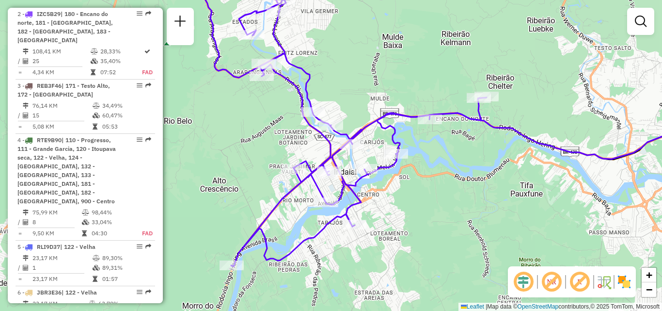
drag, startPoint x: 409, startPoint y: 199, endPoint x: 428, endPoint y: 200, distance: 18.4
click at [428, 199] on div "Janela de atendimento Grade de atendimento Capacidade Transportadoras Veículos …" at bounding box center [331, 155] width 662 height 311
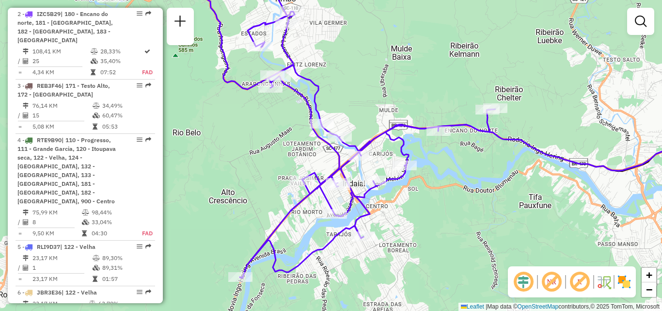
drag, startPoint x: 272, startPoint y: 164, endPoint x: 257, endPoint y: 216, distance: 53.7
click at [270, 234] on div "Janela de atendimento Grade de atendimento Capacidade Transportadoras Veículos …" at bounding box center [331, 155] width 662 height 311
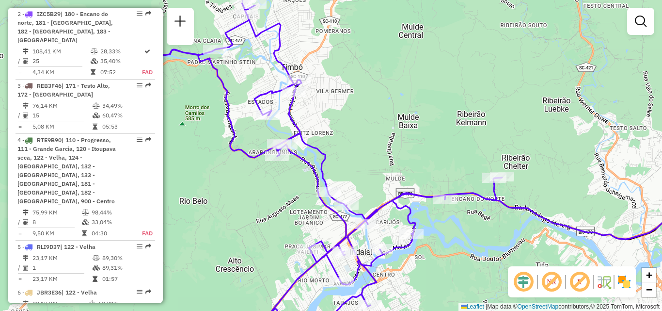
drag, startPoint x: 260, startPoint y: 208, endPoint x: 288, endPoint y: 221, distance: 30.8
click at [288, 221] on div "Janela de atendimento Grade de atendimento Capacidade Transportadoras Veículos …" at bounding box center [331, 155] width 662 height 311
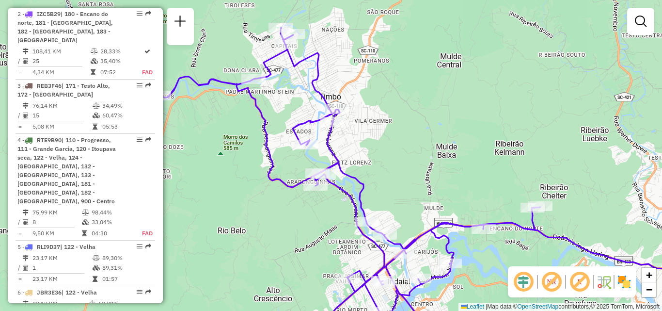
drag, startPoint x: 275, startPoint y: 236, endPoint x: 283, endPoint y: 235, distance: 8.8
click at [287, 241] on div "Janela de atendimento Grade de atendimento Capacidade Transportadoras Veículos …" at bounding box center [331, 155] width 662 height 311
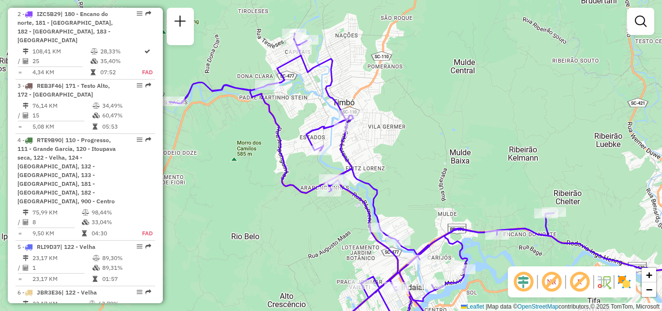
drag, startPoint x: 273, startPoint y: 229, endPoint x: 283, endPoint y: 248, distance: 21.7
click at [283, 248] on div "Janela de atendimento Grade de atendimento Capacidade Transportadoras Veículos …" at bounding box center [331, 155] width 662 height 311
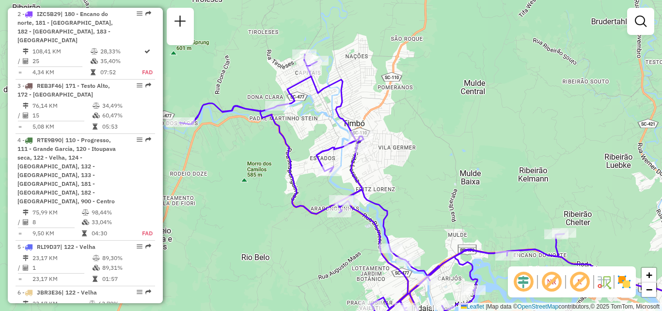
drag, startPoint x: 435, startPoint y: 186, endPoint x: 436, endPoint y: 141, distance: 45.1
click at [436, 141] on div "Janela de atendimento Grade de atendimento Capacidade Transportadoras Veículos …" at bounding box center [331, 155] width 662 height 311
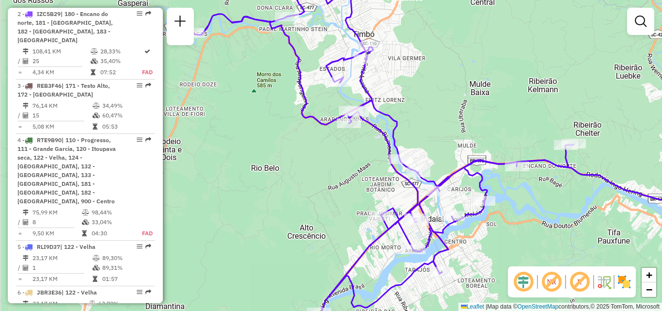
drag, startPoint x: 444, startPoint y: 148, endPoint x: 443, endPoint y: 89, distance: 58.6
click at [443, 90] on div "Janela de atendimento Grade de atendimento Capacidade Transportadoras Veículos …" at bounding box center [331, 155] width 662 height 311
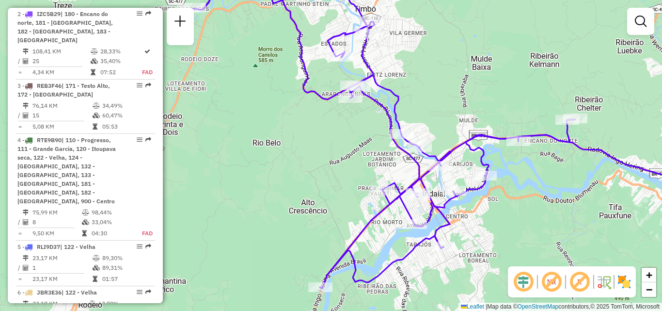
click at [454, 111] on div "Janela de atendimento Grade de atendimento Capacidade Transportadoras Veículos …" at bounding box center [331, 155] width 662 height 311
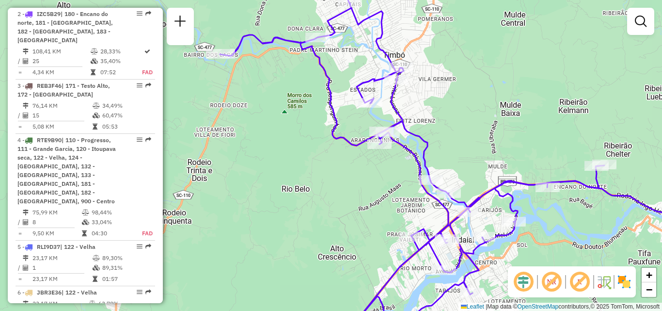
drag, startPoint x: 463, startPoint y: 124, endPoint x: 471, endPoint y: 136, distance: 14.7
click at [471, 136] on div "Janela de atendimento Grade de atendimento Capacidade Transportadoras Veículos …" at bounding box center [331, 155] width 662 height 311
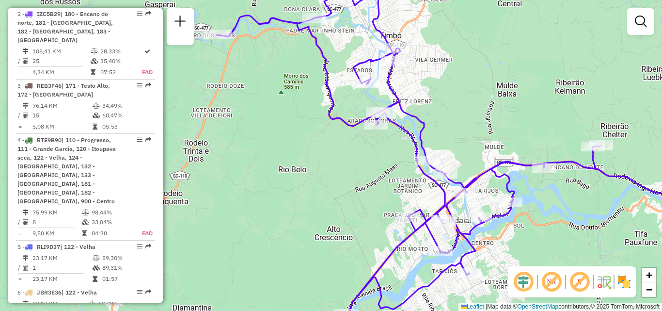
drag, startPoint x: 466, startPoint y: 113, endPoint x: 464, endPoint y: 50, distance: 63.5
click at [464, 66] on div "Janela de atendimento Grade de atendimento Capacidade Transportadoras Veículos …" at bounding box center [331, 155] width 662 height 311
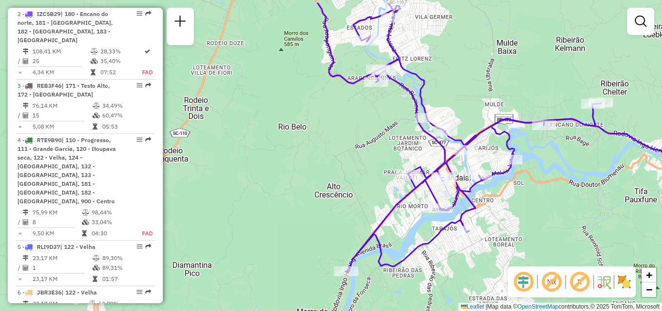
drag, startPoint x: 377, startPoint y: 203, endPoint x: 377, endPoint y: 220, distance: 16.5
click at [377, 220] on div "Janela de atendimento Grade de atendimento Capacidade Transportadoras Veículos …" at bounding box center [331, 155] width 662 height 311
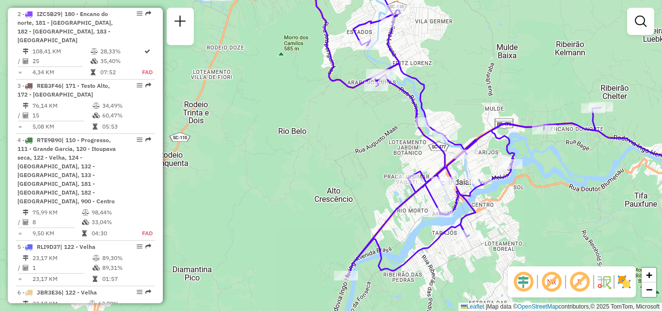
click at [350, 212] on div "Janela de atendimento Grade de atendimento Capacidade Transportadoras Veículos …" at bounding box center [331, 155] width 662 height 311
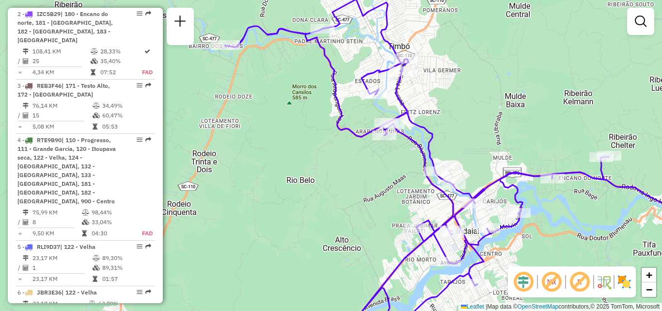
click at [287, 195] on div "Janela de atendimento Grade de atendimento Capacidade Transportadoras Veículos …" at bounding box center [331, 155] width 662 height 311
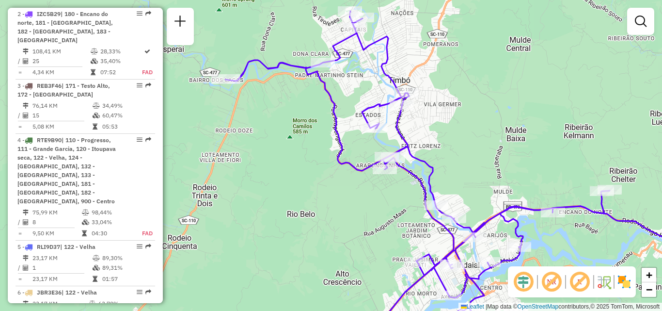
drag, startPoint x: 350, startPoint y: 217, endPoint x: 242, endPoint y: 180, distance: 114.5
click at [243, 180] on div "Janela de atendimento Grade de atendimento Capacidade Transportadoras Veículos …" at bounding box center [331, 155] width 662 height 311
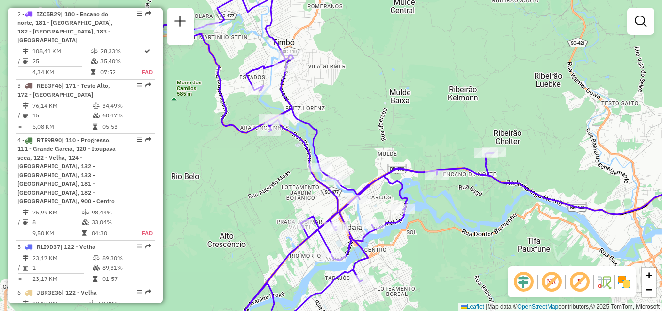
drag, startPoint x: 438, startPoint y: 205, endPoint x: 281, endPoint y: 194, distance: 157.4
click at [305, 196] on div "Janela de atendimento Grade de atendimento Capacidade Transportadoras Veículos …" at bounding box center [331, 155] width 662 height 311
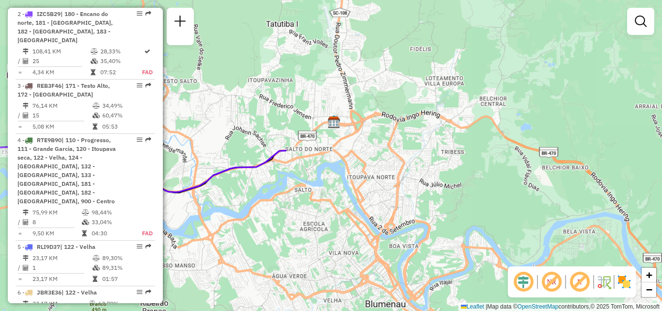
drag, startPoint x: 227, startPoint y: 149, endPoint x: 308, endPoint y: 146, distance: 81.0
click at [295, 146] on div "Janela de atendimento Grade de atendimento Capacidade Transportadoras Veículos …" at bounding box center [331, 155] width 662 height 311
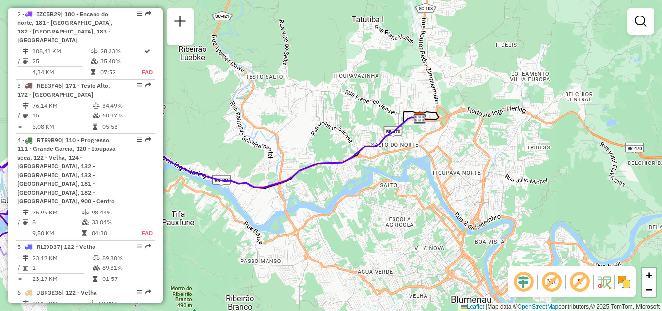
drag, startPoint x: 318, startPoint y: 155, endPoint x: 346, endPoint y: 155, distance: 28.1
click at [344, 155] on div "Rota 2 - Placa IZC5B29 92805620 - [PERSON_NAME] 76101703 Janela de atendimento …" at bounding box center [331, 155] width 662 height 311
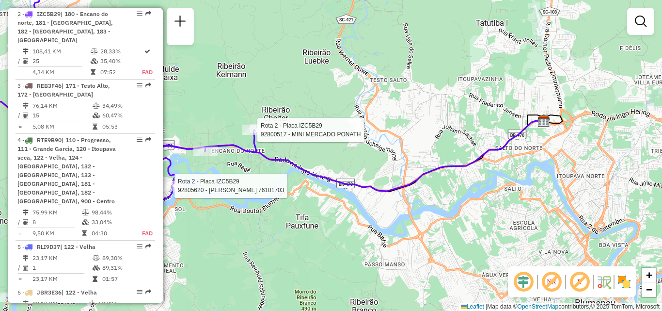
select select "**********"
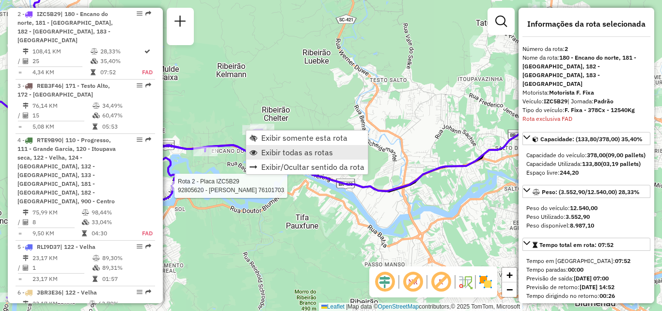
click at [281, 155] on span "Exibir todas as rotas" at bounding box center [297, 152] width 72 height 8
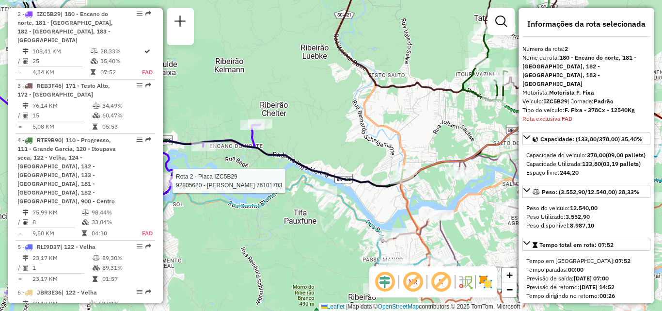
drag, startPoint x: 343, startPoint y: 217, endPoint x: 319, endPoint y: 194, distance: 32.6
click at [324, 199] on div "Rota 2 - Placa IZC5B29 92805620 - [PERSON_NAME] 76101703 Janela de atendimento …" at bounding box center [331, 155] width 662 height 311
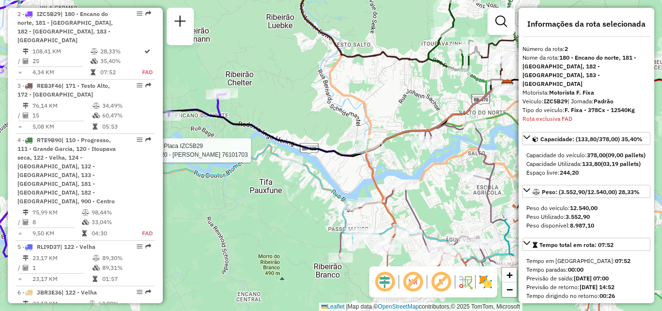
drag, startPoint x: 366, startPoint y: 215, endPoint x: 361, endPoint y: 210, distance: 6.9
click at [296, 172] on div "Rota 2 - Placa IZC5B29 92805620 - [PERSON_NAME] 76101703 Rota 1 - Placa REB3F56…" at bounding box center [331, 155] width 662 height 311
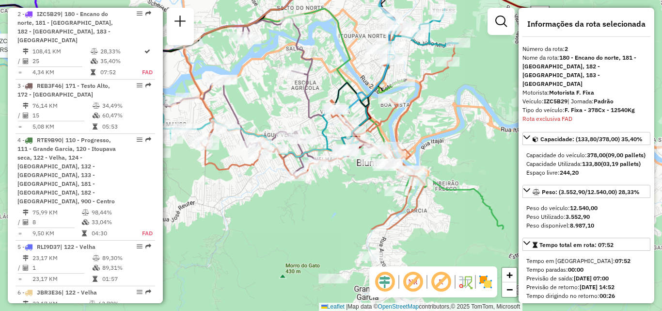
drag, startPoint x: 327, startPoint y: 207, endPoint x: 332, endPoint y: 214, distance: 8.9
click at [332, 215] on div "Rota 2 - Placa IZC5B29 92805620 - [PERSON_NAME] 76101703 Janela de atendimento …" at bounding box center [331, 155] width 662 height 311
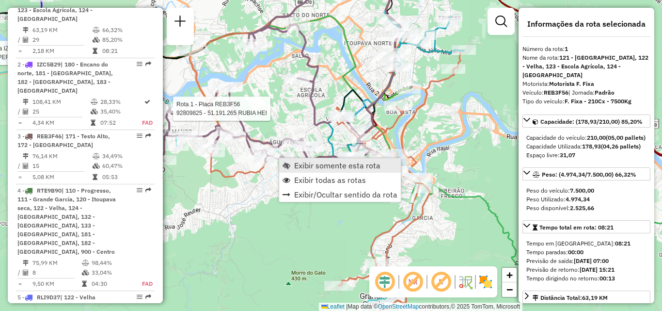
scroll to position [389, 0]
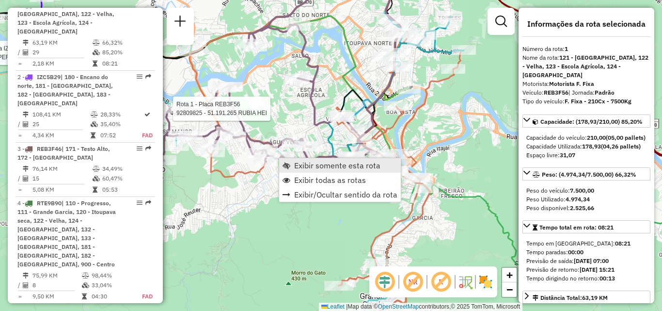
click at [298, 165] on span "Exibir somente esta rota" at bounding box center [337, 165] width 86 height 8
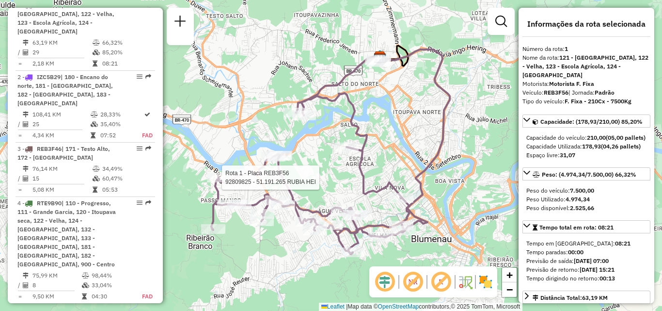
drag, startPoint x: 303, startPoint y: 181, endPoint x: 287, endPoint y: 142, distance: 42.4
click at [292, 151] on div "Rota 1 - Placa REB3F56 92809825 - 51.191.265 RUBIA HEI Janela de atendimento Gr…" at bounding box center [331, 155] width 662 height 311
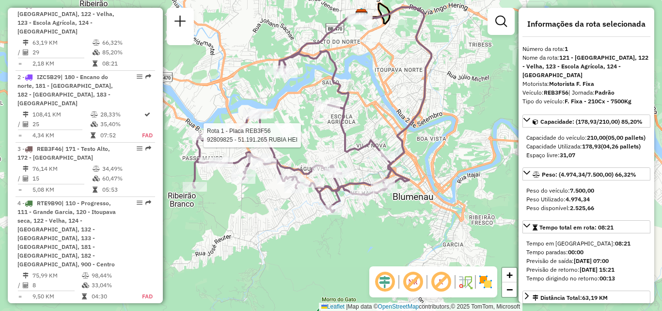
drag, startPoint x: 381, startPoint y: 231, endPoint x: 359, endPoint y: 226, distance: 22.8
click at [360, 227] on div "Rota 1 - Placa REB3F56 92809825 - 51.191.265 RUBIA HEI Janela de atendimento Gr…" at bounding box center [331, 155] width 662 height 311
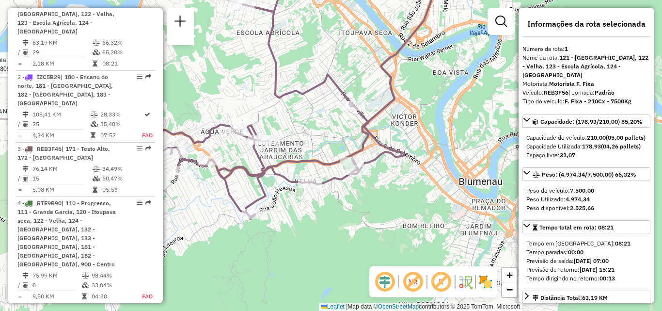
click at [367, 215] on div "Rota 1 - Placa REB3F56 92809825 - 51.191.265 RUBIA HEI Janela de atendimento Gr…" at bounding box center [331, 155] width 662 height 311
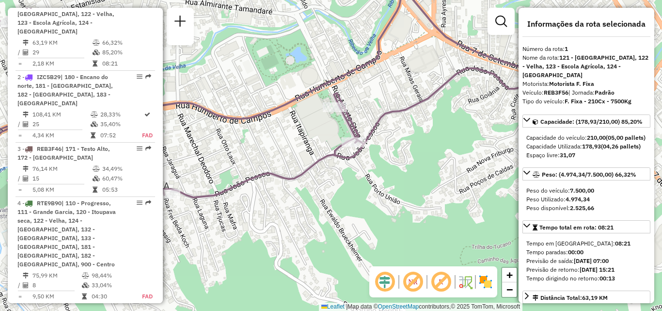
drag, startPoint x: 350, startPoint y: 204, endPoint x: 351, endPoint y: 216, distance: 12.2
click at [351, 216] on div "Rota 1 - Placa REB3F56 92809825 - 51.191.265 RUBIA HEI Janela de atendimento Gr…" at bounding box center [331, 155] width 662 height 311
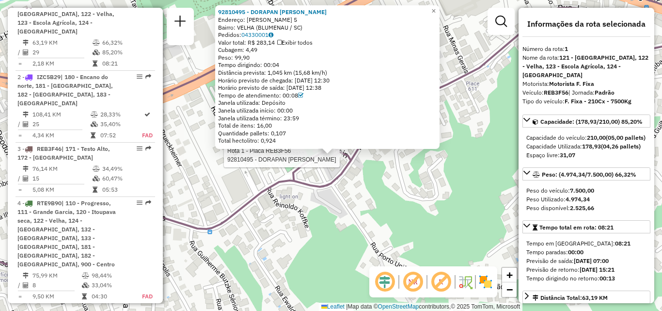
click at [335, 223] on div "Rota 1 - Placa REB3F56 92810495 - DORAPAN [PERSON_NAME] 92810495 - DORAPAN [PER…" at bounding box center [331, 155] width 662 height 311
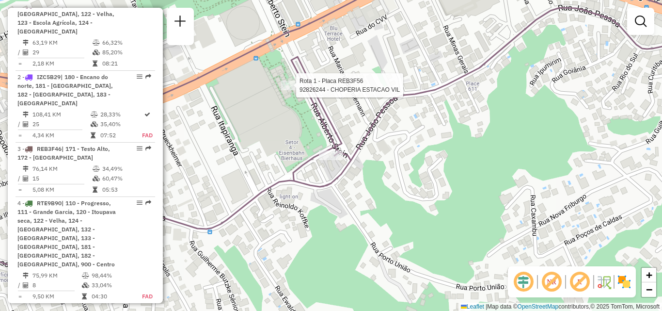
select select "**********"
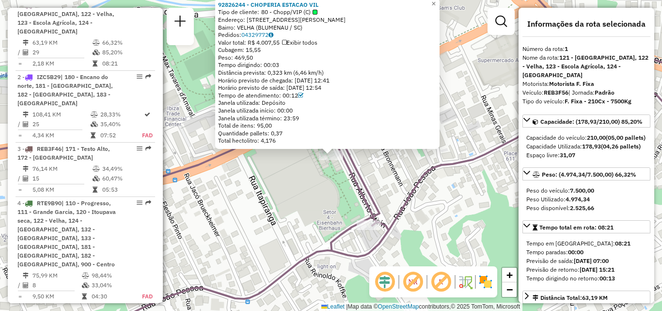
click at [248, 186] on div "92826244 - CHOPERIA ESTACAO VIL Tipo de cliente: 80 - Chopp/VIP (C) Endereço: R…" at bounding box center [331, 155] width 662 height 311
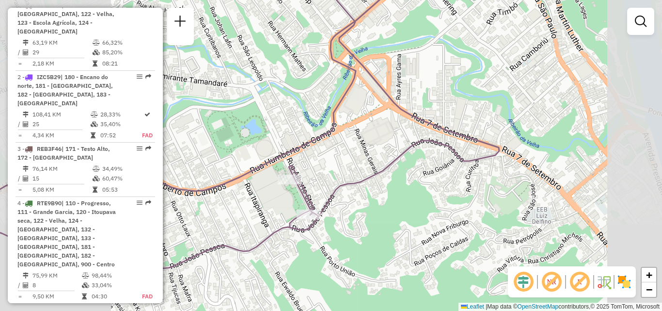
drag, startPoint x: 267, startPoint y: 204, endPoint x: 309, endPoint y: 164, distance: 58.0
click at [282, 189] on div "Janela de atendimento Grade de atendimento Capacidade Transportadoras Veículos …" at bounding box center [331, 155] width 662 height 311
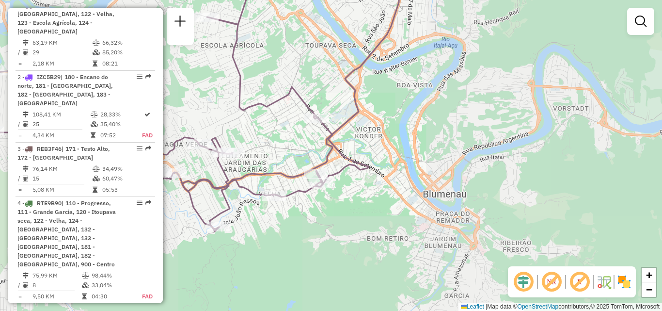
drag, startPoint x: 290, startPoint y: 217, endPoint x: 320, endPoint y: 198, distance: 35.7
click at [313, 204] on div "Janela de atendimento Grade de atendimento Capacidade Transportadoras Veículos …" at bounding box center [331, 155] width 662 height 311
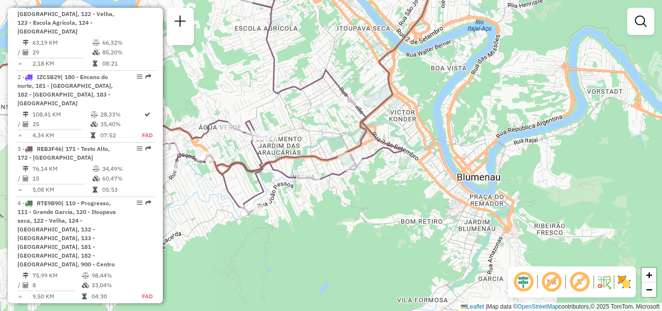
drag, startPoint x: 315, startPoint y: 213, endPoint x: 359, endPoint y: 214, distance: 43.6
click at [357, 214] on div "Janela de atendimento Grade de atendimento Capacidade Transportadoras Veículos …" at bounding box center [331, 155] width 662 height 311
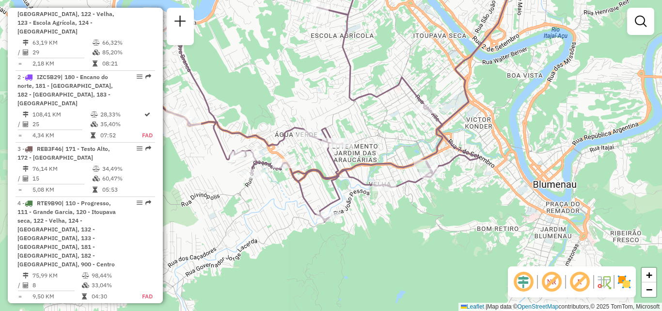
drag, startPoint x: 339, startPoint y: 232, endPoint x: 333, endPoint y: 230, distance: 6.0
click at [352, 234] on div "Janela de atendimento Grade de atendimento Capacidade Transportadoras Veículos …" at bounding box center [331, 155] width 662 height 311
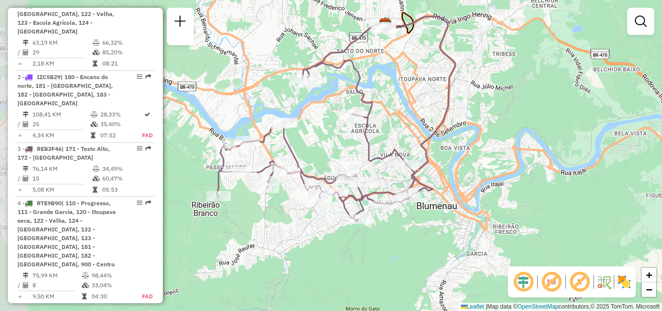
drag, startPoint x: 299, startPoint y: 240, endPoint x: 321, endPoint y: 236, distance: 22.2
click at [321, 236] on div "Janela de atendimento Grade de atendimento Capacidade Transportadoras Veículos …" at bounding box center [331, 155] width 662 height 311
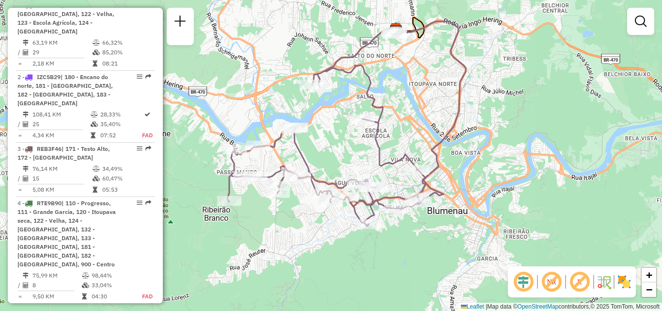
click at [324, 246] on div "Janela de atendimento Grade de atendimento Capacidade Transportadoras Veículos …" at bounding box center [331, 155] width 662 height 311
click at [318, 255] on div "Janela de atendimento Grade de atendimento Capacidade Transportadoras Veículos …" at bounding box center [331, 155] width 662 height 311
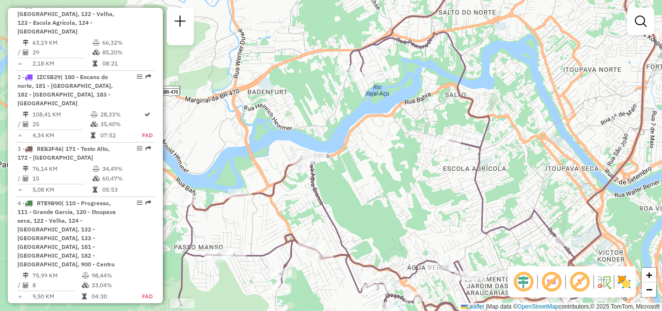
drag, startPoint x: 360, startPoint y: 204, endPoint x: 377, endPoint y: 203, distance: 17.5
click at [377, 204] on div "Janela de atendimento Grade de atendimento Capacidade Transportadoras Veículos …" at bounding box center [331, 155] width 662 height 311
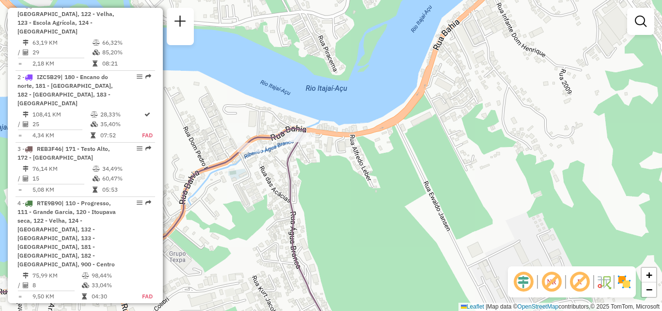
click at [365, 192] on div "Janela de atendimento Grade de atendimento Capacidade Transportadoras Veículos …" at bounding box center [331, 155] width 662 height 311
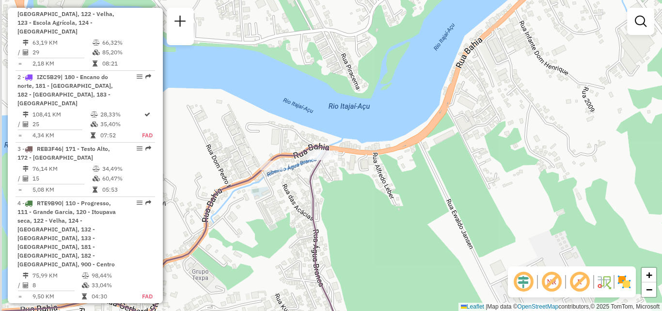
click at [369, 199] on div "Janela de atendimento Grade de atendimento Capacidade Transportadoras Veículos …" at bounding box center [331, 155] width 662 height 311
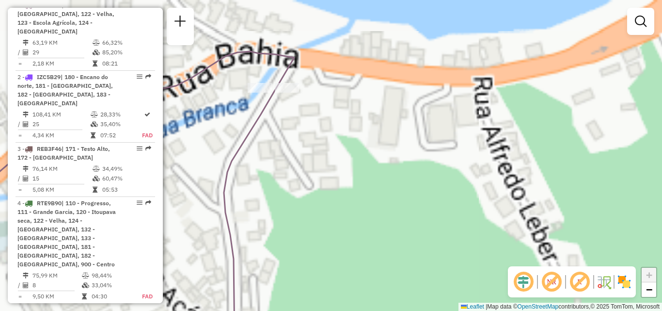
click at [359, 209] on div "Janela de atendimento Grade de atendimento Capacidade Transportadoras Veículos …" at bounding box center [331, 155] width 662 height 311
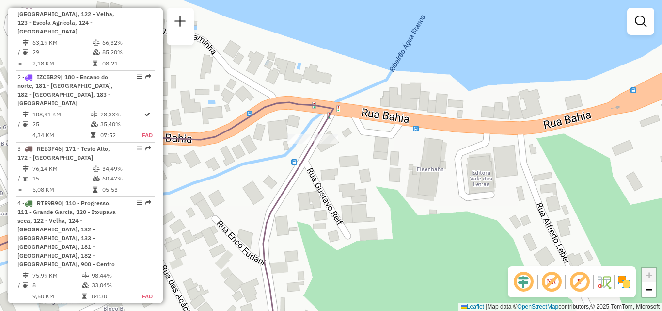
drag, startPoint x: 353, startPoint y: 211, endPoint x: 336, endPoint y: 187, distance: 30.0
click at [357, 215] on div "Janela de atendimento Grade de atendimento Capacidade Transportadoras Veículos …" at bounding box center [331, 155] width 662 height 311
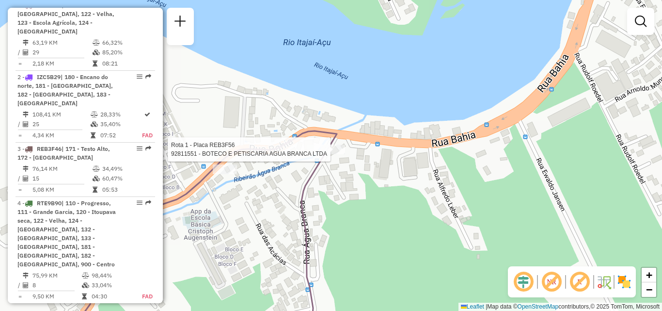
select select "**********"
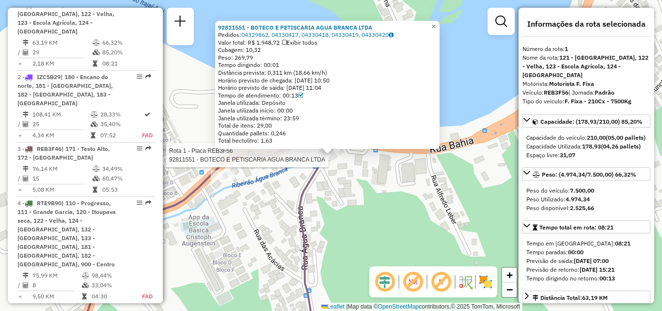
click at [232, 264] on div "Rota 1 - Placa REB3F56 92811551 - BOTECO E PETISCARIA AGUA BRANCA LTDA 92811551…" at bounding box center [331, 155] width 662 height 311
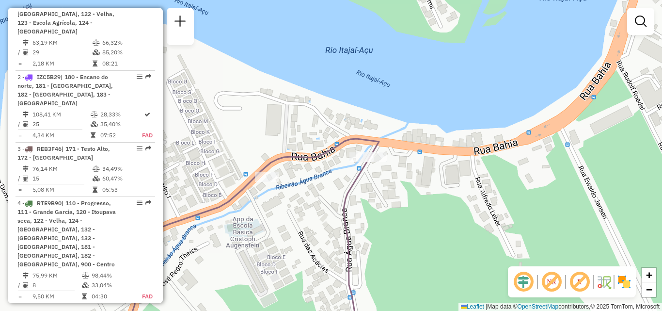
drag, startPoint x: 264, startPoint y: 225, endPoint x: 327, endPoint y: 219, distance: 63.3
click at [318, 221] on div "Janela de atendimento Grade de atendimento Capacidade Transportadoras Veículos …" at bounding box center [331, 155] width 662 height 311
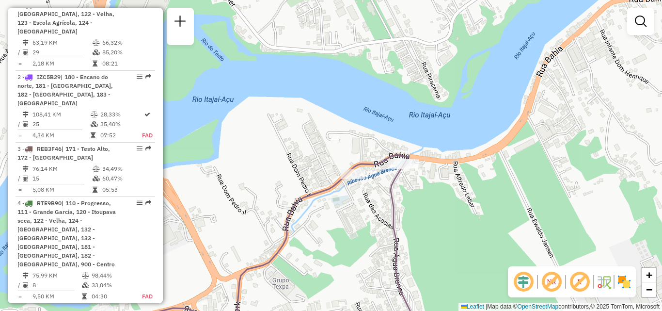
drag, startPoint x: 322, startPoint y: 223, endPoint x: 351, endPoint y: 204, distance: 35.2
click at [349, 206] on div "Janela de atendimento Grade de atendimento Capacidade Transportadoras Veículos …" at bounding box center [331, 155] width 662 height 311
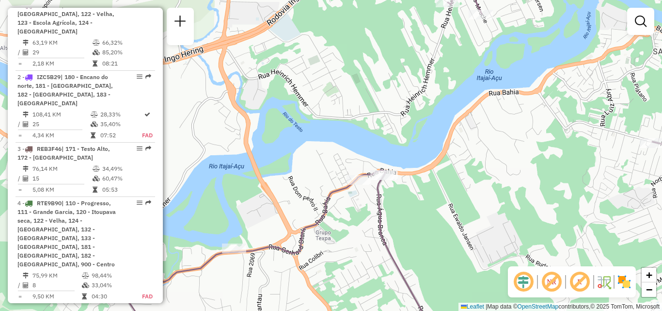
drag, startPoint x: 345, startPoint y: 225, endPoint x: 379, endPoint y: 167, distance: 67.7
click at [361, 196] on div "Janela de atendimento Grade de atendimento Capacidade Transportadoras Veículos …" at bounding box center [331, 155] width 662 height 311
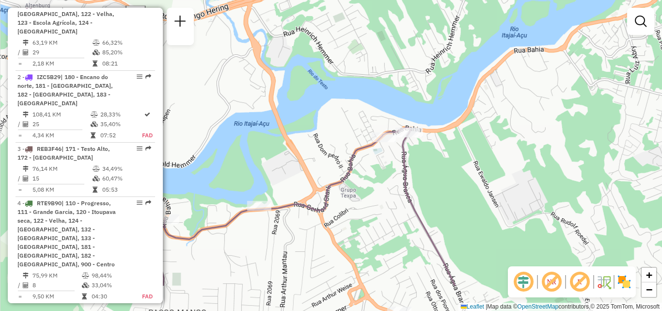
click at [387, 189] on div "Rota 1 - Placa REB3F56 92807717 - THE FAMILYS BURGER E Janela de atendimento Gr…" at bounding box center [331, 155] width 662 height 311
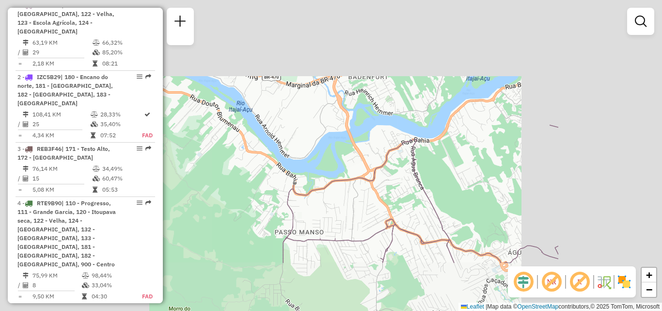
drag, startPoint x: 349, startPoint y: 208, endPoint x: 396, endPoint y: 161, distance: 66.1
click at [389, 168] on div "Janela de atendimento Grade de atendimento Capacidade Transportadoras Veículos …" at bounding box center [331, 155] width 662 height 311
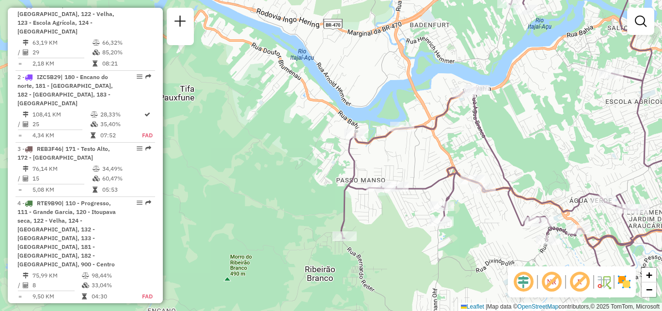
drag, startPoint x: 415, startPoint y: 126, endPoint x: 397, endPoint y: 142, distance: 24.7
click at [397, 142] on div "Janela de atendimento Grade de atendimento Capacidade Transportadoras Veículos …" at bounding box center [331, 155] width 662 height 311
select select "**********"
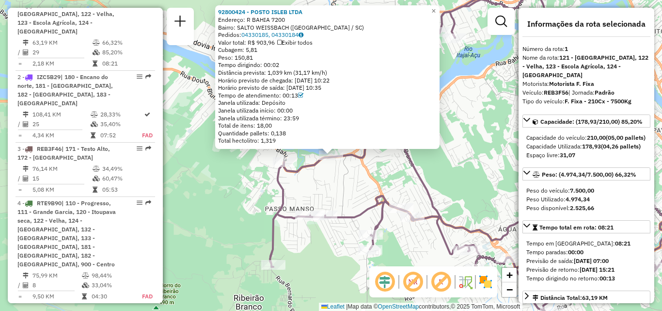
click at [347, 171] on div "92800424 - POSTO ISLEB LTDA Endereço: R BAHIA 7200 Bairro: SALTO WEISSBACH ([GE…" at bounding box center [331, 155] width 662 height 311
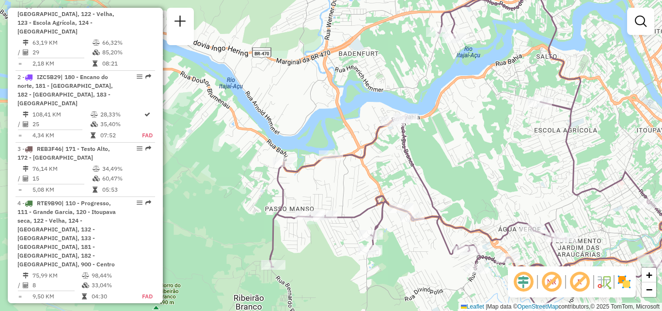
drag, startPoint x: 350, startPoint y: 196, endPoint x: 356, endPoint y: 192, distance: 7.7
click at [356, 192] on div "Janela de atendimento Grade de atendimento Capacidade Transportadoras Veículos …" at bounding box center [331, 155] width 662 height 311
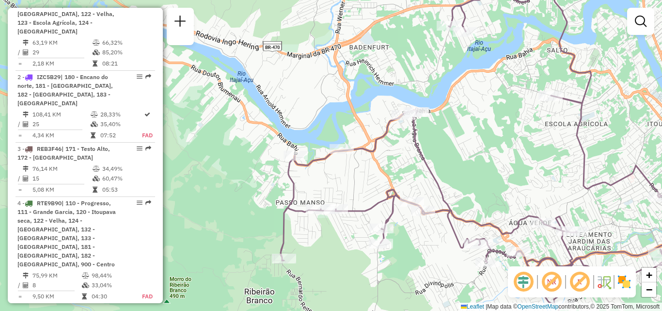
drag, startPoint x: 355, startPoint y: 188, endPoint x: 360, endPoint y: 163, distance: 25.7
click at [359, 167] on div "Janela de atendimento Grade de atendimento Capacidade Transportadoras Veículos …" at bounding box center [331, 155] width 662 height 311
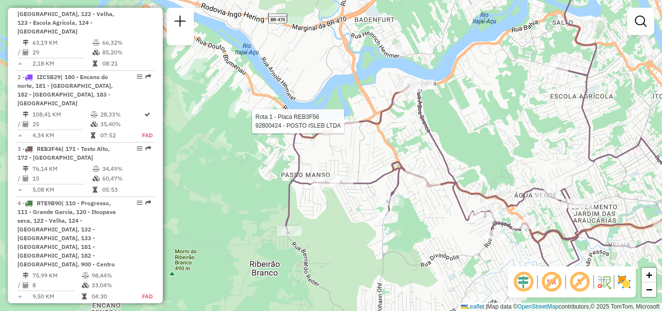
select select "**********"
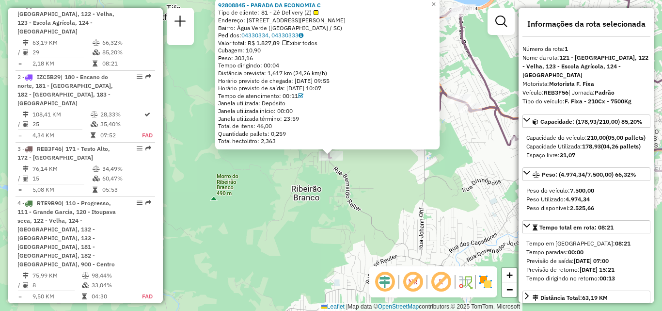
click at [295, 219] on div "92808845 - PARADA DA ECONOMIA C Tipo de cliente: 81 - Zé Delivery (Z) Endereço:…" at bounding box center [331, 155] width 662 height 311
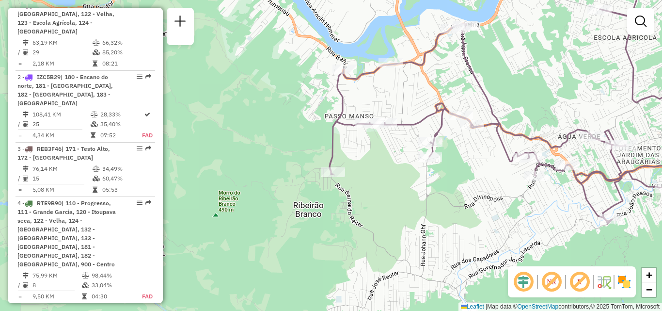
drag, startPoint x: 385, startPoint y: 166, endPoint x: 386, endPoint y: 207, distance: 41.2
click at [386, 207] on div "Janela de atendimento Grade de atendimento Capacidade Transportadoras Veículos …" at bounding box center [331, 155] width 662 height 311
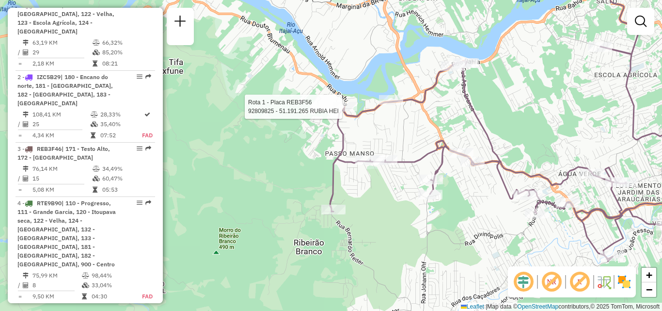
select select "**********"
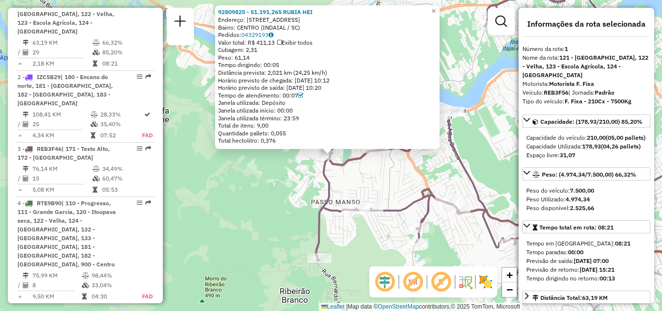
drag, startPoint x: 294, startPoint y: 194, endPoint x: 267, endPoint y: 187, distance: 28.1
click at [267, 188] on div "92809825 - 51.191.265 RUBIA HEI Endereço: [STREET_ADDRESS] Pedidos: 04329193 Va…" at bounding box center [331, 155] width 662 height 311
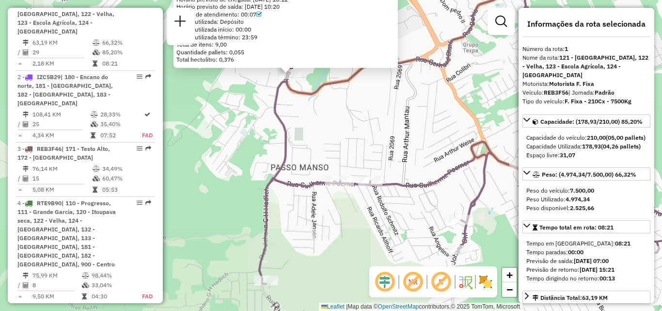
drag, startPoint x: 325, startPoint y: 224, endPoint x: 288, endPoint y: 224, distance: 36.8
click at [297, 224] on div "92809825 - 51.191.265 RUBIA HEI Endereço: [STREET_ADDRESS] Pedidos: 04329193 Va…" at bounding box center [331, 155] width 662 height 311
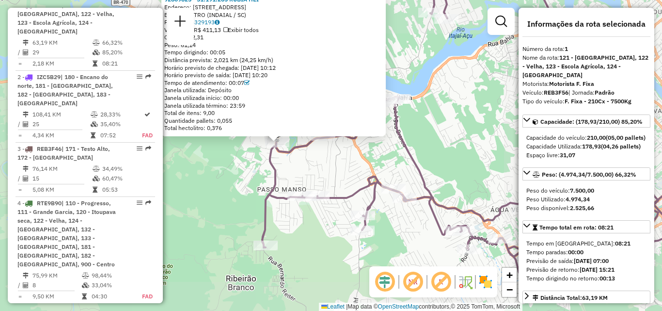
drag, startPoint x: 330, startPoint y: 223, endPoint x: 325, endPoint y: 221, distance: 6.1
click at [325, 223] on div "92809825 - 51.191.265 RUBIA HEI Endereço: [STREET_ADDRESS] Pedidos: 04329193 Va…" at bounding box center [331, 155] width 662 height 311
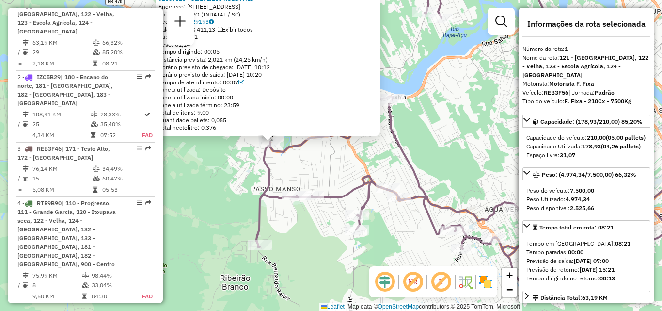
drag, startPoint x: 316, startPoint y: 234, endPoint x: 285, endPoint y: 204, distance: 42.2
click at [291, 211] on div "92809825 - 51.191.265 RUBIA HEI Endereço: [STREET_ADDRESS] Pedidos: 04329193 Va…" at bounding box center [331, 155] width 662 height 311
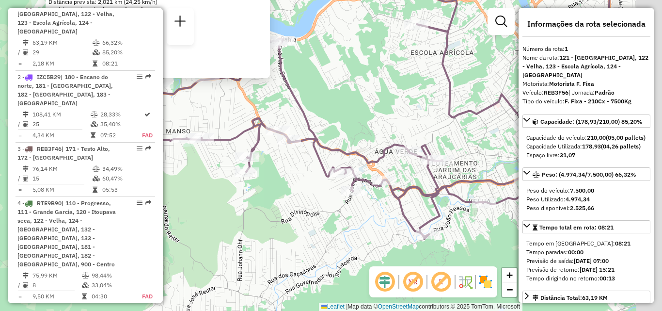
drag, startPoint x: 329, startPoint y: 214, endPoint x: 243, endPoint y: 193, distance: 87.8
click at [248, 194] on div "92809825 - 51.191.265 RUBIA HEI Endereço: [STREET_ADDRESS] Pedidos: 04329193 Va…" at bounding box center [331, 155] width 662 height 311
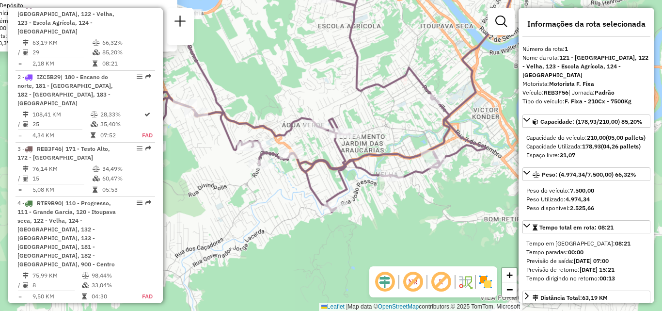
drag, startPoint x: 407, startPoint y: 211, endPoint x: 356, endPoint y: 211, distance: 51.4
click at [357, 211] on div "92809825 - 51.191.265 RUBIA HEI Endereço: [STREET_ADDRESS] Pedidos: 04329193 Va…" at bounding box center [331, 155] width 662 height 311
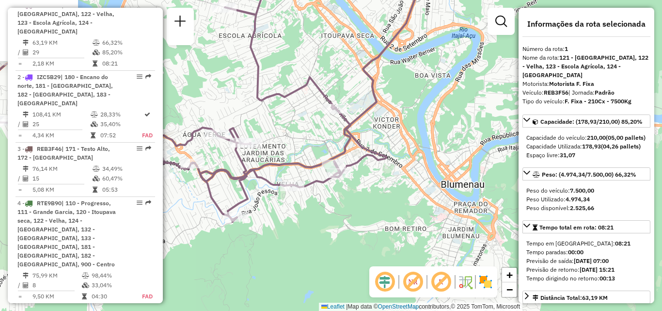
drag, startPoint x: 390, startPoint y: 194, endPoint x: 361, endPoint y: 201, distance: 30.0
click at [361, 201] on div "92809825 - 51.191.265 RUBIA HEI Endereço: [STREET_ADDRESS] Pedidos: 04329193 Va…" at bounding box center [331, 155] width 662 height 311
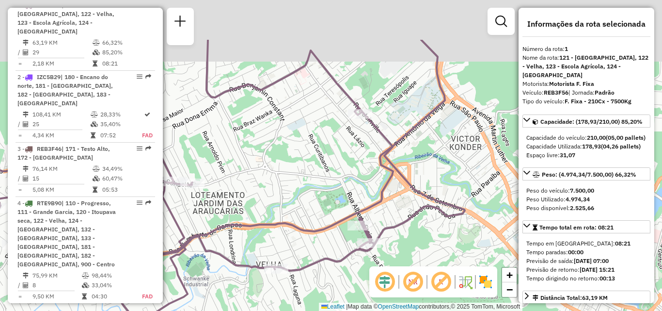
drag, startPoint x: 378, startPoint y: 147, endPoint x: 412, endPoint y: 215, distance: 75.6
click at [412, 215] on icon at bounding box center [217, 187] width 496 height 295
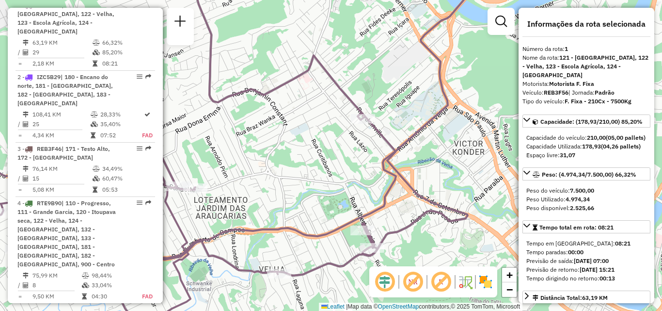
drag, startPoint x: 356, startPoint y: 196, endPoint x: 399, endPoint y: 130, distance: 78.8
click at [385, 157] on div "92809825 - 51.191.265 RUBIA HEI Endereço: [STREET_ADDRESS] Pedidos: 04329193 Va…" at bounding box center [331, 155] width 662 height 311
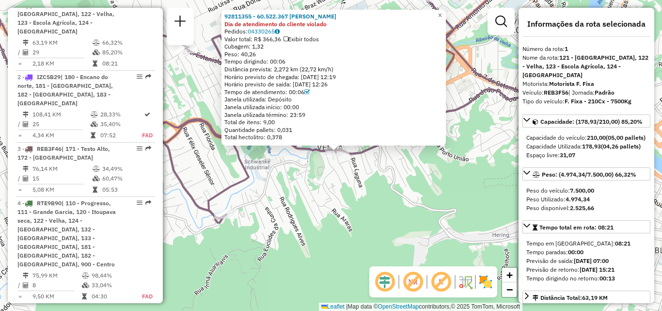
click at [337, 224] on div "92811355 - 60.522.367 [PERSON_NAME] Dia de atendimento do cliente violado Pedid…" at bounding box center [331, 155] width 662 height 311
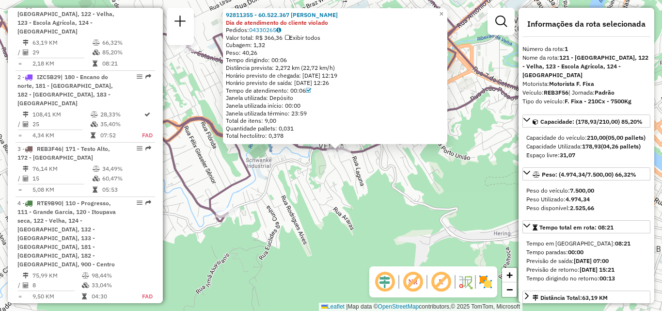
click at [349, 220] on div "92811355 - 60.522.367 [PERSON_NAME] Dia de atendimento do cliente violado Pedid…" at bounding box center [331, 155] width 662 height 311
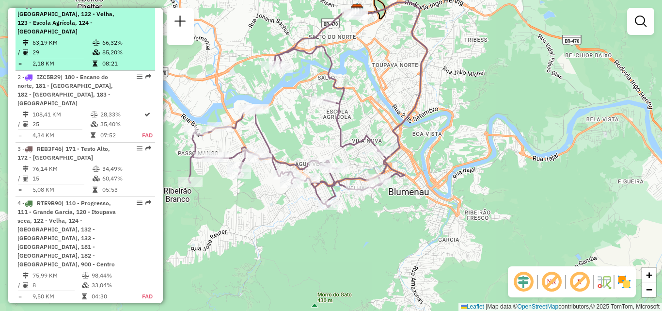
click at [58, 40] on td "63,19 KM" at bounding box center [62, 43] width 60 height 10
select select "**********"
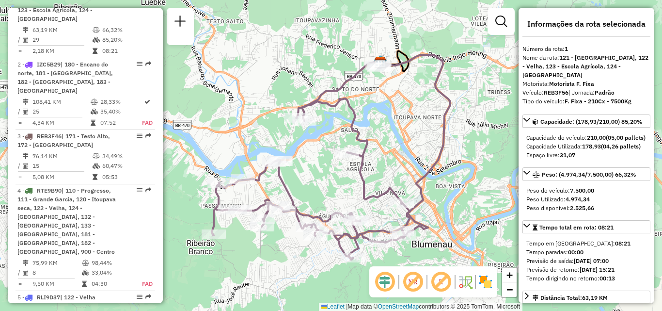
scroll to position [378, 0]
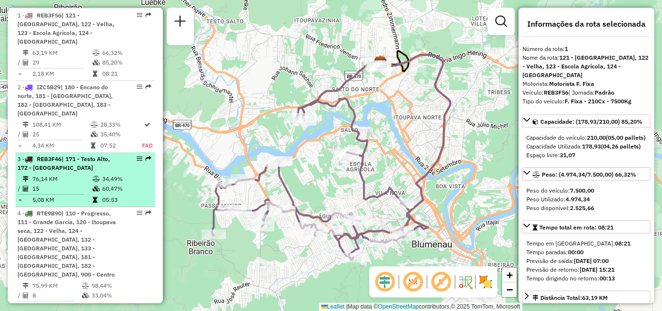
click at [54, 162] on span "| 171 - Testo Alto, 172 - [GEOGRAPHIC_DATA]" at bounding box center [63, 163] width 93 height 16
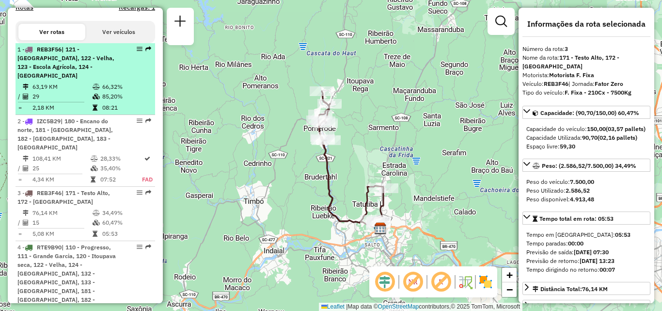
scroll to position [330, 0]
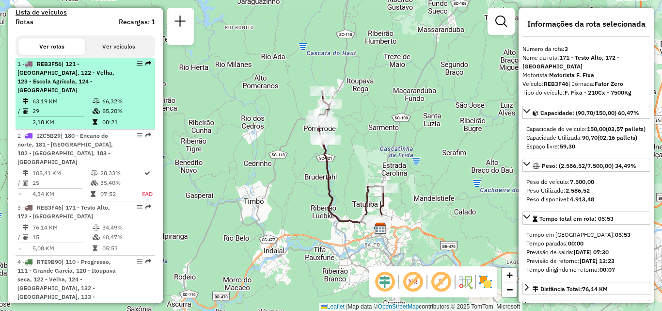
click at [63, 86] on span "| 121 - [GEOGRAPHIC_DATA], 122 - Velha, 123 - Escola Agrícola, 124 - [GEOGRAPHI…" at bounding box center [65, 76] width 97 height 33
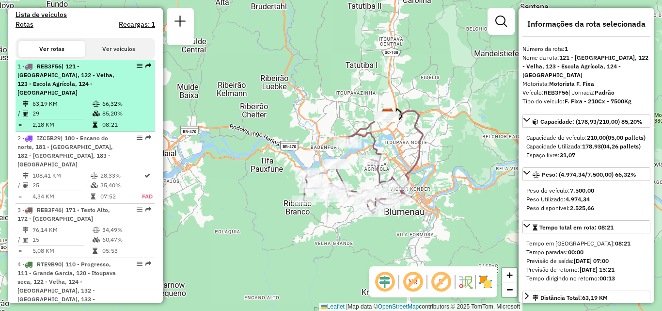
scroll to position [378, 0]
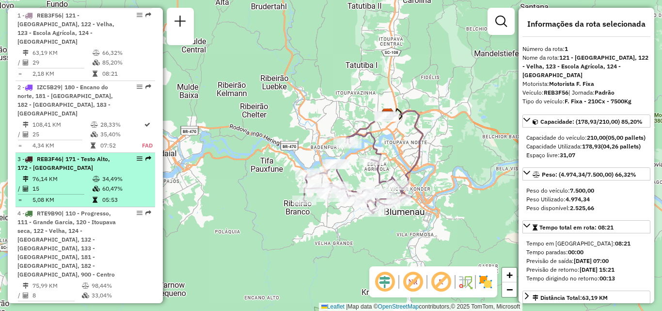
click at [56, 155] on span "REB3F46" at bounding box center [49, 158] width 25 height 7
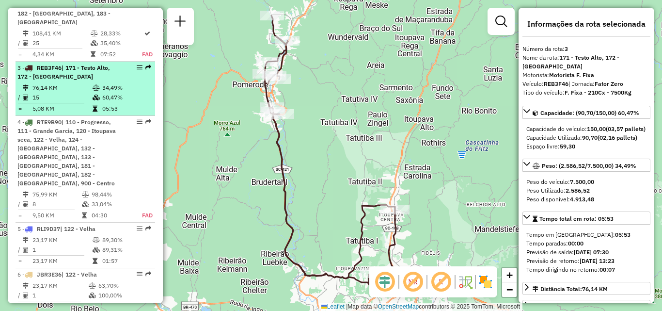
scroll to position [475, 0]
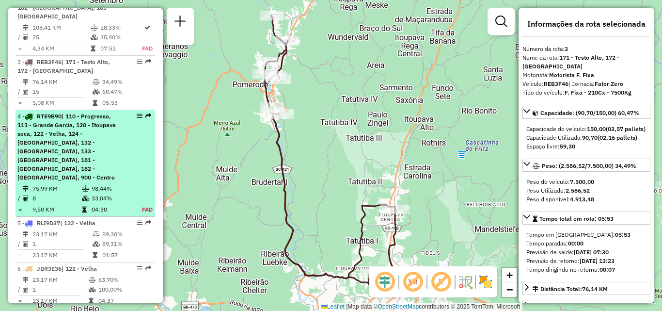
click at [54, 133] on span "| 110 - Progresso, 111 - Grande Garcia, 120 - Itoupava seca, 122 - Velha, 124 -…" at bounding box center [66, 146] width 98 height 68
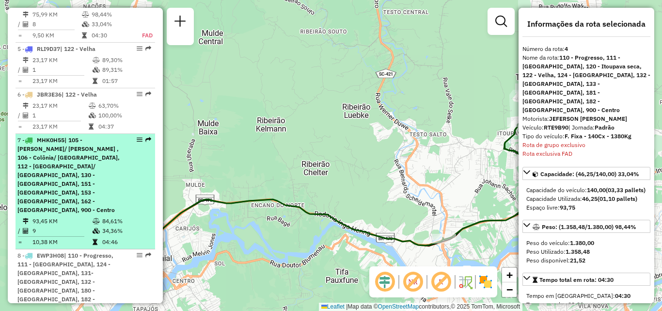
scroll to position [666, 0]
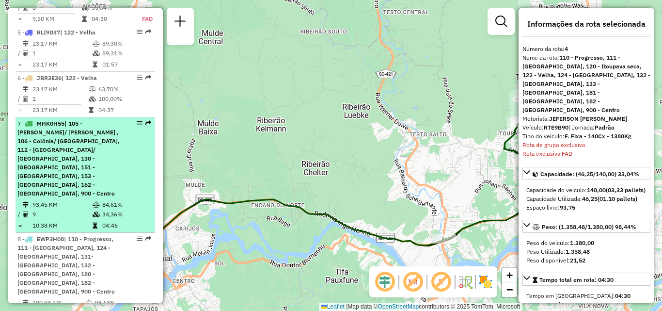
click at [51, 127] on div "7 - MHK0H55 | 105 - [PERSON_NAME]/ [PERSON_NAME] , 106 - Colônia/ [GEOGRAPHIC_D…" at bounding box center [68, 158] width 103 height 79
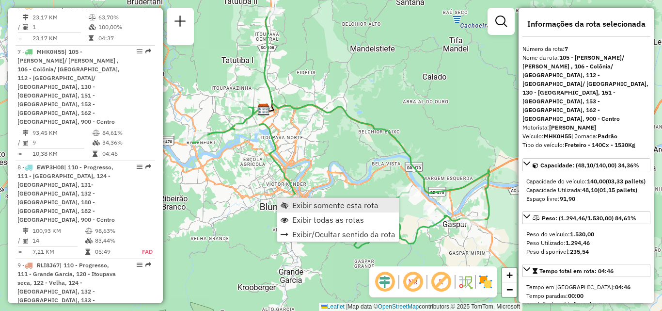
scroll to position [749, 0]
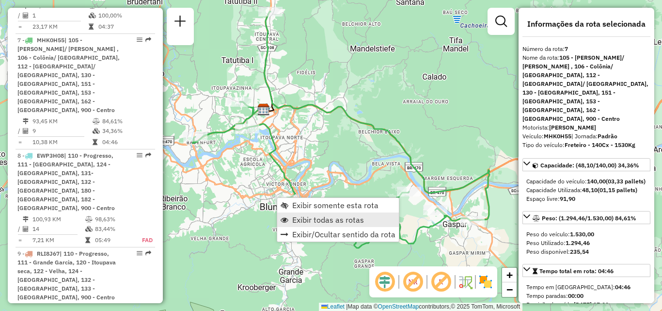
click at [299, 218] on span "Exibir todas as rotas" at bounding box center [328, 220] width 72 height 8
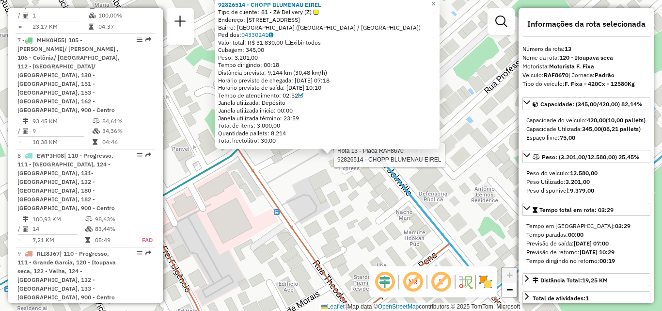
scroll to position [912, 0]
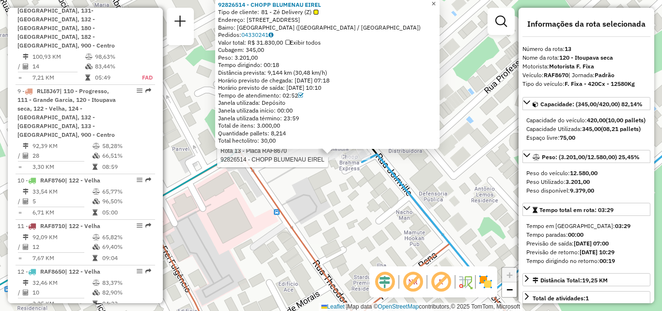
click at [436, 2] on span "×" at bounding box center [433, 4] width 4 height 8
